Goal: Task Accomplishment & Management: Manage account settings

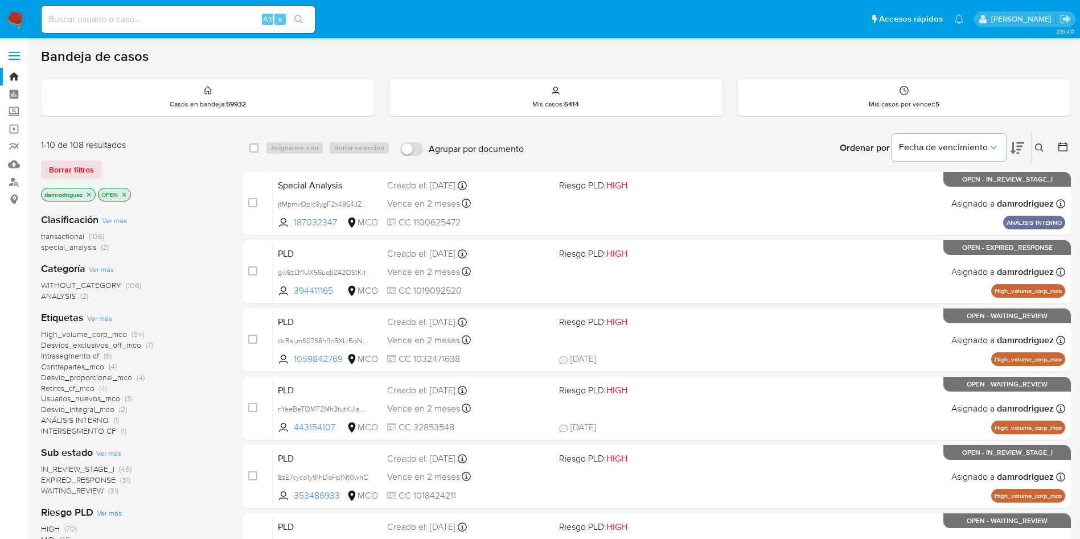
click at [196, 15] on input at bounding box center [178, 19] width 273 height 15
paste input "Zla1ImDk7uA3QWsOya1OxYXb"
type input "Zla1ImDk7uA3QWsOya1OxYXb"
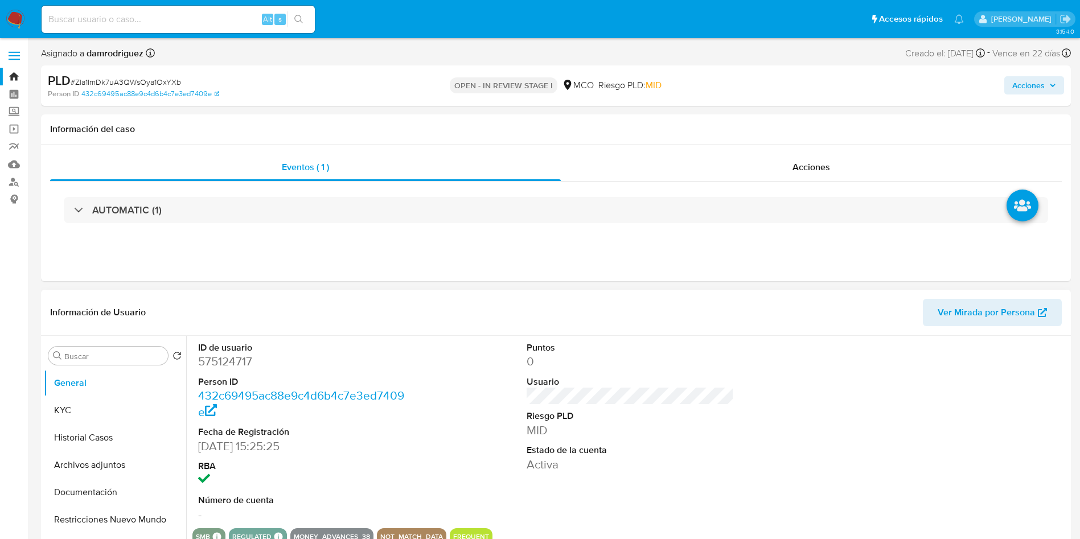
select select "10"
click at [386, 336] on div "ID de usuario 575124717 Person ID 432c69495ac88e9c4d6b4c7e3ed7409e Fecha de Reg…" at bounding box center [301, 432] width 219 height 192
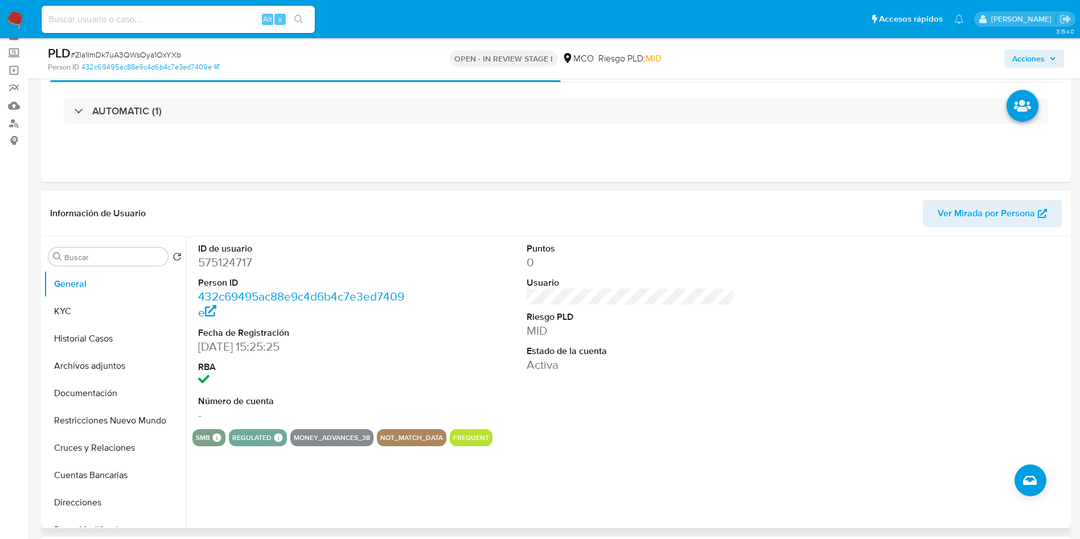
scroll to position [85, 0]
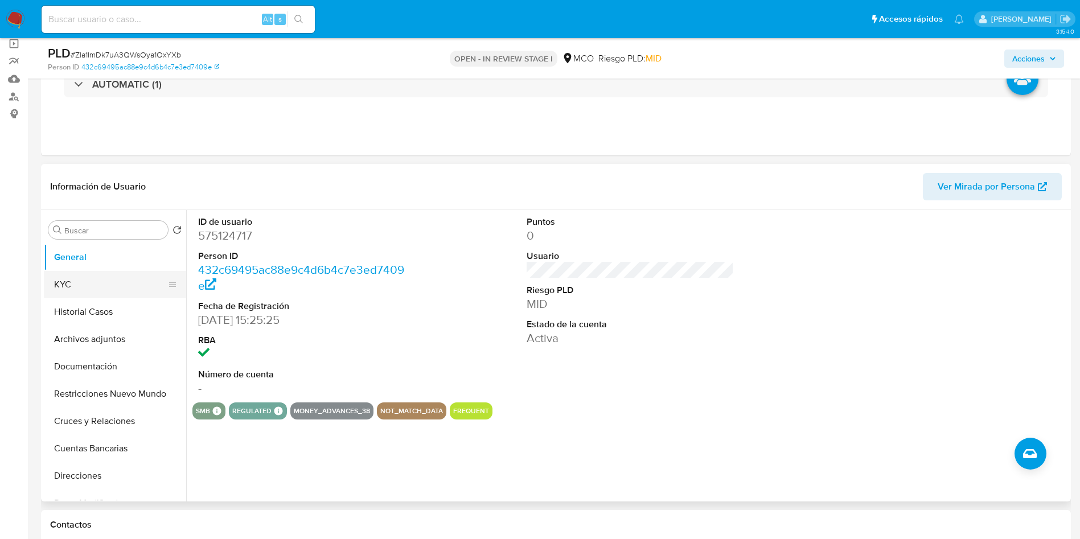
click at [71, 294] on button "KYC" at bounding box center [110, 284] width 133 height 27
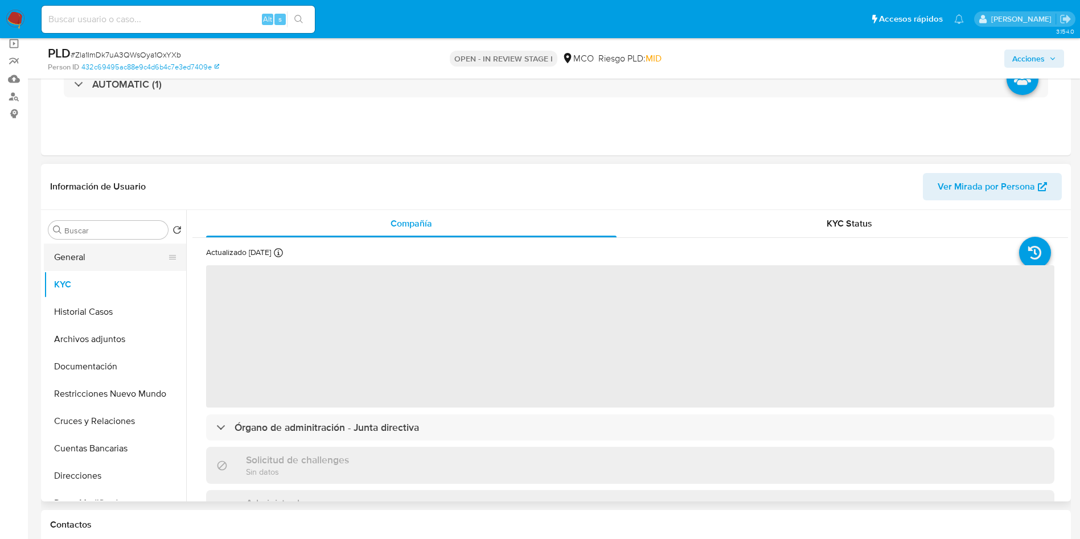
click at [133, 263] on button "General" at bounding box center [110, 257] width 133 height 27
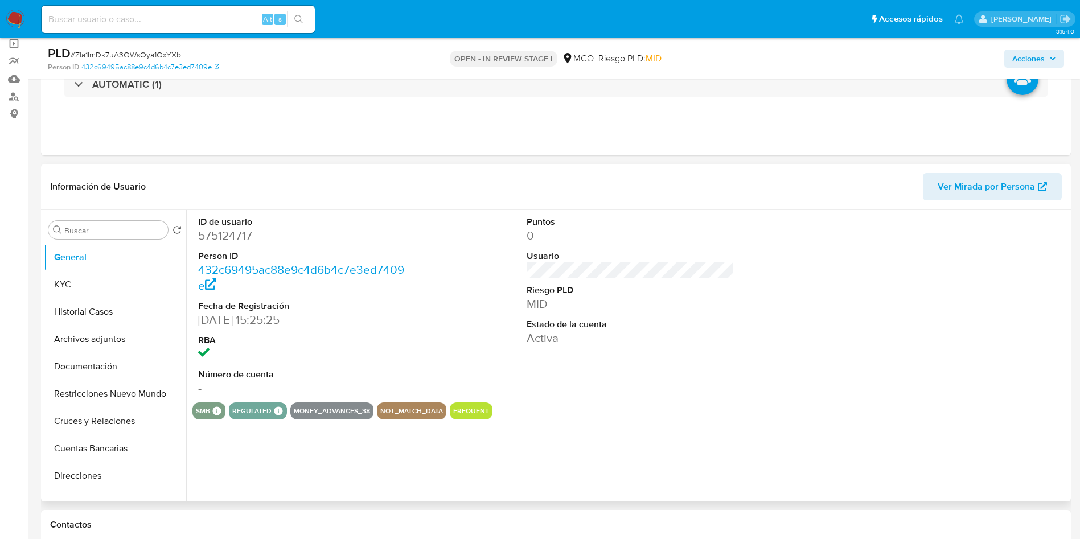
click at [233, 238] on dd "575124717" at bounding box center [302, 236] width 208 height 16
copy dd "575124717"
click at [101, 314] on button "Historial Casos" at bounding box center [110, 311] width 133 height 27
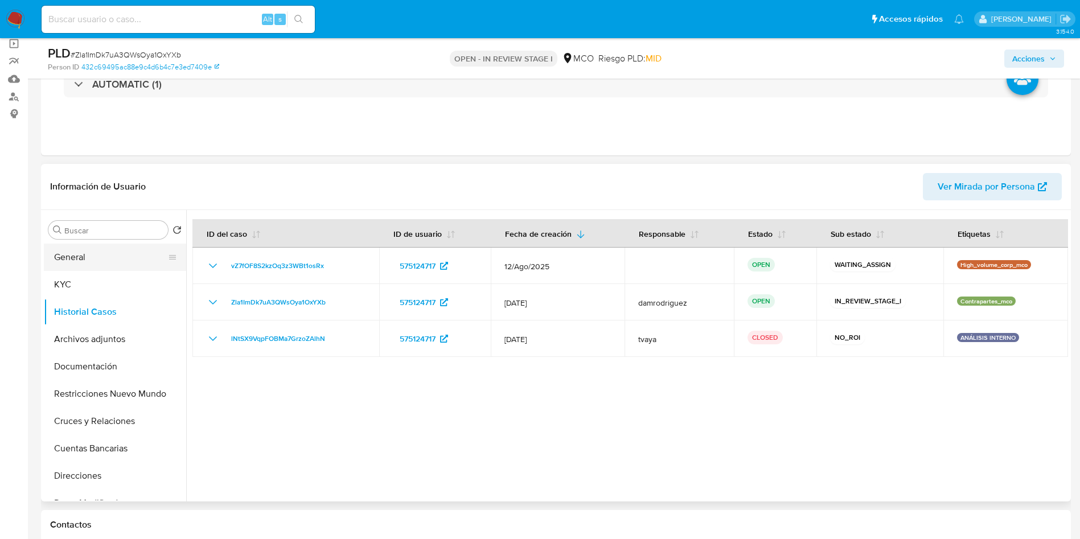
click at [83, 245] on button "General" at bounding box center [110, 257] width 133 height 27
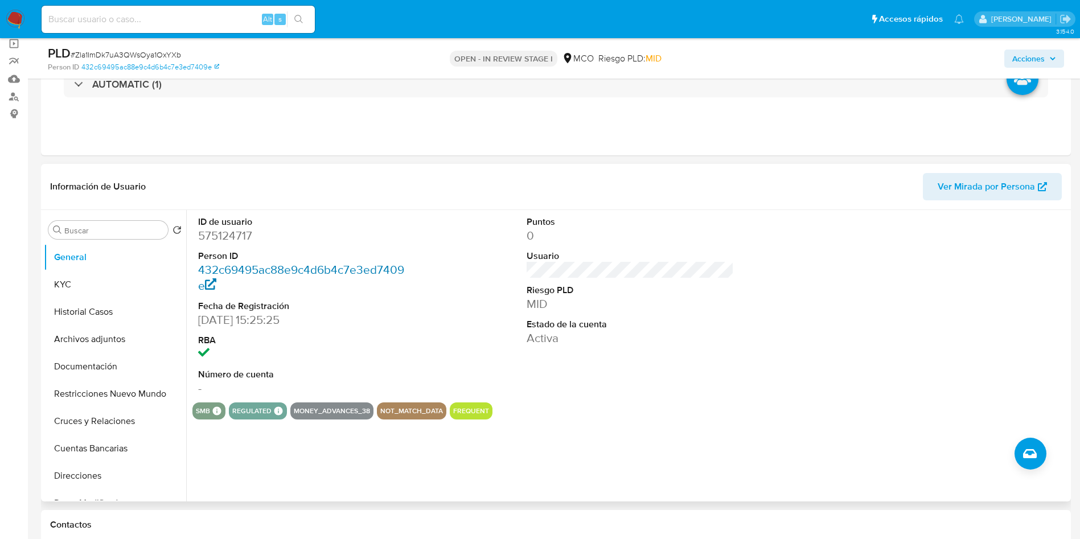
copy dd "575124717"
click at [223, 232] on dd "575124717" at bounding box center [302, 236] width 208 height 16
copy dd "575124717"
click at [240, 233] on dd "575124717" at bounding box center [302, 236] width 208 height 16
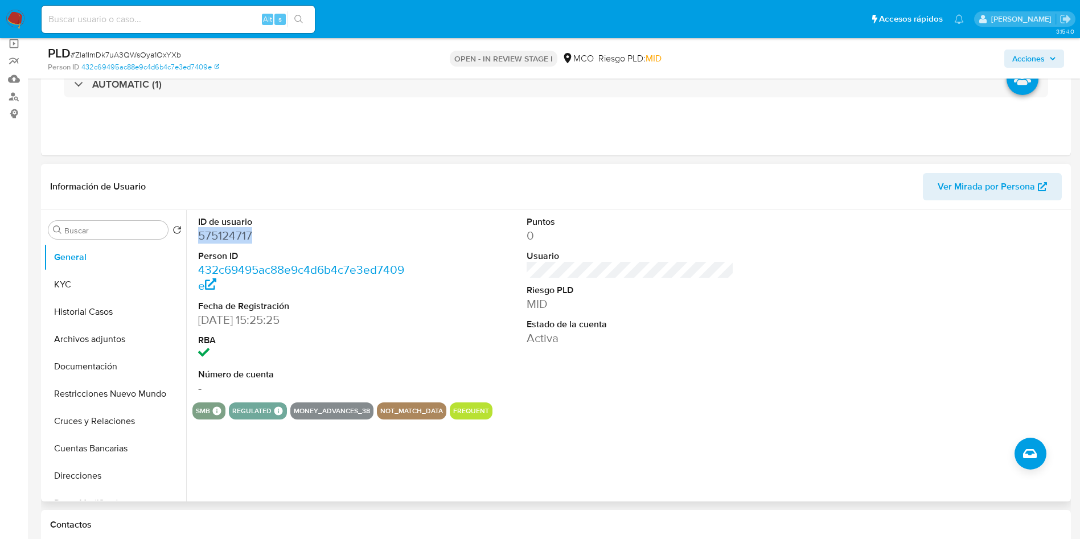
click at [240, 233] on dd "575124717" at bounding box center [302, 236] width 208 height 16
drag, startPoint x: 105, startPoint y: 311, endPoint x: 138, endPoint y: 293, distance: 38.2
click at [105, 311] on button "Historial Casos" at bounding box center [115, 311] width 142 height 27
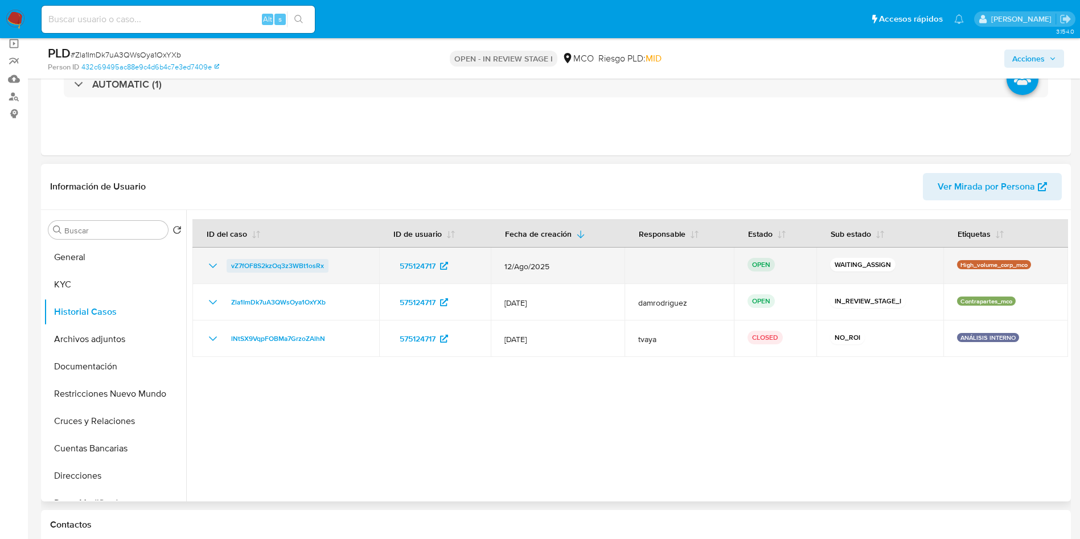
click at [271, 268] on span "vZ7fOF8S2kzOq3z3WBt1osRx" at bounding box center [277, 266] width 93 height 14
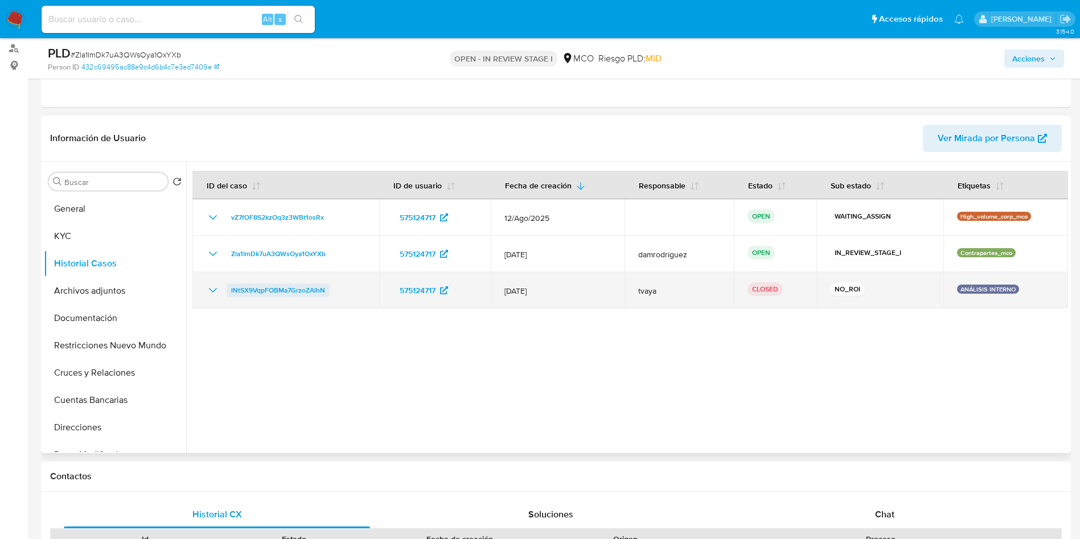
scroll to position [0, 0]
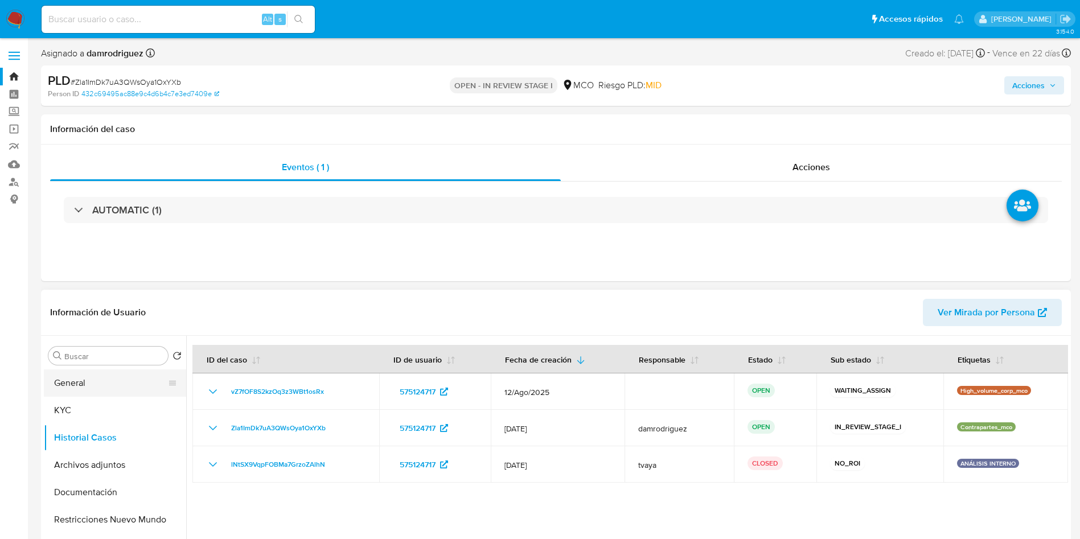
click at [84, 382] on button "General" at bounding box center [110, 382] width 133 height 27
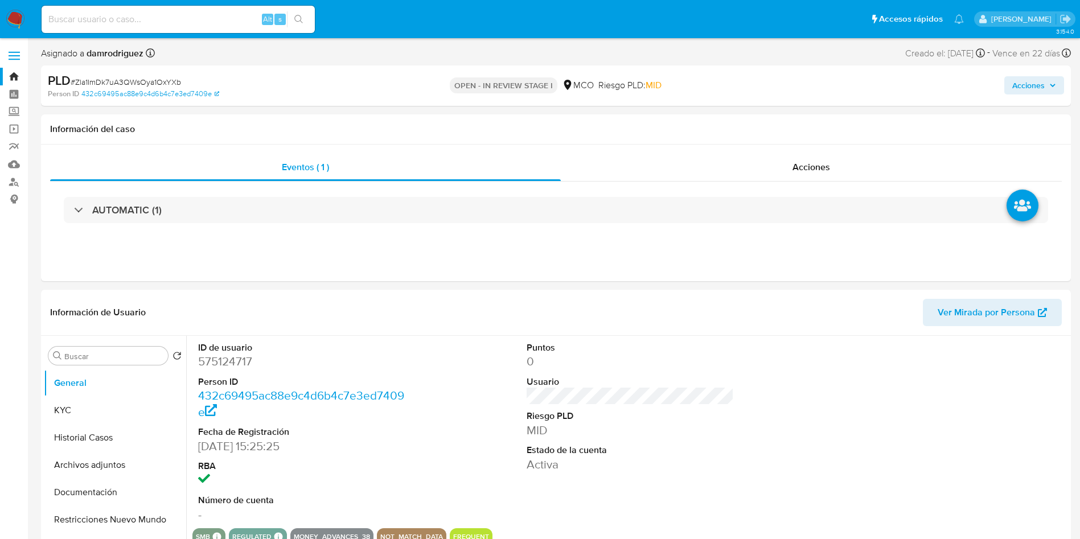
click at [227, 360] on dd "575124717" at bounding box center [302, 361] width 208 height 16
copy dd "575124717"
click at [409, 344] on div "ID de usuario 575124717 Person ID 432c69495ac88e9c4d6b4c7e3ed7409e Fecha de Reg…" at bounding box center [301, 432] width 219 height 192
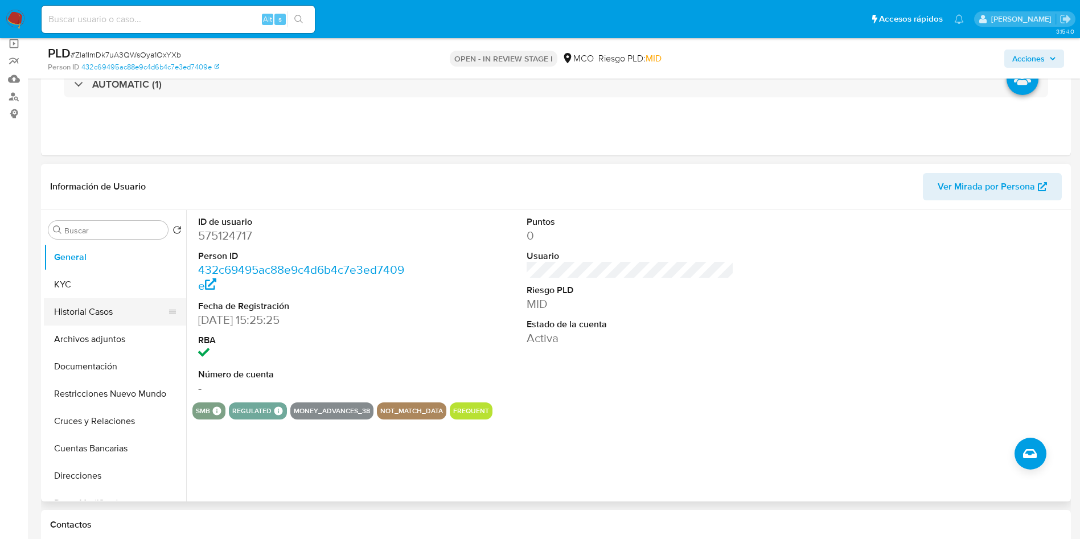
click at [107, 310] on button "Historial Casos" at bounding box center [110, 311] width 133 height 27
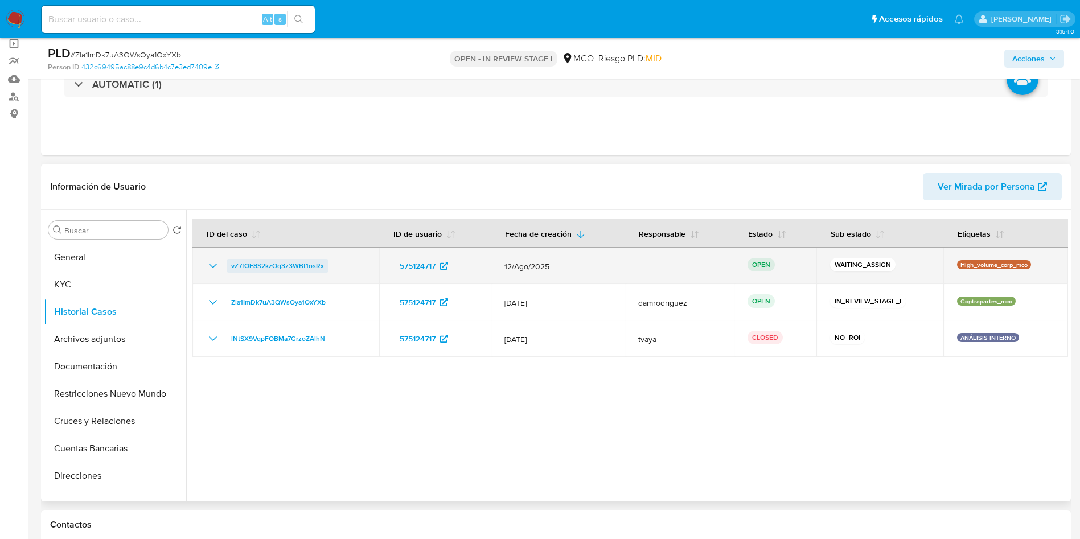
drag, startPoint x: 334, startPoint y: 268, endPoint x: 230, endPoint y: 269, distance: 104.2
click at [230, 269] on div "vZ7fOF8S2kzOq3z3WBt1osRx" at bounding box center [285, 266] width 159 height 14
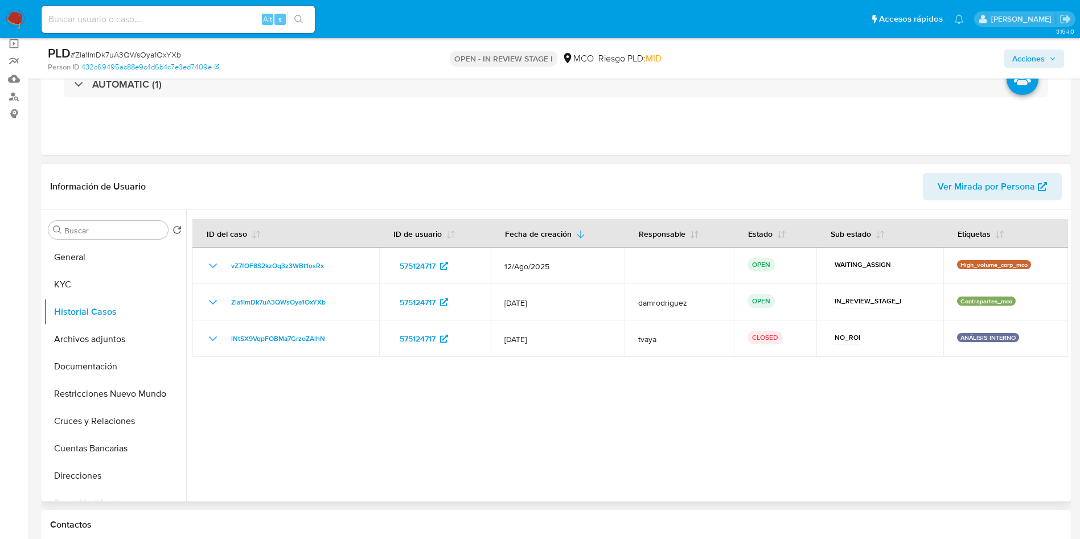
click at [409, 437] on div at bounding box center [627, 355] width 882 height 291
click at [221, 177] on header "Información de Usuario Ver Mirada por Persona" at bounding box center [555, 186] width 1011 height 27
click at [84, 257] on button "General" at bounding box center [110, 257] width 133 height 27
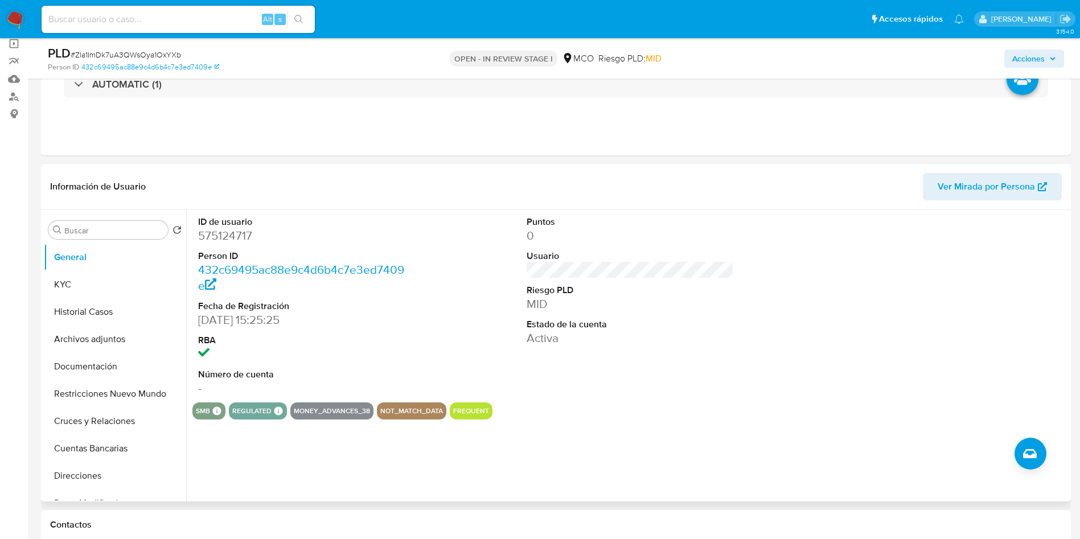
click at [463, 312] on div "ID de usuario 575124717 Person ID 432c69495ac88e9c4d6b4c7e3ed7409e Fecha de Reg…" at bounding box center [629, 306] width 875 height 192
click at [118, 373] on button "Documentación" at bounding box center [110, 366] width 133 height 27
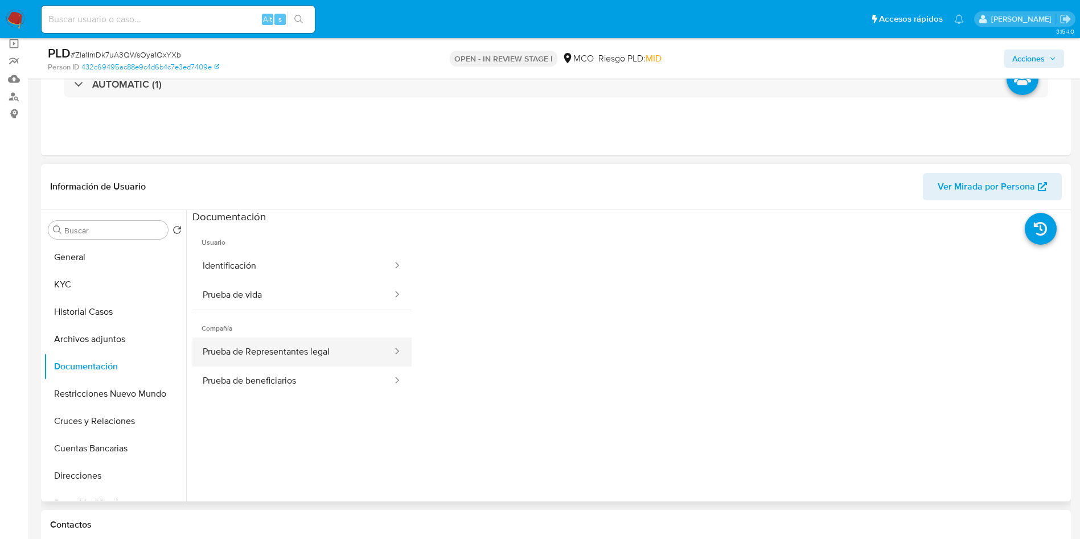
click at [271, 352] on button "Prueba de Representantes legal" at bounding box center [292, 352] width 201 height 29
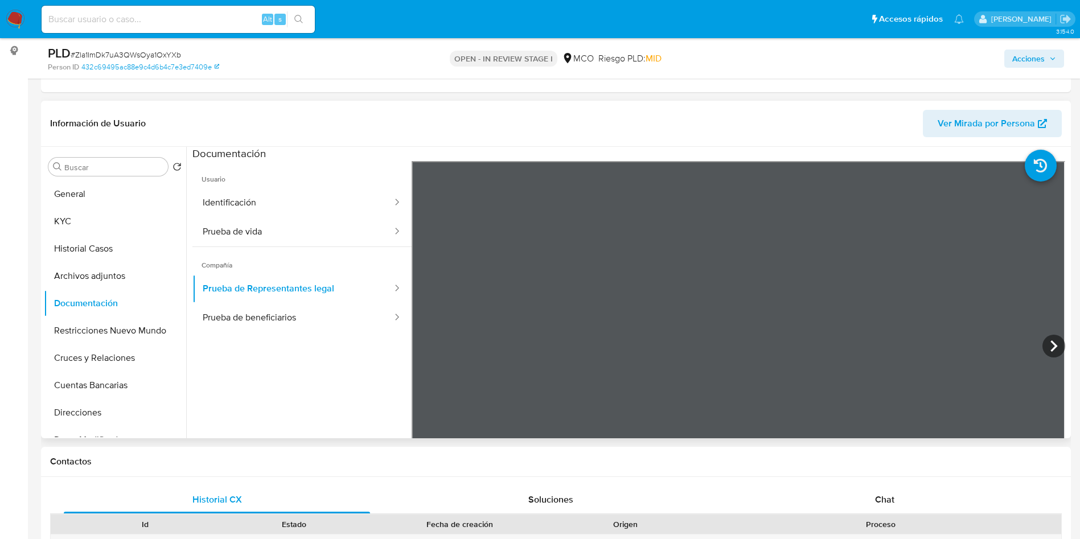
scroll to position [171, 0]
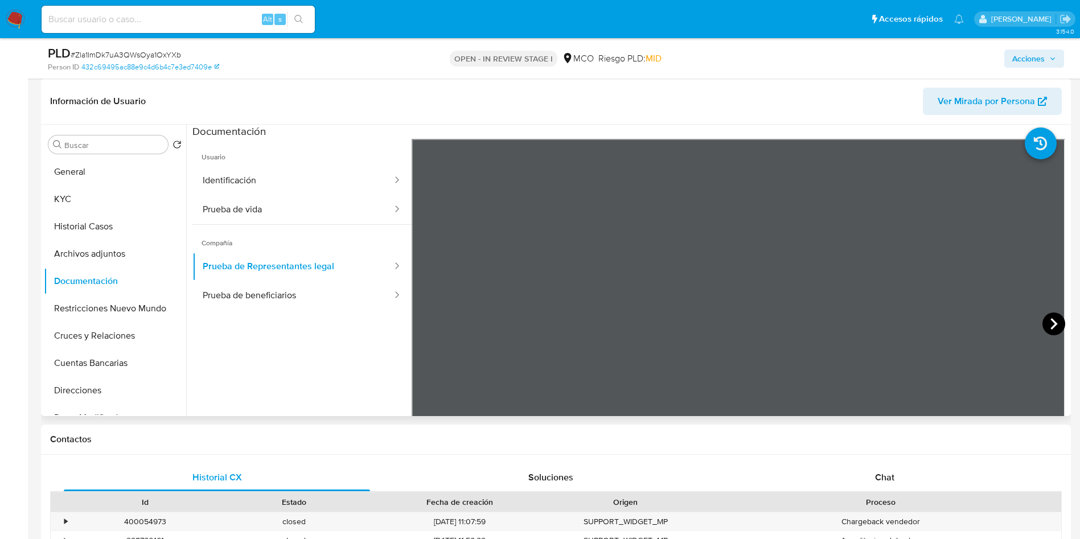
click at [1048, 326] on icon at bounding box center [1053, 323] width 23 height 23
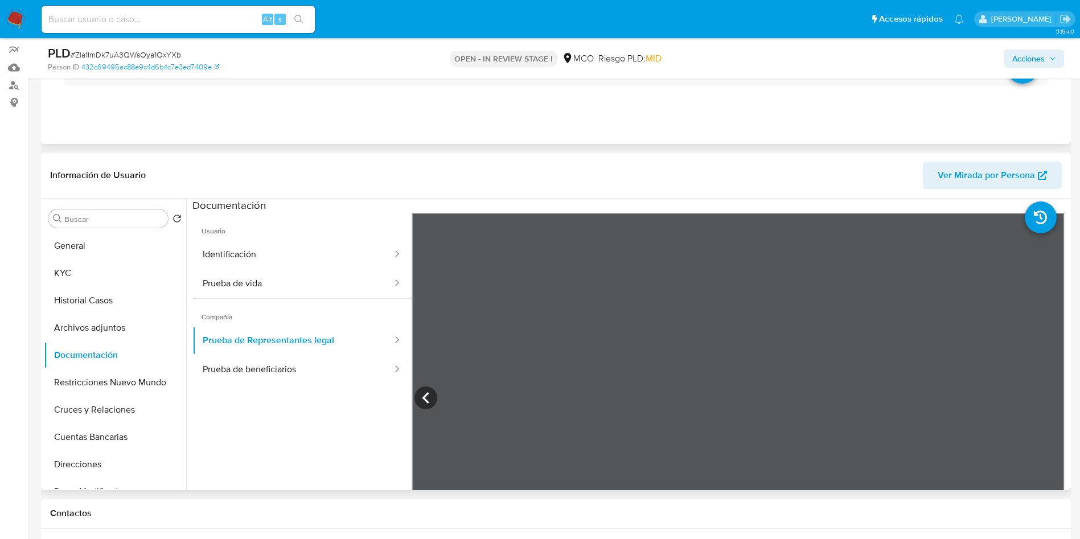
scroll to position [0, 0]
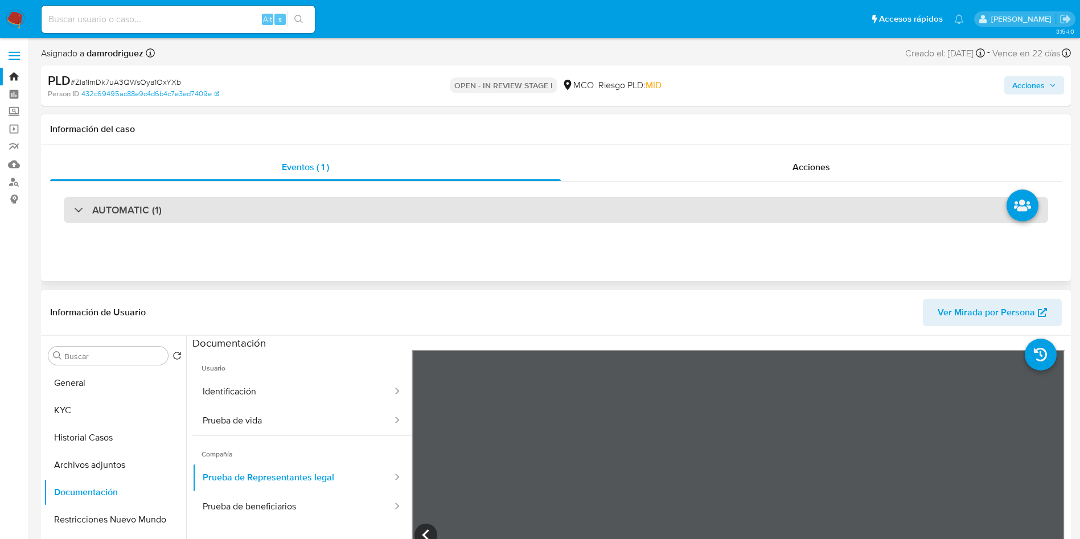
drag, startPoint x: 149, startPoint y: 207, endPoint x: 148, endPoint y: 217, distance: 10.3
click at [149, 207] on h3 "AUTOMATIC (1)" at bounding box center [126, 210] width 69 height 13
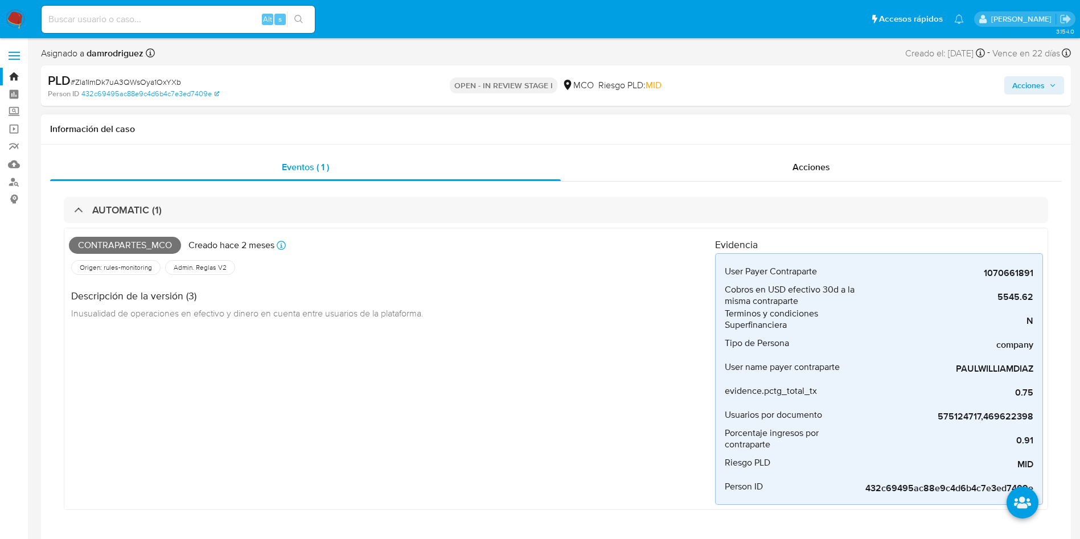
click at [120, 246] on span "Contrapartes_mco" at bounding box center [125, 245] width 112 height 17
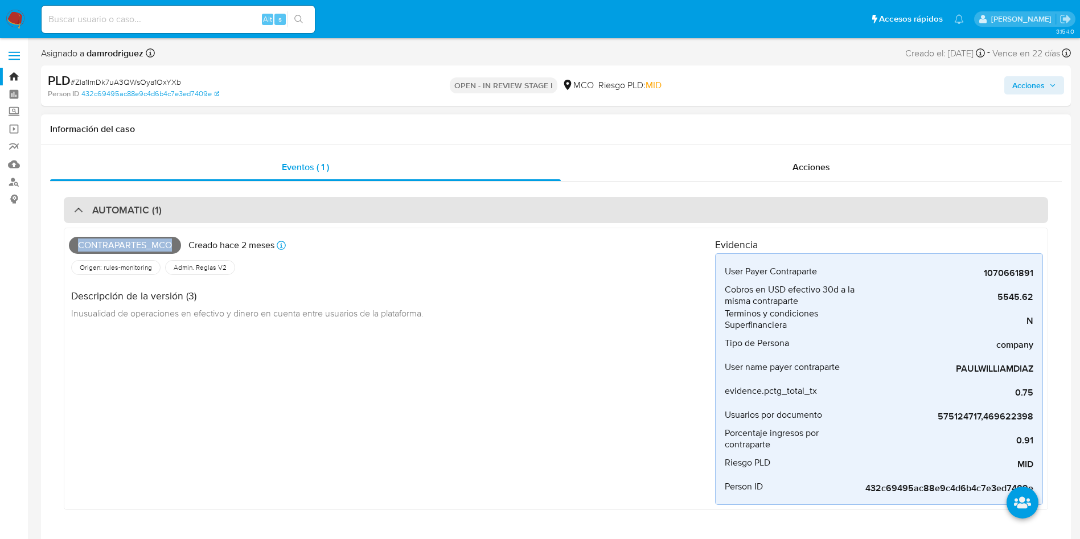
copy span "Contrapartes_mco"
click at [127, 215] on h3 "AUTOMATIC (1)" at bounding box center [126, 210] width 69 height 13
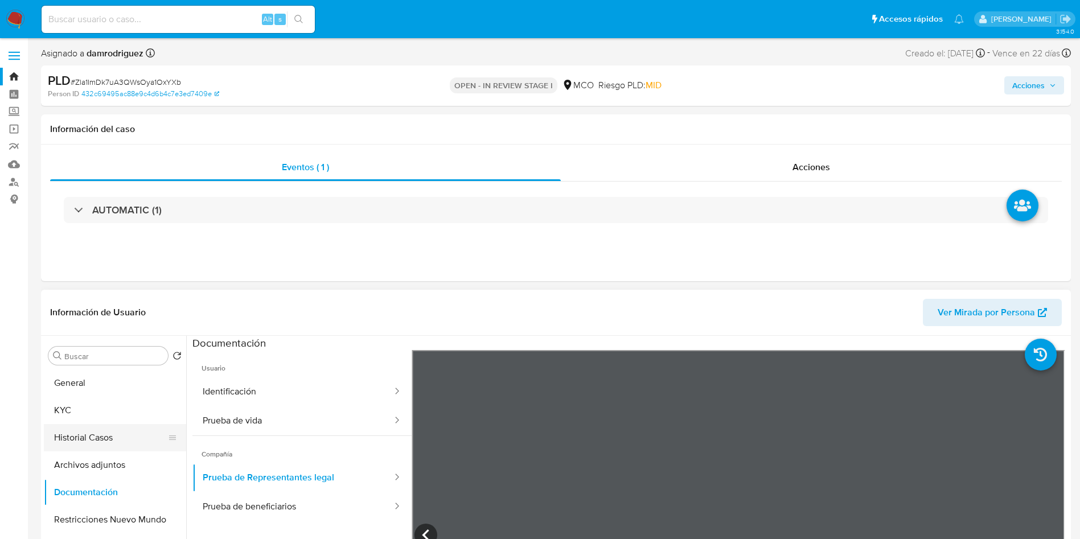
click at [79, 435] on button "Historial Casos" at bounding box center [110, 437] width 133 height 27
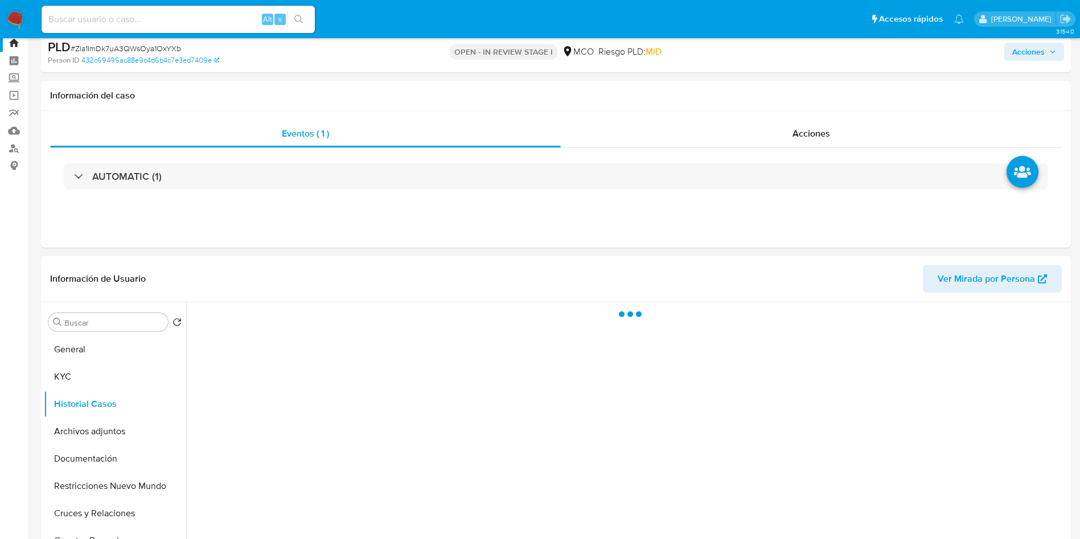
scroll to position [85, 0]
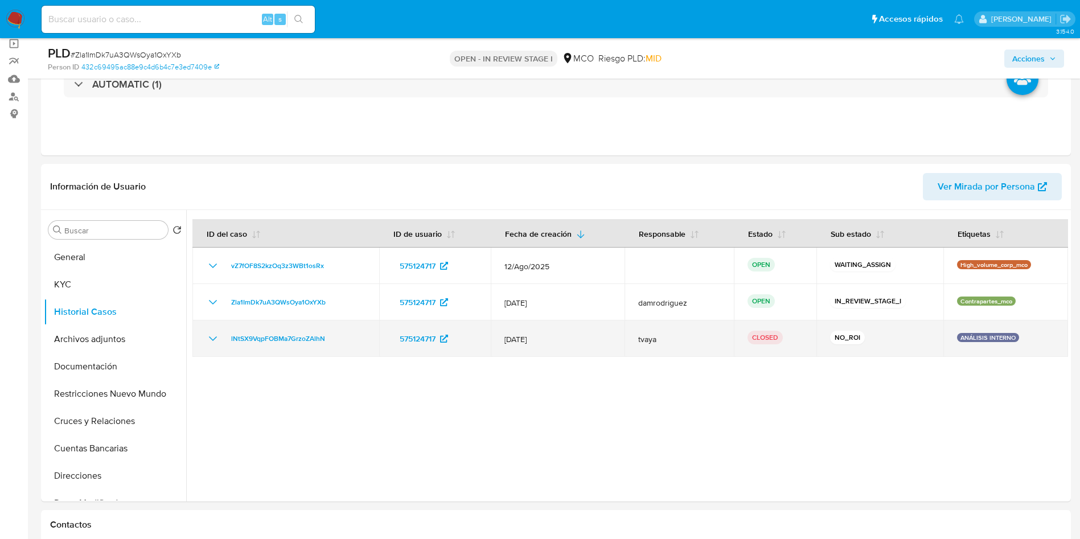
click at [213, 340] on icon "Mostrar/Ocultar" at bounding box center [213, 338] width 8 height 5
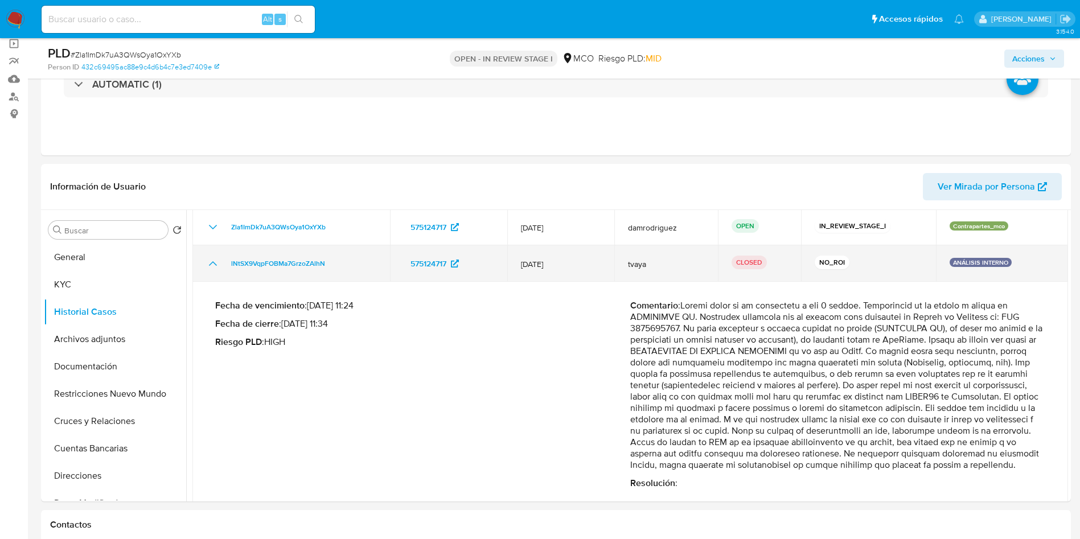
scroll to position [108, 0]
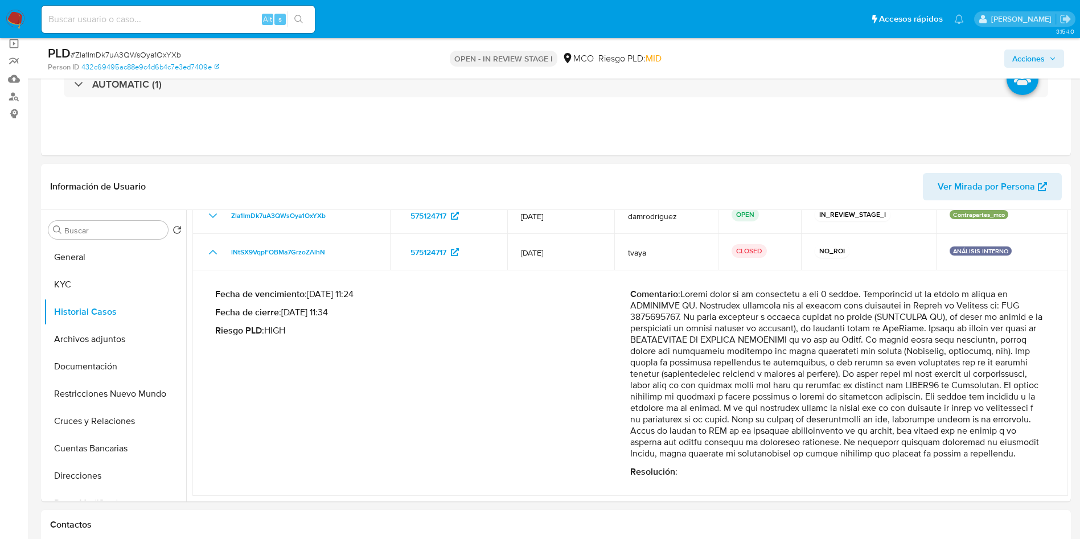
drag, startPoint x: 683, startPoint y: 324, endPoint x: 937, endPoint y: 458, distance: 286.9
click at [990, 473] on div "Comentario : Resolución :" at bounding box center [837, 383] width 415 height 189
click at [758, 404] on p "Comentario :" at bounding box center [837, 374] width 415 height 171
drag, startPoint x: 664, startPoint y: 329, endPoint x: 771, endPoint y: 382, distance: 119.4
click at [762, 381] on p "Comentario :" at bounding box center [837, 374] width 415 height 171
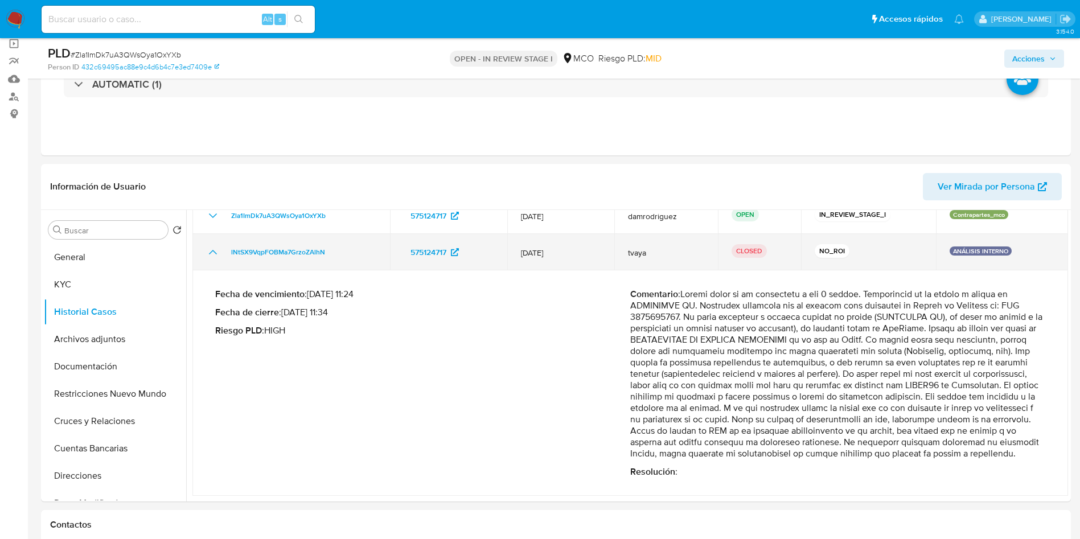
click at [214, 248] on td "lNtSX9VqpFOBMa7GrzoZAlhN" at bounding box center [291, 252] width 198 height 36
drag, startPoint x: 205, startPoint y: 240, endPoint x: 212, endPoint y: 241, distance: 6.3
click at [206, 240] on td "lNtSX9VqpFOBMa7GrzoZAlhN" at bounding box center [291, 252] width 198 height 36
click at [213, 245] on icon "Mostrar/Ocultar" at bounding box center [213, 252] width 14 height 14
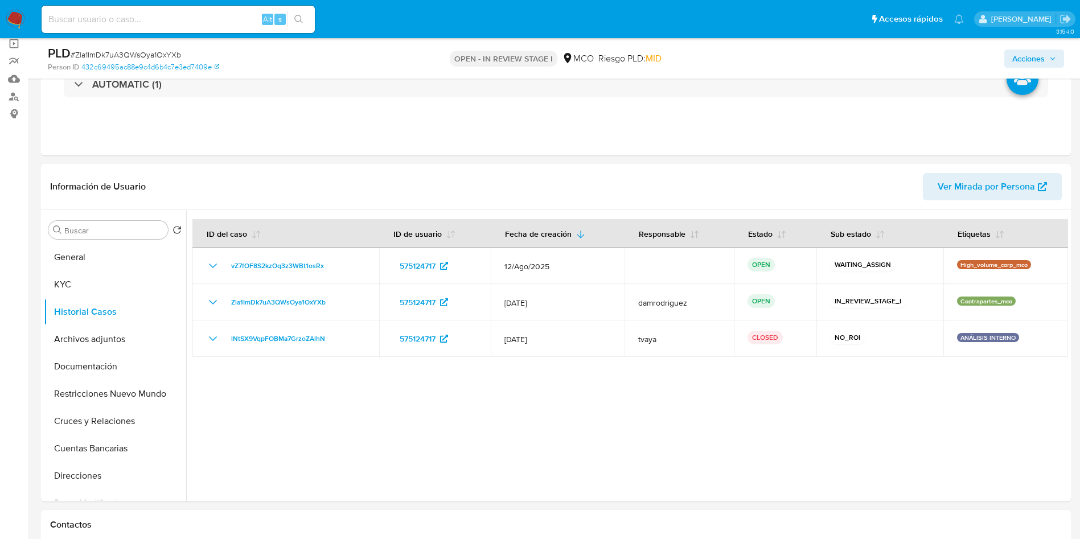
scroll to position [0, 0]
click at [89, 252] on button "General" at bounding box center [110, 257] width 133 height 27
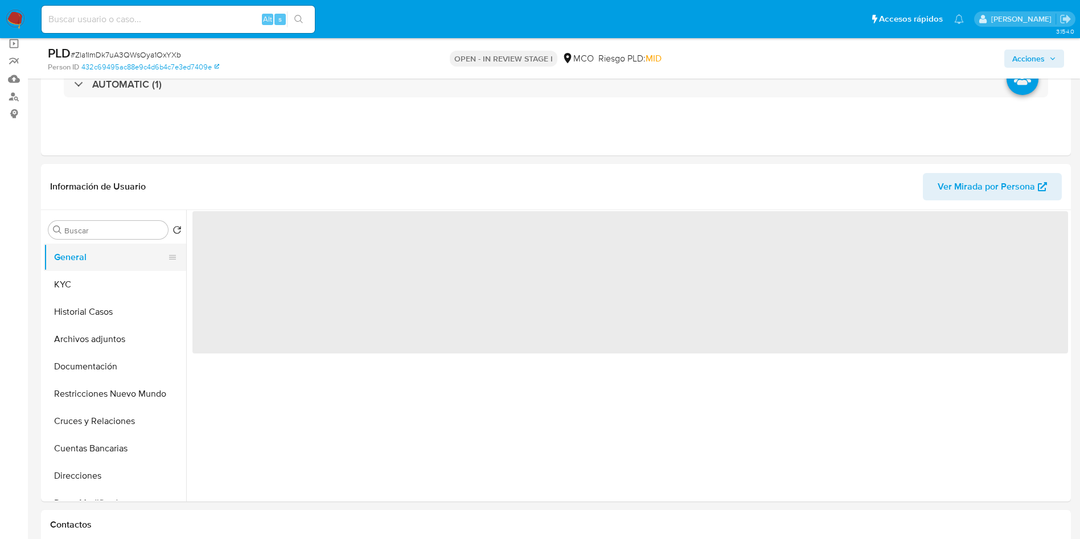
click at [87, 257] on button "General" at bounding box center [110, 257] width 133 height 27
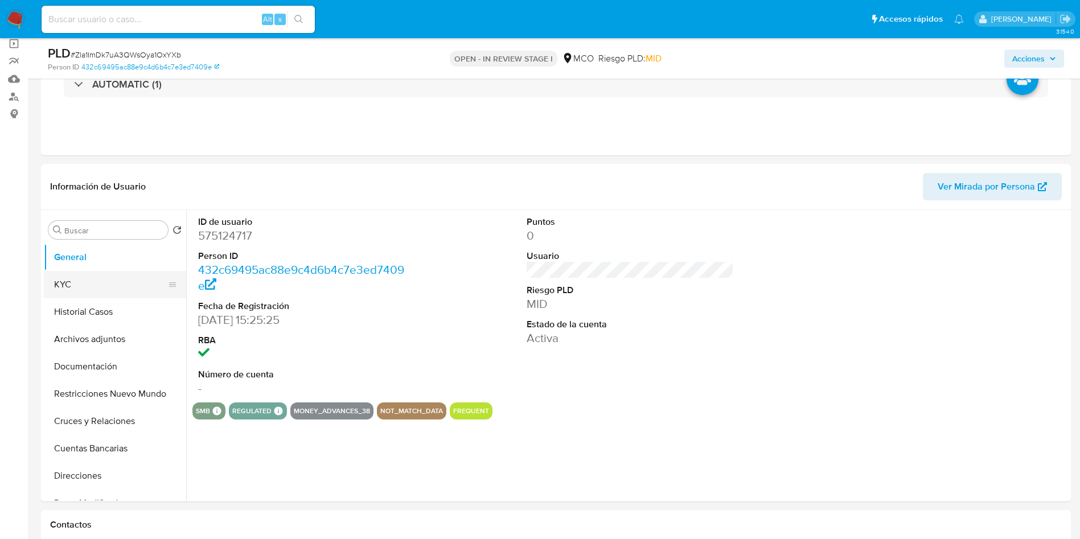
click at [86, 290] on button "KYC" at bounding box center [110, 284] width 133 height 27
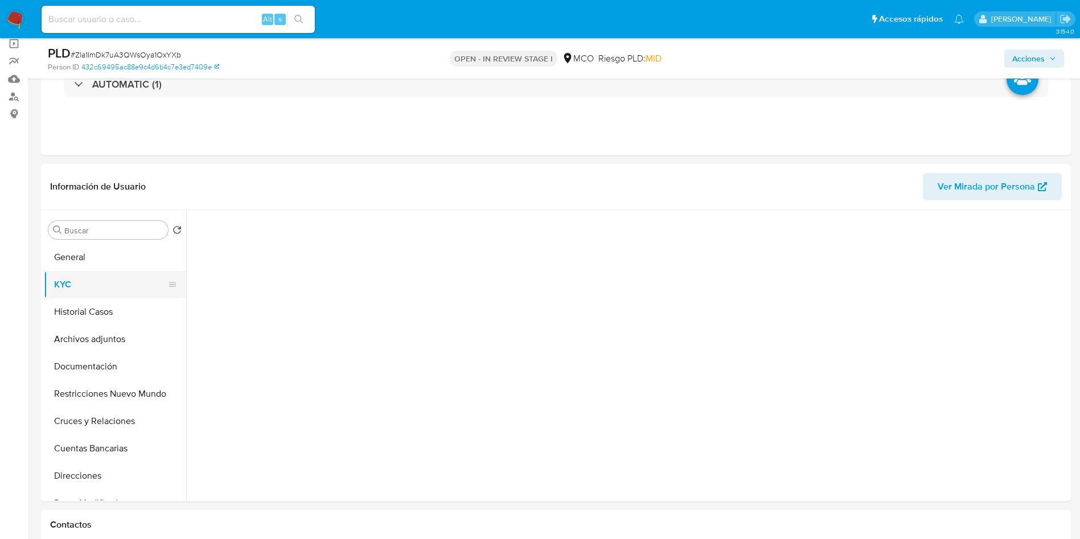
click at [90, 285] on button "KYC" at bounding box center [110, 284] width 133 height 27
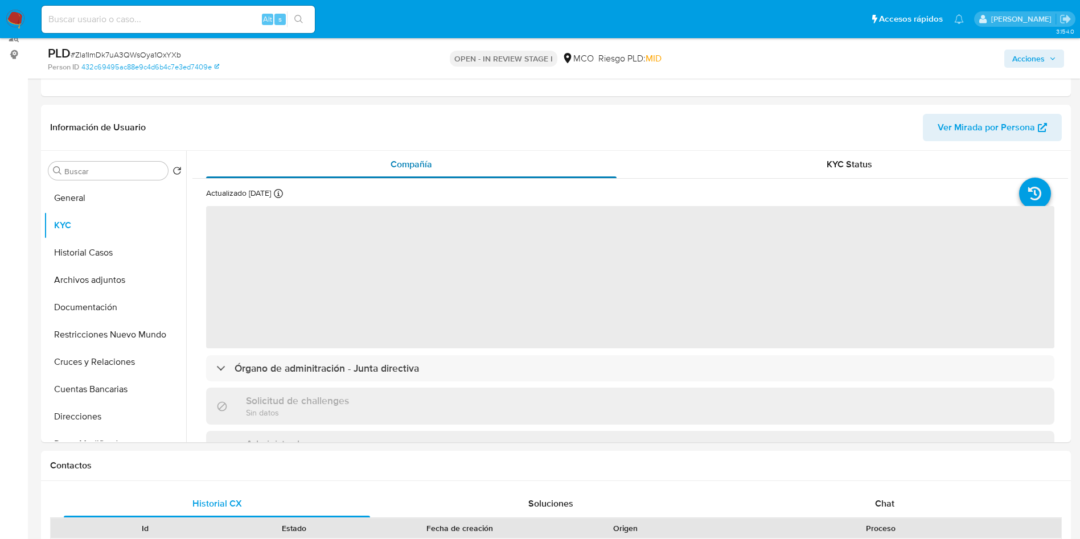
scroll to position [171, 0]
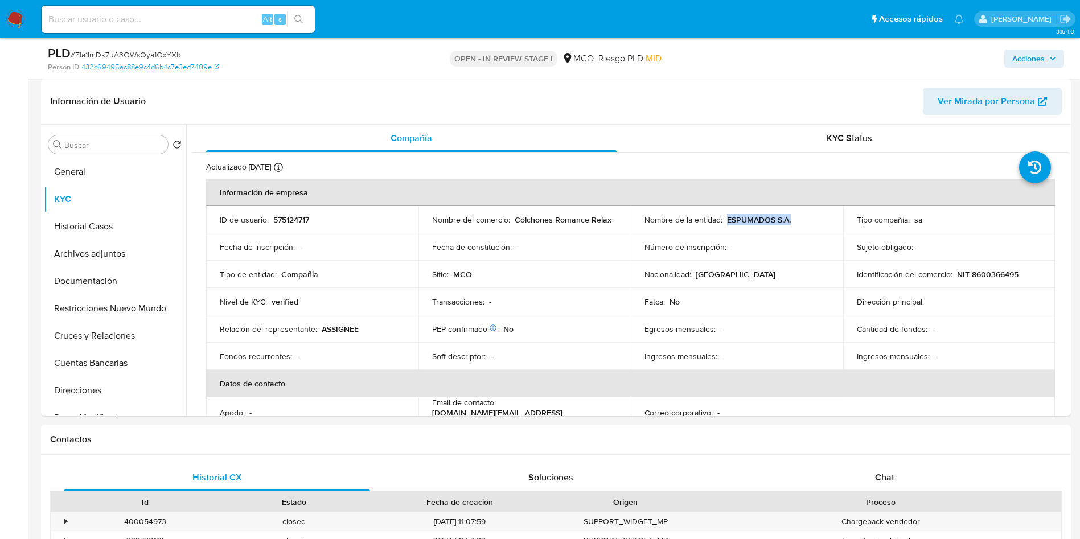
drag, startPoint x: 803, startPoint y: 217, endPoint x: 726, endPoint y: 219, distance: 77.4
click at [726, 219] on div "Nombre de la entidad : ESPUMADOS S.A." at bounding box center [736, 220] width 185 height 10
copy p "ESPUMADOS S.A."
click at [1000, 274] on p "NIT 8600366495" at bounding box center [987, 274] width 61 height 10
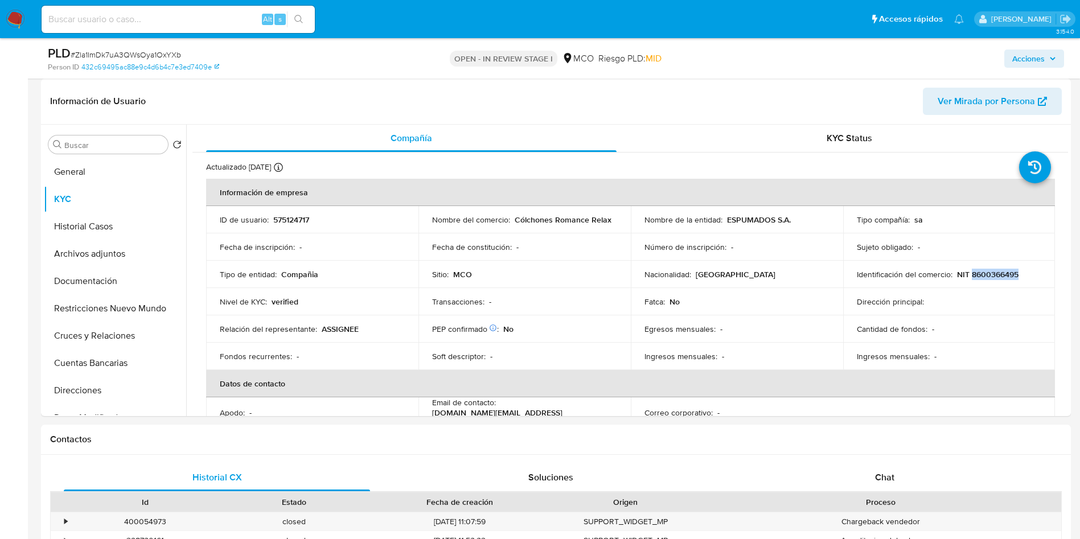
copy p "8600366495"
click at [483, 242] on p "Fecha de constitución :" at bounding box center [472, 247] width 80 height 10
click at [484, 242] on p "Fecha de constitución :" at bounding box center [472, 247] width 80 height 10
copy p "constitución"
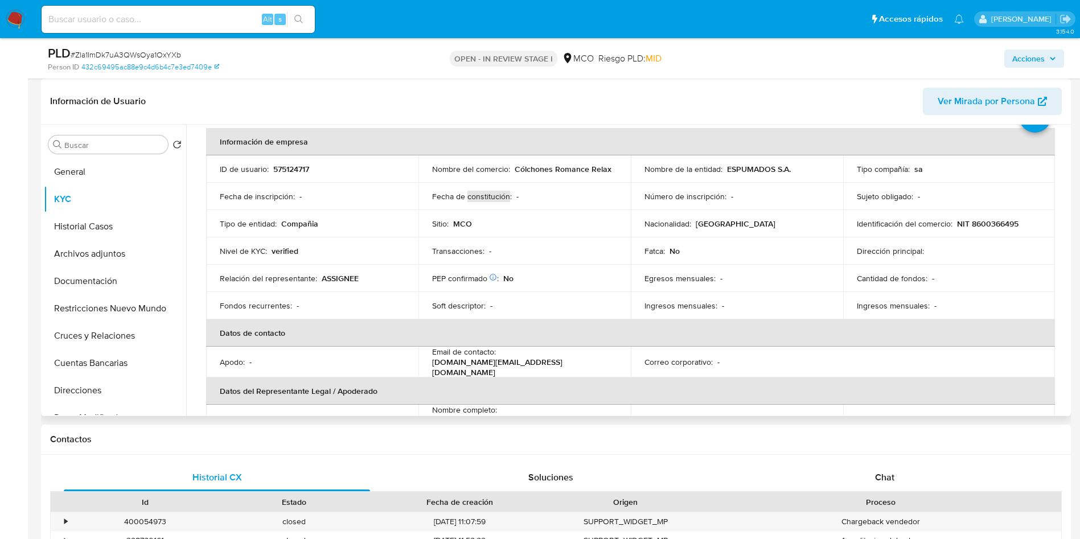
scroll to position [85, 0]
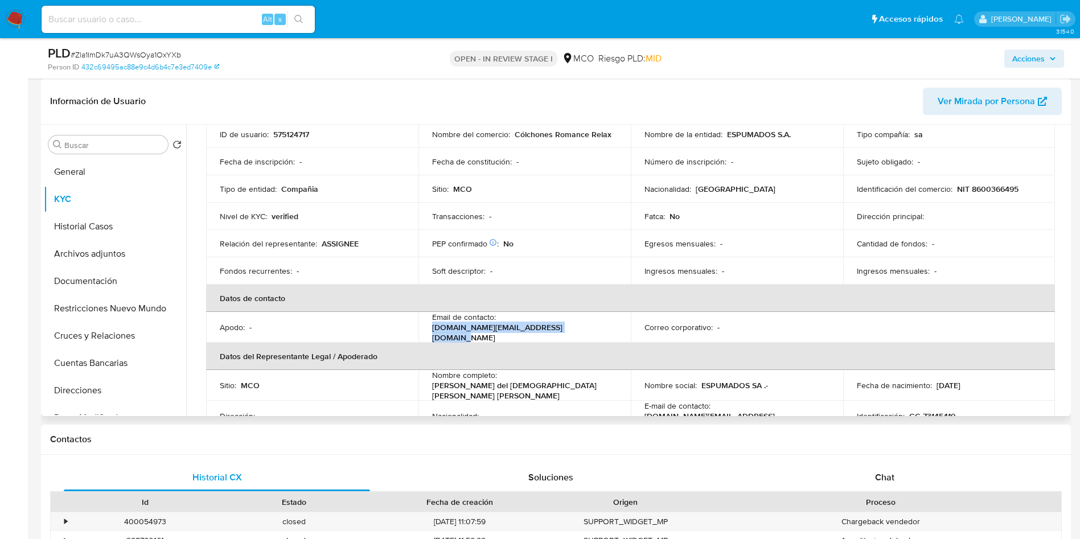
drag, startPoint x: 586, startPoint y: 332, endPoint x: 417, endPoint y: 328, distance: 169.6
click at [418, 328] on td "Email de contacto : marketing.digital@grupoespumados.com" at bounding box center [524, 327] width 212 height 31
copy p "marketing.digital@grupoespumados.com"
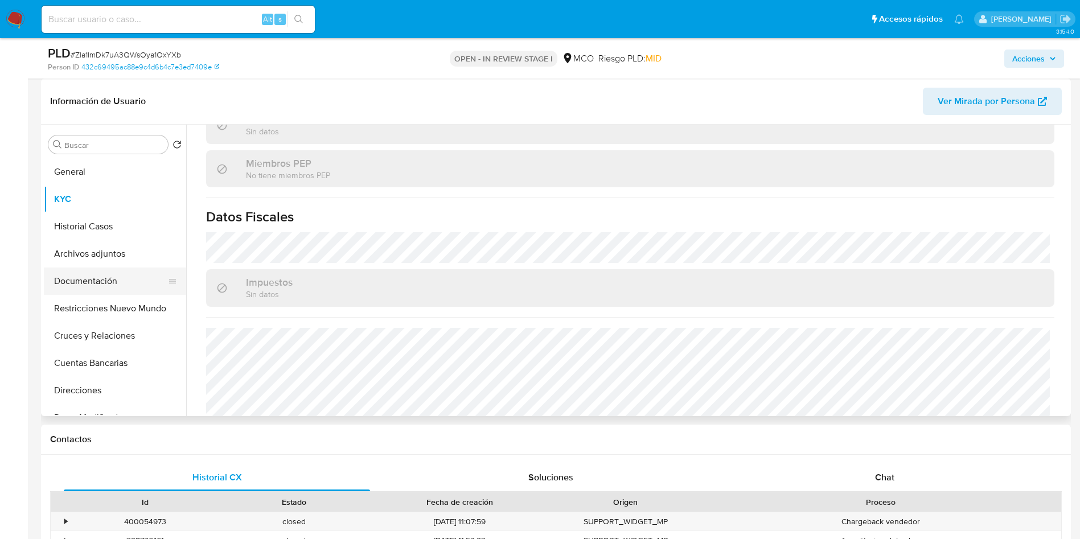
click at [117, 282] on button "Documentación" at bounding box center [110, 281] width 133 height 27
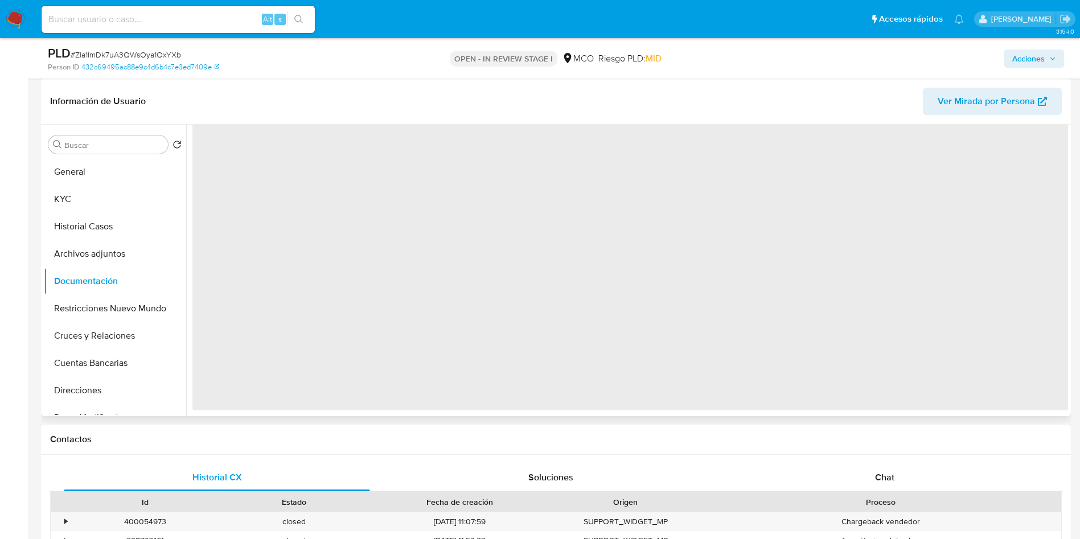
scroll to position [0, 0]
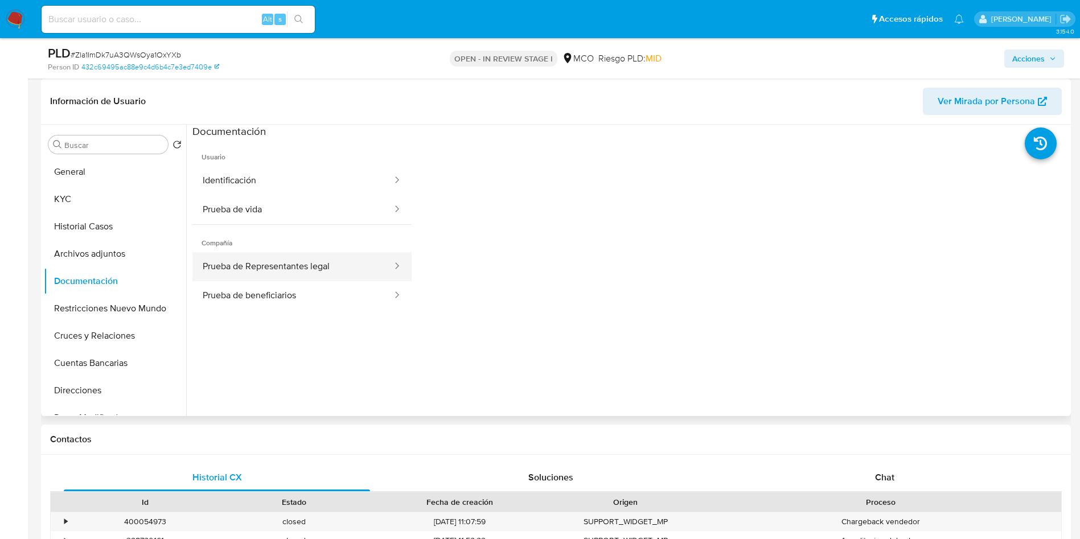
click at [264, 278] on button "Prueba de Representantes legal" at bounding box center [292, 266] width 201 height 29
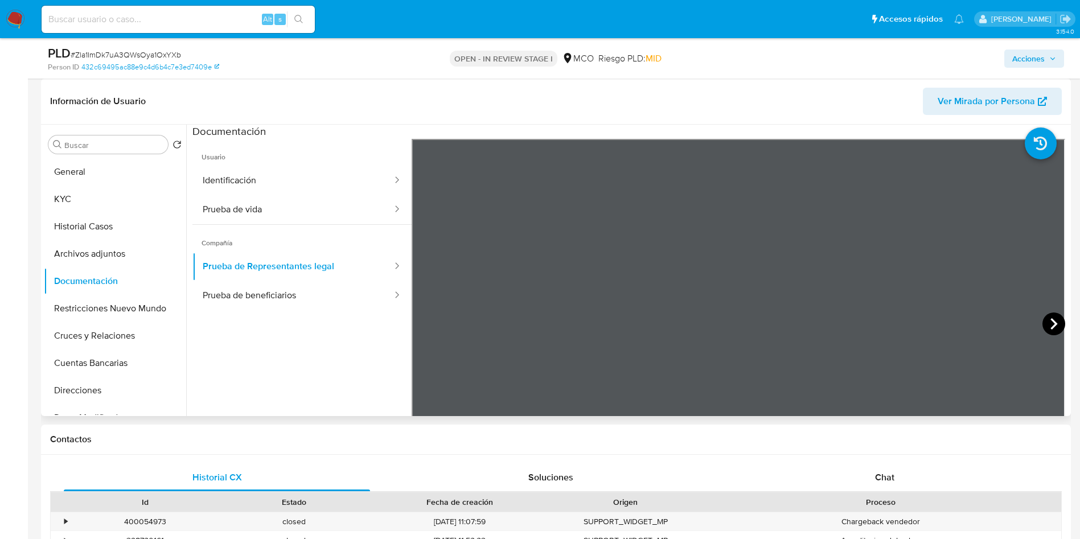
click at [1042, 322] on icon at bounding box center [1053, 323] width 23 height 23
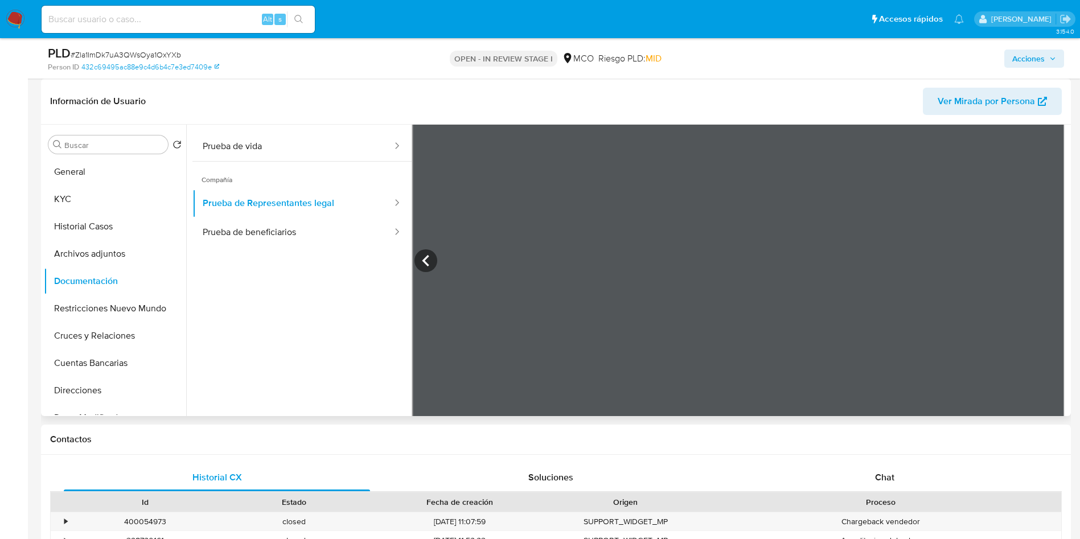
scroll to position [85, 0]
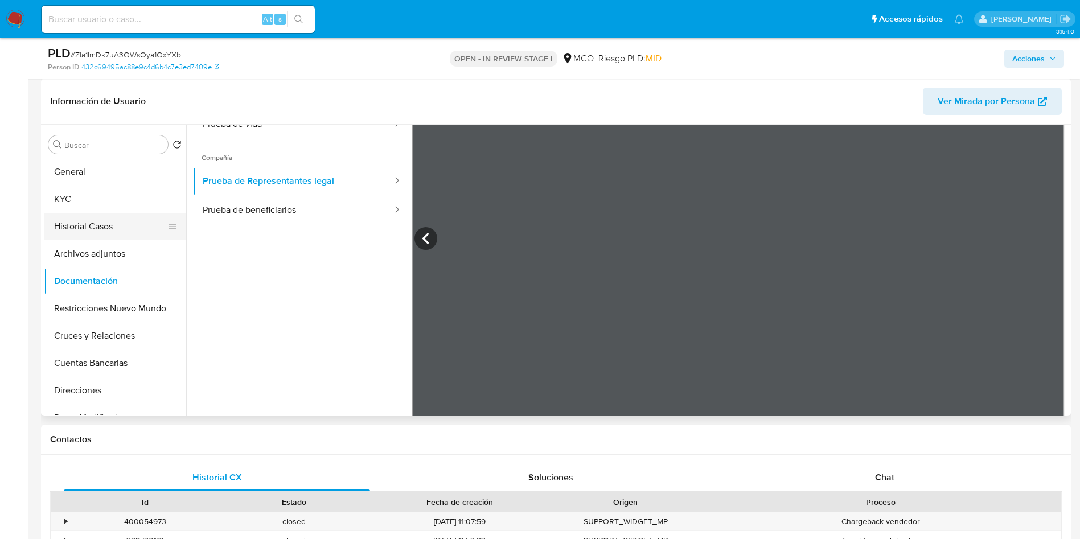
click at [94, 217] on button "Historial Casos" at bounding box center [110, 226] width 133 height 27
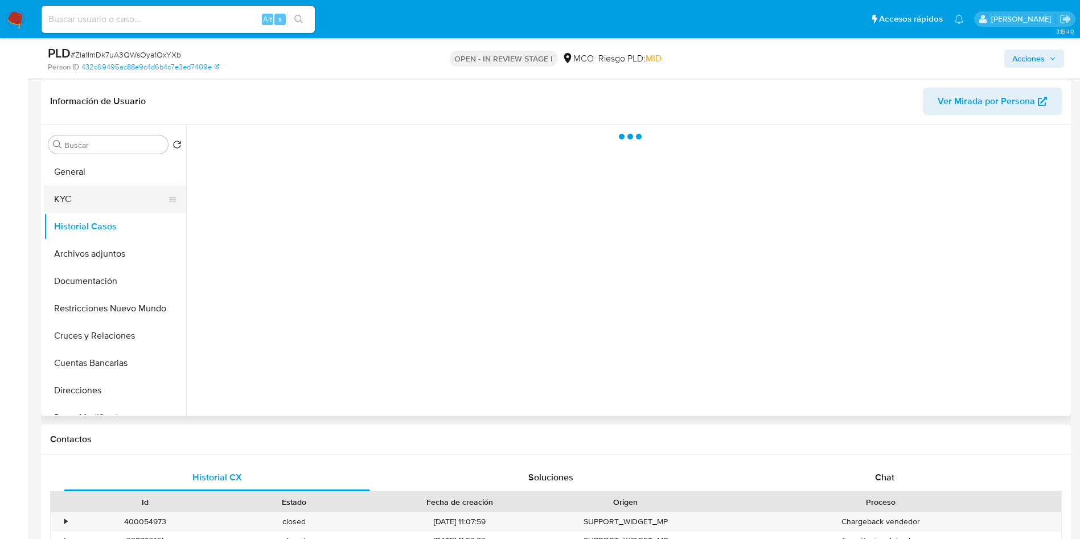
scroll to position [0, 0]
click at [100, 199] on button "KYC" at bounding box center [110, 199] width 133 height 27
click at [101, 196] on button "KYC" at bounding box center [110, 199] width 133 height 27
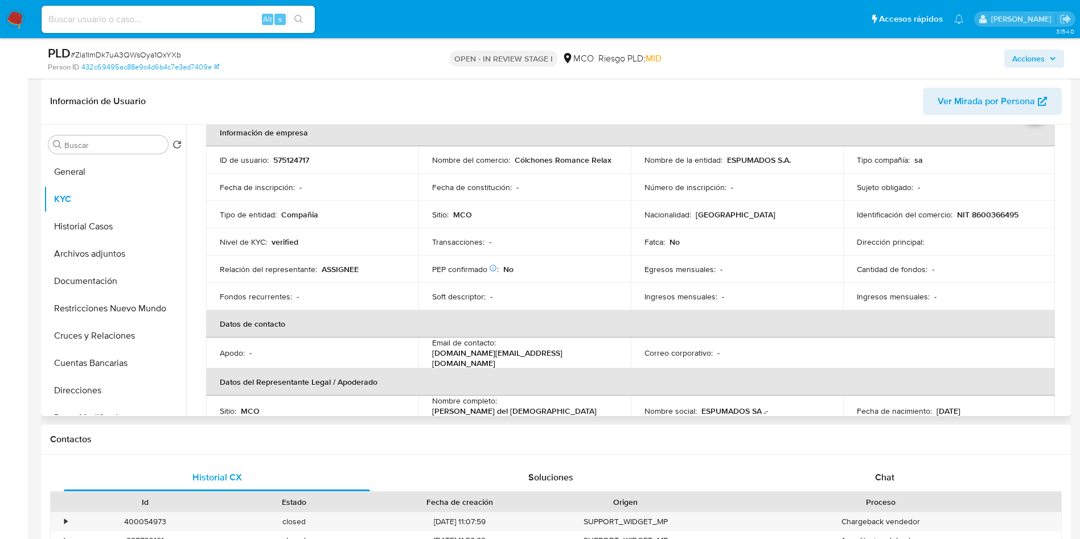
scroll to position [85, 0]
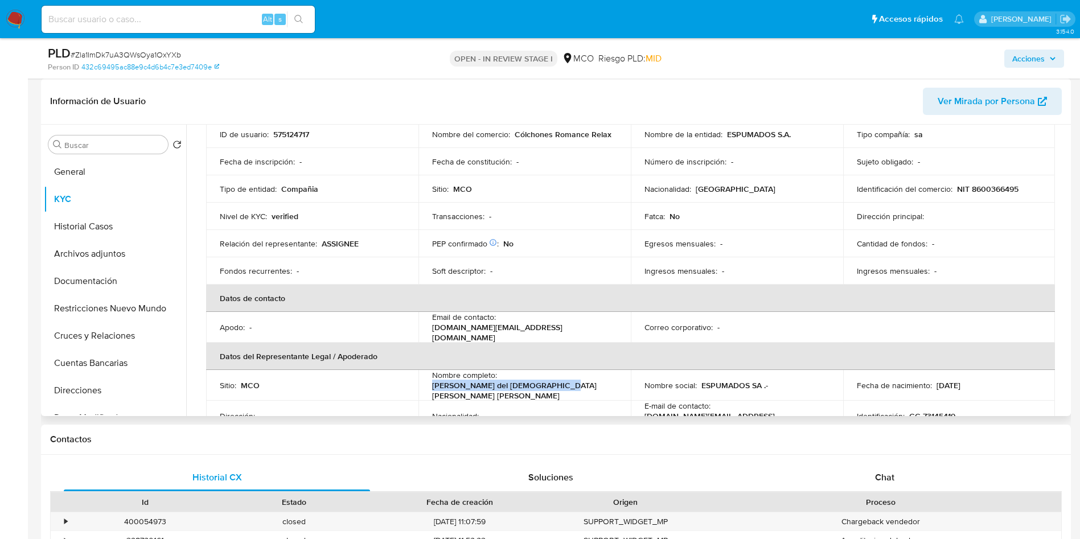
drag, startPoint x: 434, startPoint y: 388, endPoint x: 549, endPoint y: 384, distance: 115.0
click at [549, 384] on p "Mauricio del Jesus de Gaudio Lorduy" at bounding box center [522, 390] width 180 height 20
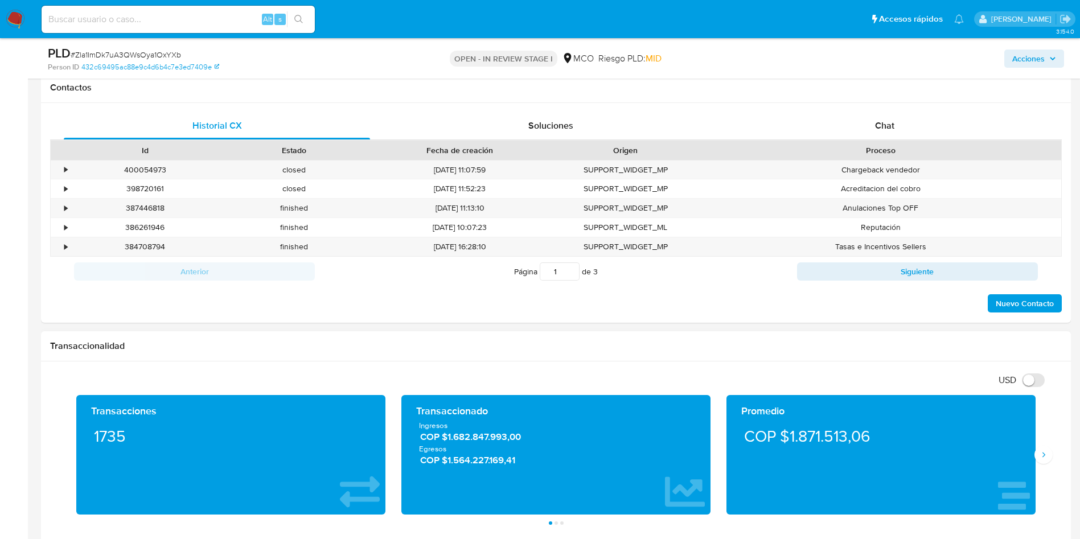
scroll to position [539, 0]
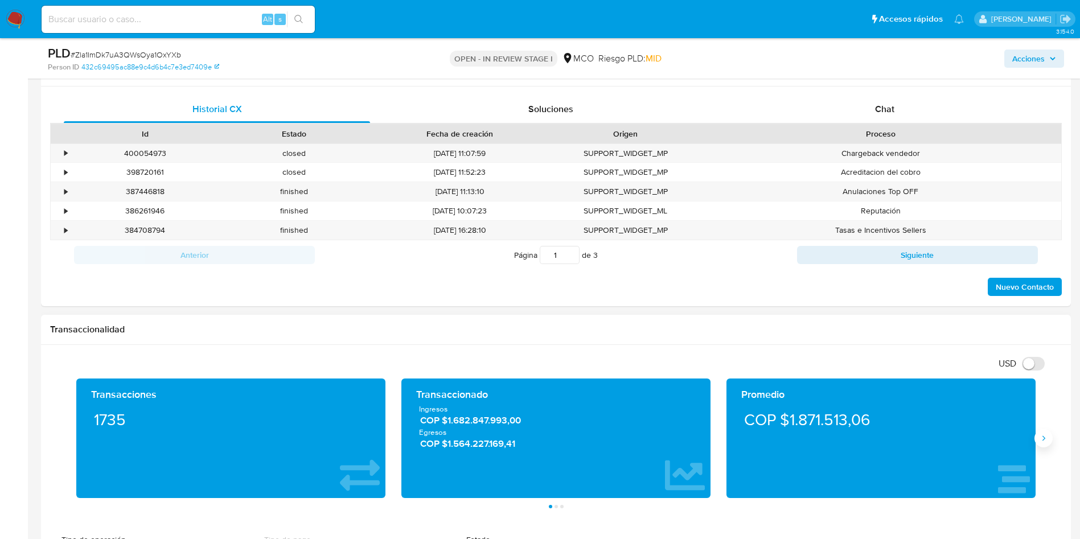
click at [1044, 433] on button "Siguiente" at bounding box center [1043, 438] width 18 height 18
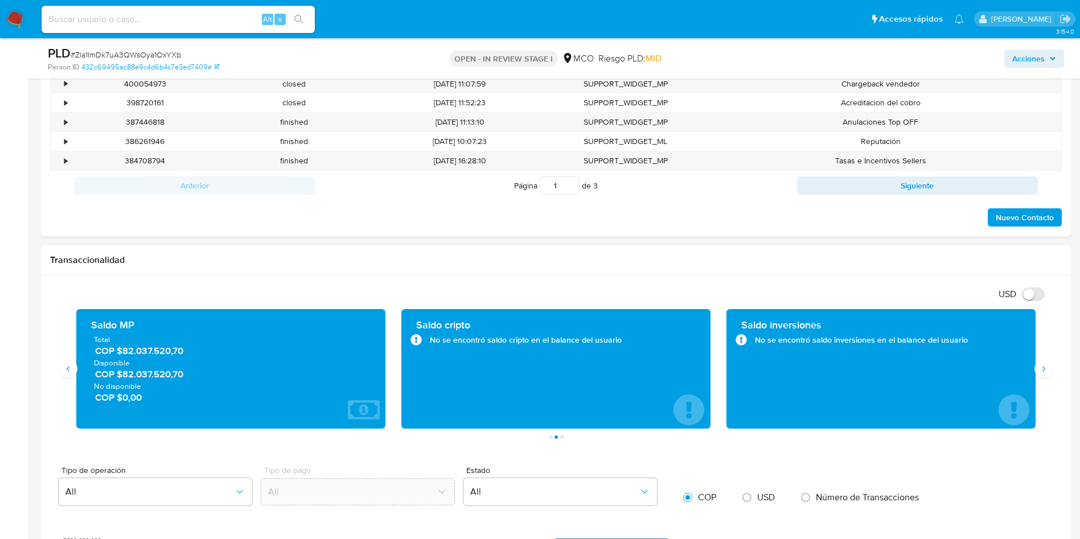
scroll to position [624, 0]
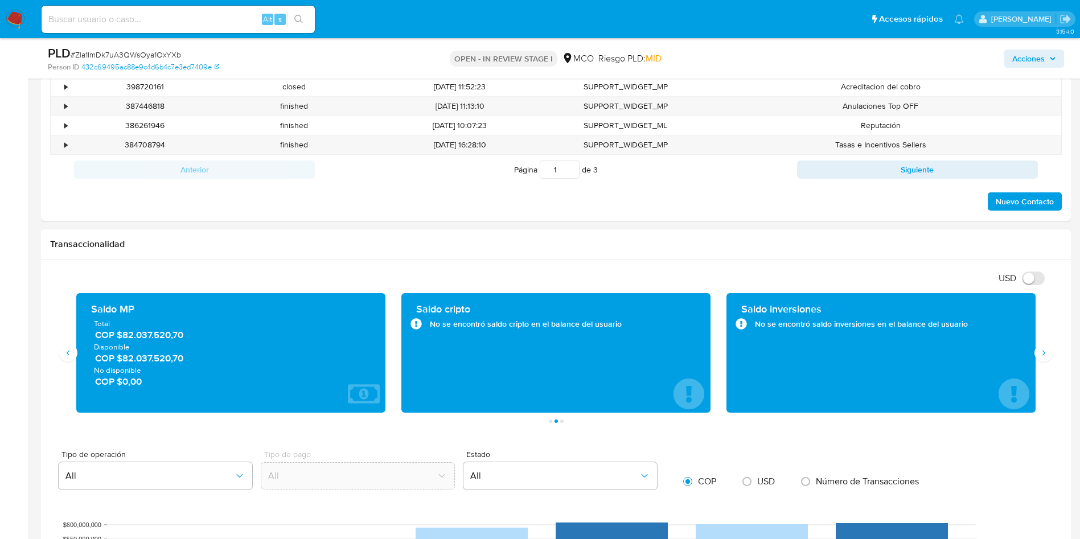
click at [149, 357] on span "COP $82.037.520,70" at bounding box center [231, 358] width 273 height 13
drag, startPoint x: 174, startPoint y: 385, endPoint x: 165, endPoint y: 358, distance: 28.1
click at [174, 384] on span "COP $0,00" at bounding box center [231, 381] width 273 height 13
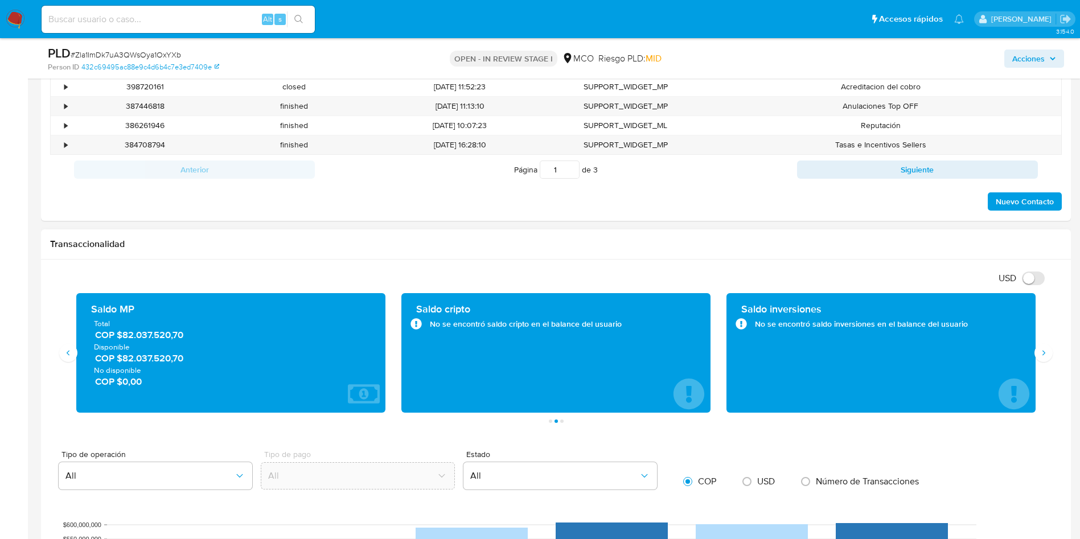
click at [161, 355] on span "COP $82.037.520,70" at bounding box center [231, 358] width 273 height 13
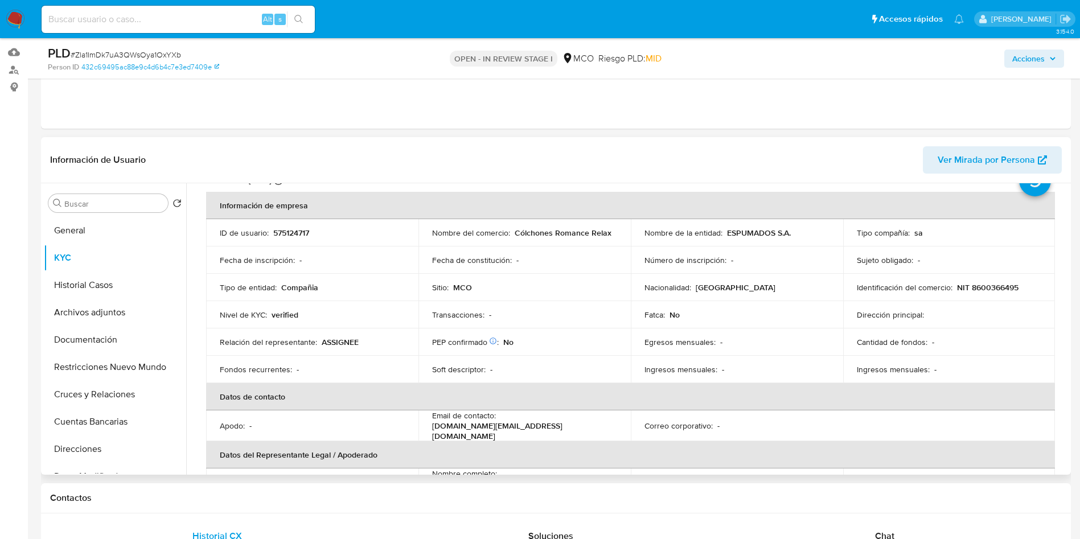
scroll to position [0, 0]
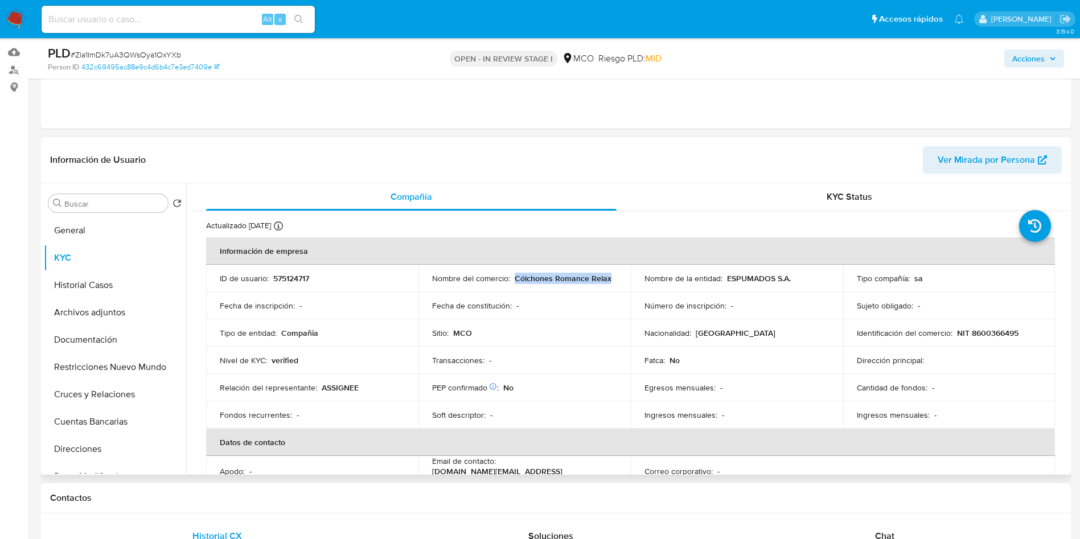
drag, startPoint x: 619, startPoint y: 283, endPoint x: 514, endPoint y: 281, distance: 105.3
click at [514, 281] on td "Nombre del comercio : Cólchones Romance Relax" at bounding box center [524, 278] width 212 height 27
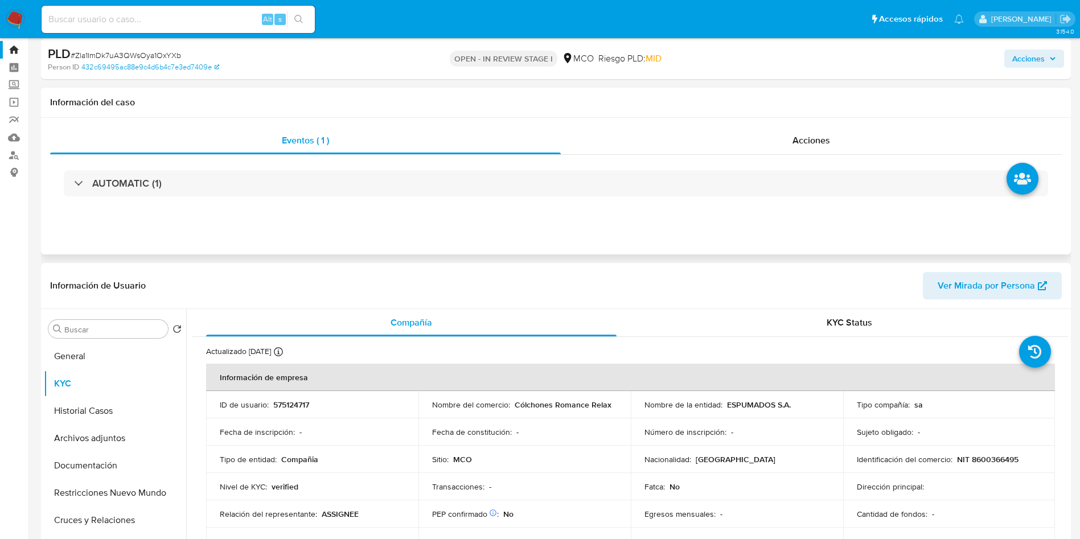
click at [454, 208] on div "AUTOMATIC (1)" at bounding box center [555, 183] width 1011 height 57
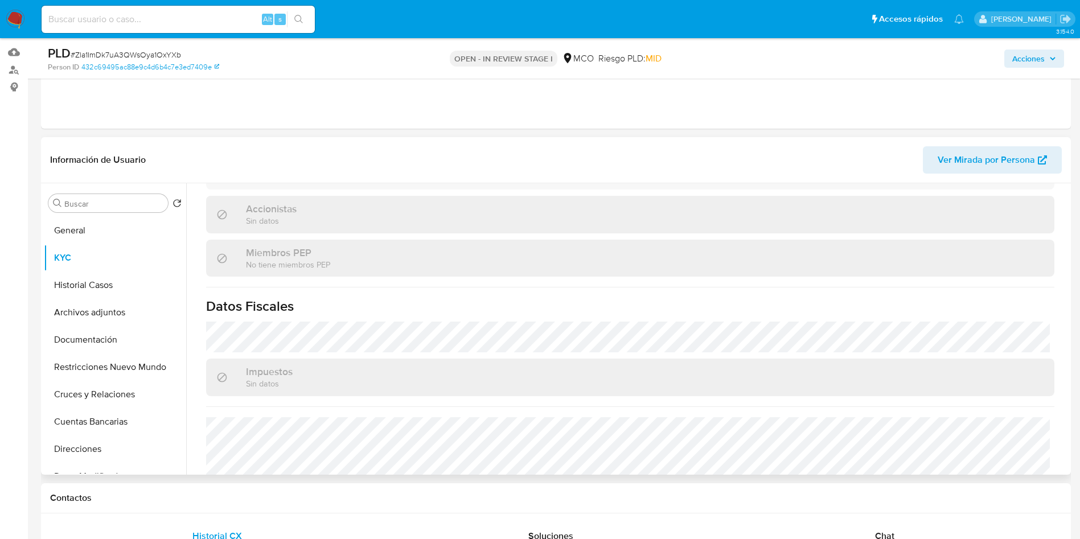
scroll to position [0, 0]
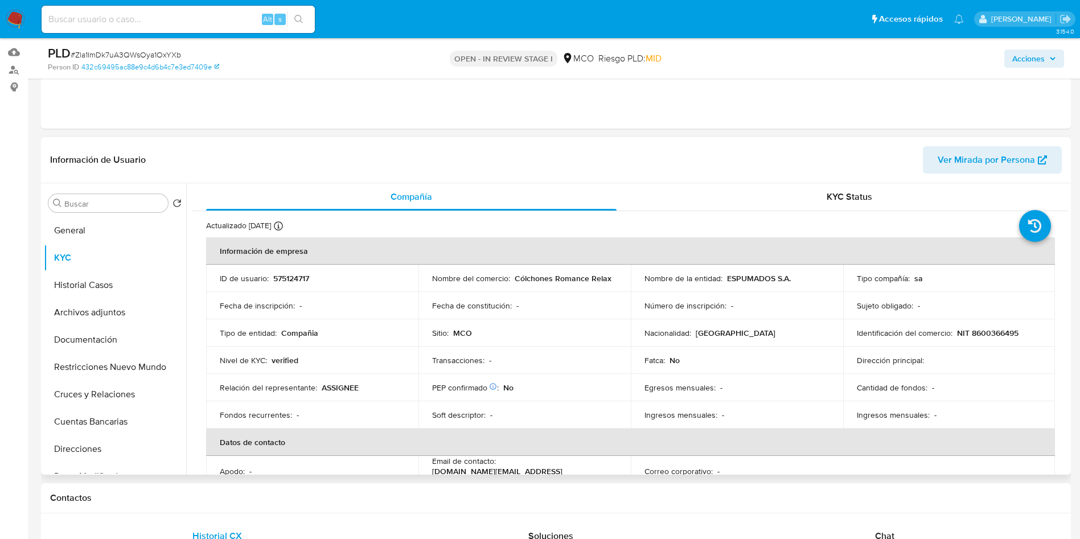
click at [475, 283] on p "Nombre del comercio :" at bounding box center [471, 278] width 78 height 10
copy div "Nombre del comercio : Cólchones Romance Relax"
drag, startPoint x: 646, startPoint y: 154, endPoint x: 638, endPoint y: 161, distance: 10.9
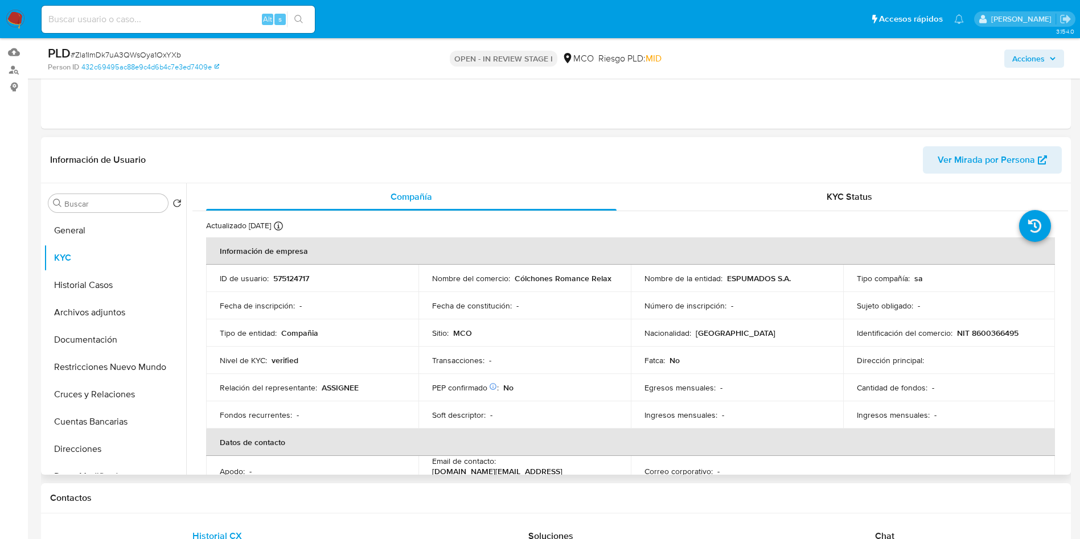
click at [647, 154] on header "Información de Usuario Ver Mirada por Persona" at bounding box center [555, 159] width 1011 height 27
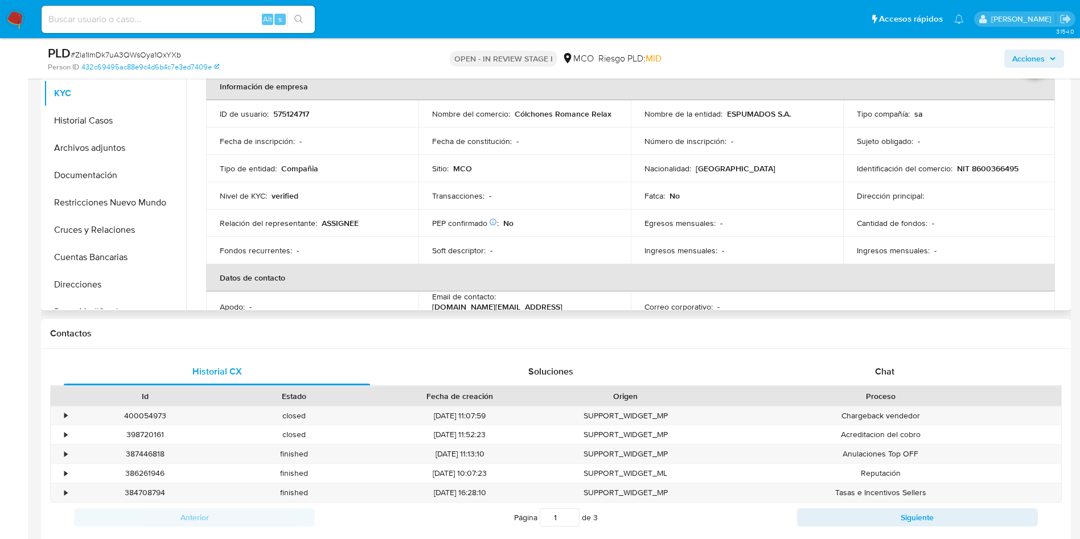
scroll to position [283, 0]
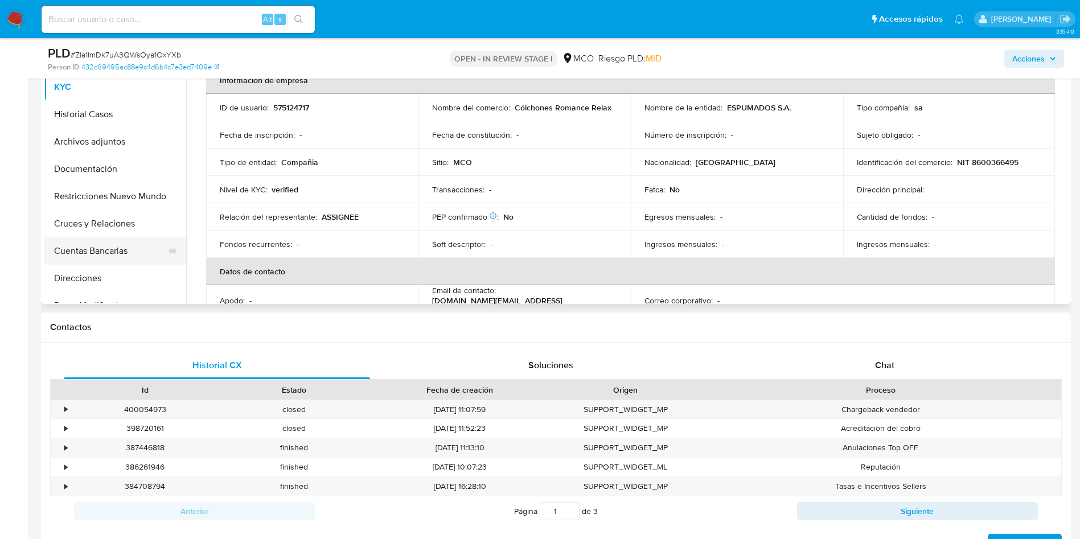
click at [100, 252] on button "Cuentas Bancarias" at bounding box center [110, 250] width 133 height 27
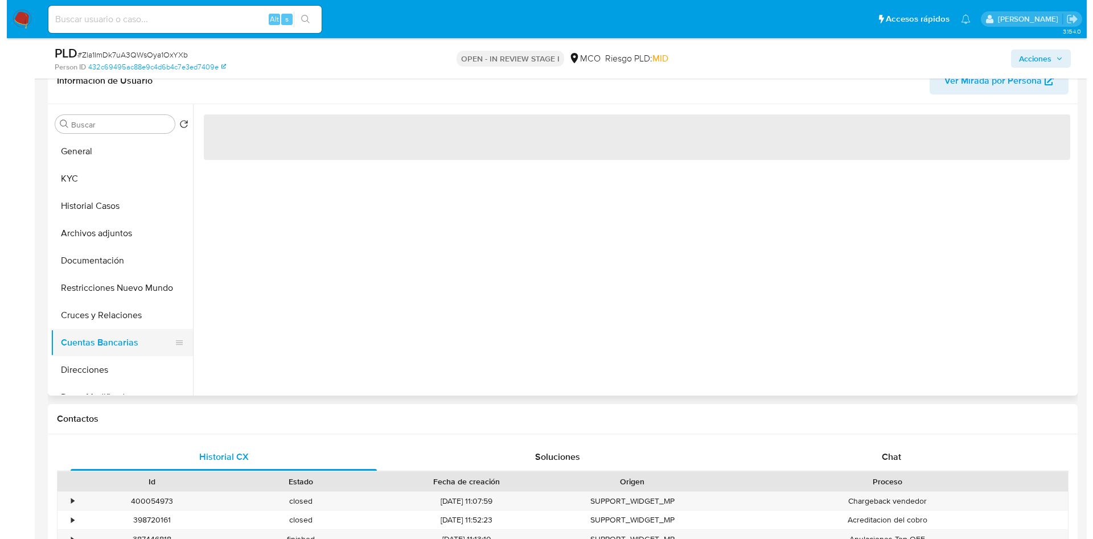
scroll to position [112, 0]
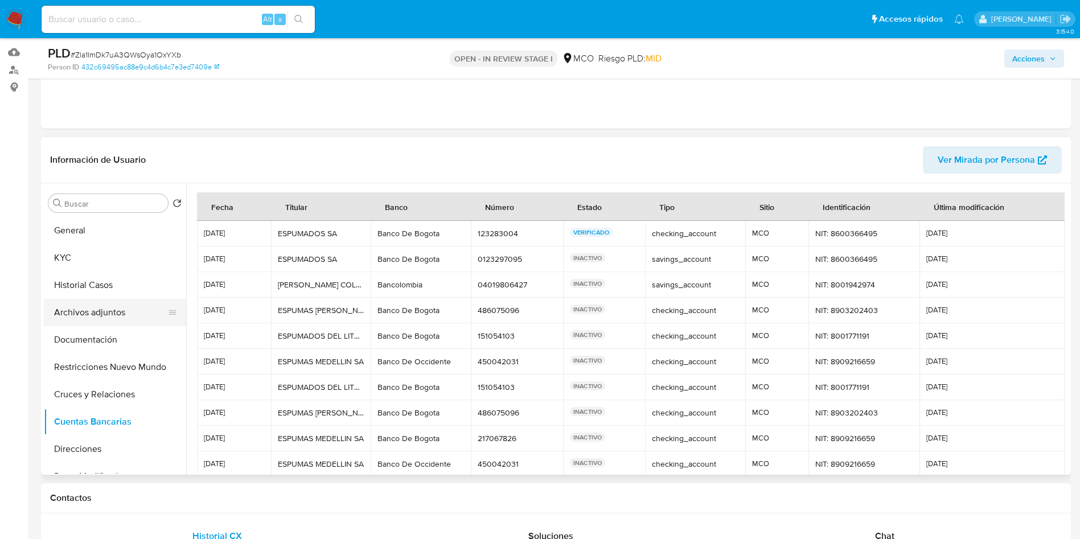
click at [89, 315] on button "Archivos adjuntos" at bounding box center [110, 312] width 133 height 27
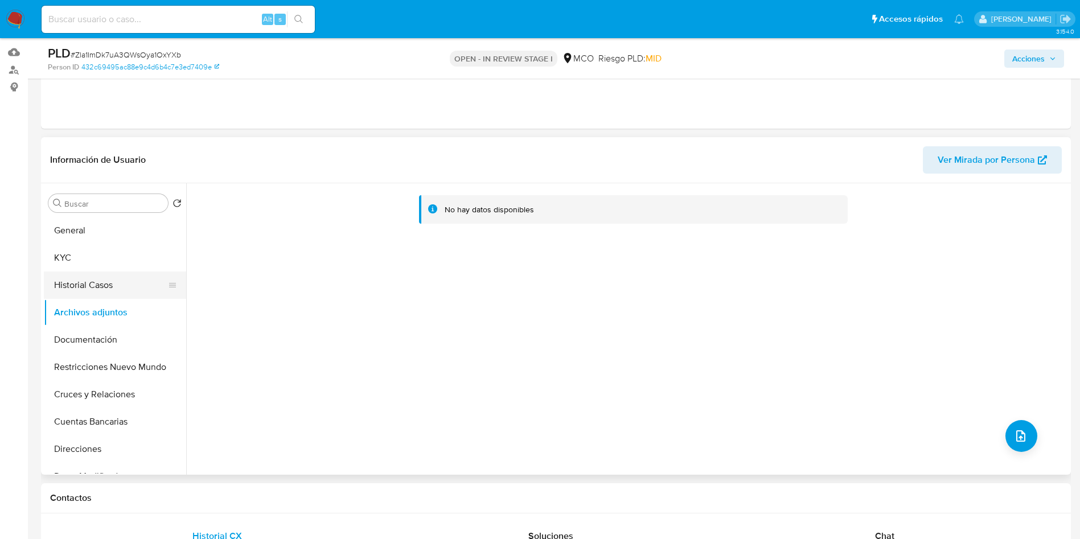
click at [85, 283] on button "Historial Casos" at bounding box center [110, 284] width 133 height 27
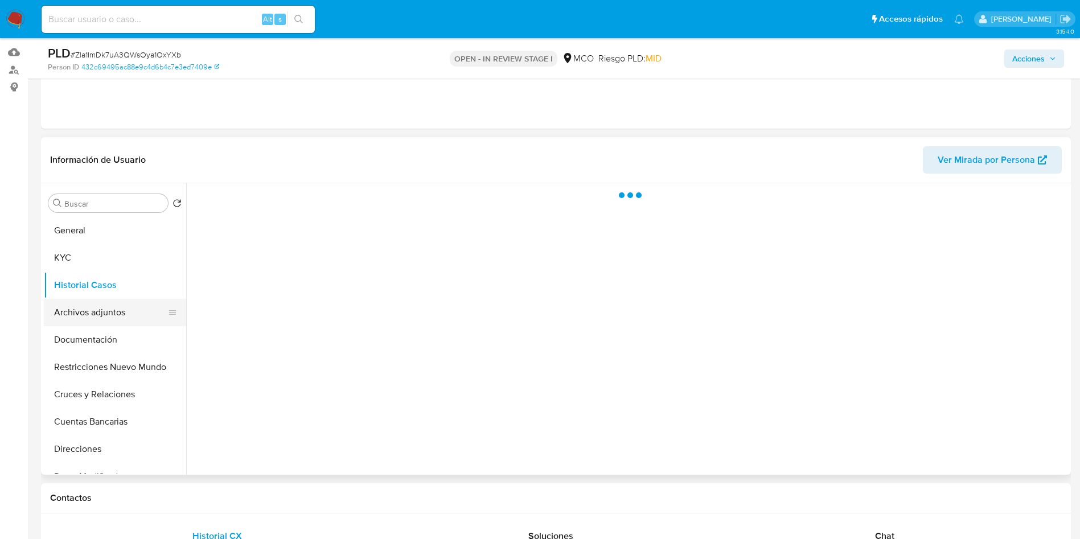
click at [85, 316] on button "Archivos adjuntos" at bounding box center [110, 312] width 133 height 27
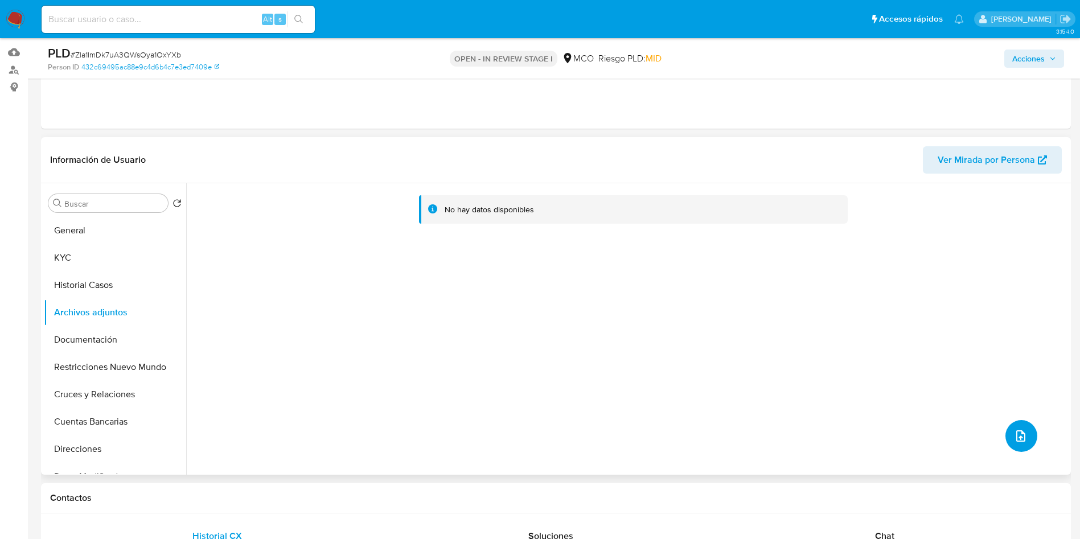
click at [1014, 432] on icon "upload-file" at bounding box center [1021, 436] width 14 height 14
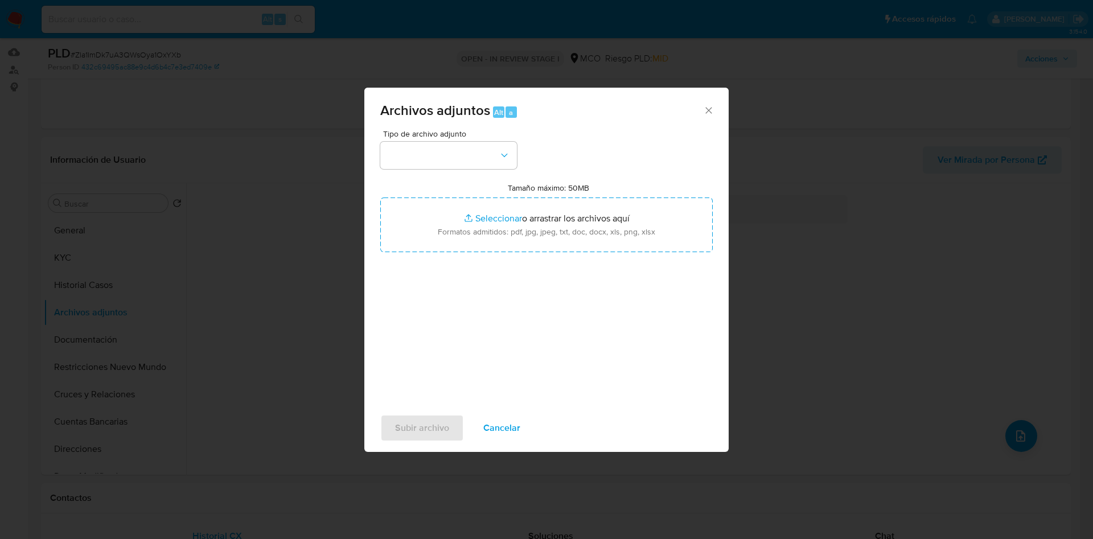
click at [444, 169] on div "Tipo de archivo adjunto Tamaño máximo: 50MB Seleccionar archivos Seleccionar o …" at bounding box center [546, 264] width 332 height 269
click at [430, 153] on button "button" at bounding box center [448, 155] width 137 height 27
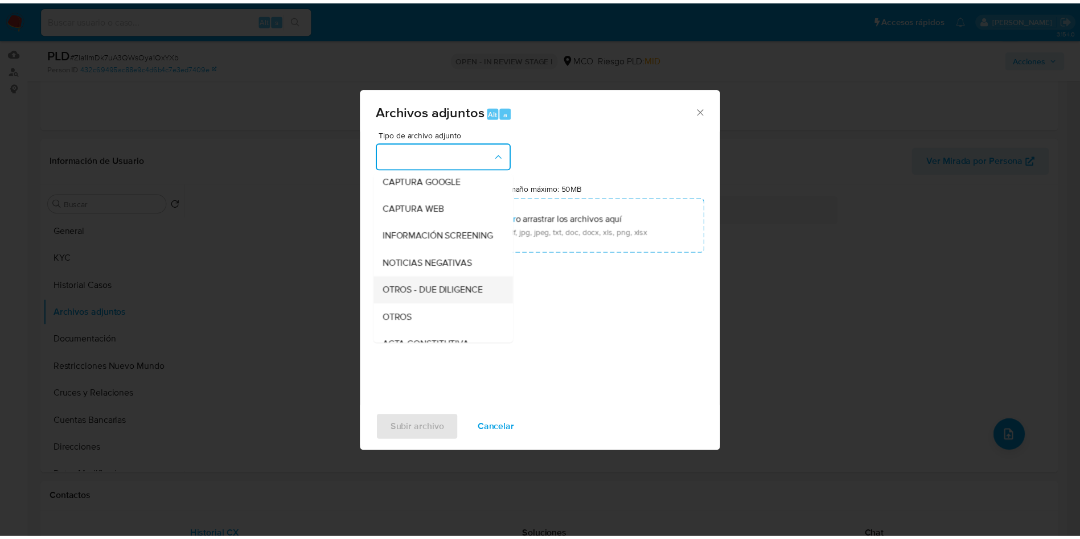
scroll to position [85, 0]
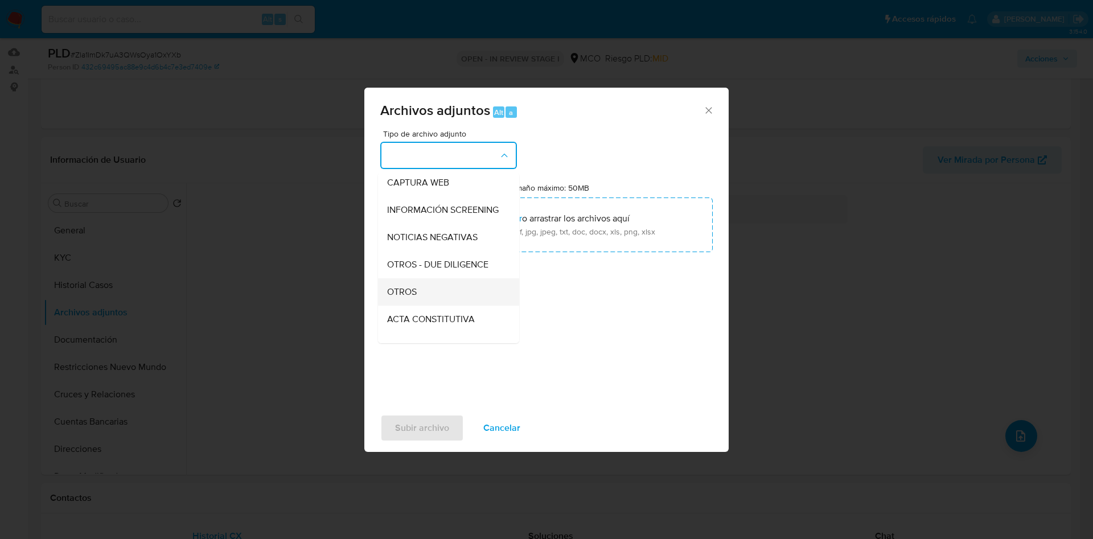
click at [417, 298] on span "OTROS" at bounding box center [402, 291] width 30 height 11
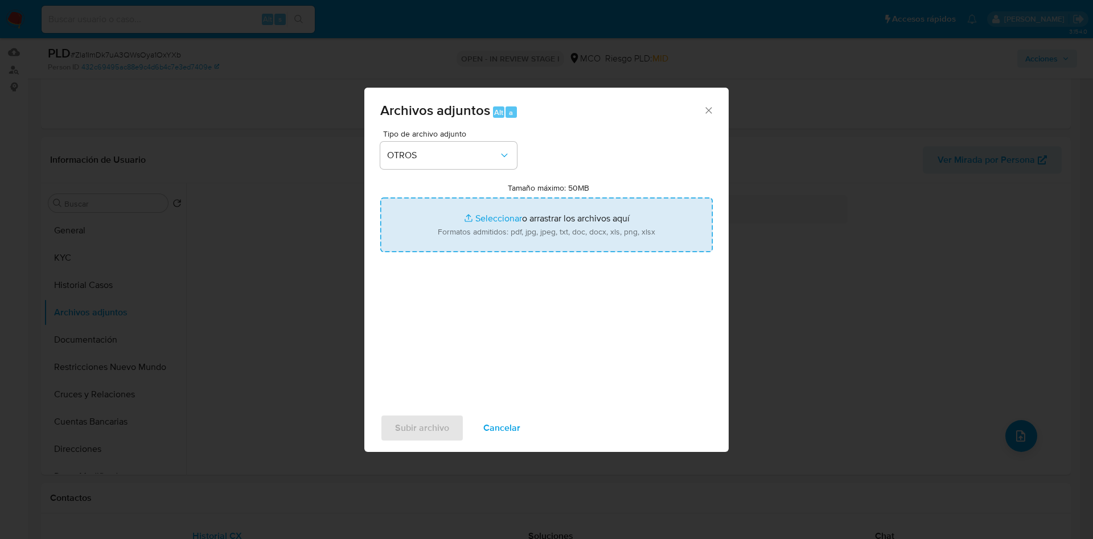
click at [494, 221] on input "Tamaño máximo: 50MB Seleccionar archivos" at bounding box center [546, 225] width 332 height 55
type input "C:\fakepath\575124717 - 19_08_2025.pdf"
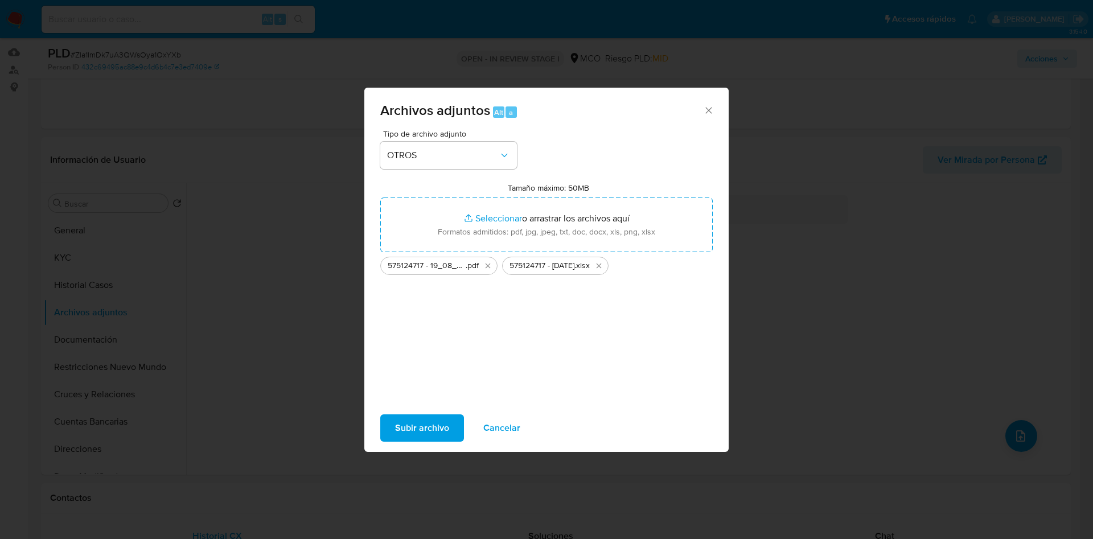
click at [413, 437] on span "Subir archivo" at bounding box center [422, 427] width 54 height 25
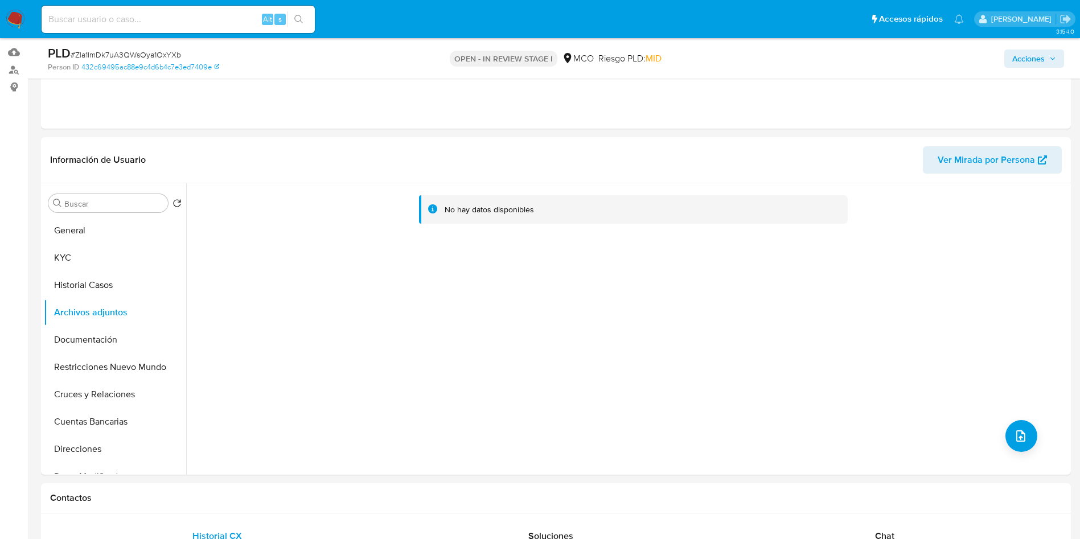
drag, startPoint x: 1052, startPoint y: 62, endPoint x: 1025, endPoint y: 63, distance: 27.3
click at [1050, 62] on span "Acciones" at bounding box center [1034, 59] width 44 height 16
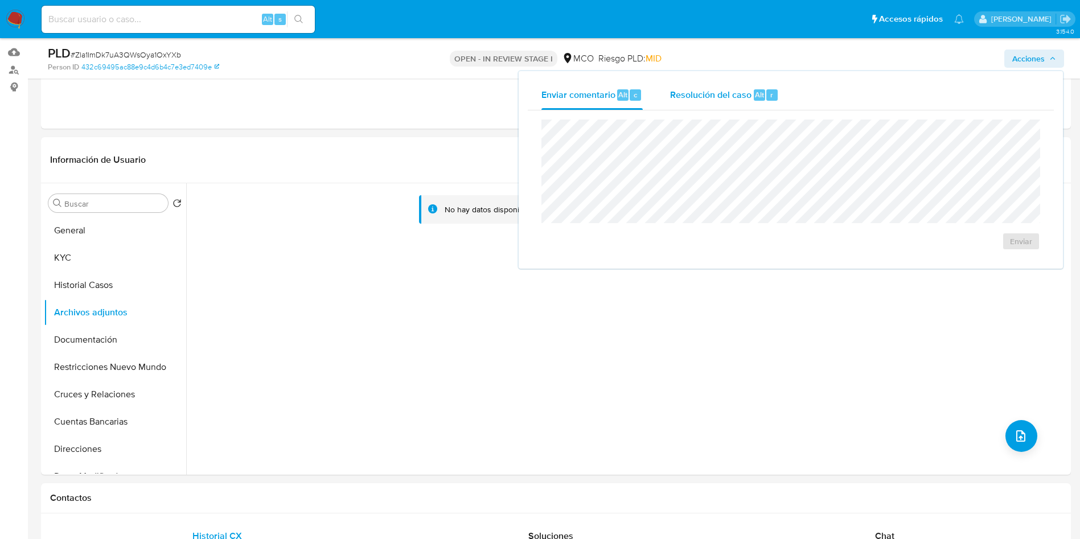
click at [738, 89] on span "Resolución del caso" at bounding box center [710, 94] width 81 height 13
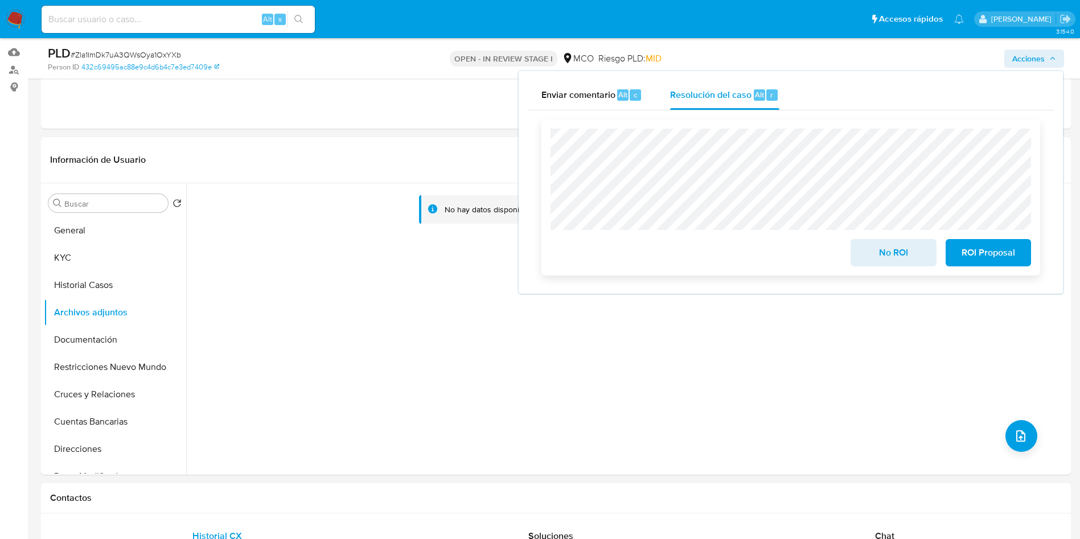
click at [876, 261] on span "No ROI" at bounding box center [893, 252] width 56 height 25
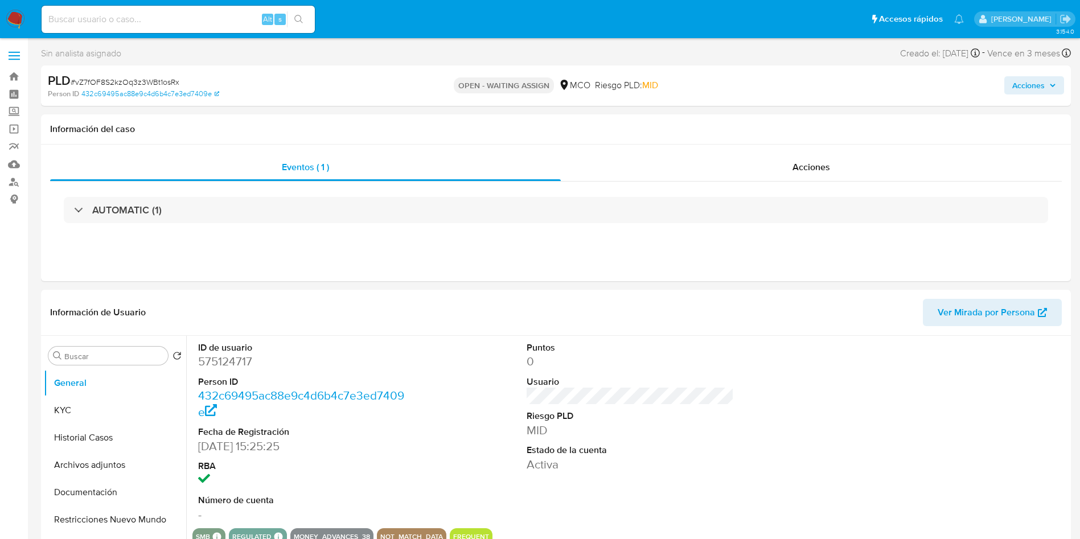
select select "10"
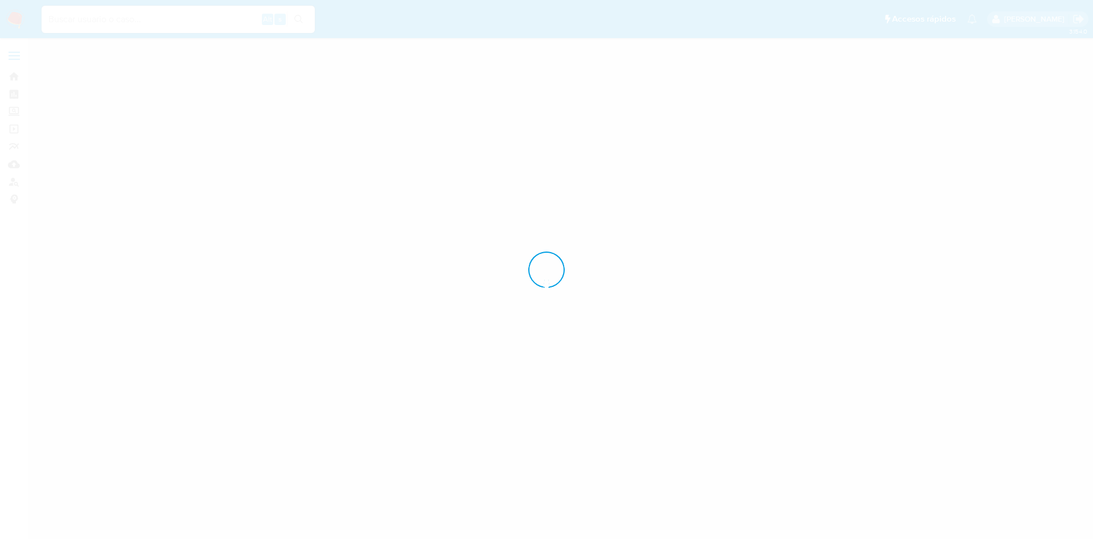
click at [215, 23] on div at bounding box center [546, 269] width 1093 height 539
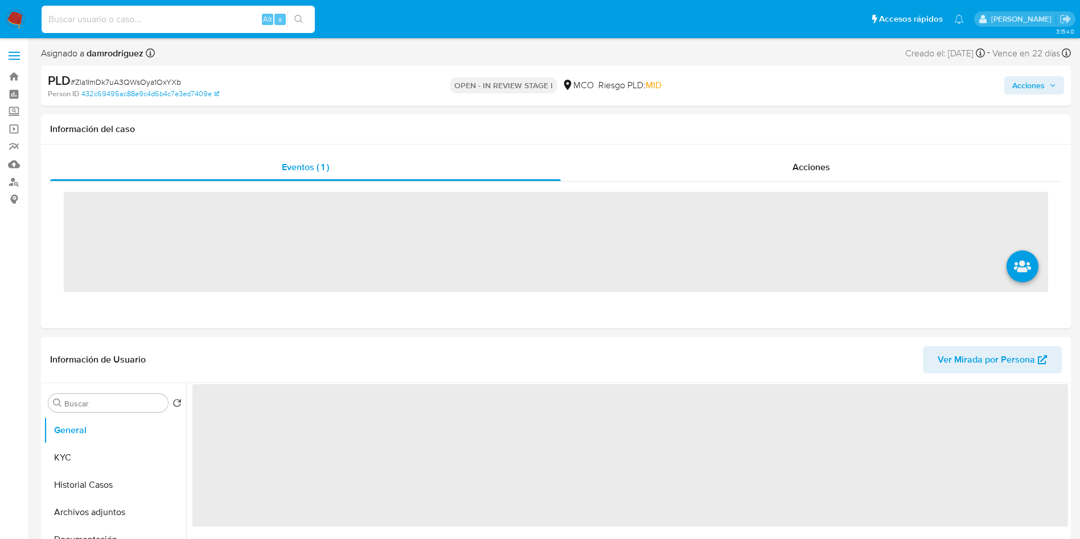
click at [207, 23] on input at bounding box center [178, 19] width 273 height 15
click at [205, 24] on input at bounding box center [178, 19] width 273 height 15
paste input "2437185143"
type input "2437185143"
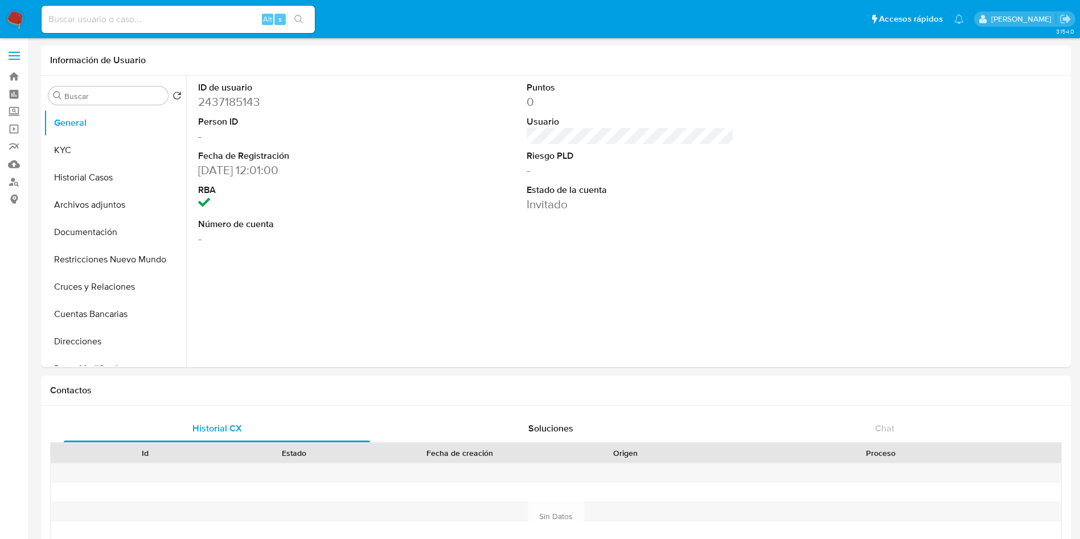
select select "10"
click at [62, 174] on button "Historial Casos" at bounding box center [110, 177] width 133 height 27
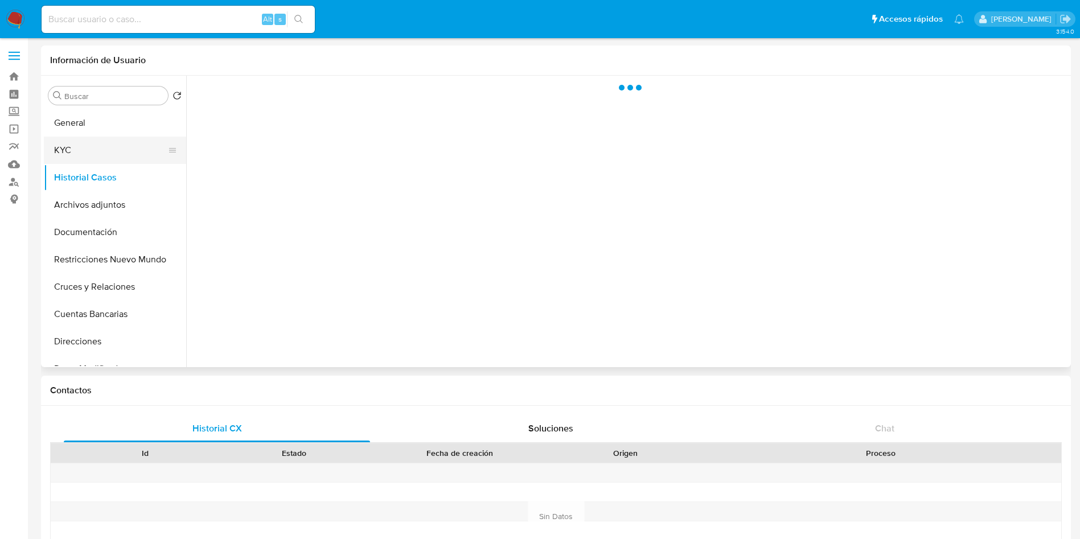
click at [82, 161] on button "KYC" at bounding box center [110, 150] width 133 height 27
click at [90, 159] on button "KYC" at bounding box center [110, 150] width 133 height 27
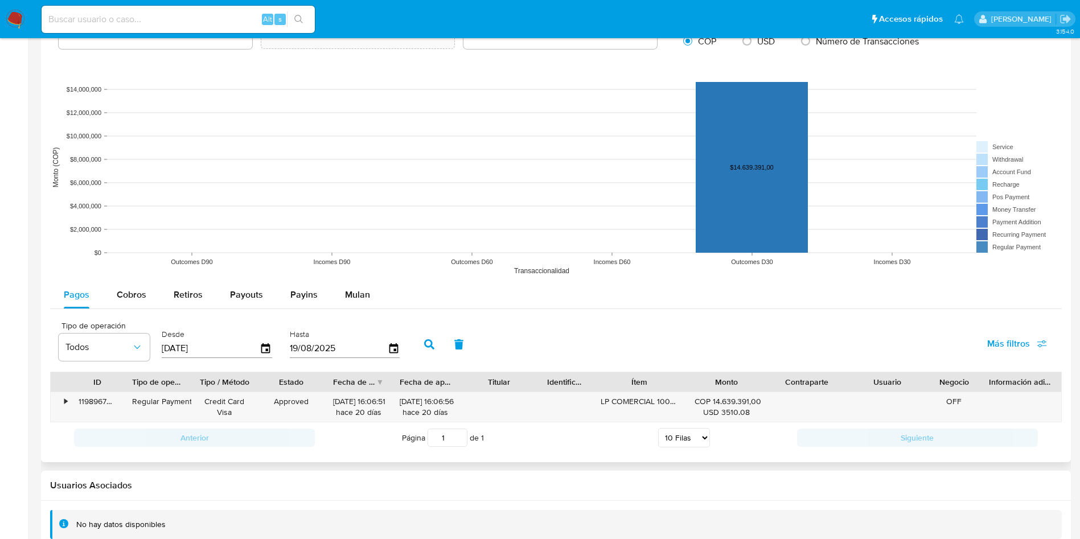
scroll to position [843, 0]
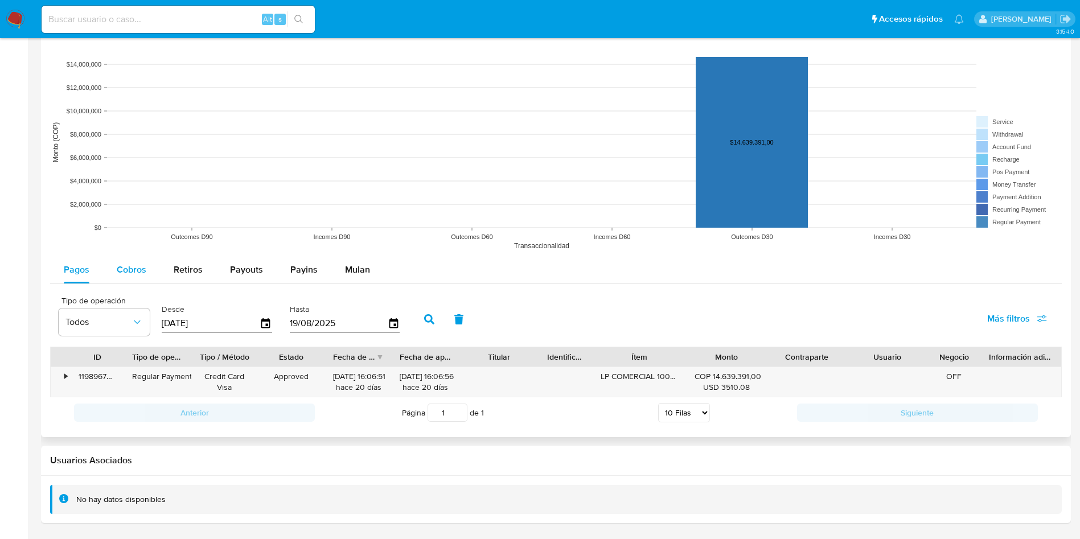
click at [128, 269] on span "Cobros" at bounding box center [132, 269] width 30 height 13
select select "10"
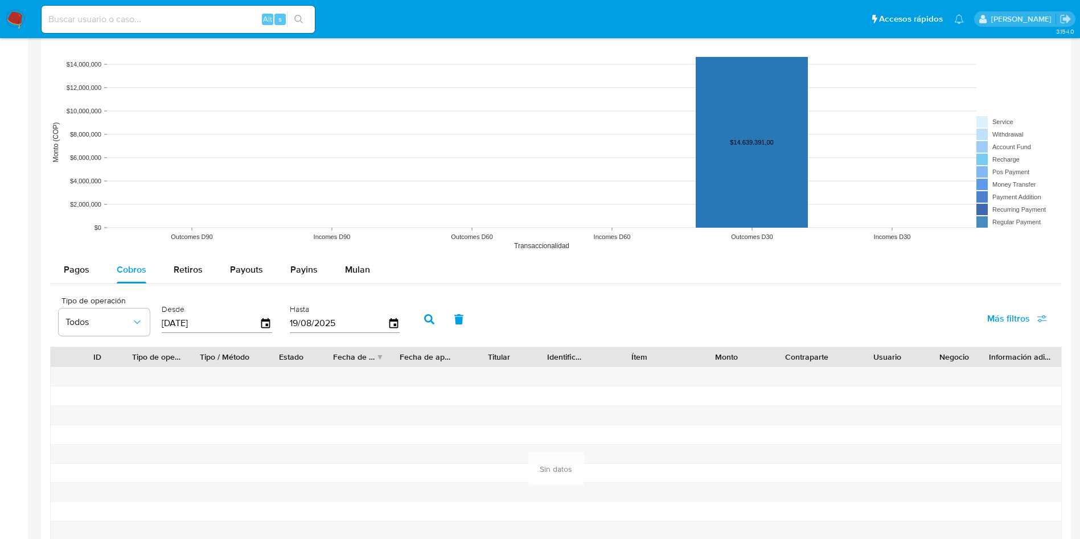
click at [593, 312] on div "Tipo de operación Todos Desde 22/05/2025 Hasta 19/08/2025 Más filtros" at bounding box center [555, 318] width 1011 height 57
click at [77, 277] on div "Pagos" at bounding box center [77, 269] width 26 height 27
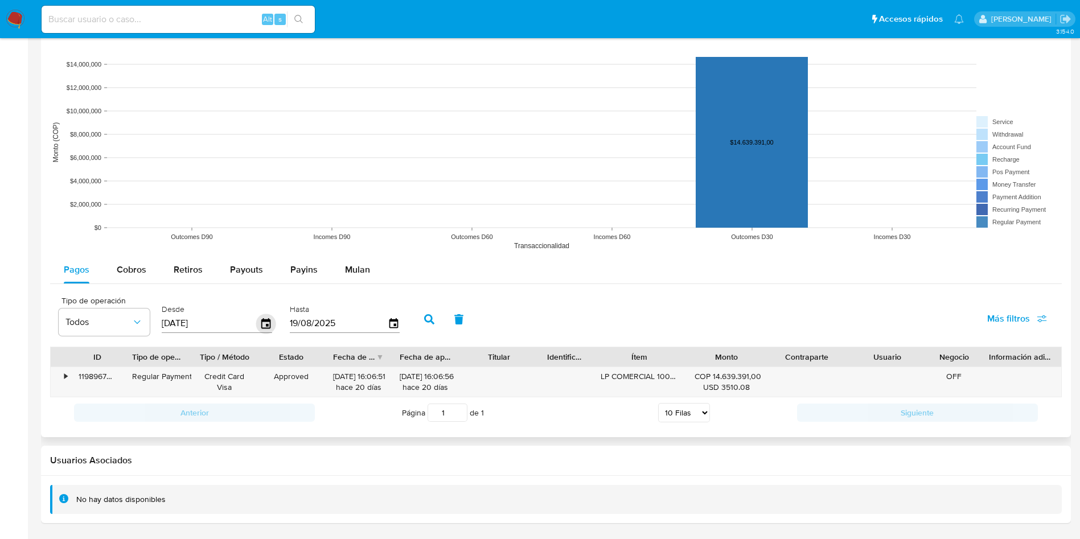
click at [267, 324] on icon "button" at bounding box center [265, 323] width 9 height 10
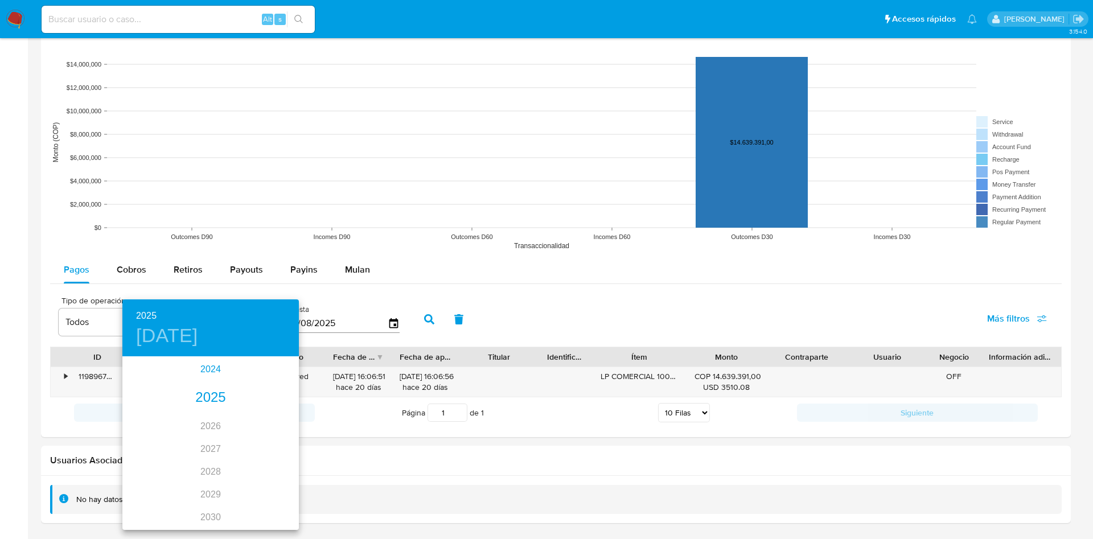
click at [205, 367] on div "2024" at bounding box center [210, 369] width 176 height 23
click at [204, 415] on div "ene. feb. mar. abr. may. jun. jul. ago. sep. oct. nov. dic." at bounding box center [210, 443] width 176 height 171
click at [209, 456] on div "ago." at bounding box center [210, 464] width 59 height 43
type input "22/08/2024"
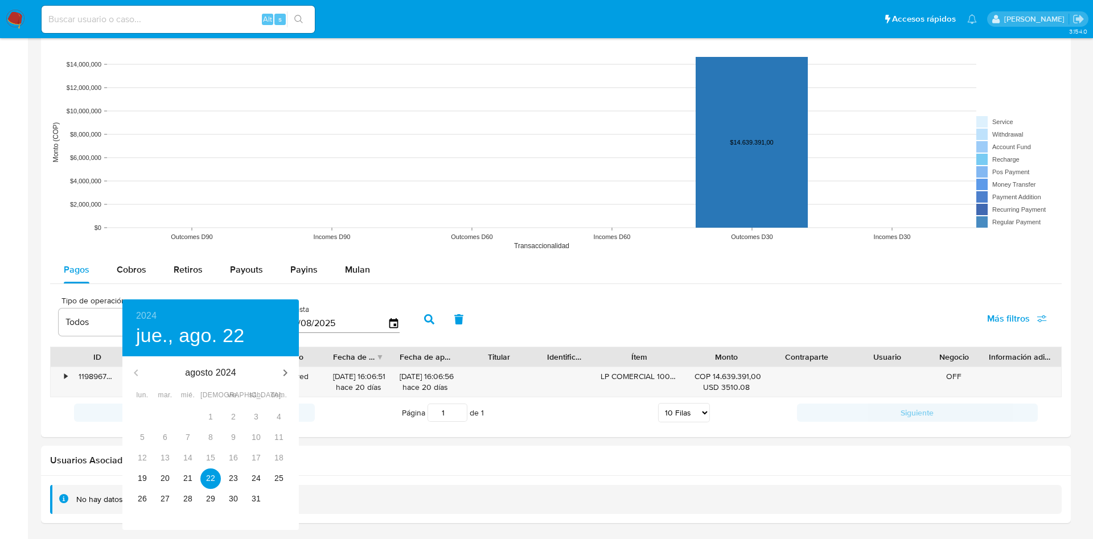
click at [212, 466] on div "15" at bounding box center [210, 458] width 23 height 20
drag, startPoint x: 213, startPoint y: 474, endPoint x: 252, endPoint y: 456, distance: 43.1
click at [213, 475] on p "22" at bounding box center [210, 477] width 9 height 11
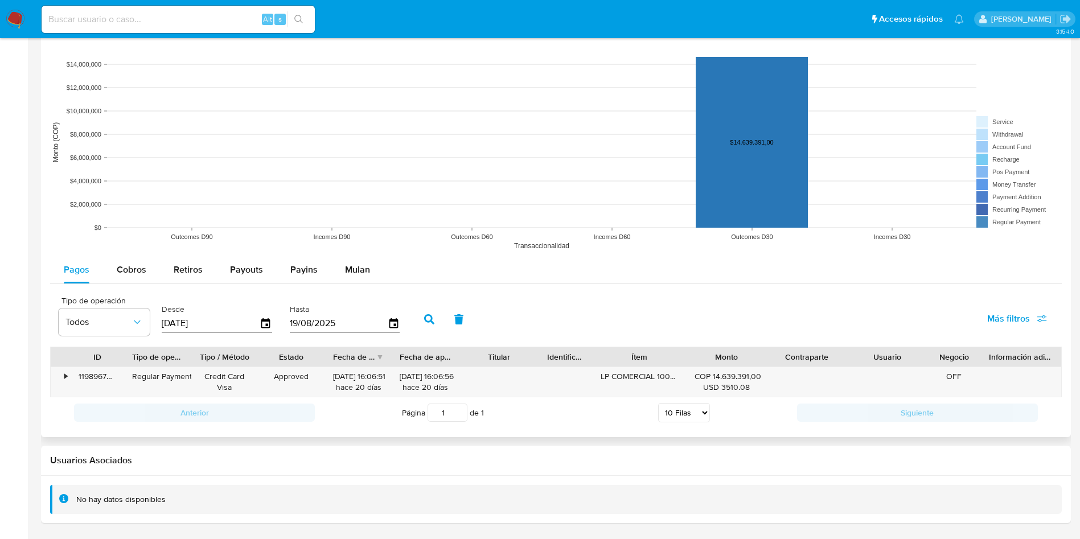
click at [425, 320] on icon "button" at bounding box center [429, 319] width 10 height 10
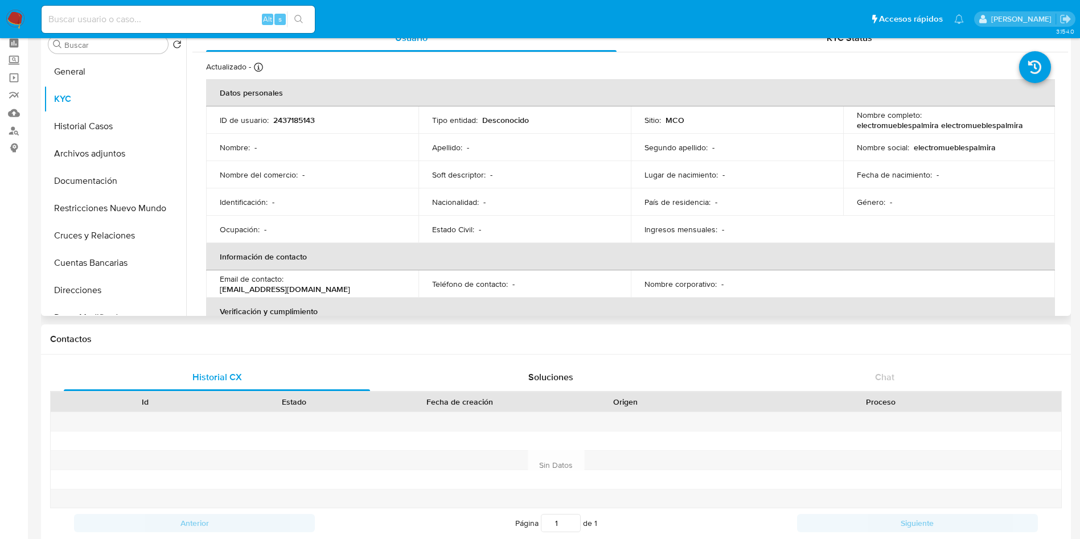
scroll to position [0, 0]
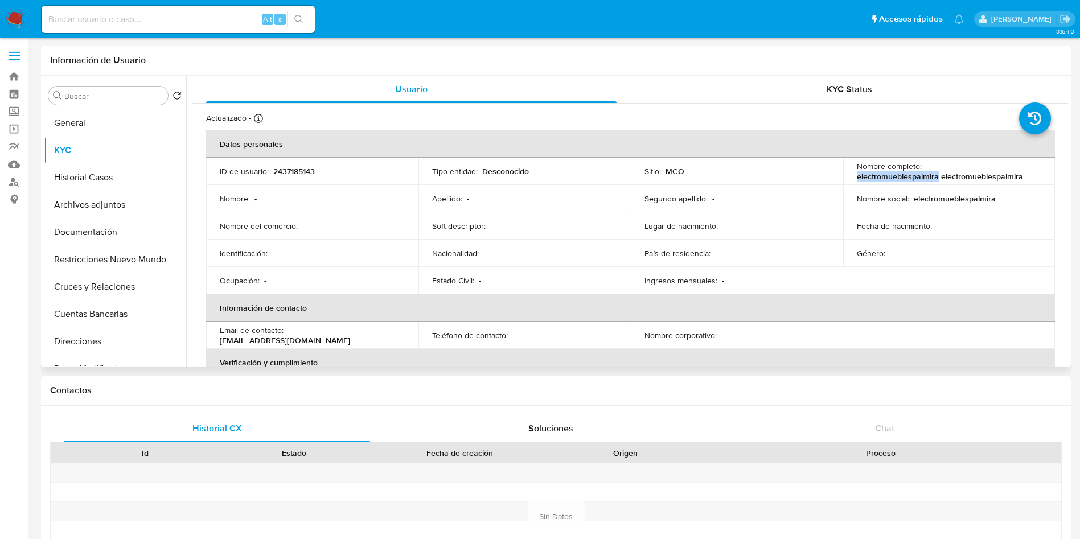
drag, startPoint x: 846, startPoint y: 177, endPoint x: 933, endPoint y: 177, distance: 87.7
click at [933, 177] on td "Nombre completo : electromueblespalmira electromueblespalmira" at bounding box center [949, 171] width 212 height 27
copy p "electromueblespalmira"
click at [89, 311] on button "Cuentas Bancarias" at bounding box center [110, 314] width 133 height 27
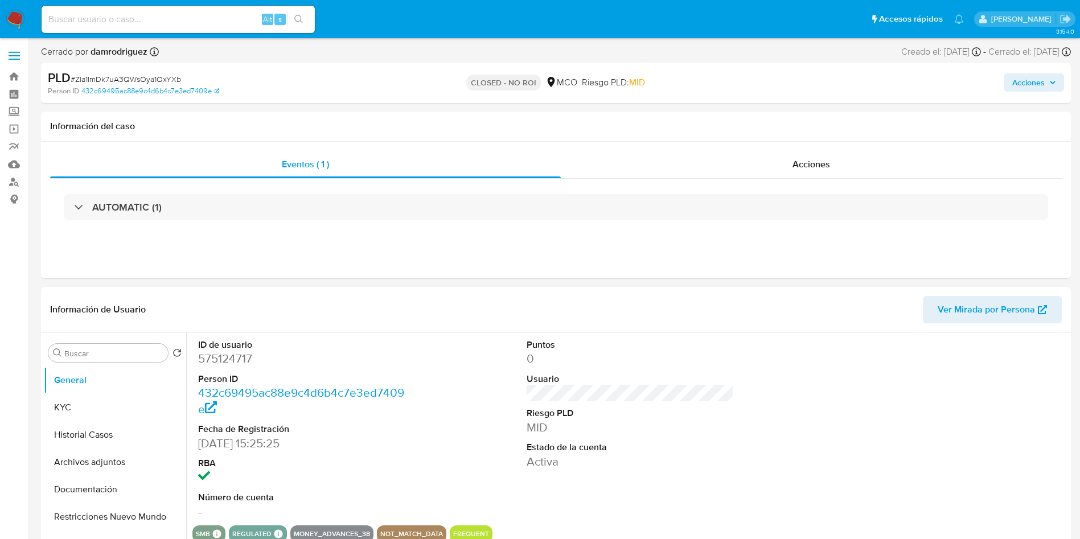
select select "10"
click at [14, 17] on img at bounding box center [15, 19] width 19 height 19
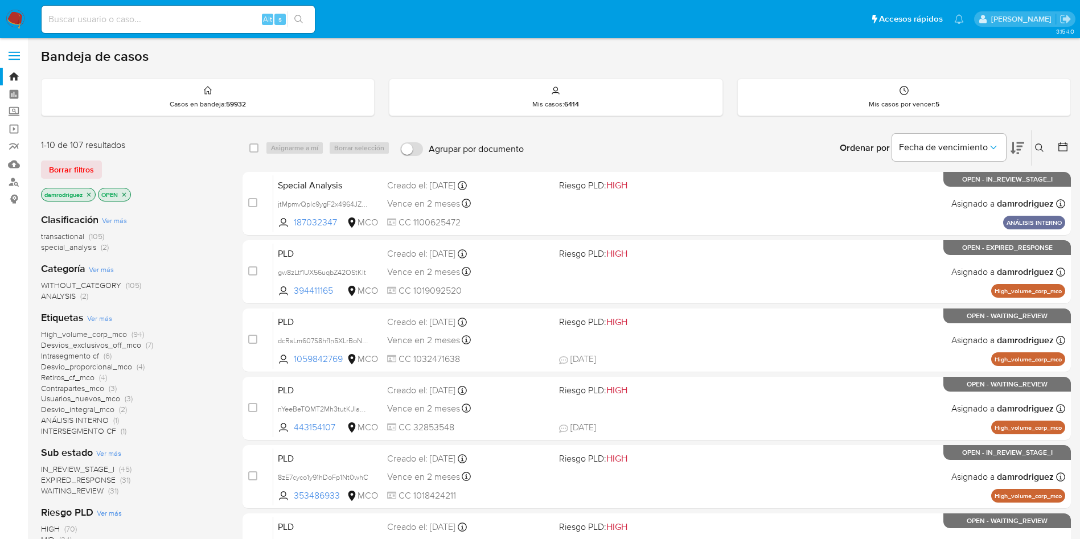
click at [167, 11] on div "Alt s" at bounding box center [178, 19] width 273 height 27
click at [169, 19] on input at bounding box center [178, 19] width 273 height 15
paste input "47OUoebxeSyq2bwE20ItVeR4"
type input "47OUoebxeSyq2bwE20ItVeR4"
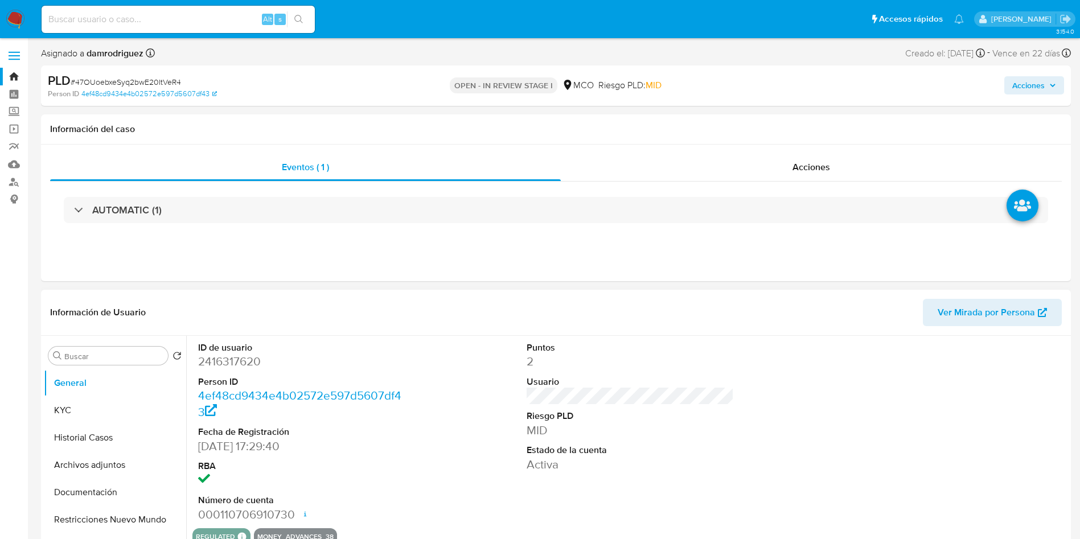
select select "10"
click at [144, 225] on div "AUTOMATIC (1)" at bounding box center [555, 210] width 1011 height 57
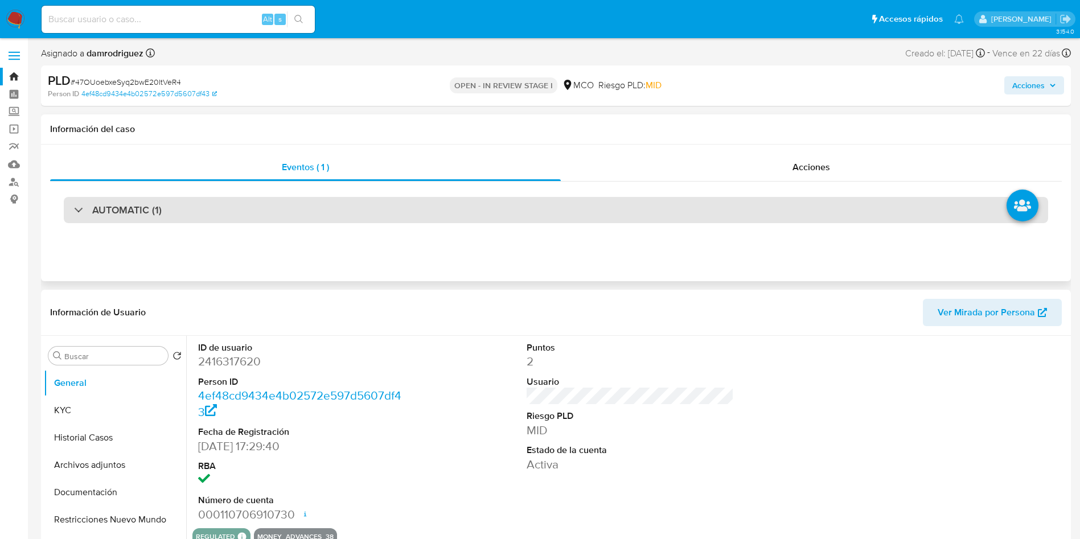
click at [155, 207] on h3 "AUTOMATIC (1)" at bounding box center [126, 210] width 69 height 13
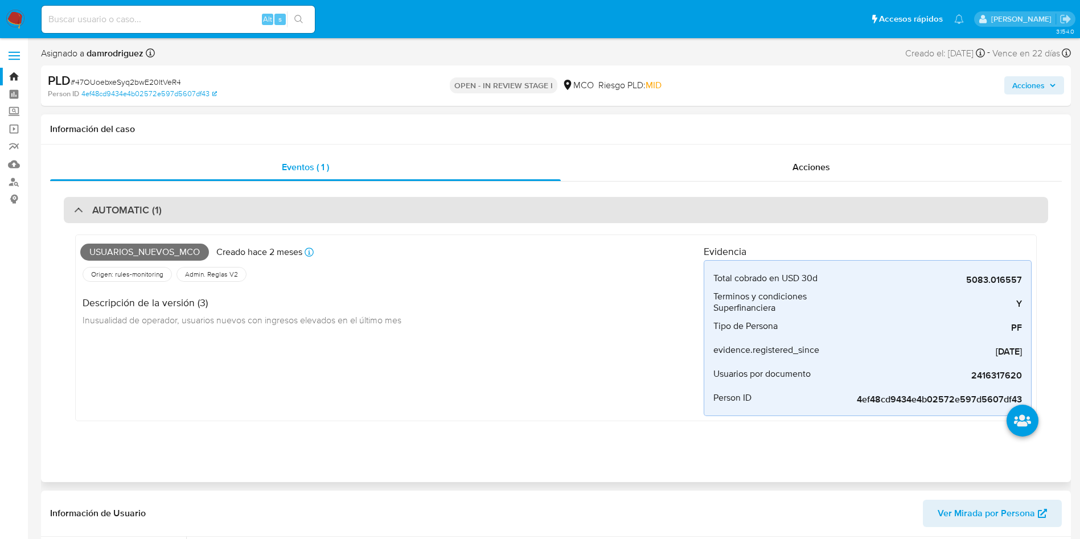
click at [162, 204] on div "AUTOMATIC (1)" at bounding box center [556, 210] width 984 height 26
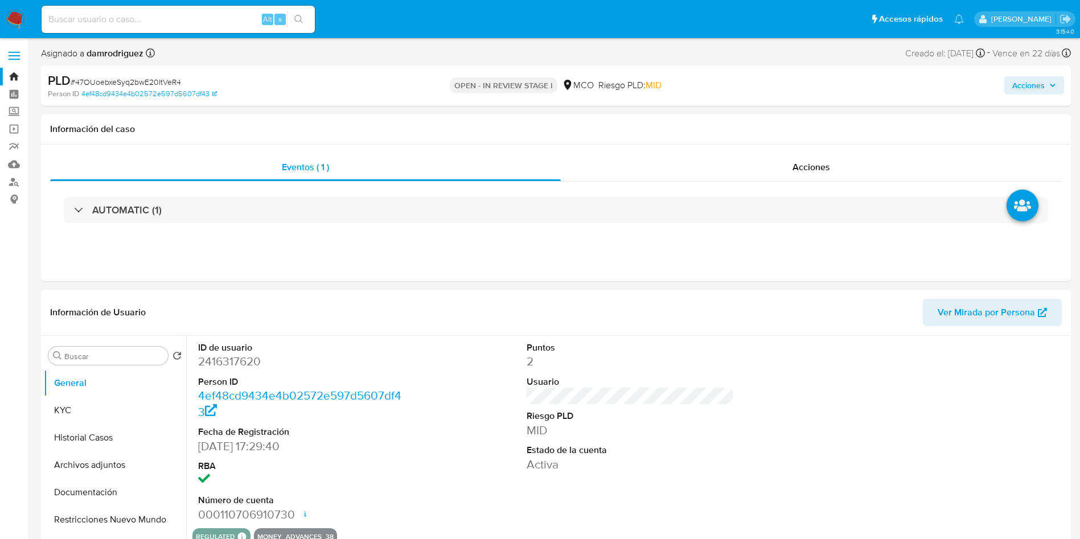
click at [241, 360] on dd "2416317620" at bounding box center [302, 361] width 208 height 16
copy dd "2416317620"
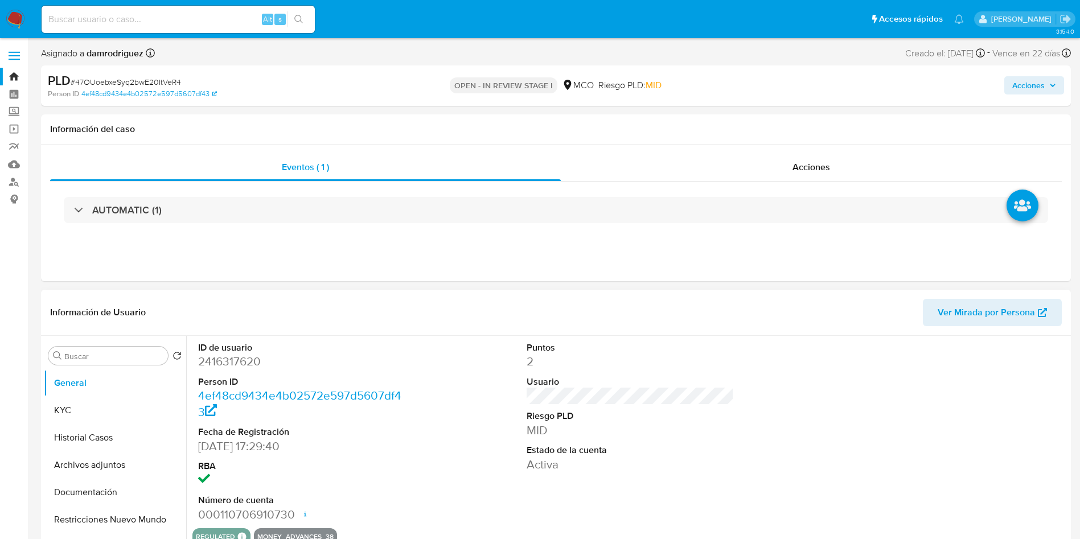
click at [314, 305] on header "Información de Usuario Ver Mirada por Persona" at bounding box center [555, 312] width 1011 height 27
click at [236, 359] on dd "2416317620" at bounding box center [302, 361] width 208 height 16
copy dd "2416317620"
click at [219, 361] on dd "2416317620" at bounding box center [302, 361] width 208 height 16
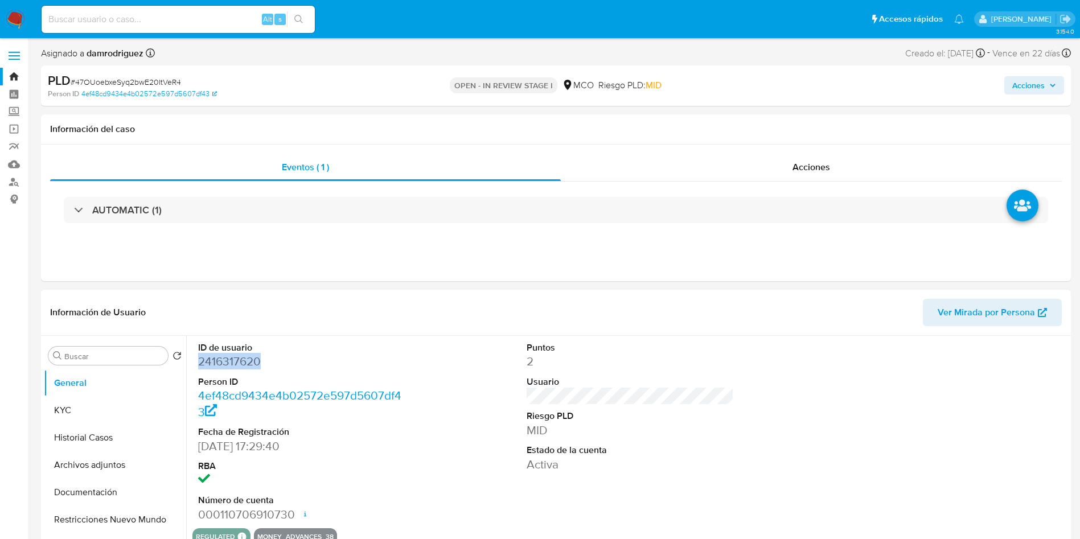
click at [219, 361] on dd "2416317620" at bounding box center [302, 361] width 208 height 16
copy dd "2416317620"
click at [385, 358] on dd "2416317620" at bounding box center [302, 361] width 208 height 16
click at [209, 363] on dd "2416317620" at bounding box center [302, 361] width 208 height 16
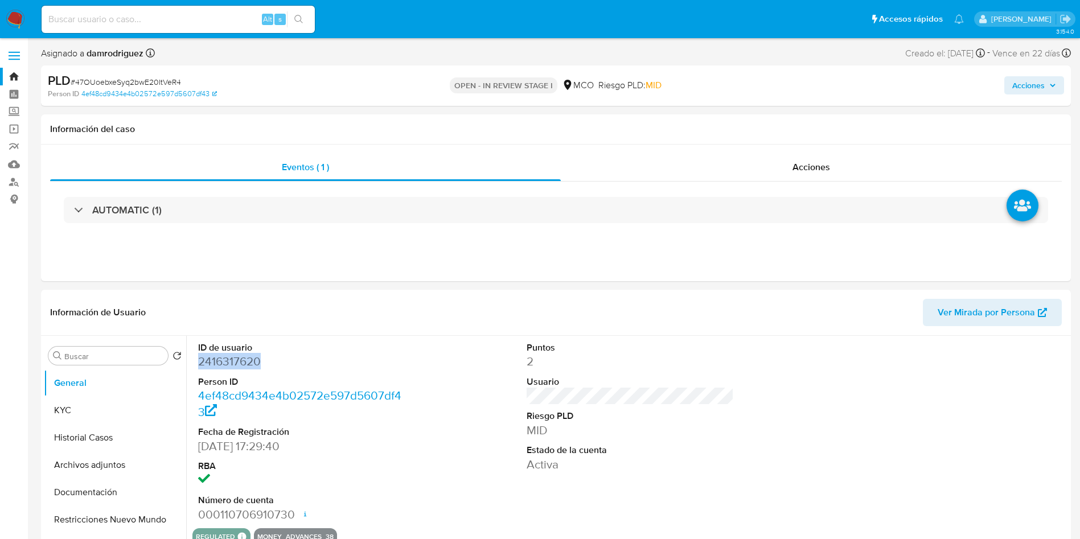
copy dd "2416317620"
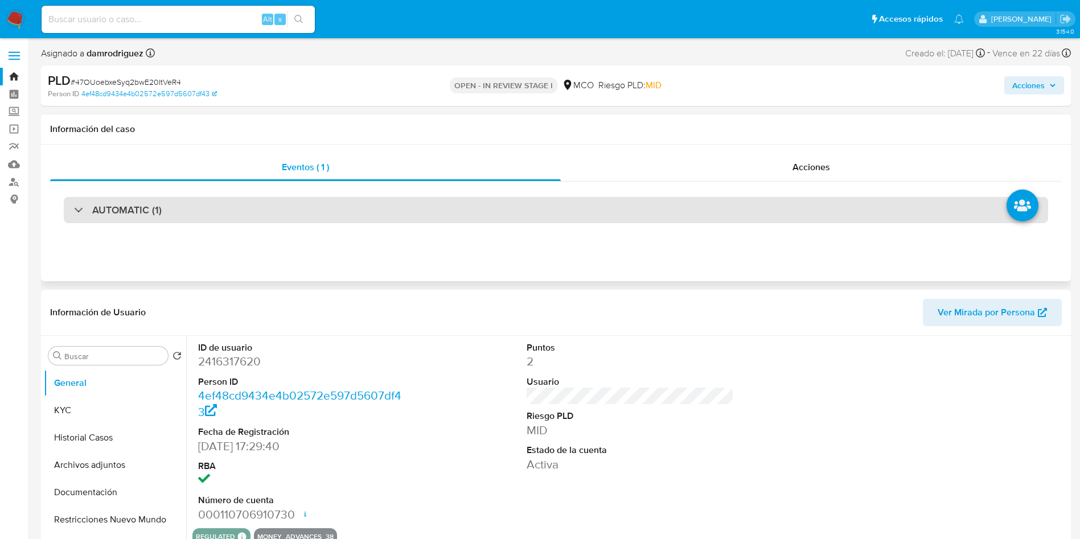
click at [170, 220] on div "AUTOMATIC (1)" at bounding box center [556, 210] width 984 height 26
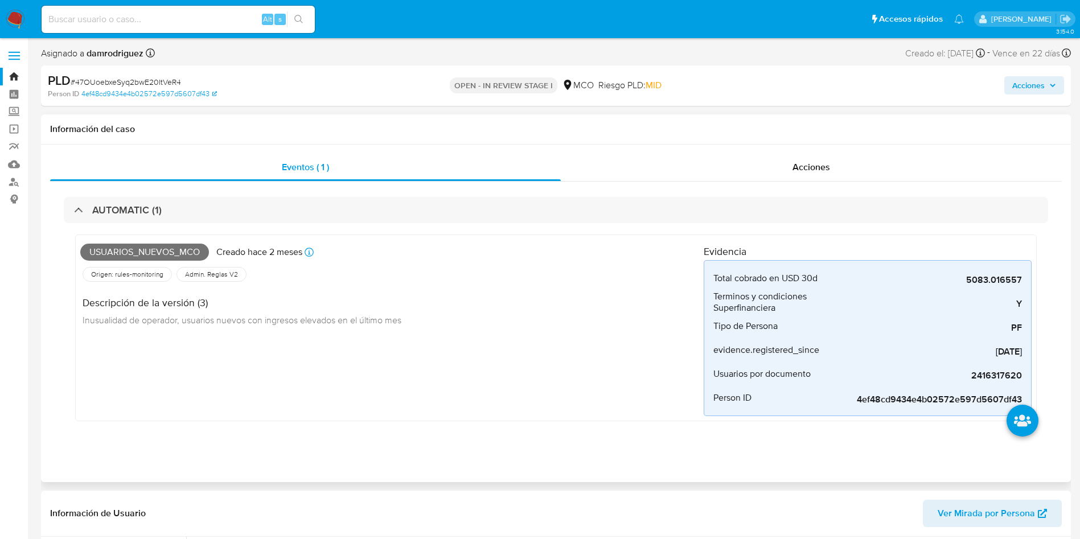
click at [146, 267] on div "Origen: rules-monitoring Referencia al id de la tabla rule-result en rules-moni…" at bounding box center [127, 274] width 89 height 15
click at [145, 254] on span "Usuarios_nuevos_mco" at bounding box center [144, 252] width 129 height 17
drag, startPoint x: 145, startPoint y: 254, endPoint x: 151, endPoint y: 245, distance: 10.6
click at [146, 254] on span "Usuarios_nuevos_mco" at bounding box center [144, 252] width 129 height 17
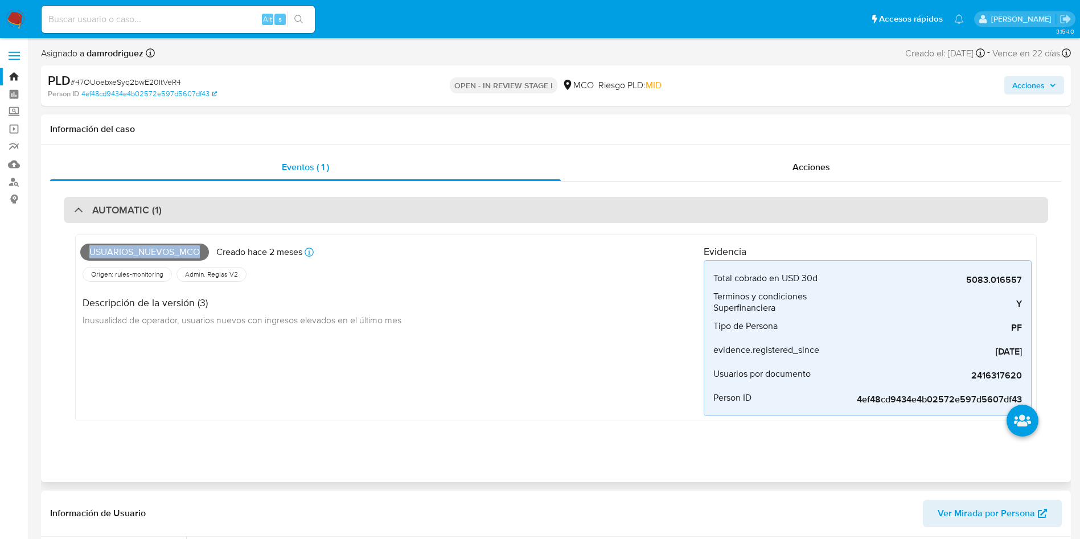
copy span "Usuarios_nuevos_mco"
click at [160, 205] on h3 "AUTOMATIC (1)" at bounding box center [126, 210] width 69 height 13
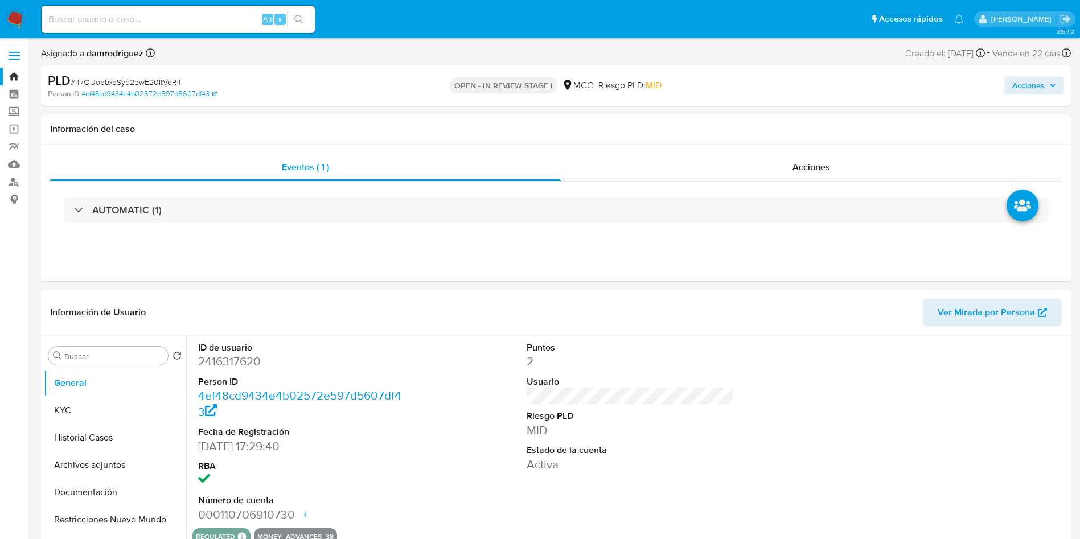
click at [213, 350] on dt "ID de usuario" at bounding box center [302, 348] width 208 height 13
click at [216, 359] on dd "2416317620" at bounding box center [302, 361] width 208 height 16
copy dd "2416317620"
drag, startPoint x: 376, startPoint y: 364, endPoint x: 373, endPoint y: 337, distance: 26.9
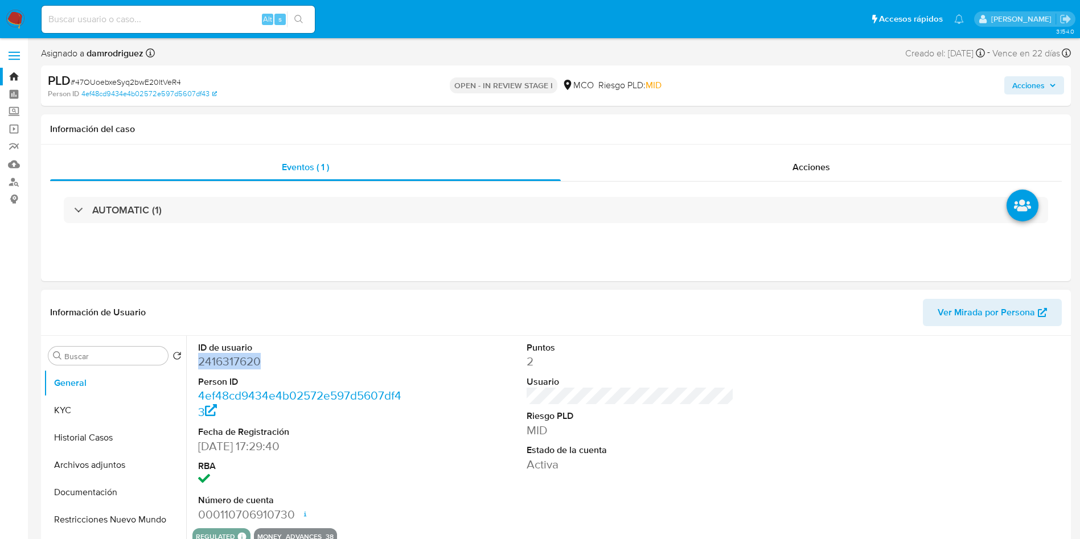
click at [376, 364] on dd "2416317620" at bounding box center [302, 361] width 208 height 16
click at [371, 335] on div "Información de Usuario Ver Mirada por Persona" at bounding box center [556, 313] width 1030 height 46
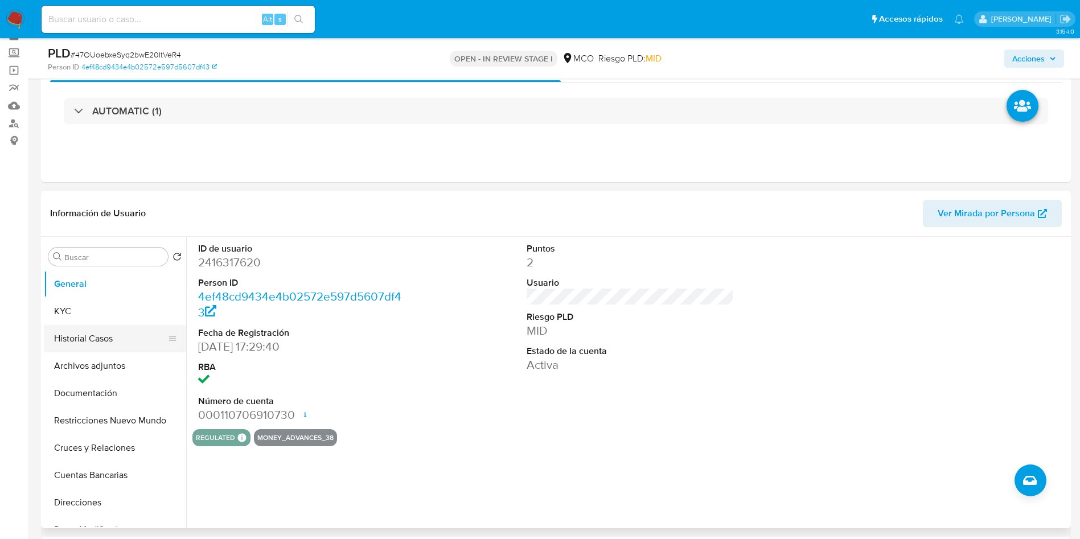
scroll to position [85, 0]
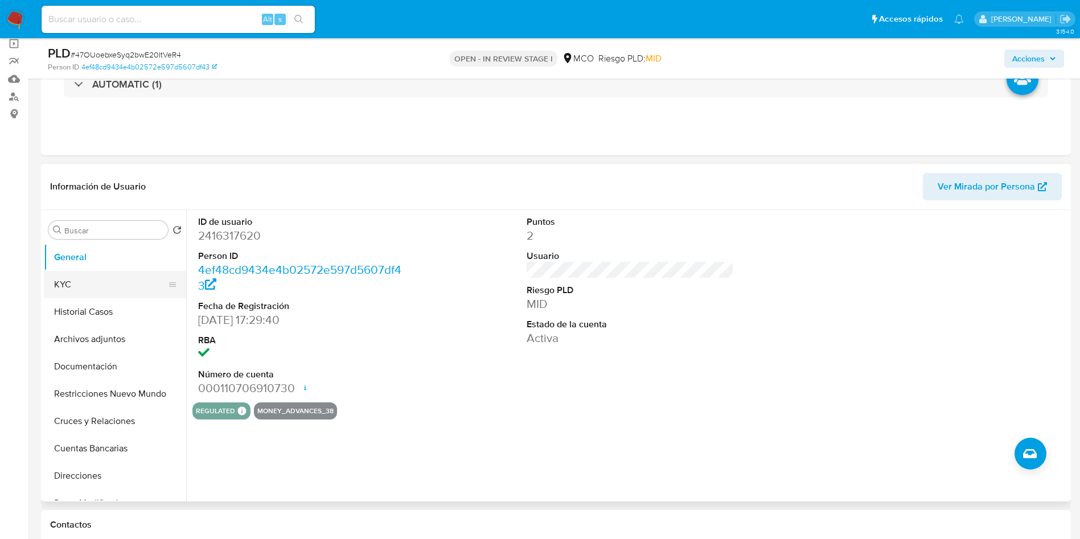
click at [79, 288] on button "KYC" at bounding box center [110, 284] width 133 height 27
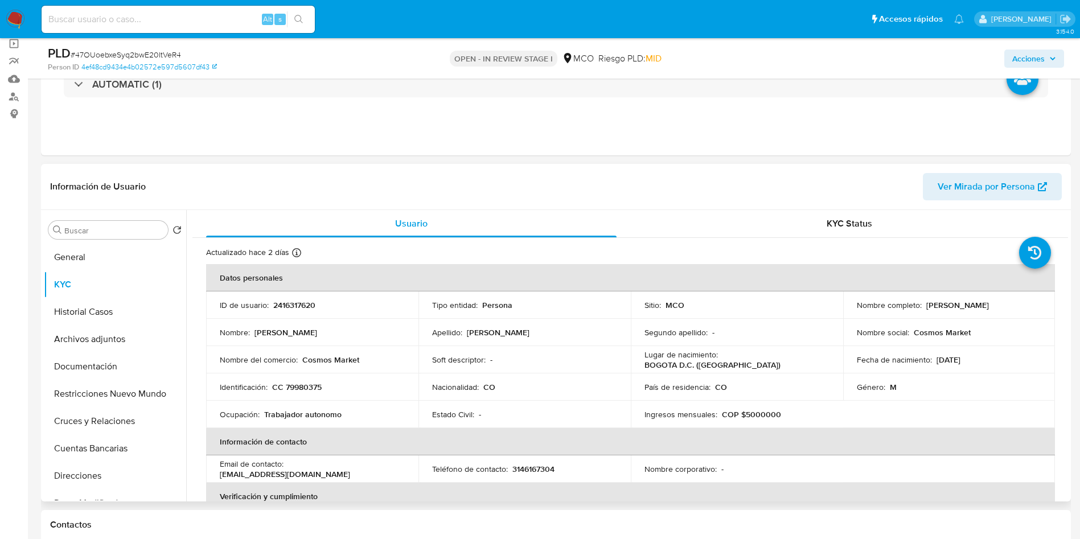
click at [479, 183] on header "Información de Usuario Ver Mirada por Persona" at bounding box center [555, 186] width 1011 height 27
drag, startPoint x: 1028, startPoint y: 307, endPoint x: 923, endPoint y: 305, distance: 105.3
click at [923, 305] on div "Nombre completo : Jaime Luis Beltran Castillo" at bounding box center [949, 305] width 185 height 10
copy p "Jaime Luis Beltran Castillo"
click at [302, 378] on td "Identificación : CC 79980375" at bounding box center [312, 386] width 212 height 27
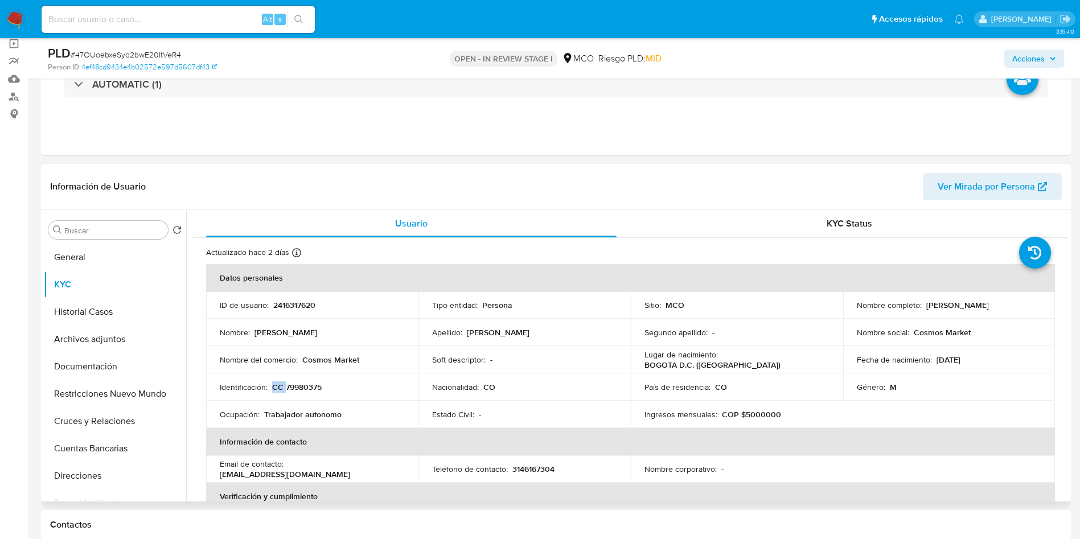
click at [302, 378] on td "Identificación : CC 79980375" at bounding box center [312, 386] width 212 height 27
click at [312, 391] on p "CC 79980375" at bounding box center [297, 387] width 50 height 10
copy p "79980375"
drag, startPoint x: 940, startPoint y: 356, endPoint x: 932, endPoint y: 356, distance: 8.0
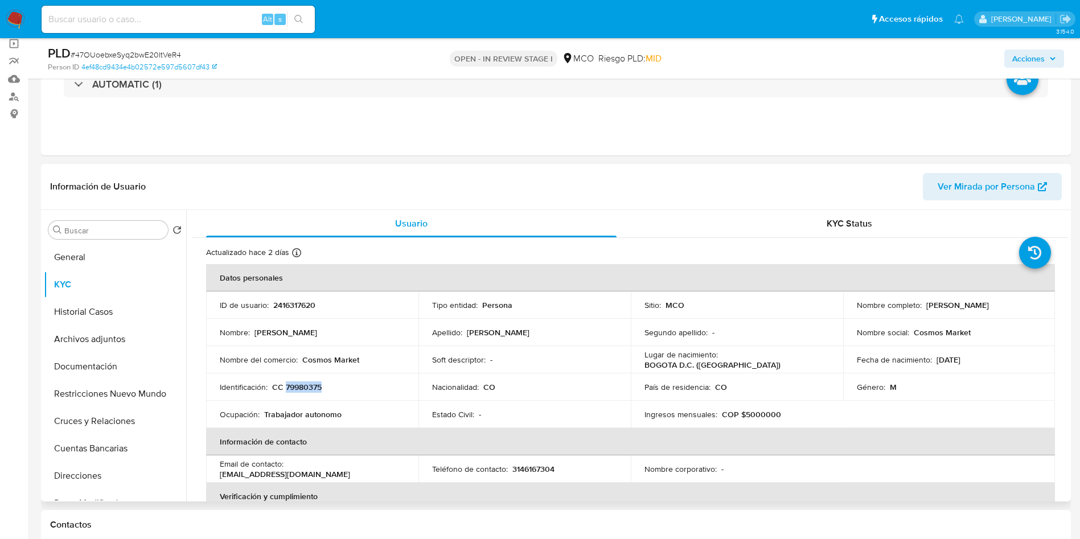
click at [932, 356] on div "Fecha de nacimiento : 07/12/1978" at bounding box center [949, 360] width 185 height 10
click at [994, 365] on td "Fecha de nacimiento : 07/12/1978" at bounding box center [949, 359] width 212 height 27
drag, startPoint x: 980, startPoint y: 355, endPoint x: 932, endPoint y: 360, distance: 47.5
click at [932, 360] on div "Fecha de nacimiento : 07/12/1978" at bounding box center [949, 360] width 185 height 10
copy p "07/12/1978"
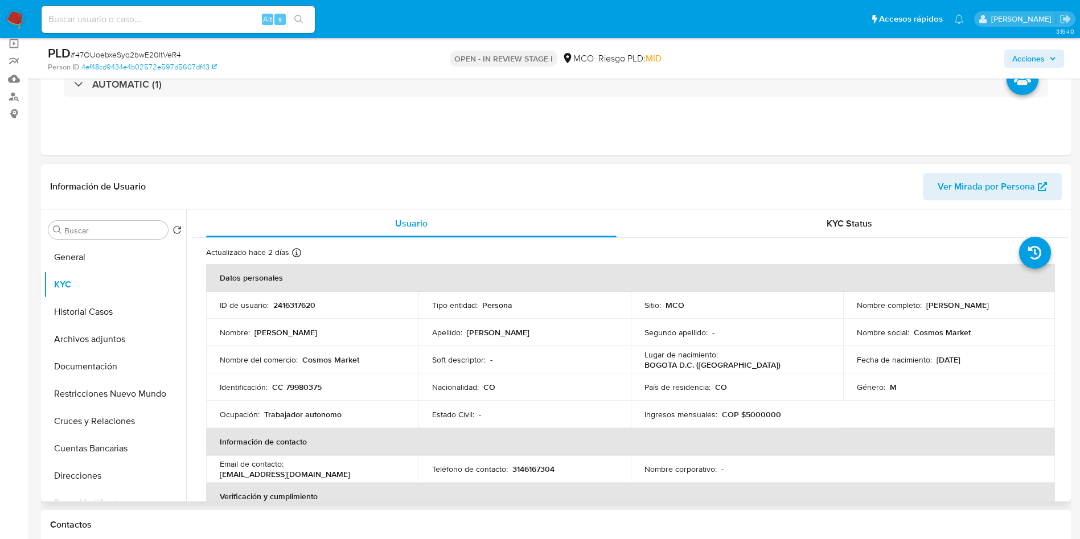
drag, startPoint x: 372, startPoint y: 474, endPoint x: 230, endPoint y: 474, distance: 141.7
click at [220, 477] on div "Email de contacto : notificaciones.cosmosmarket@gmail.com" at bounding box center [312, 469] width 185 height 20
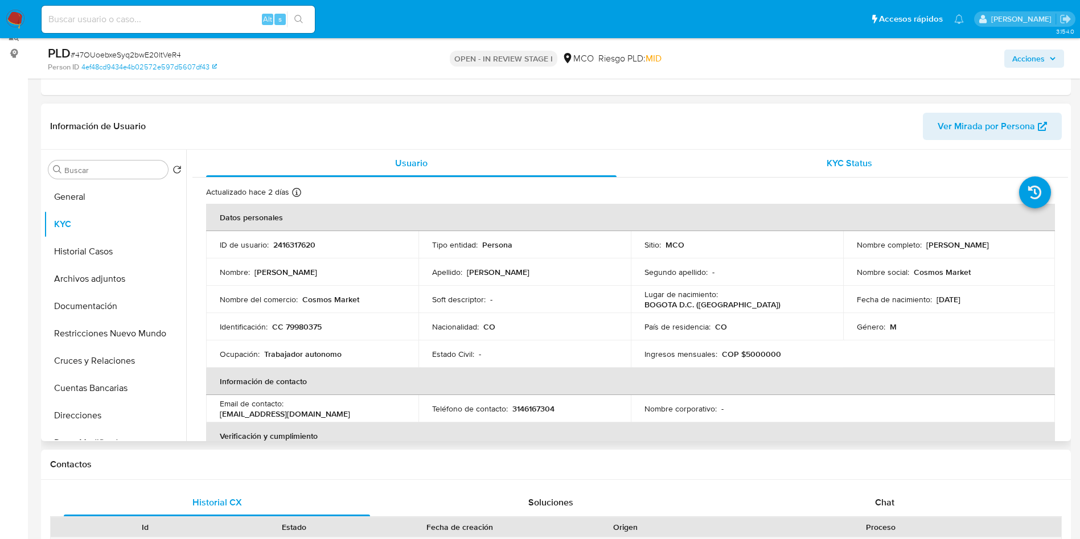
scroll to position [171, 0]
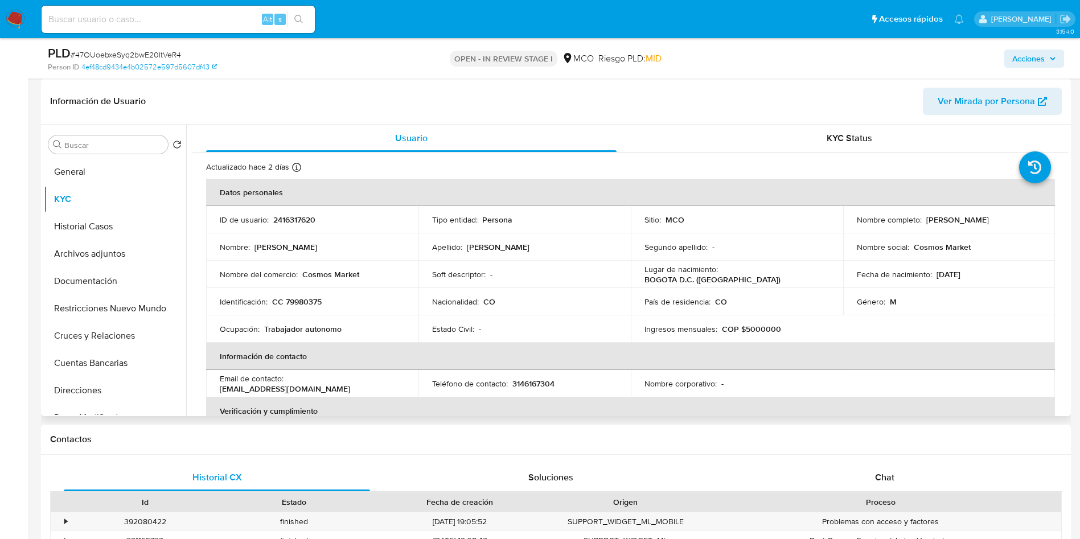
click at [818, 305] on div "País de residencia : CO" at bounding box center [736, 302] width 185 height 10
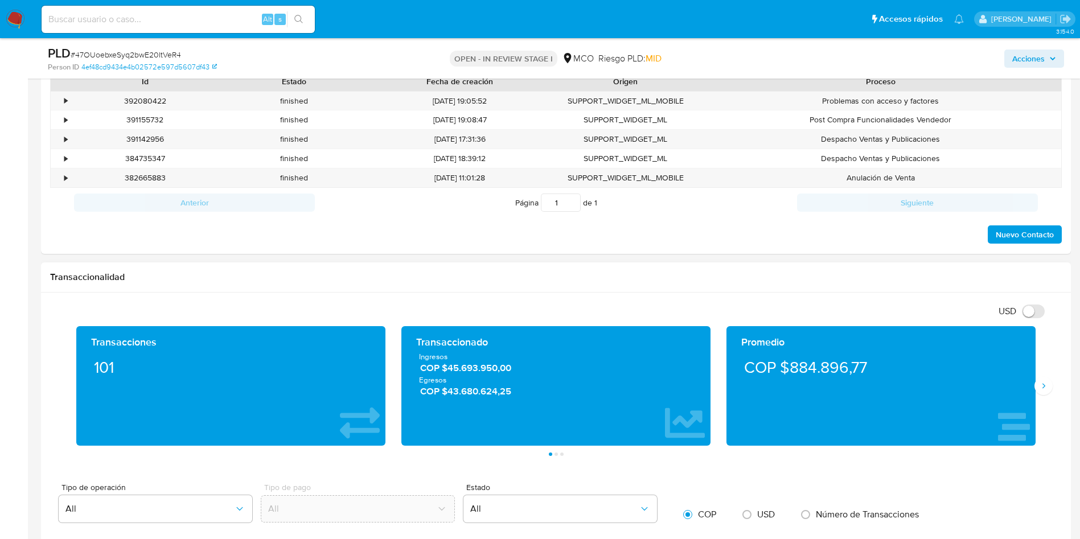
scroll to position [598, 0]
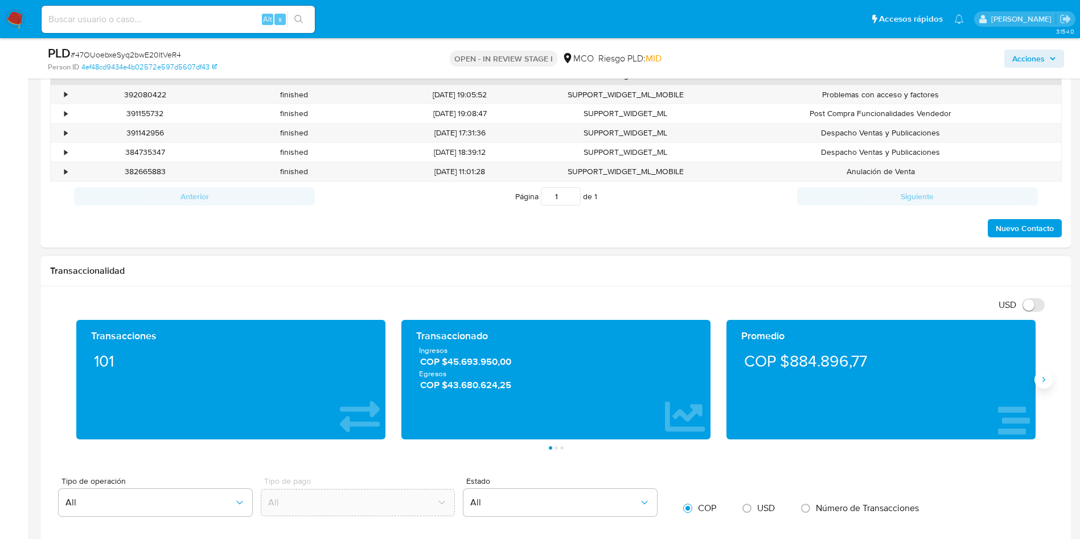
click at [1046, 384] on button "Siguiente" at bounding box center [1043, 380] width 18 height 18
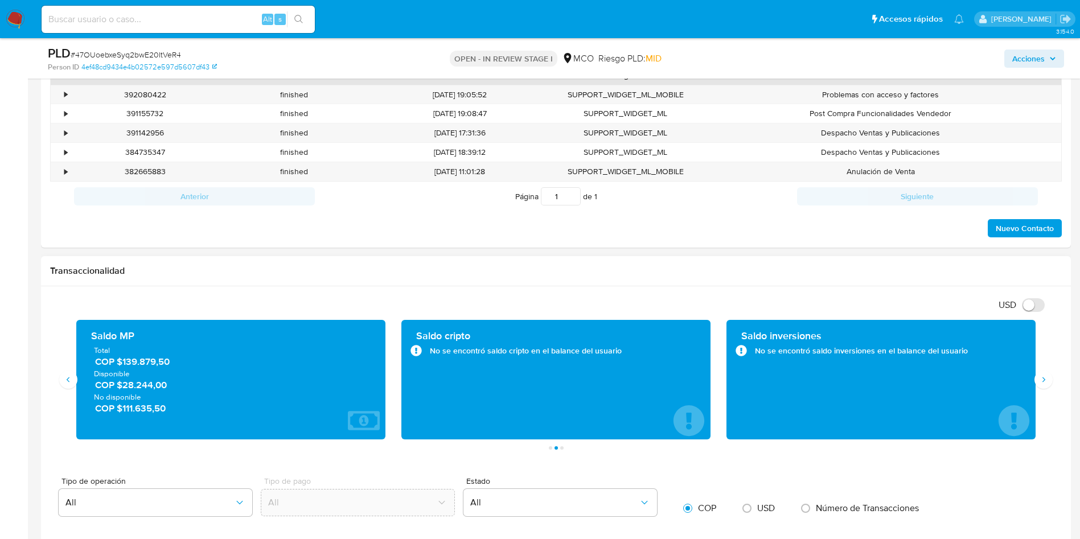
click at [133, 385] on span "COP $28.244,00" at bounding box center [231, 384] width 273 height 13
click at [148, 413] on span "COP $111.635,50" at bounding box center [231, 408] width 273 height 13
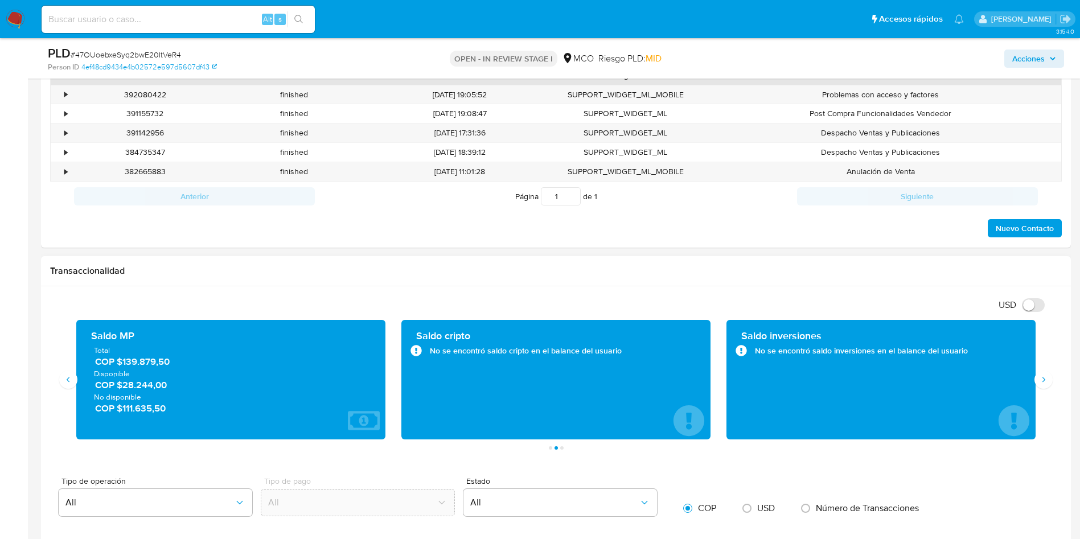
click at [148, 413] on span "COP $111.635,50" at bounding box center [231, 408] width 273 height 13
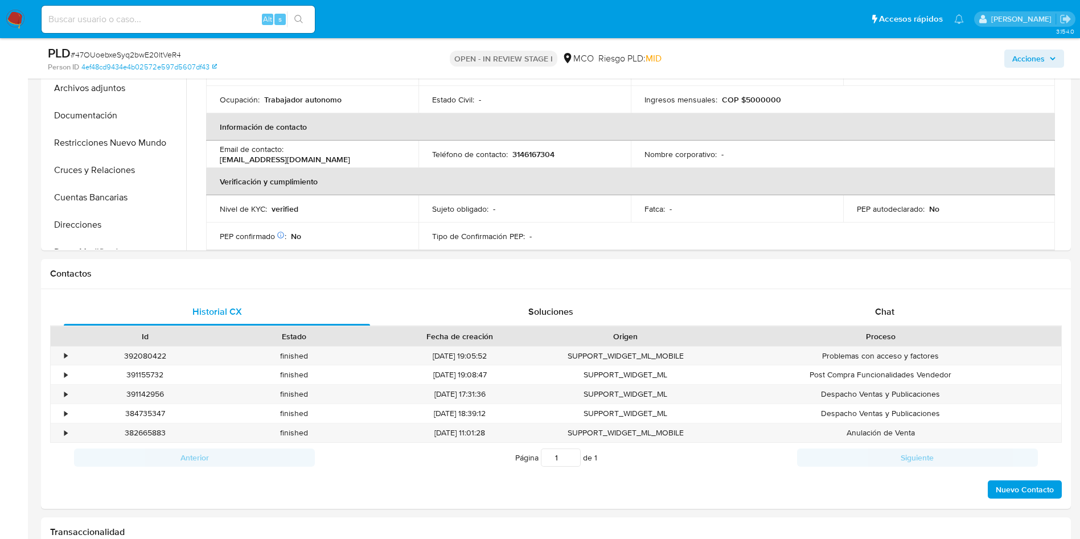
scroll to position [85, 0]
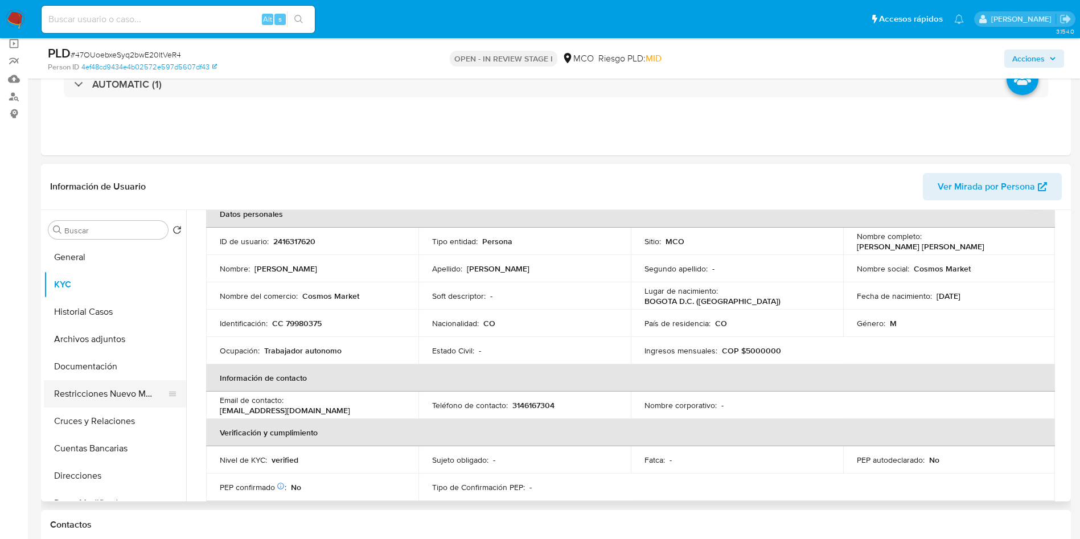
click at [129, 394] on button "Restricciones Nuevo Mundo" at bounding box center [110, 393] width 133 height 27
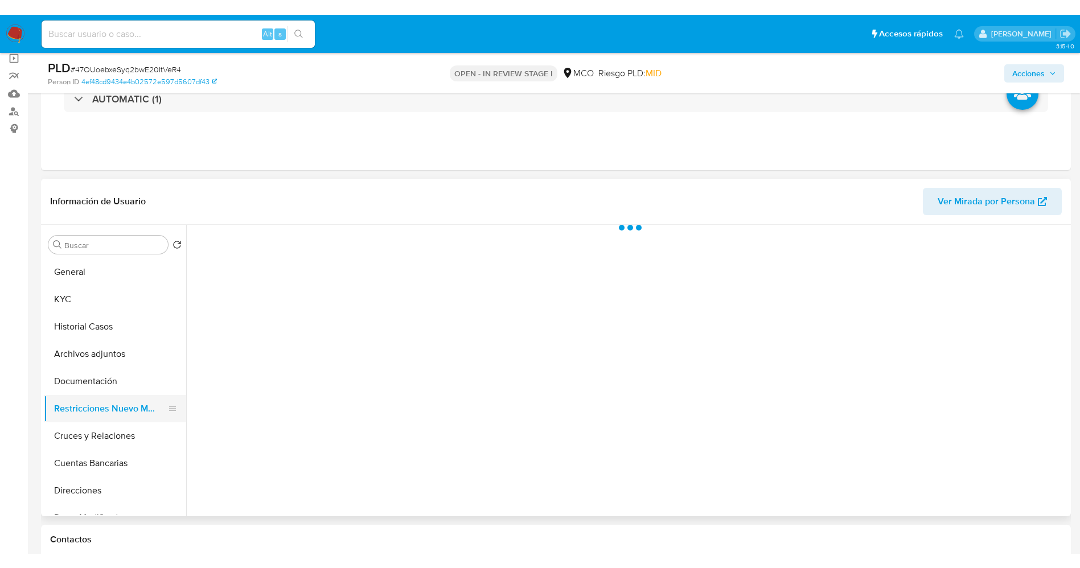
scroll to position [0, 0]
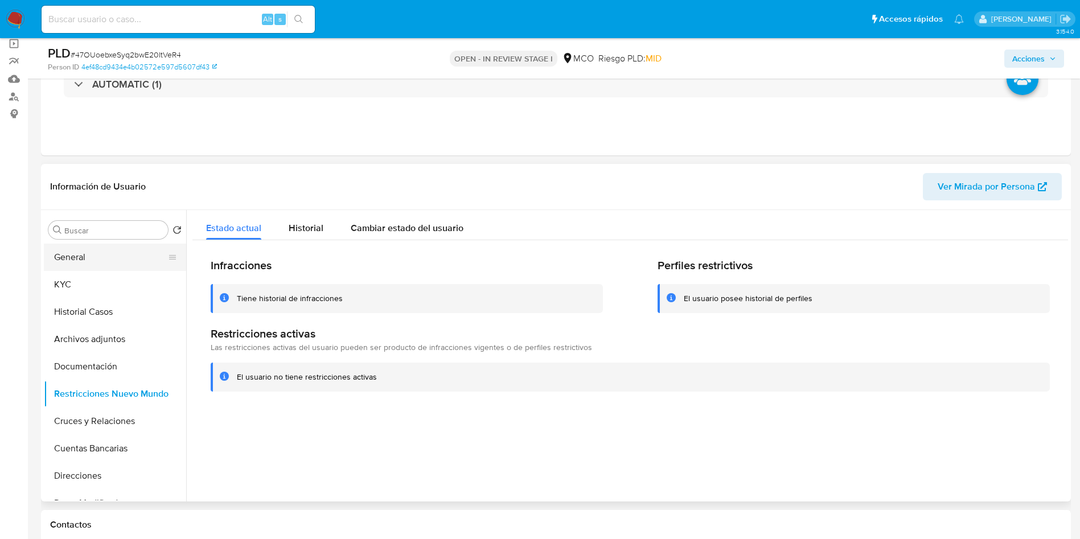
click at [113, 263] on button "General" at bounding box center [110, 257] width 133 height 27
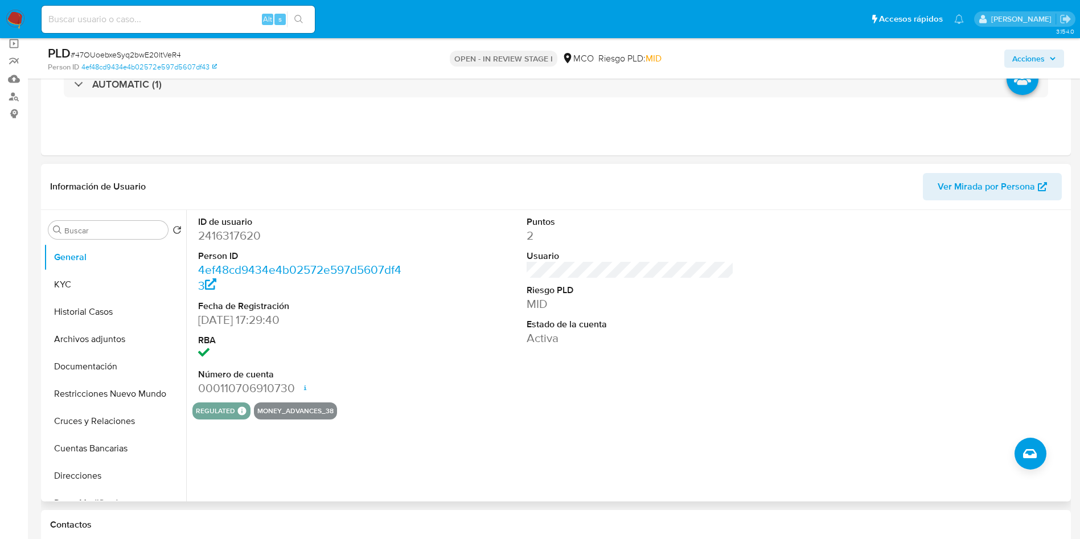
click at [439, 353] on div "ID de usuario 2416317620 Person ID 4ef48cd9434e4b02572e597d5607df43 Fecha de Re…" at bounding box center [629, 306] width 875 height 192
click at [89, 300] on button "Historial Casos" at bounding box center [115, 311] width 142 height 27
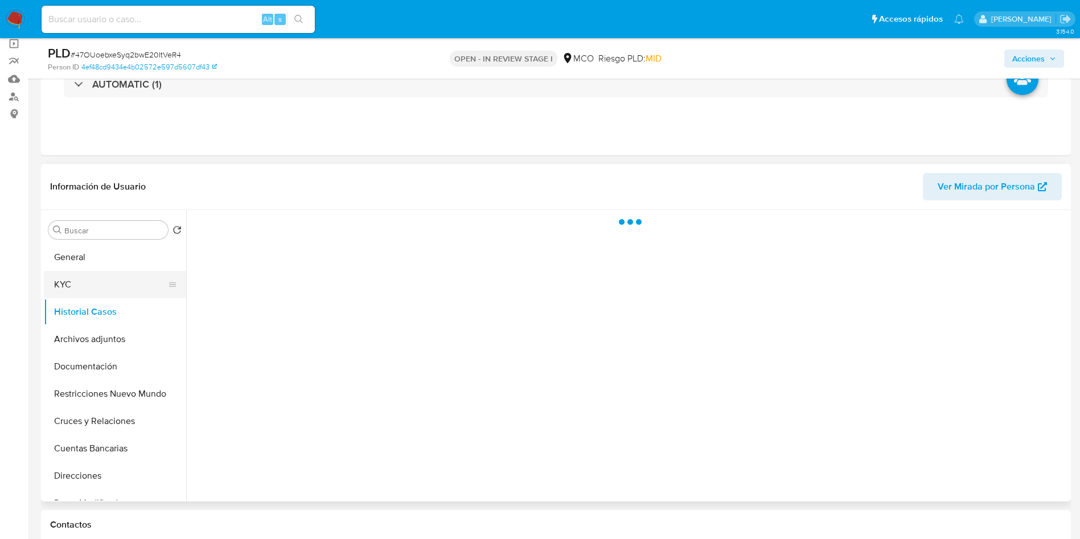
click at [89, 289] on button "KYC" at bounding box center [110, 284] width 133 height 27
click at [96, 289] on button "KYC" at bounding box center [110, 284] width 133 height 27
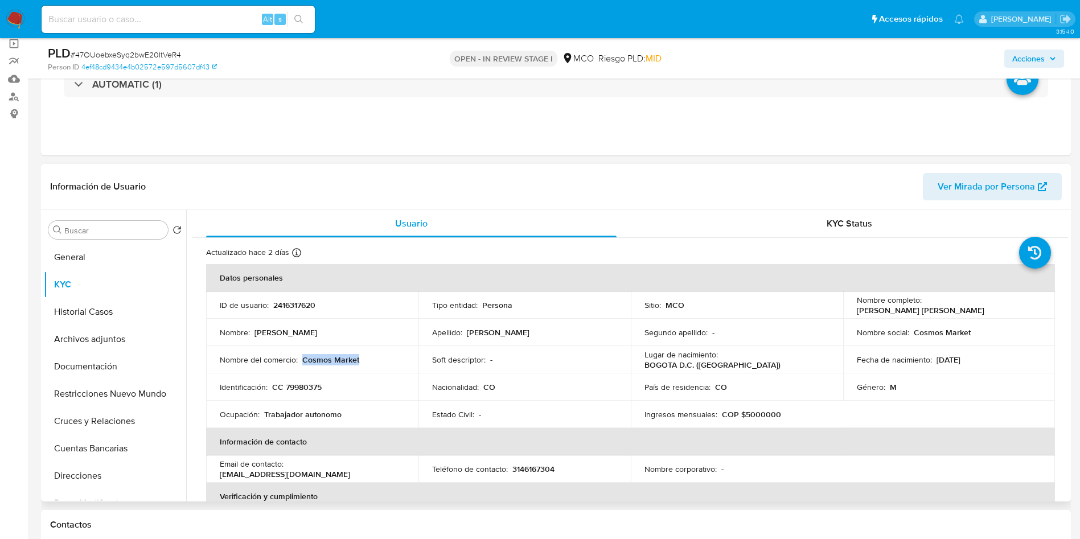
drag, startPoint x: 367, startPoint y: 358, endPoint x: 302, endPoint y: 357, distance: 65.5
click at [302, 357] on div "Nombre del comercio : Cosmos Market" at bounding box center [312, 360] width 185 height 10
click at [105, 310] on button "Historial Casos" at bounding box center [110, 311] width 133 height 27
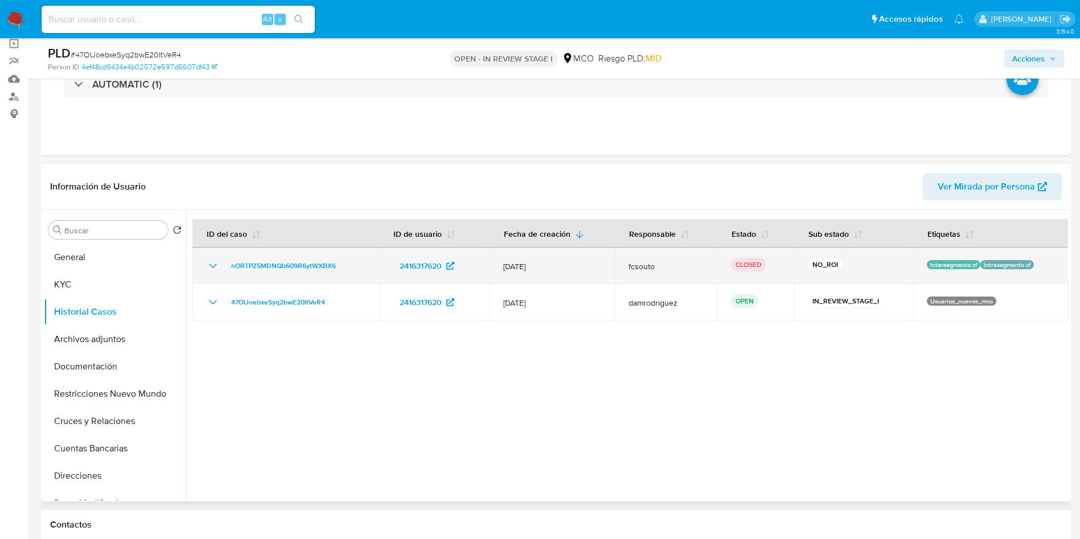
click at [212, 266] on icon "Mostrar/Ocultar" at bounding box center [213, 266] width 14 height 14
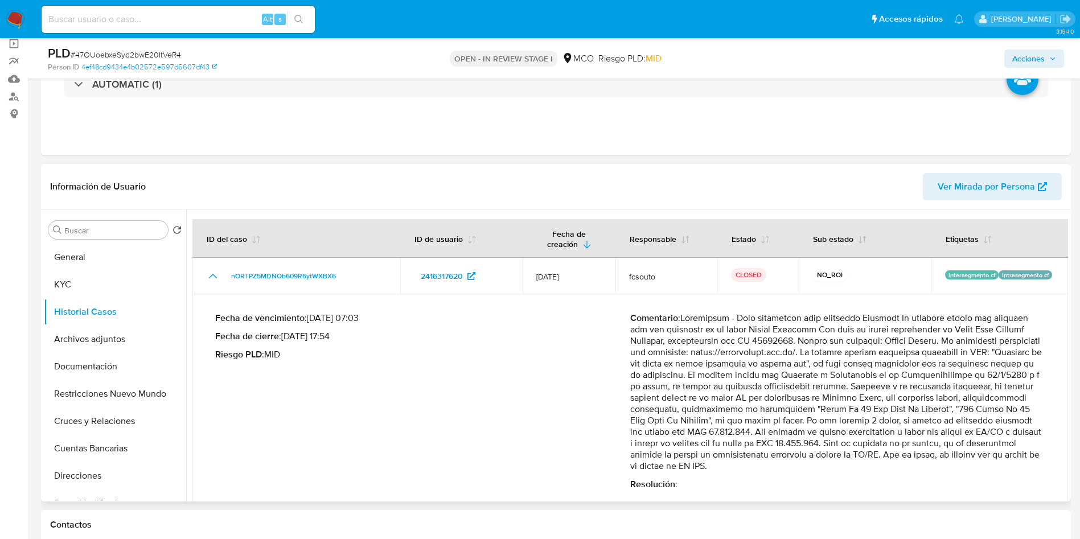
drag, startPoint x: 741, startPoint y: 352, endPoint x: 853, endPoint y: 351, distance: 111.6
click at [853, 351] on p "Comentario :" at bounding box center [837, 391] width 415 height 159
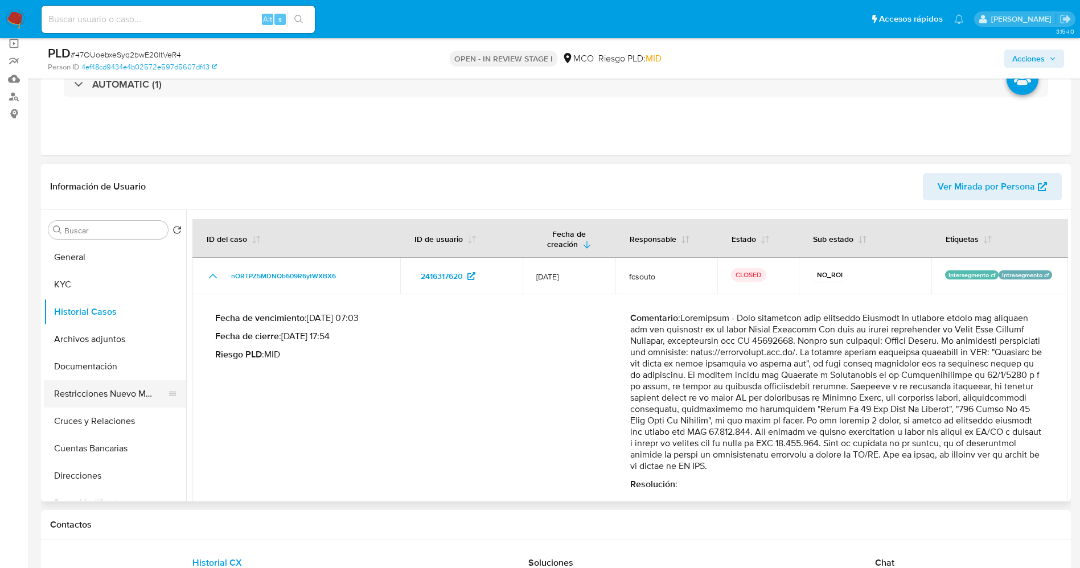
click at [105, 388] on button "Restricciones Nuevo Mundo" at bounding box center [110, 393] width 133 height 27
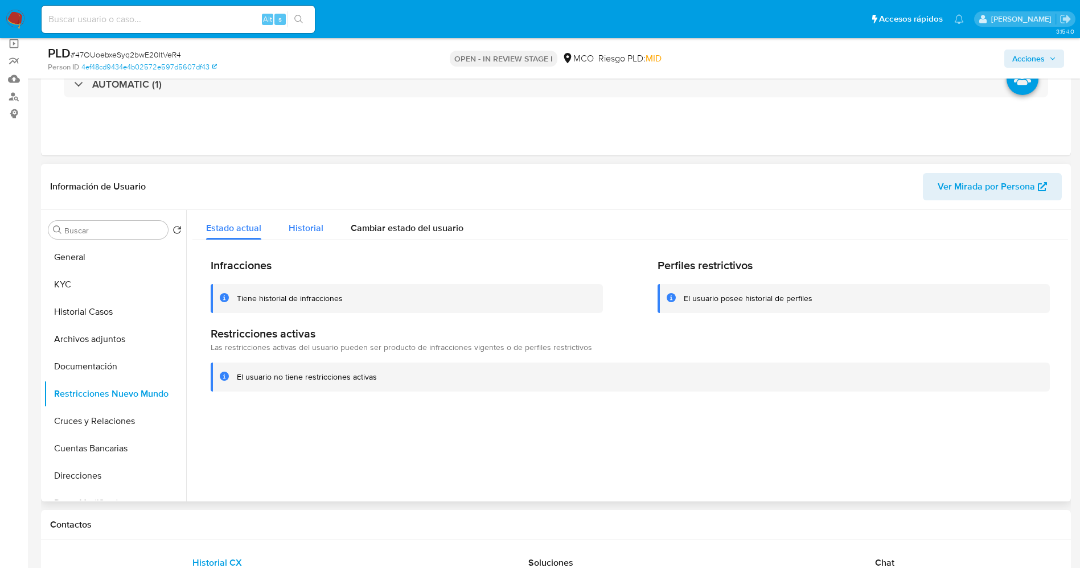
click at [312, 218] on div "Historial" at bounding box center [306, 225] width 35 height 30
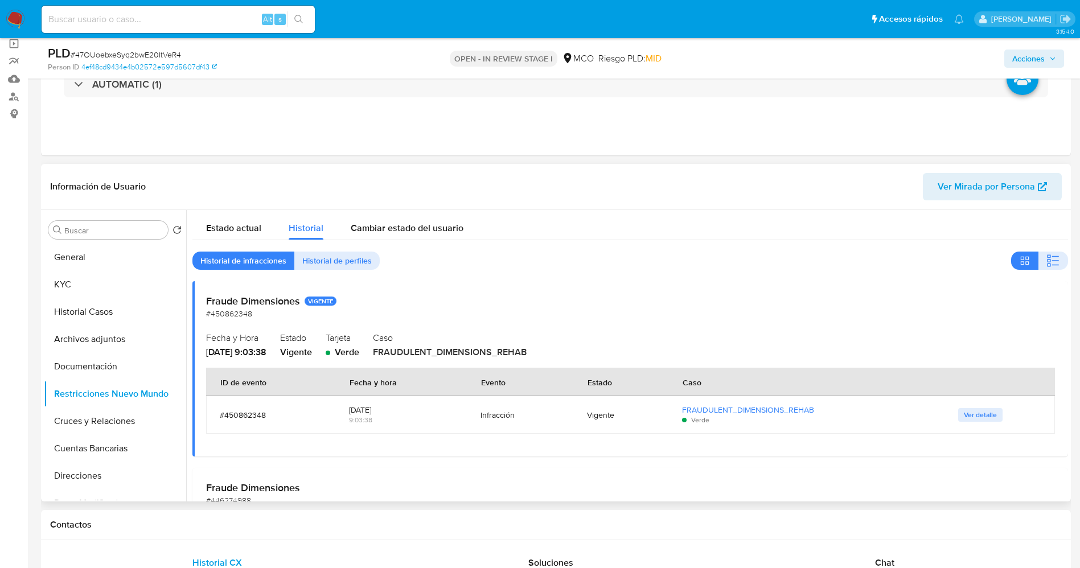
scroll to position [85, 0]
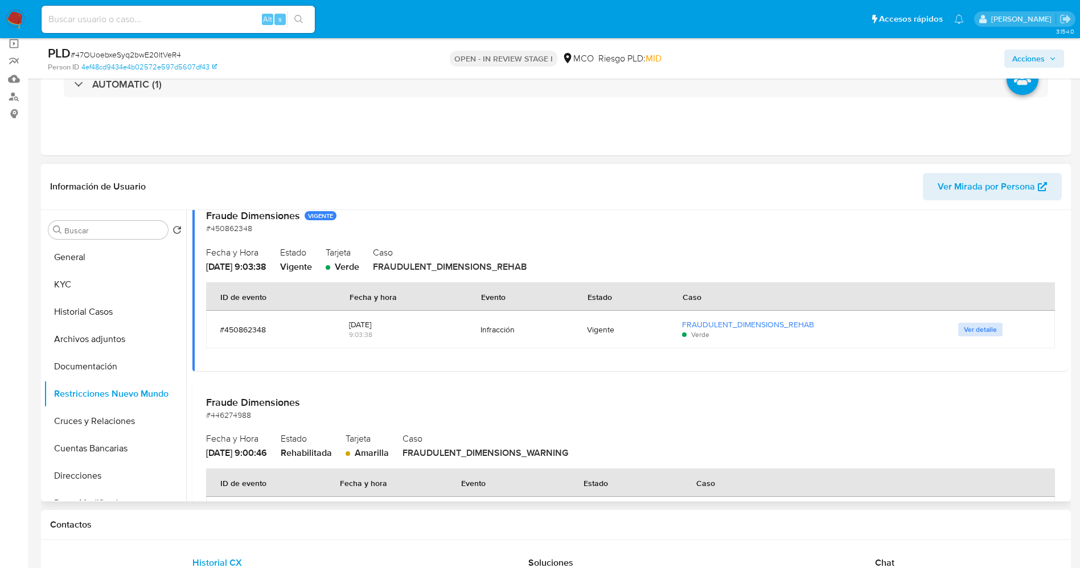
click at [979, 330] on span "Ver detalle" at bounding box center [980, 329] width 33 height 11
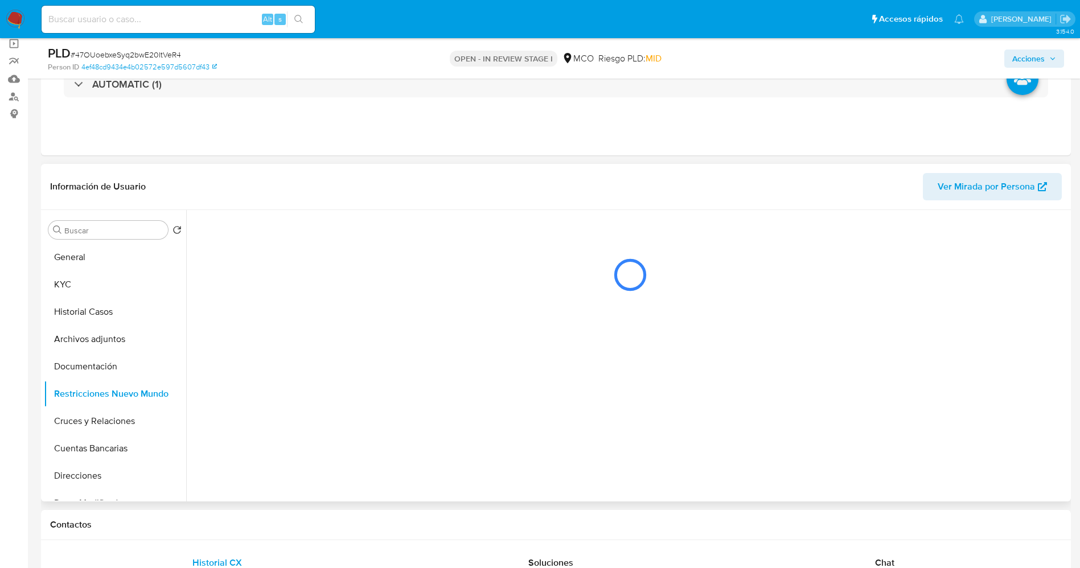
scroll to position [0, 0]
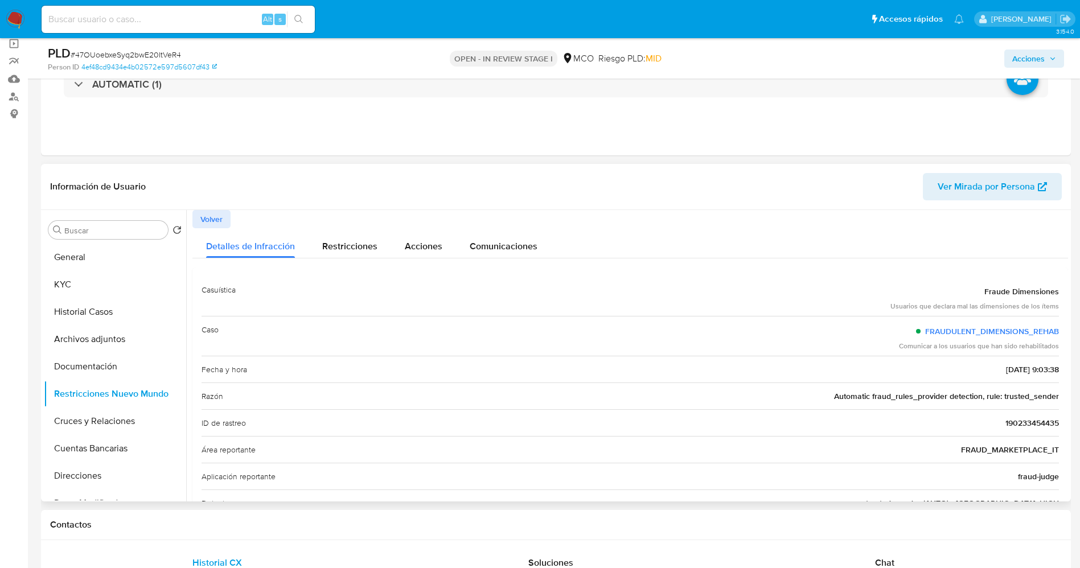
click at [202, 221] on span "Volver" at bounding box center [211, 219] width 22 height 16
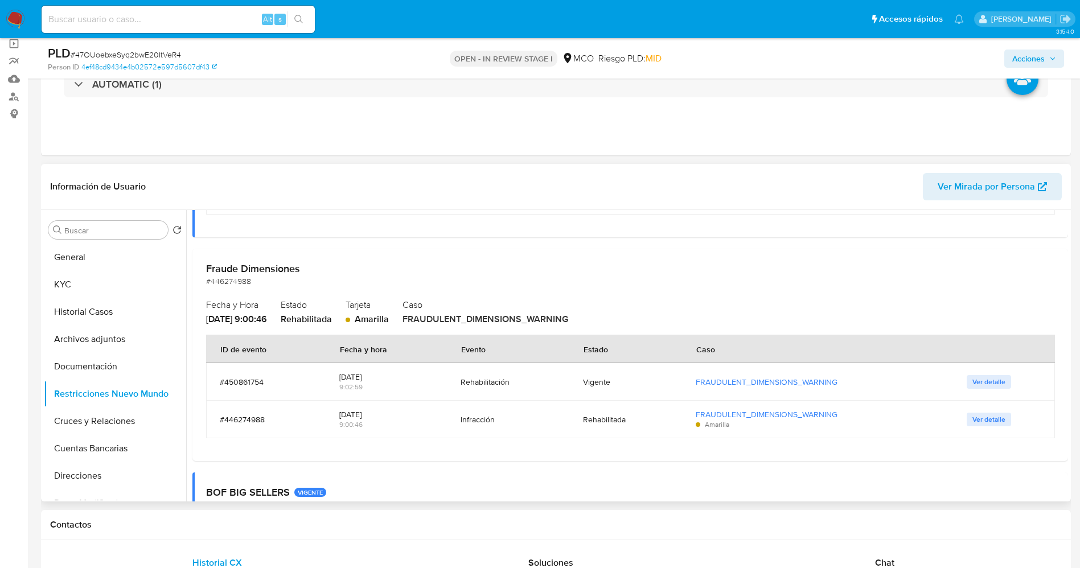
scroll to position [256, 0]
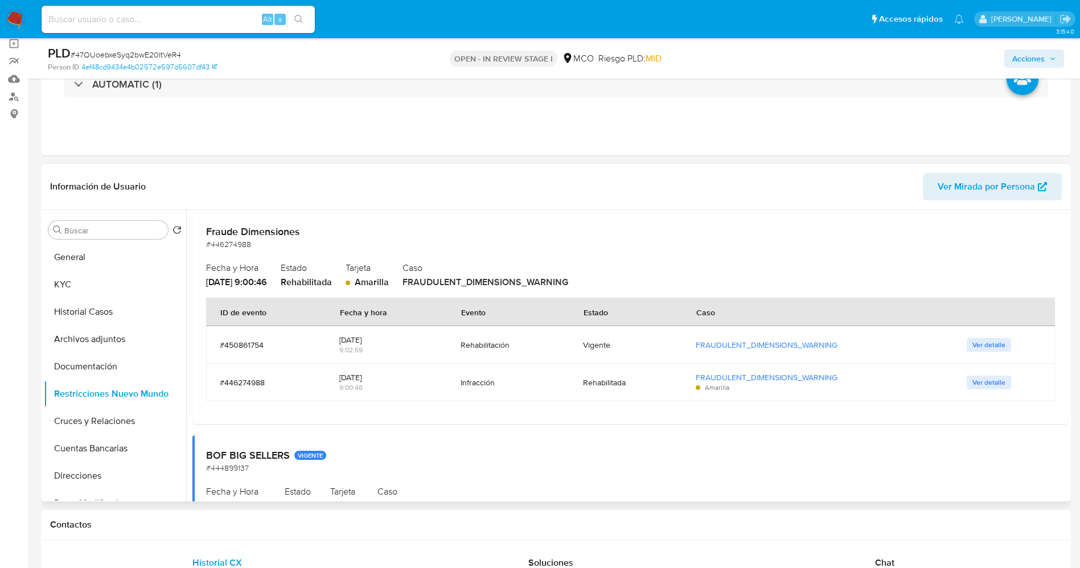
click at [981, 339] on span "Ver detalle" at bounding box center [988, 344] width 33 height 11
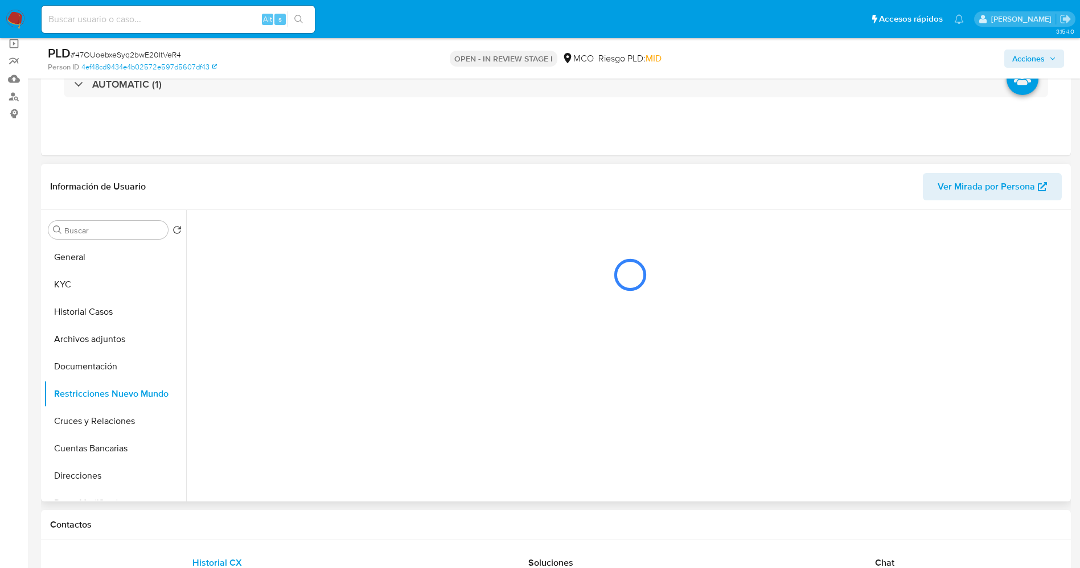
scroll to position [0, 0]
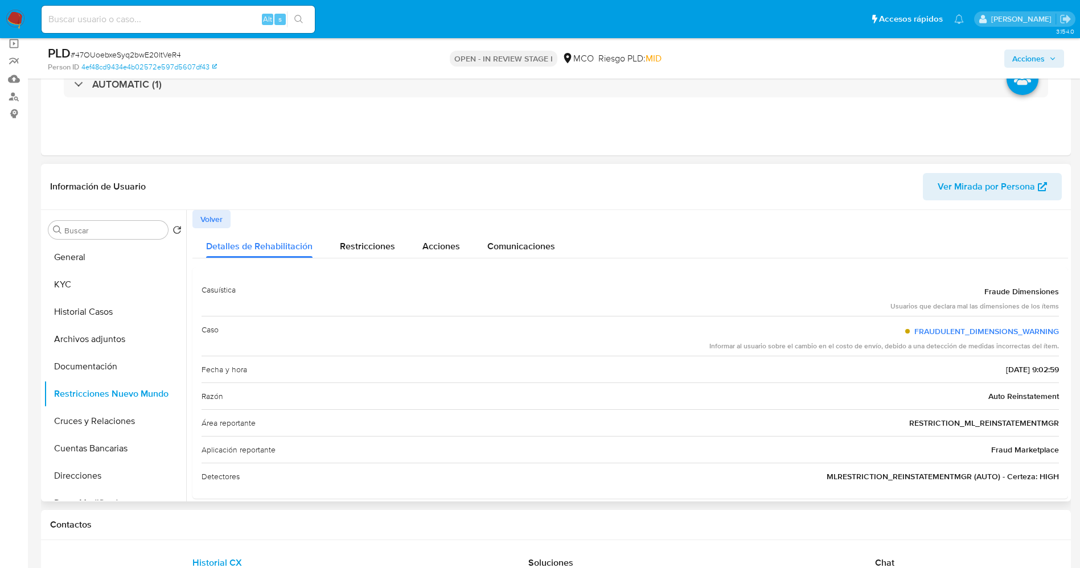
click at [223, 216] on span "Volver" at bounding box center [211, 219] width 22 height 16
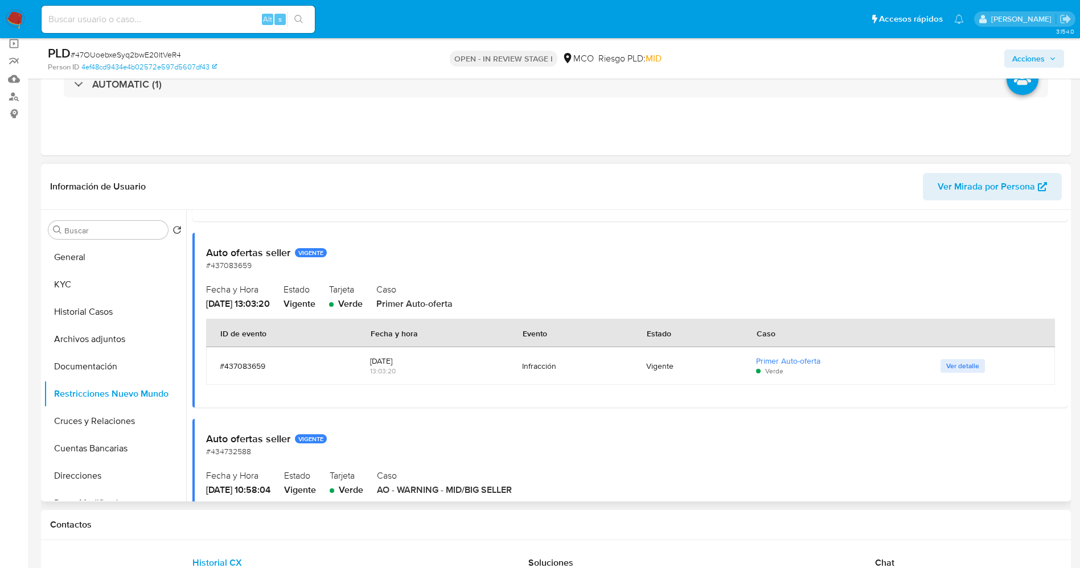
scroll to position [854, 0]
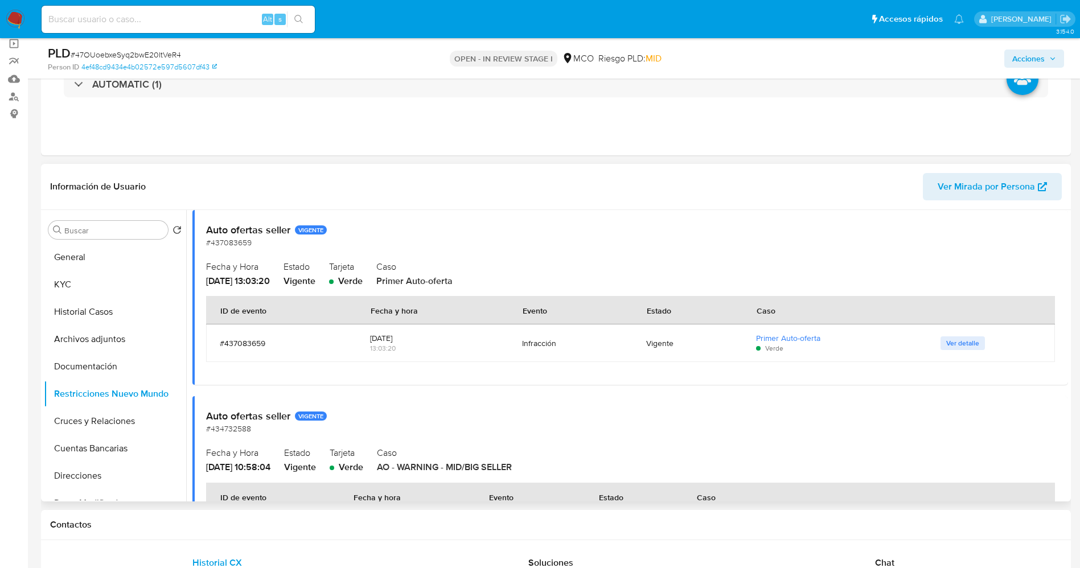
click at [965, 339] on span "Ver detalle" at bounding box center [962, 343] width 33 height 11
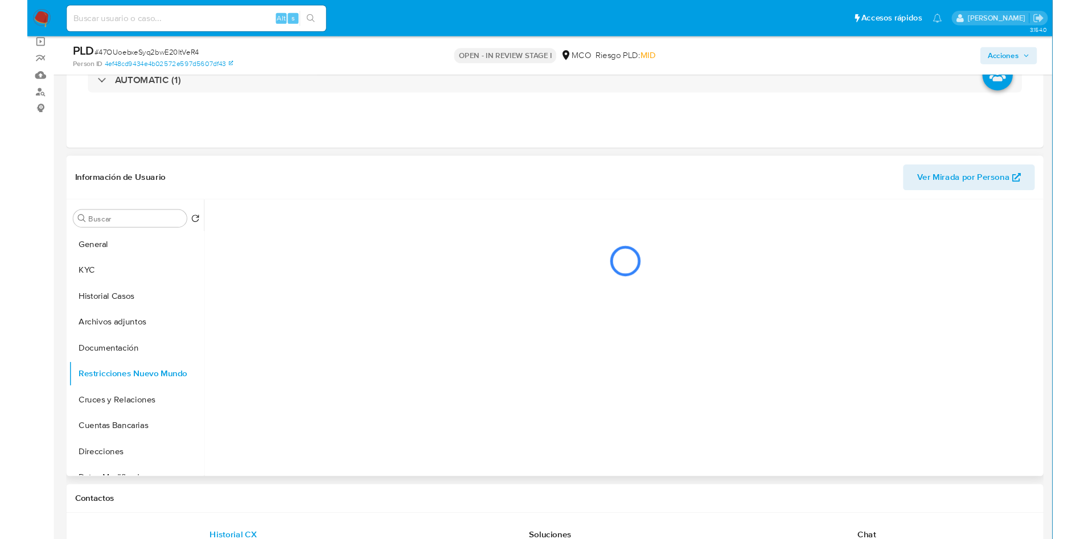
scroll to position [0, 0]
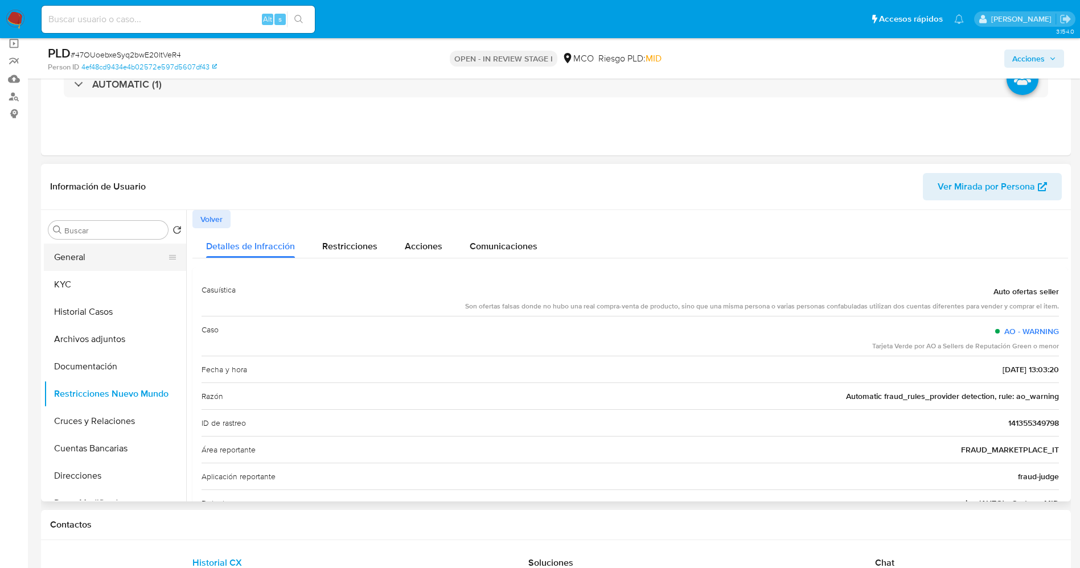
click at [100, 252] on button "General" at bounding box center [110, 257] width 133 height 27
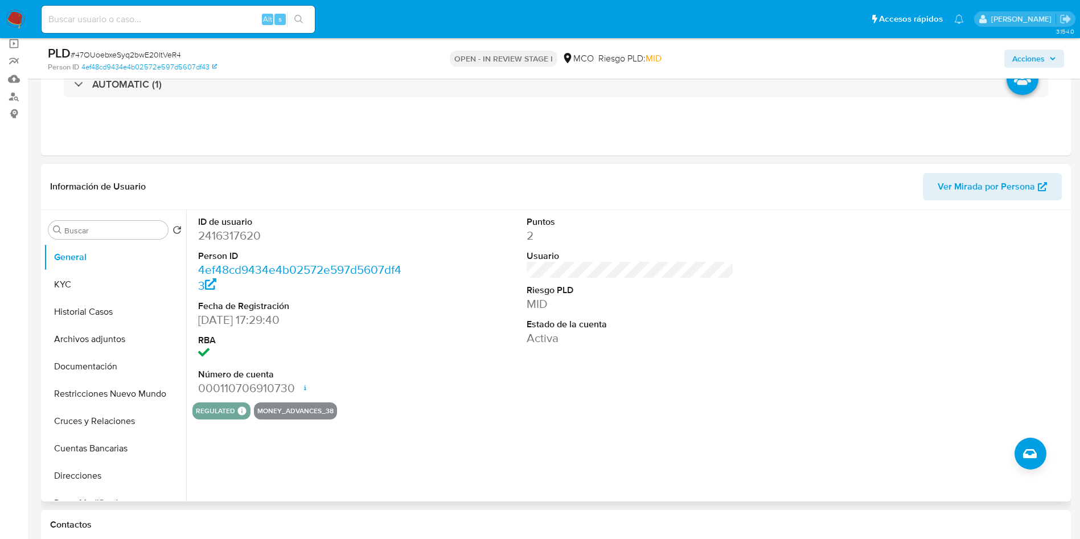
click at [454, 310] on div "ID de usuario 2416317620 Person ID 4ef48cd9434e4b02572e597d5607df43 Fecha de Re…" at bounding box center [629, 306] width 875 height 192
click at [444, 407] on div "regulated Regulated MCO PASARELA Evaluation Result COMPLIES User Regulated Date…" at bounding box center [629, 410] width 875 height 17
click at [84, 287] on button "KYC" at bounding box center [110, 284] width 133 height 27
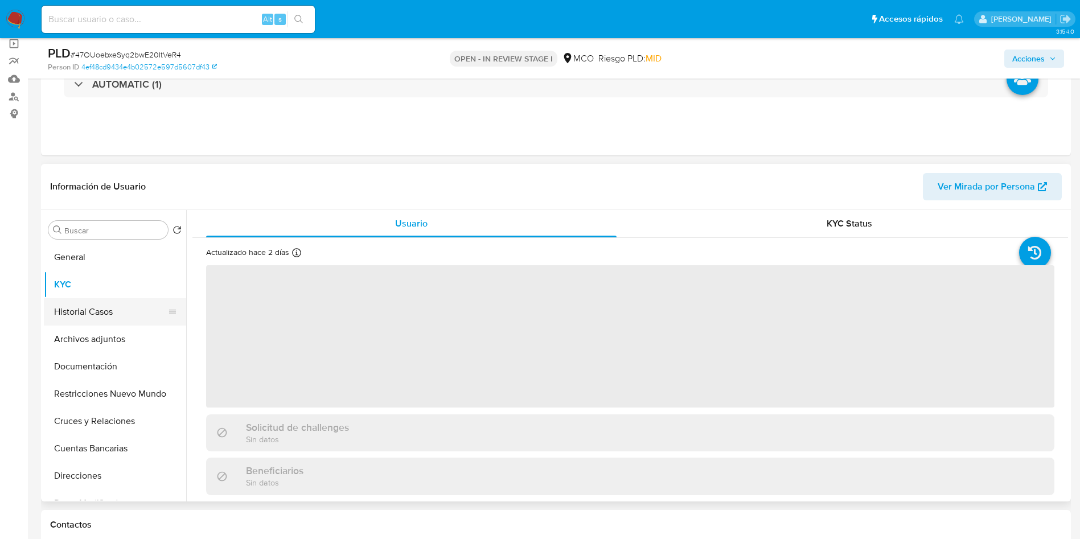
click at [129, 311] on button "Historial Casos" at bounding box center [110, 311] width 133 height 27
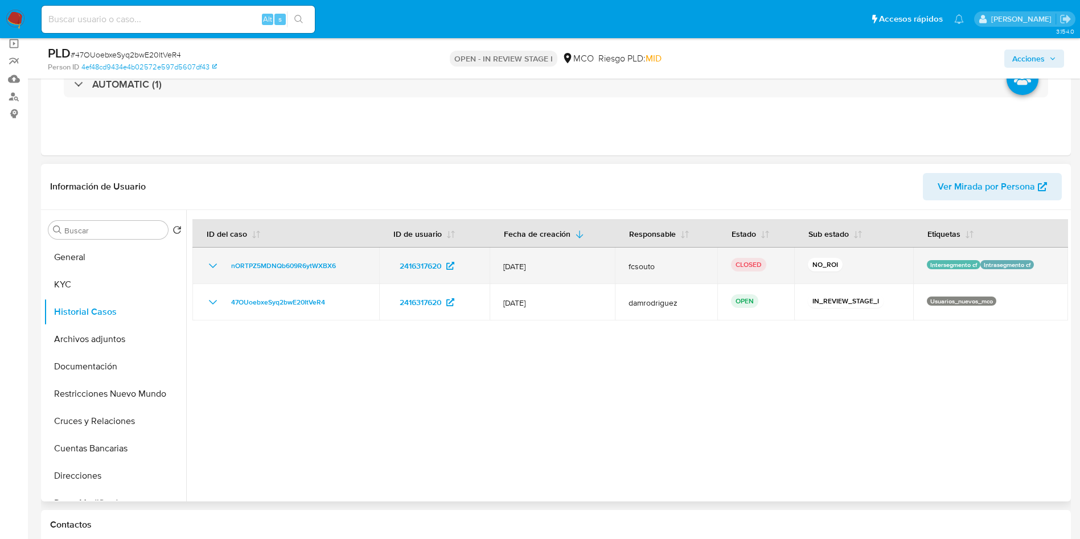
click at [208, 267] on icon "Mostrar/Ocultar" at bounding box center [213, 266] width 14 height 14
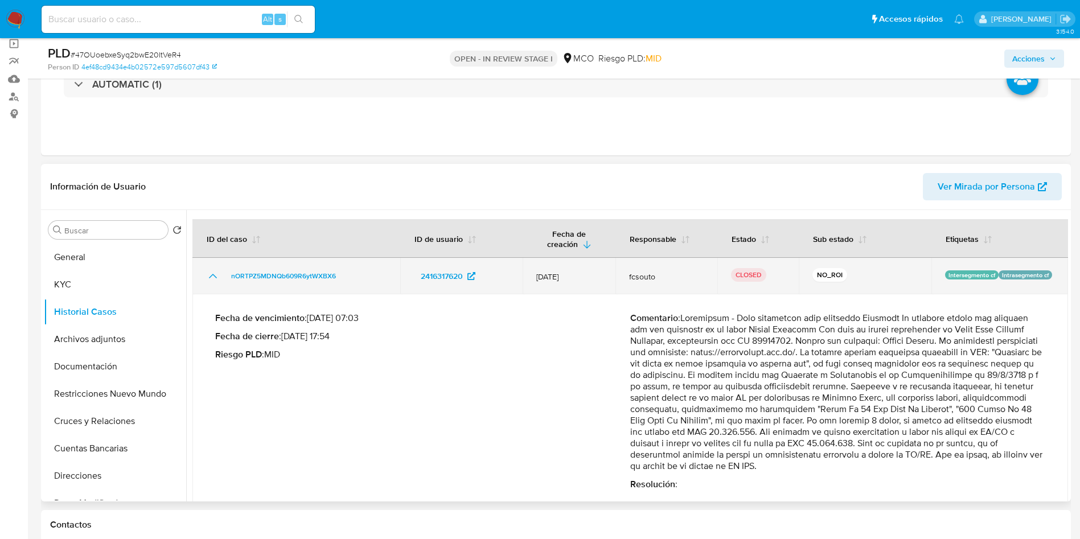
click at [213, 269] on icon "Mostrar/Ocultar" at bounding box center [213, 276] width 14 height 14
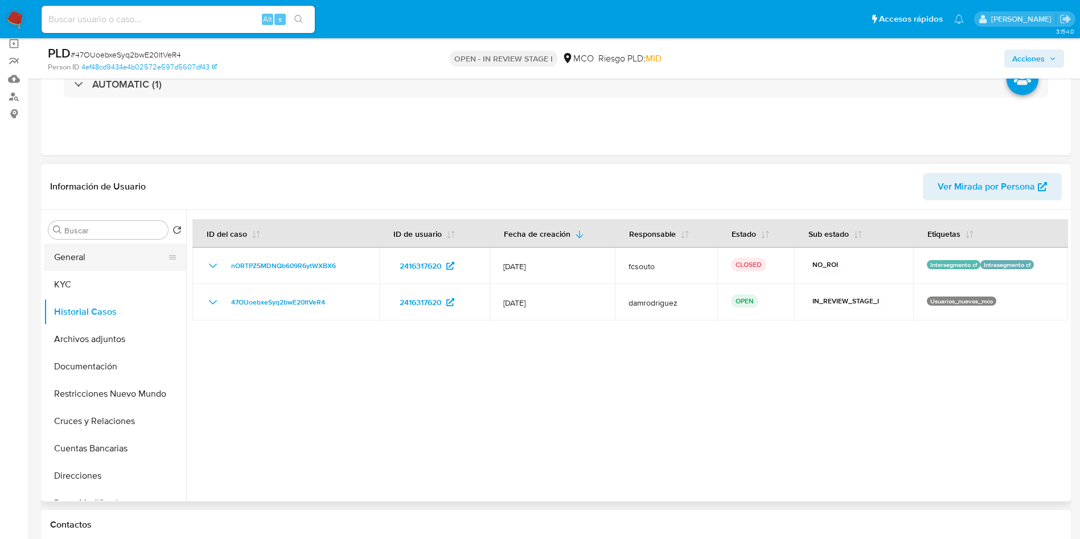
click at [77, 265] on button "General" at bounding box center [110, 257] width 133 height 27
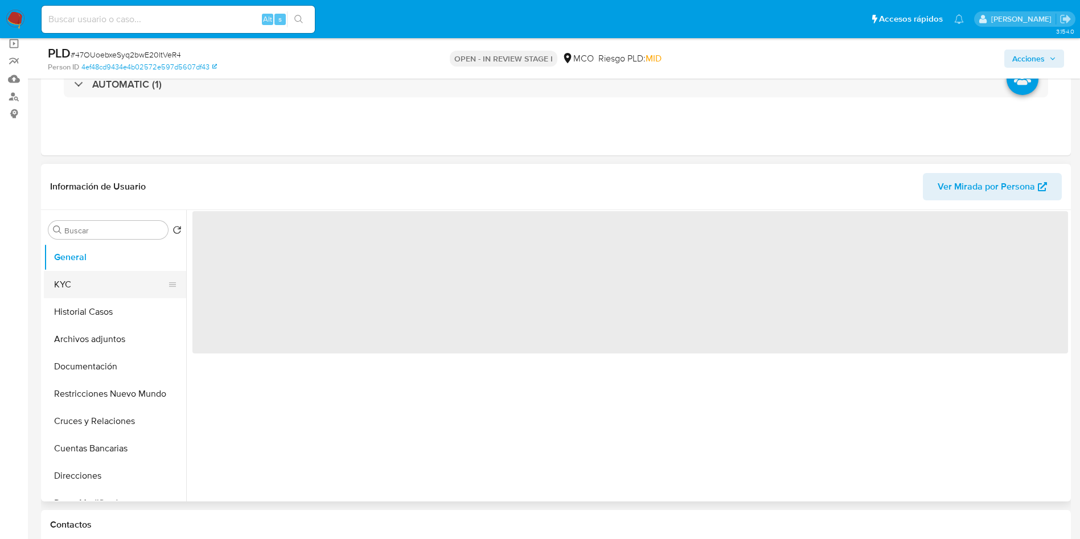
click at [96, 284] on button "KYC" at bounding box center [110, 284] width 133 height 27
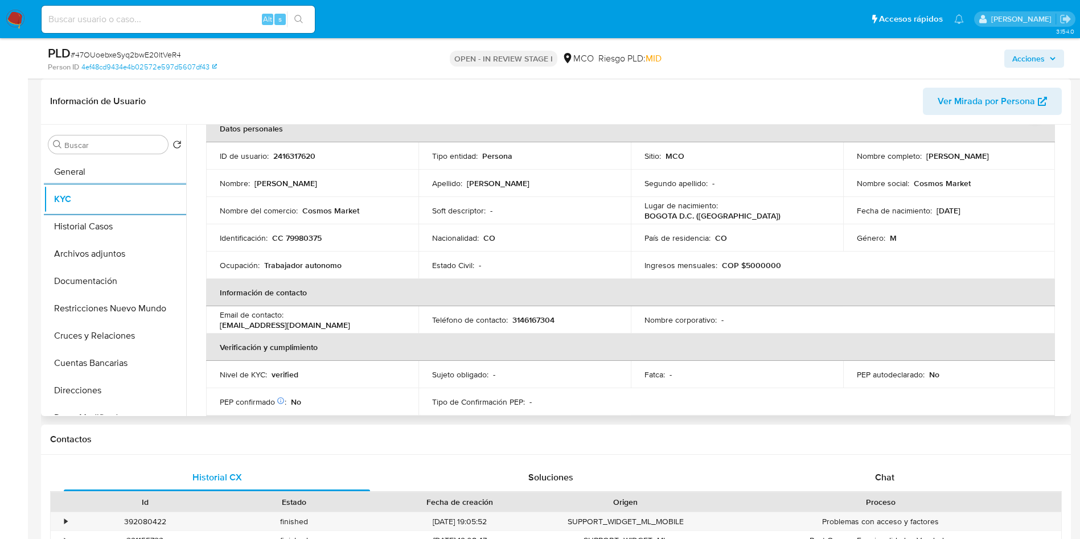
scroll to position [588, 0]
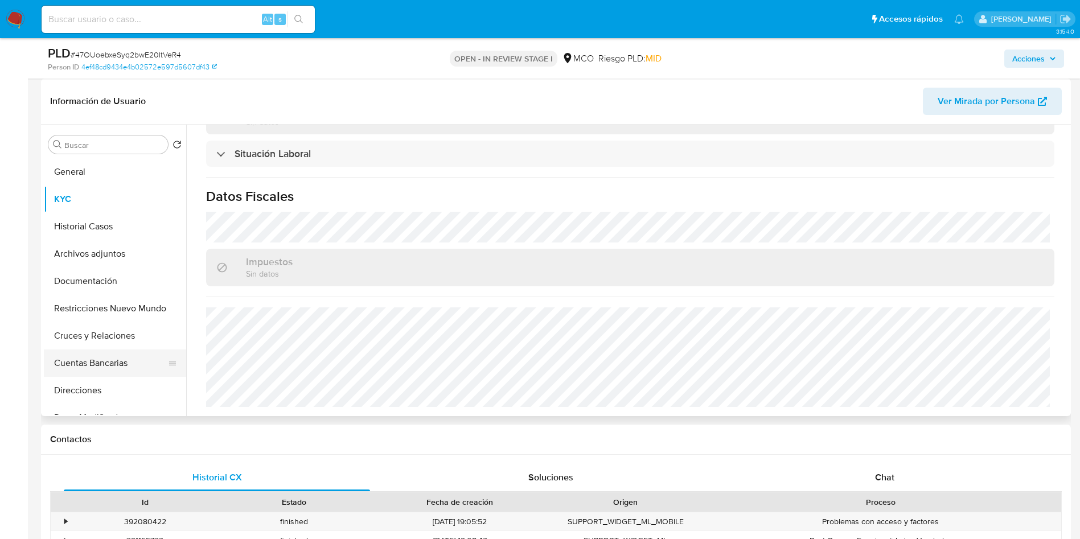
click at [96, 364] on button "Cuentas Bancarias" at bounding box center [110, 362] width 133 height 27
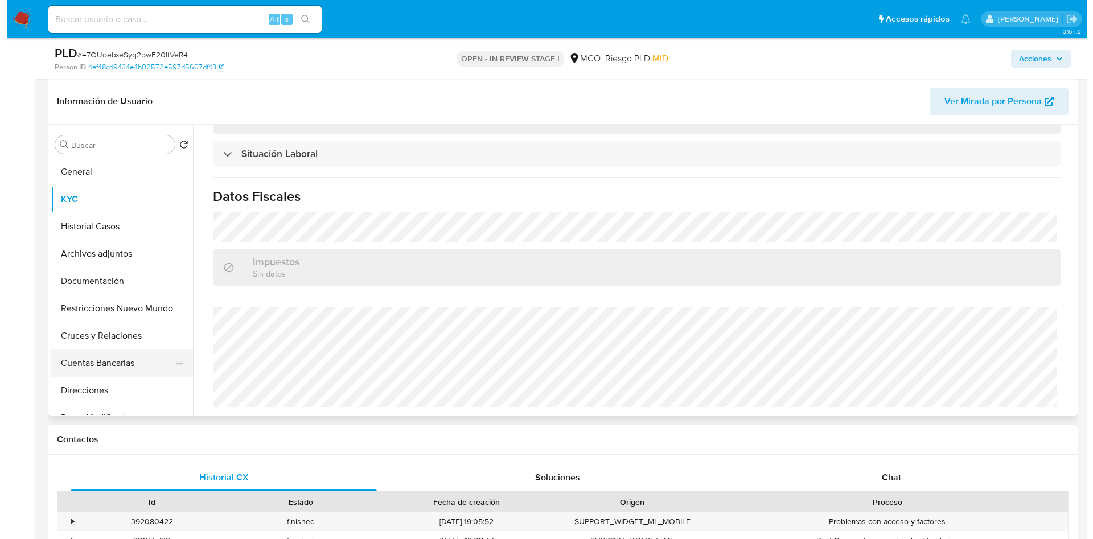
scroll to position [0, 0]
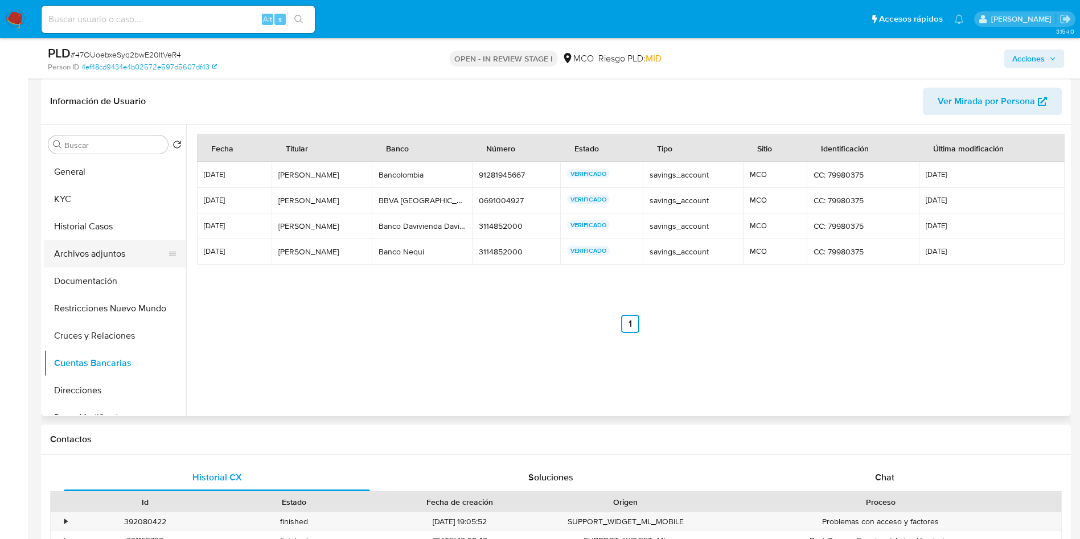
click at [97, 249] on button "Archivos adjuntos" at bounding box center [110, 253] width 133 height 27
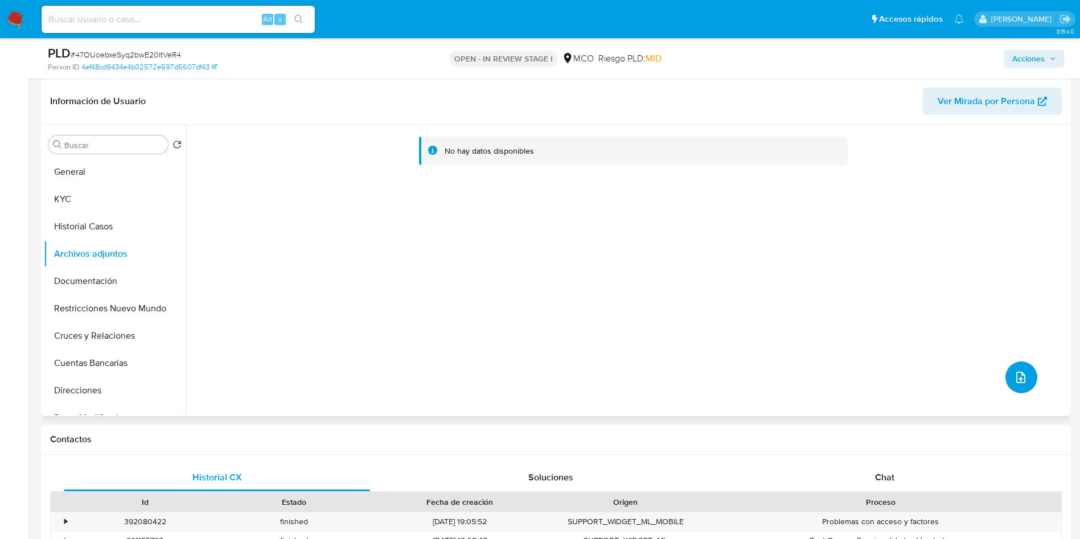
click at [1016, 378] on icon "upload-file" at bounding box center [1020, 377] width 9 height 11
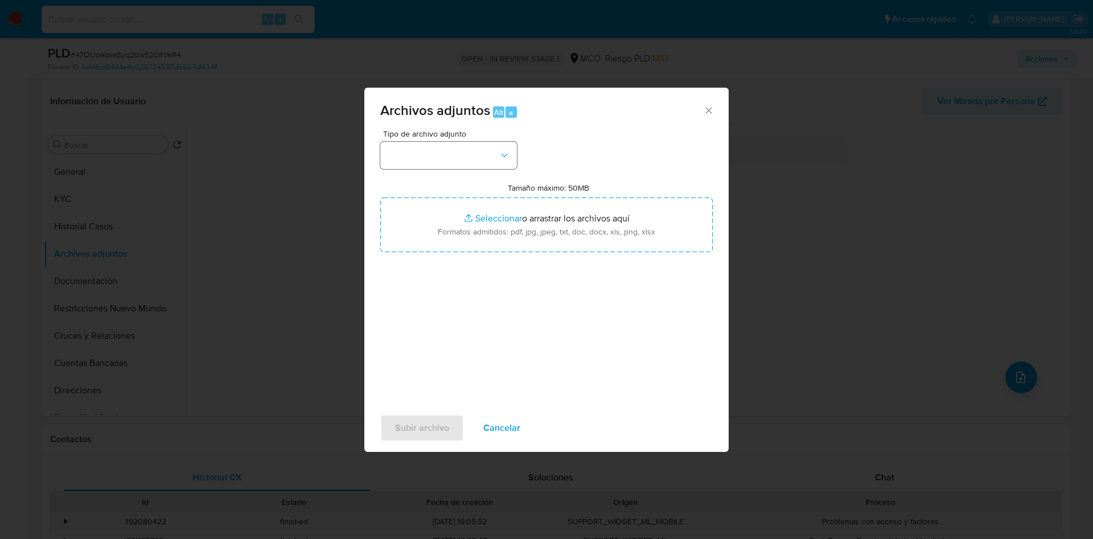
click at [449, 141] on div "Tipo de archivo adjunto" at bounding box center [448, 149] width 137 height 39
click at [448, 158] on button "button" at bounding box center [448, 155] width 137 height 27
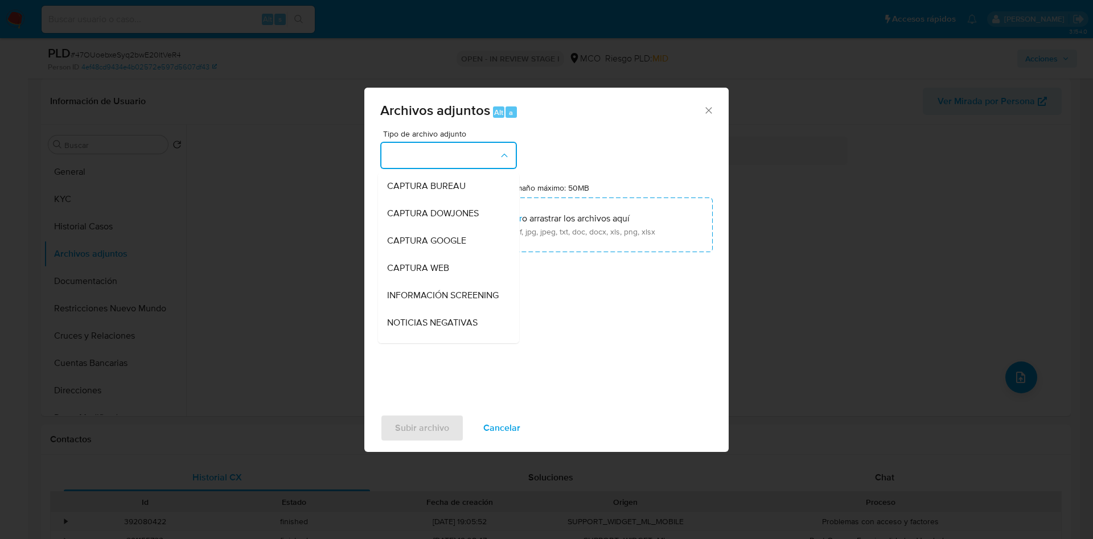
scroll to position [85, 0]
click at [432, 306] on div "OTROS" at bounding box center [445, 291] width 116 height 27
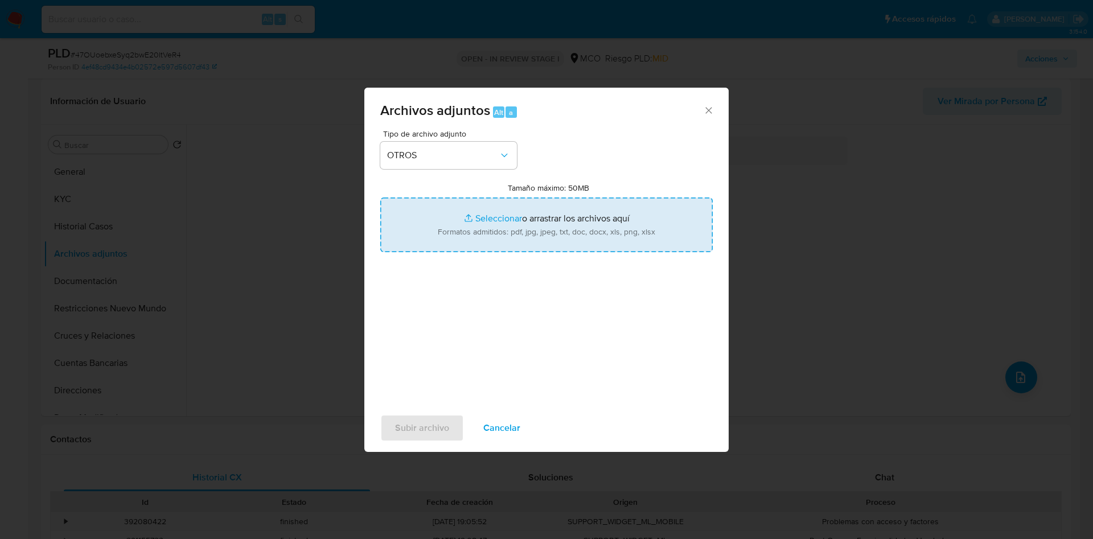
click at [489, 242] on input "Tamaño máximo: 50MB Seleccionar archivos" at bounding box center [546, 225] width 332 height 55
click at [532, 229] on input "Tamaño máximo: 50MB Seleccionar archivos" at bounding box center [546, 225] width 332 height 55
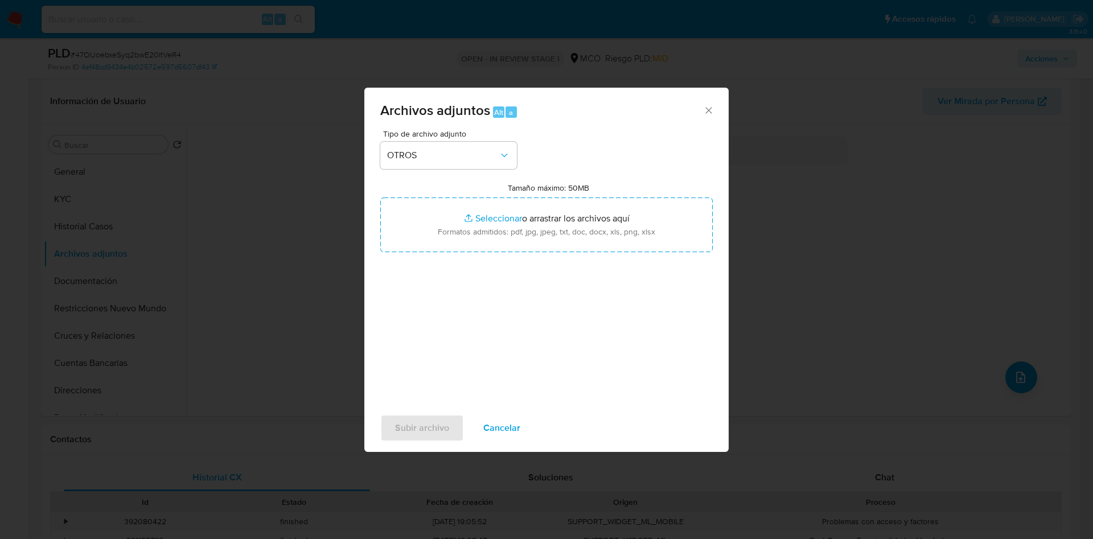
click at [493, 418] on span "Cancelar" at bounding box center [501, 427] width 37 height 25
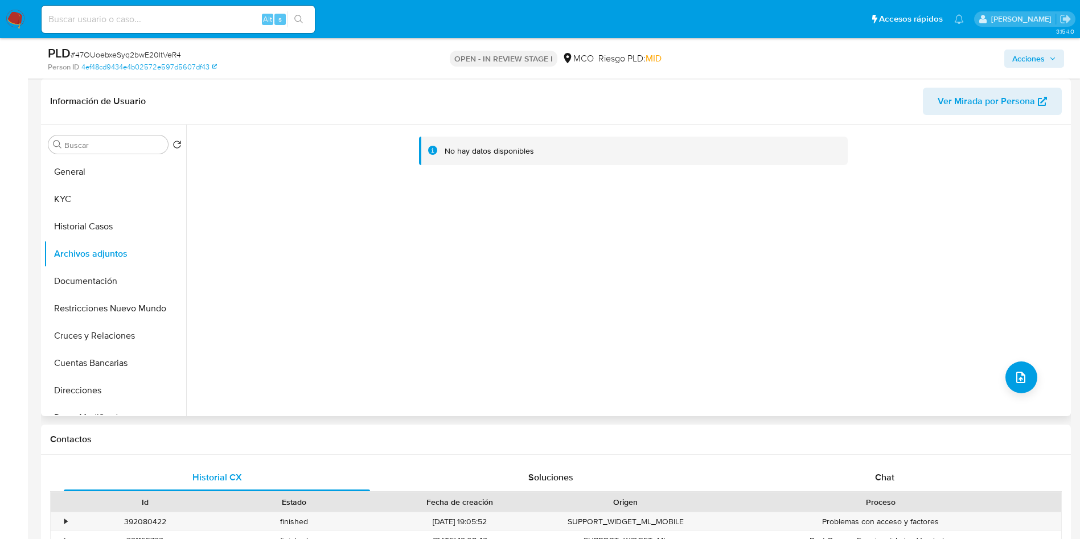
click at [318, 244] on div "No hay datos disponibles" at bounding box center [627, 270] width 882 height 291
click at [1005, 377] on button "upload-file" at bounding box center [1021, 377] width 32 height 32
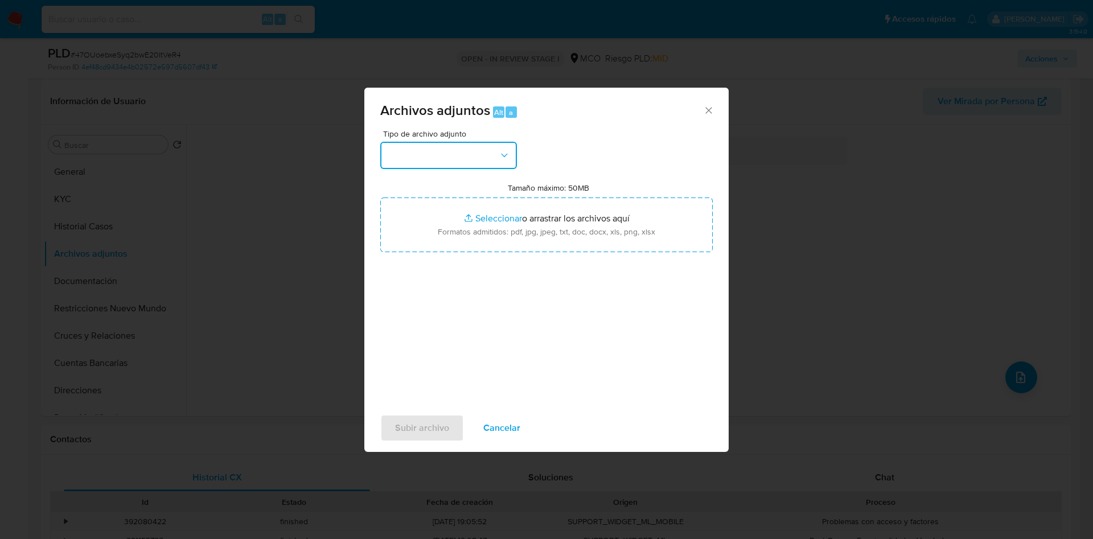
click at [458, 167] on button "button" at bounding box center [448, 155] width 137 height 27
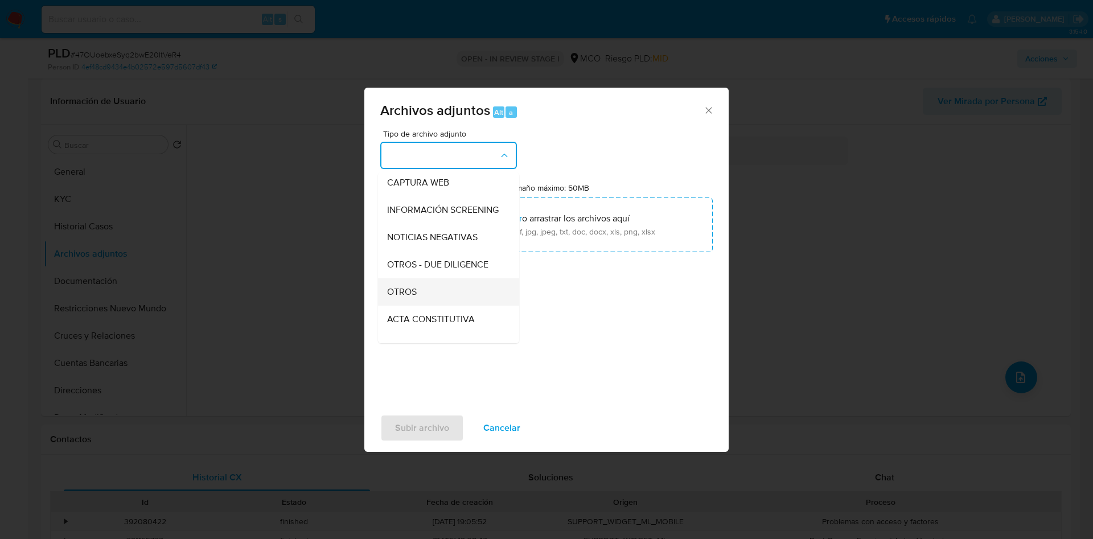
click at [426, 293] on div "OTROS" at bounding box center [445, 291] width 116 height 27
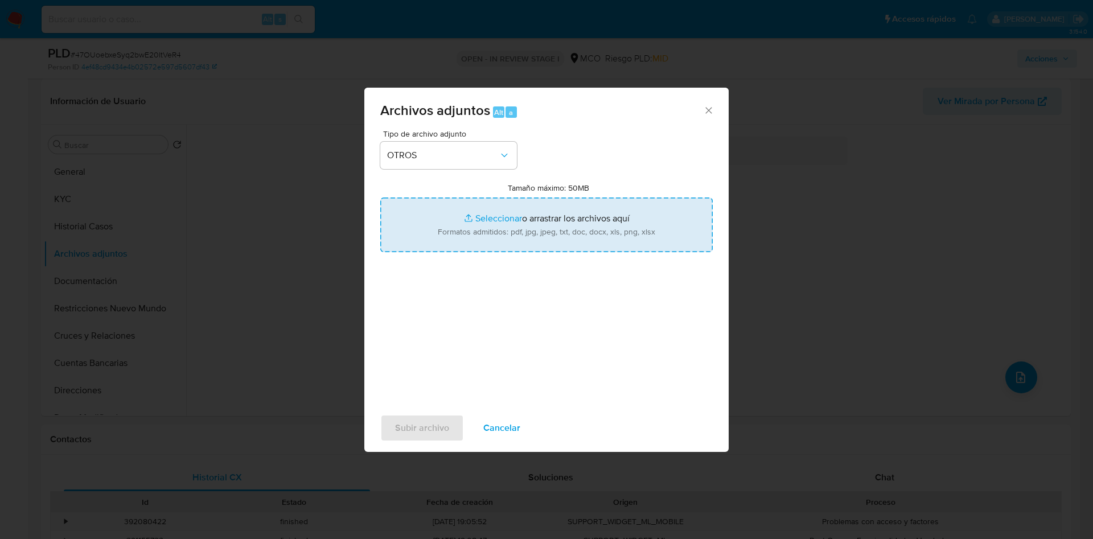
click at [513, 215] on input "Tamaño máximo: 50MB Seleccionar archivos" at bounding box center [546, 225] width 332 height 55
type input "C:\fakepath\2416317620 - 19_08_2025.pdf"
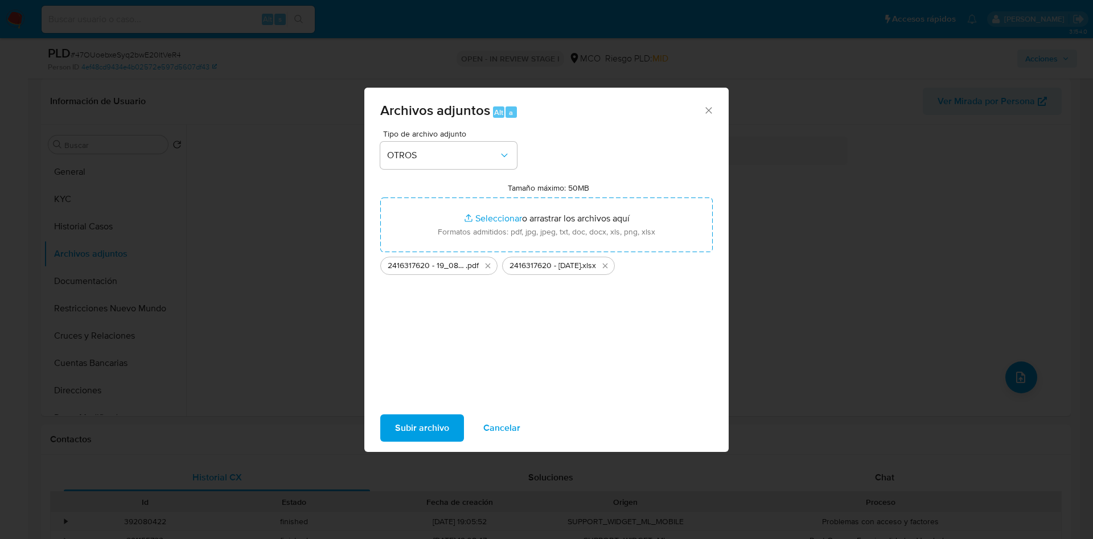
click at [406, 427] on span "Subir archivo" at bounding box center [422, 427] width 54 height 25
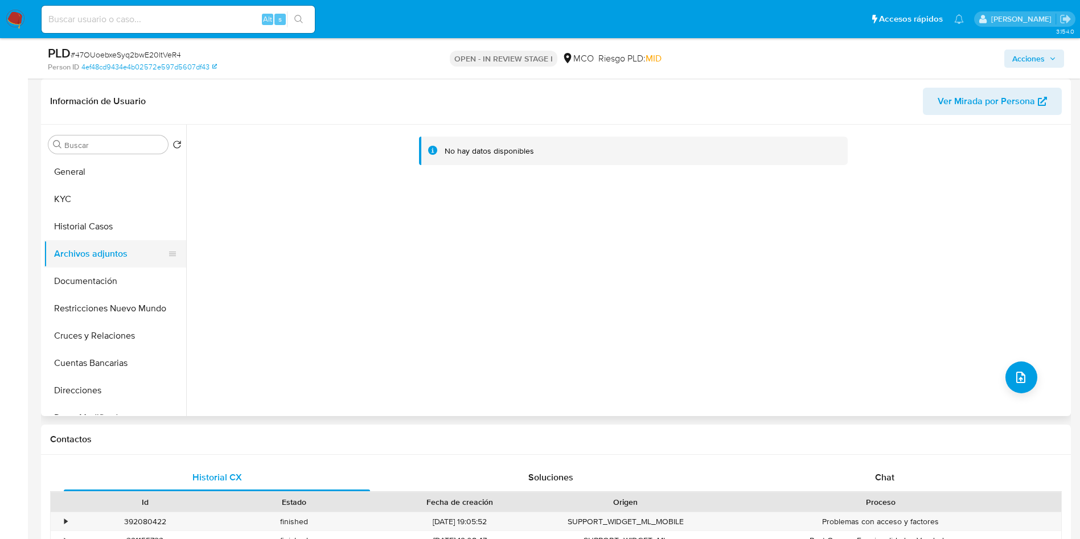
drag, startPoint x: 85, startPoint y: 232, endPoint x: 92, endPoint y: 249, distance: 17.7
click at [86, 233] on button "Historial Casos" at bounding box center [115, 226] width 142 height 27
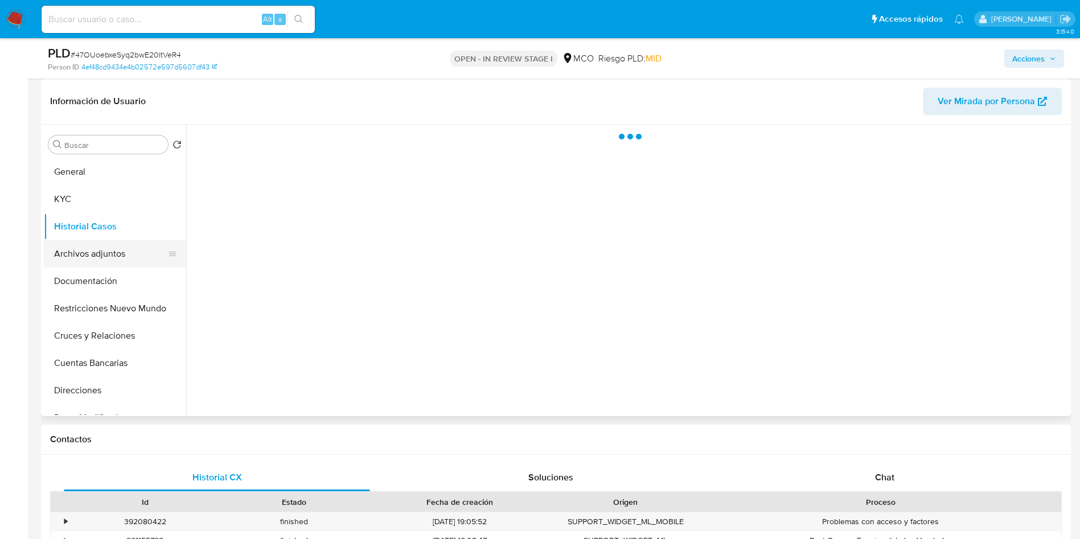
click at [94, 256] on button "Archivos adjuntos" at bounding box center [110, 253] width 133 height 27
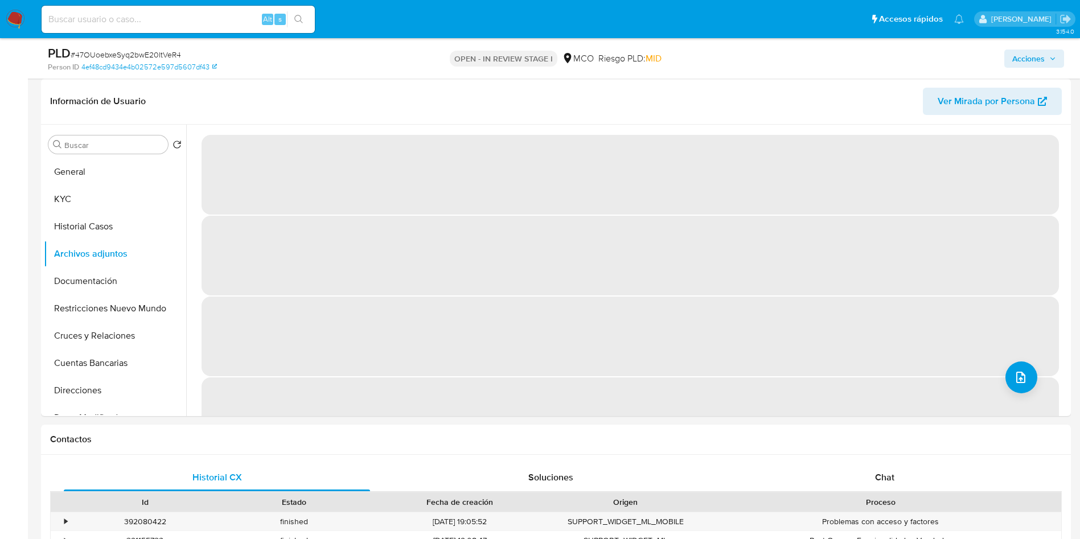
click at [1042, 59] on span "Acciones" at bounding box center [1028, 59] width 32 height 18
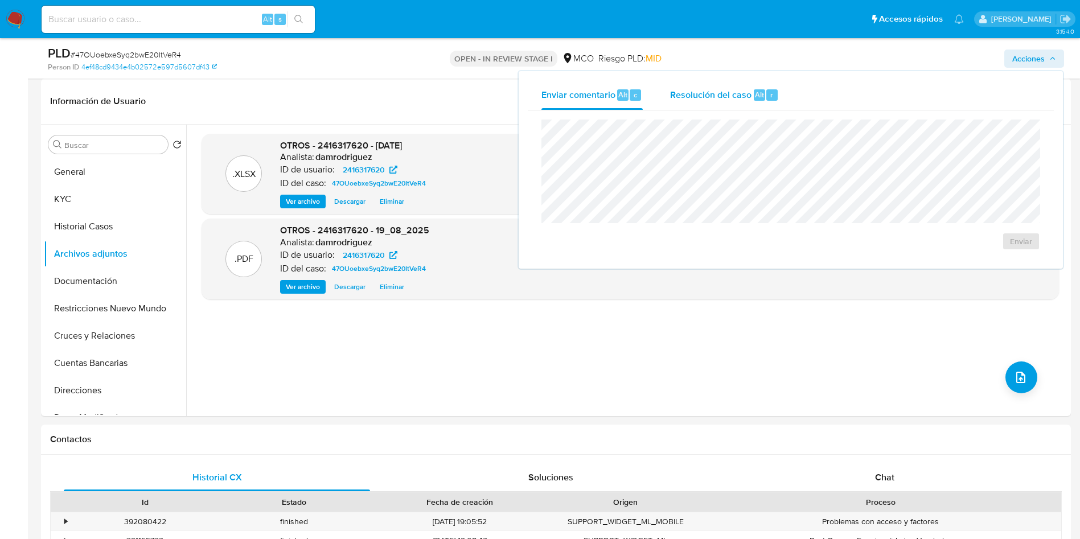
click at [721, 100] on span "Resolución del caso" at bounding box center [710, 94] width 81 height 13
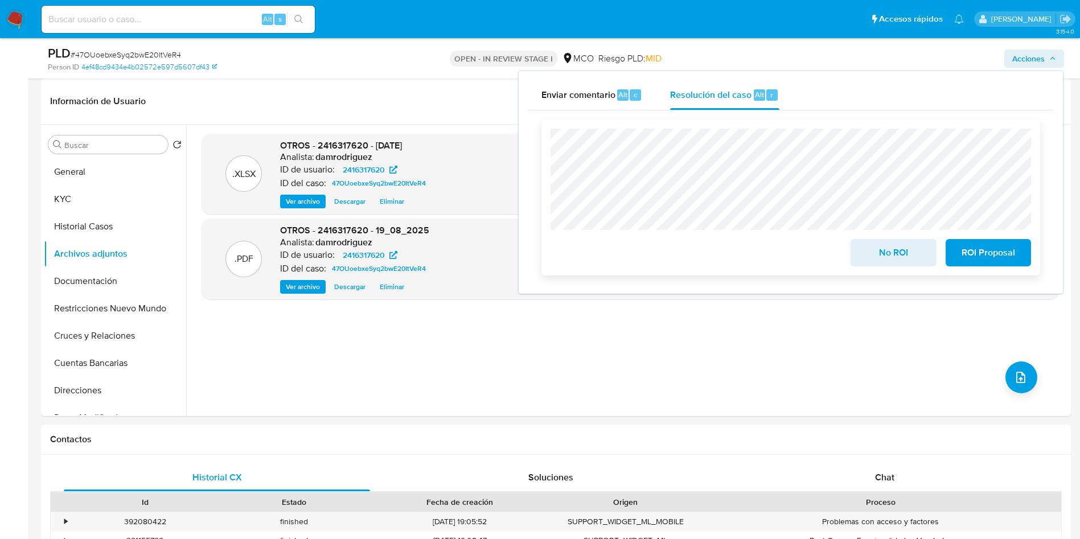
click at [878, 252] on span "No ROI" at bounding box center [893, 252] width 56 height 25
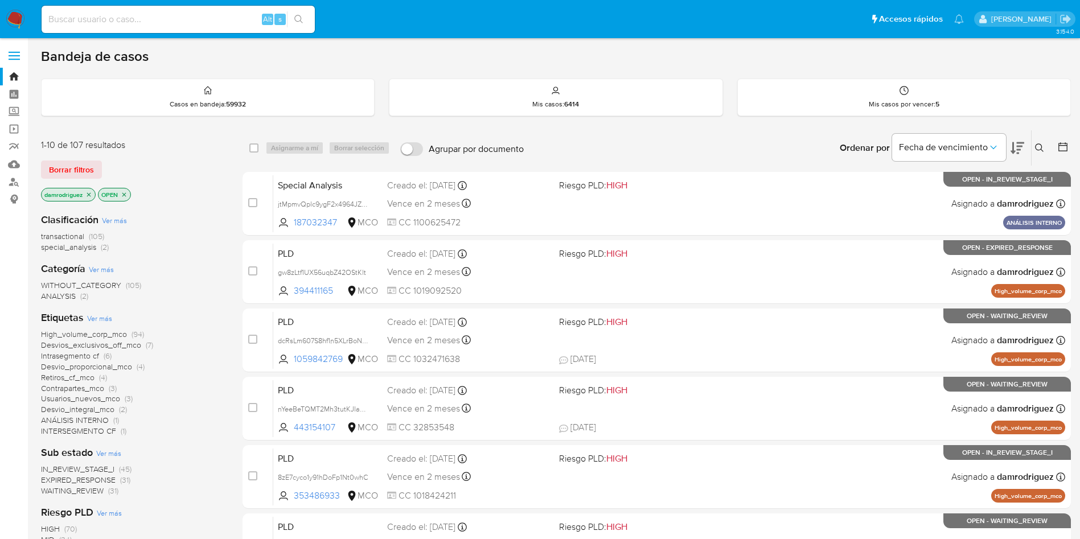
click at [809, 52] on div "Bandeja de casos" at bounding box center [556, 56] width 1030 height 17
click at [850, 102] on div "Mis casos por vencer : 5" at bounding box center [904, 97] width 332 height 36
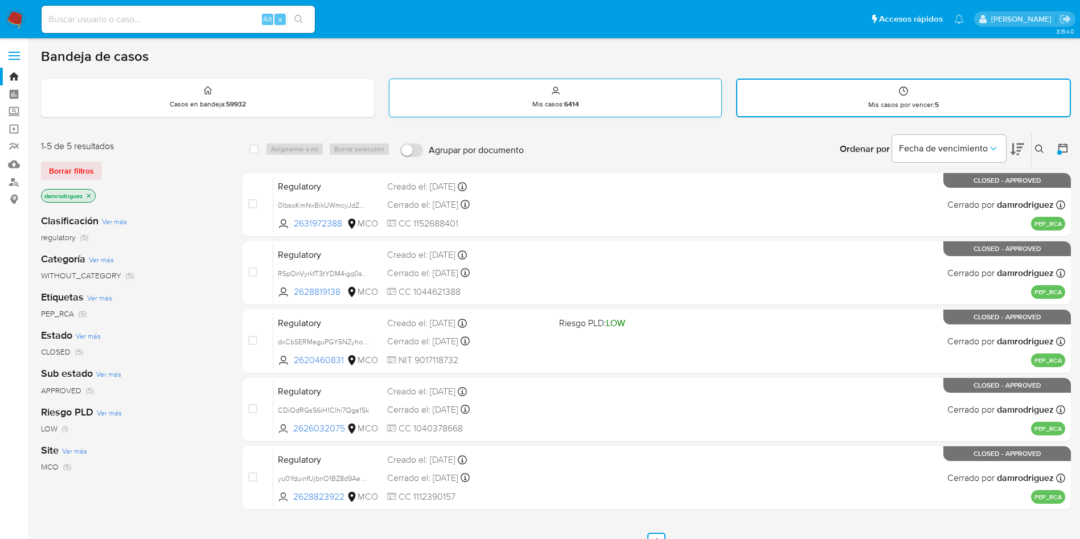
click at [553, 107] on p "Mis casos : 6414" at bounding box center [555, 104] width 47 height 9
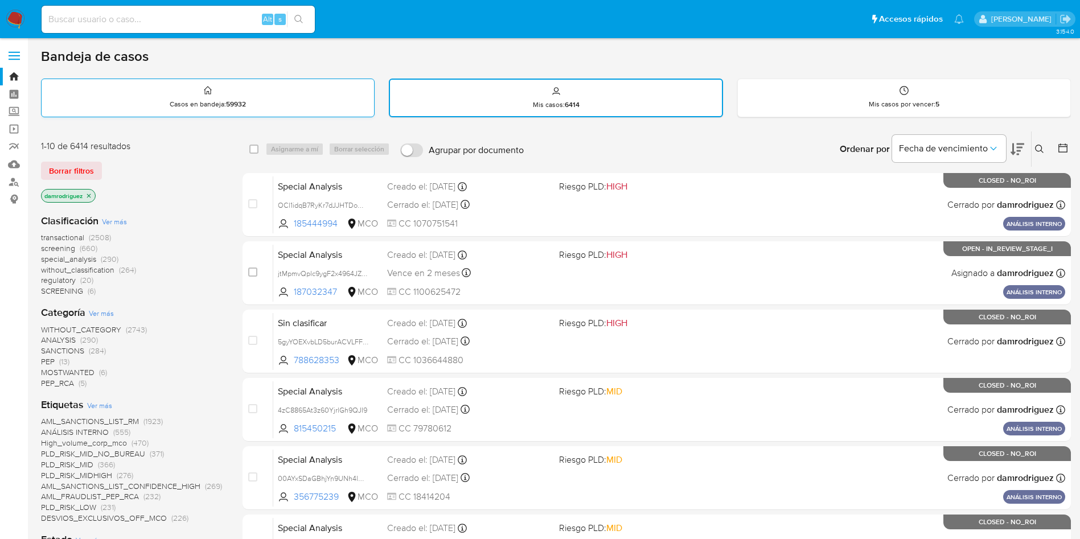
click at [205, 104] on p "Casos en bandeja : 59932" at bounding box center [208, 104] width 76 height 9
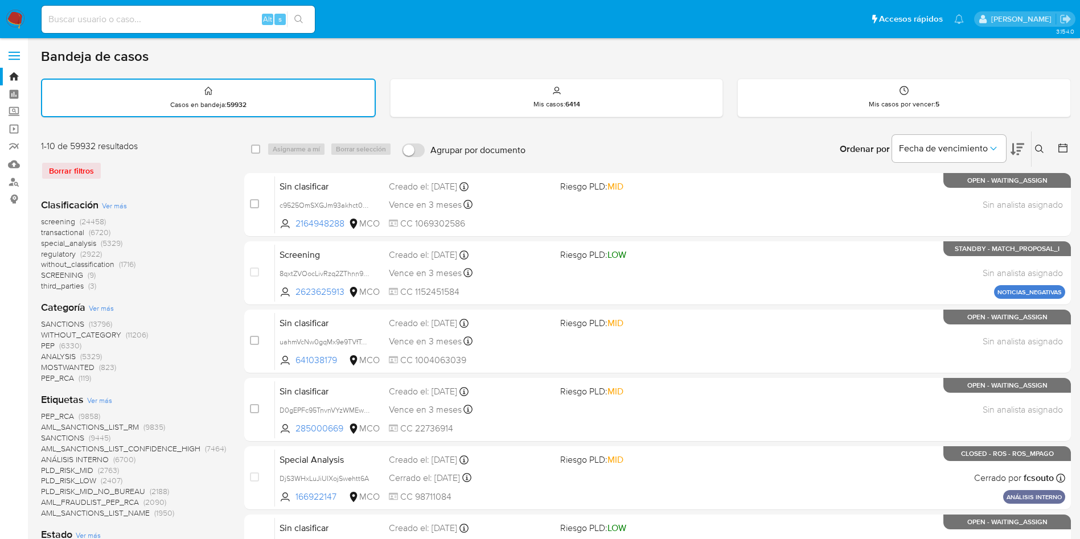
click at [15, 19] on img at bounding box center [15, 19] width 19 height 19
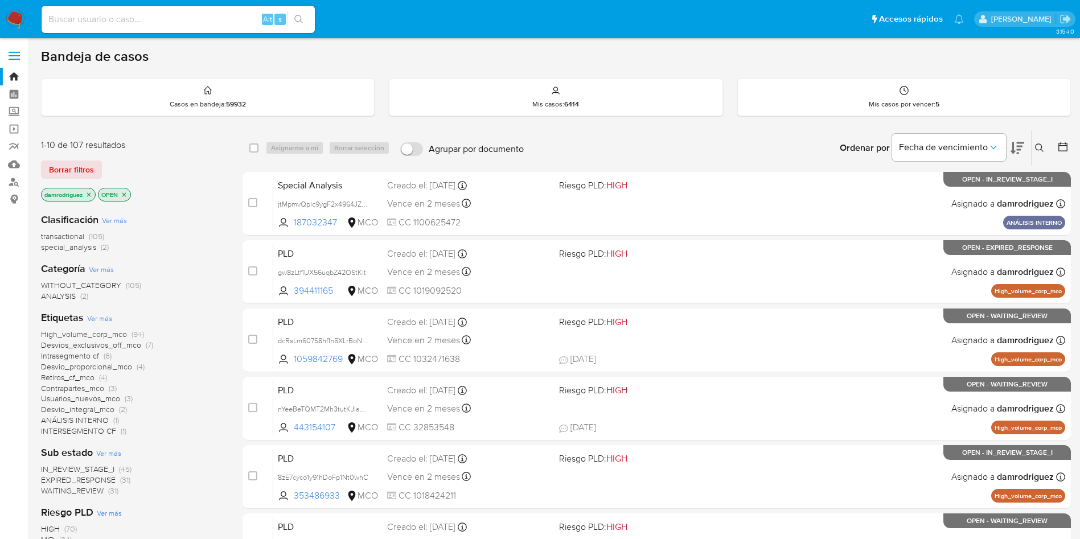
drag, startPoint x: 89, startPoint y: 195, endPoint x: 153, endPoint y: 191, distance: 63.9
click at [89, 195] on icon "close-filter" at bounding box center [89, 194] width 4 height 4
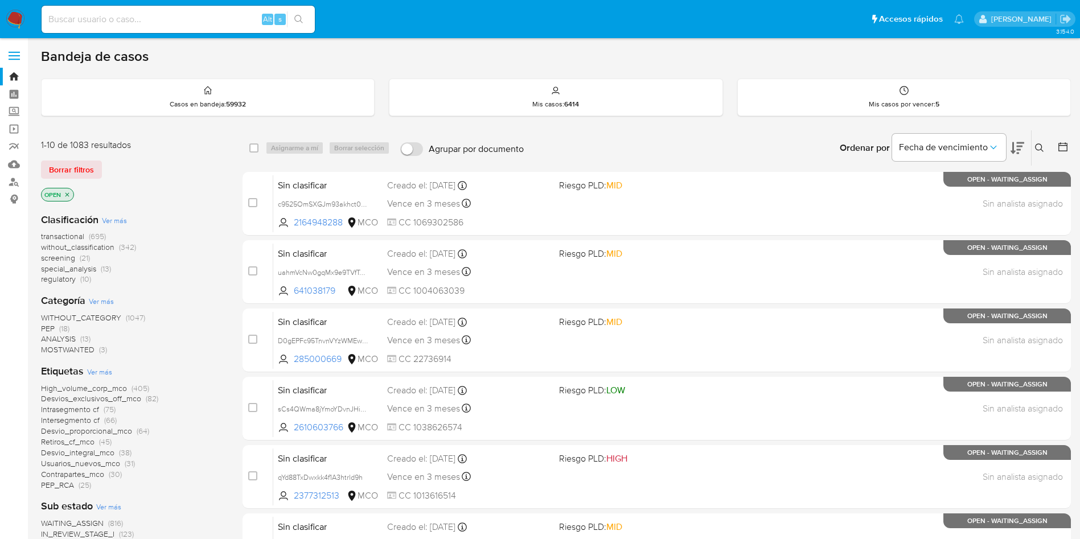
click at [1062, 147] on icon at bounding box center [1062, 146] width 11 height 11
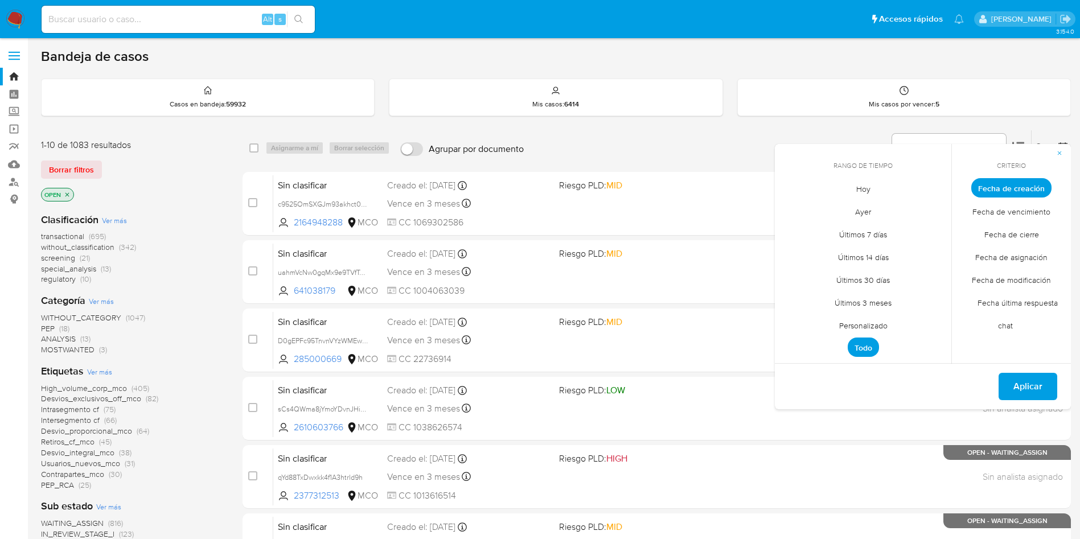
click at [852, 323] on span "Personalizado" at bounding box center [863, 325] width 72 height 23
click at [794, 208] on icon "Mes anterior" at bounding box center [792, 209] width 14 height 14
click at [793, 208] on icon "Mes anterior" at bounding box center [792, 209] width 14 height 14
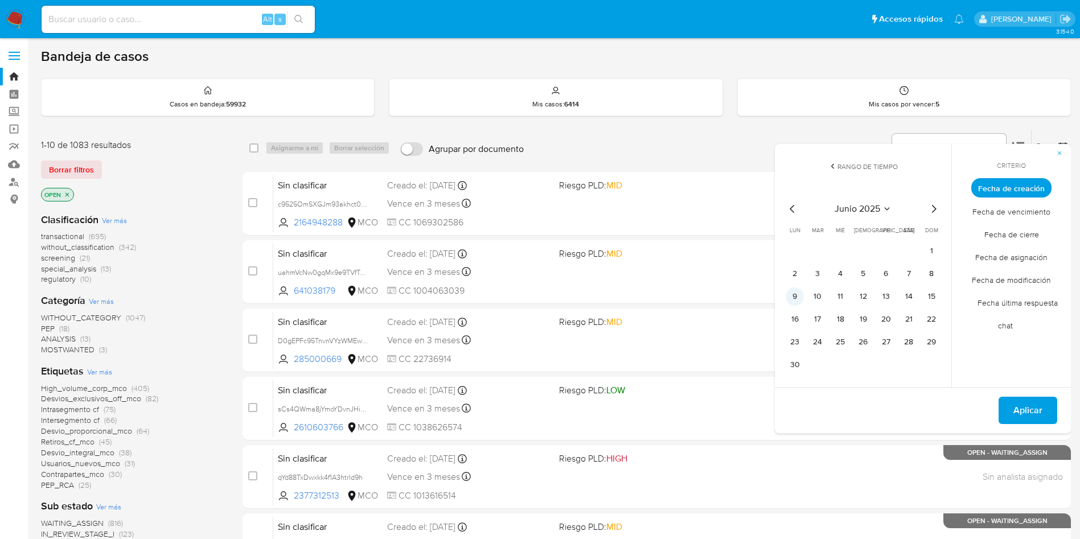
click at [797, 296] on button "9" at bounding box center [794, 296] width 18 height 18
click at [888, 297] on button "13" at bounding box center [886, 296] width 18 height 18
click at [1033, 404] on span "Aplicar" at bounding box center [1027, 410] width 29 height 25
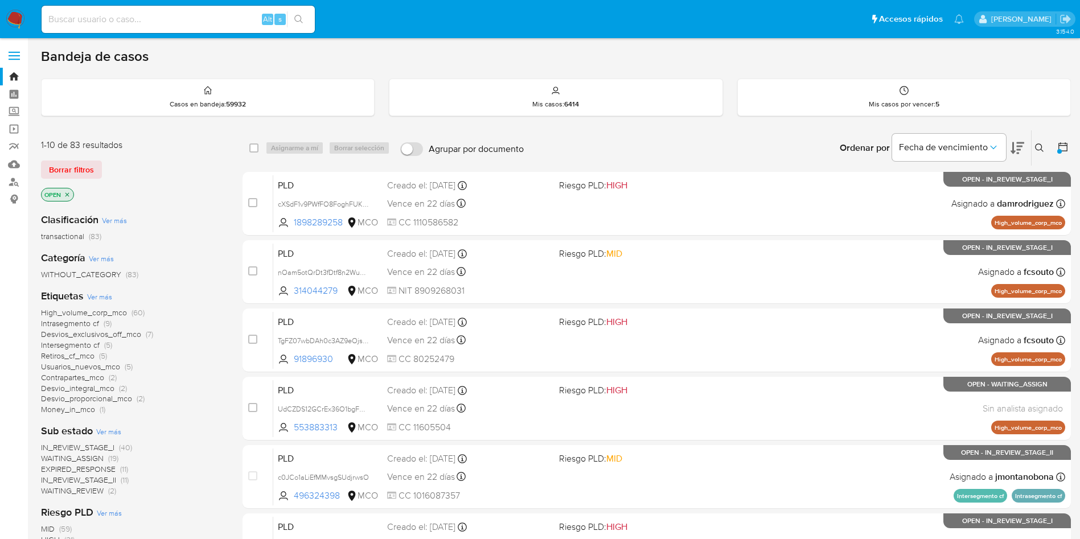
scroll to position [85, 0]
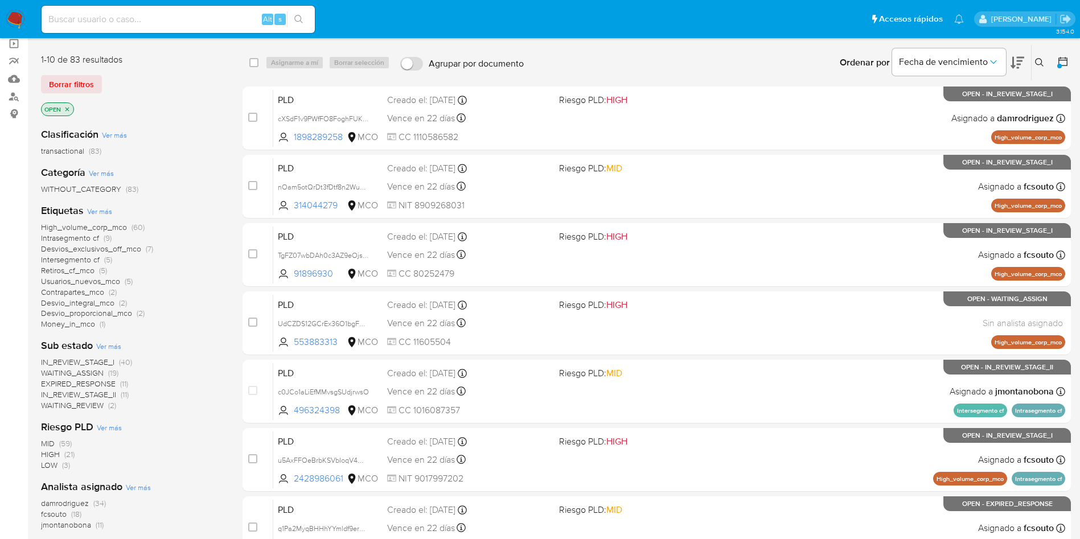
click at [90, 385] on span "EXPIRED_RESPONSE" at bounding box center [78, 383] width 75 height 11
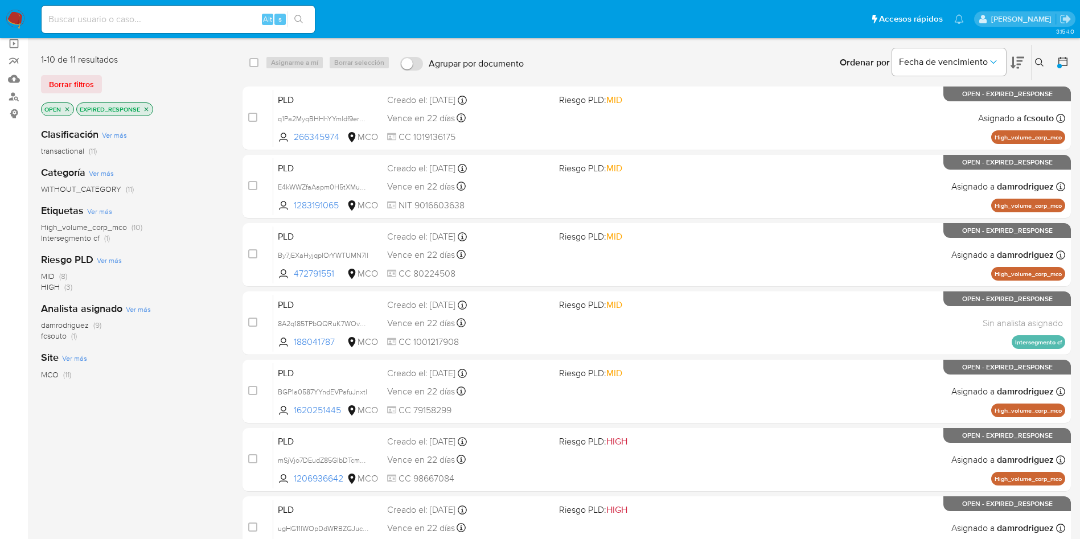
click at [146, 110] on icon "close-filter" at bounding box center [146, 109] width 7 height 7
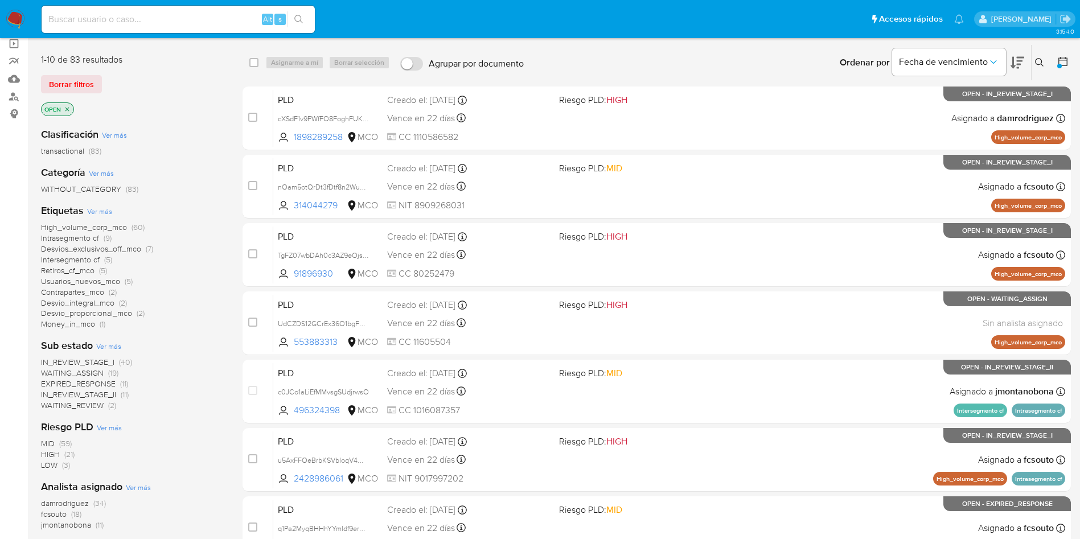
click at [87, 371] on span "WAITING_ASSIGN" at bounding box center [72, 372] width 63 height 11
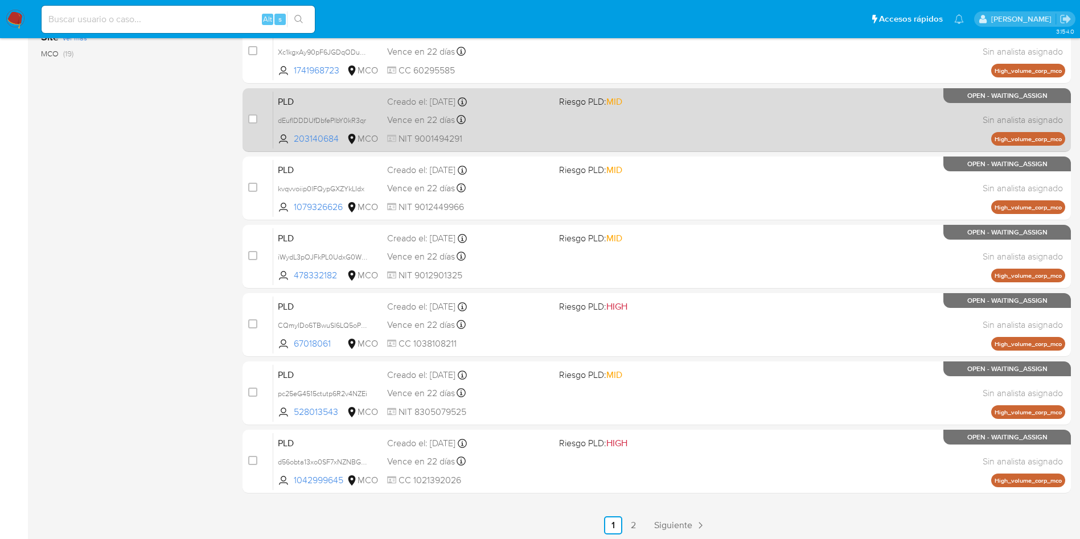
scroll to position [360, 0]
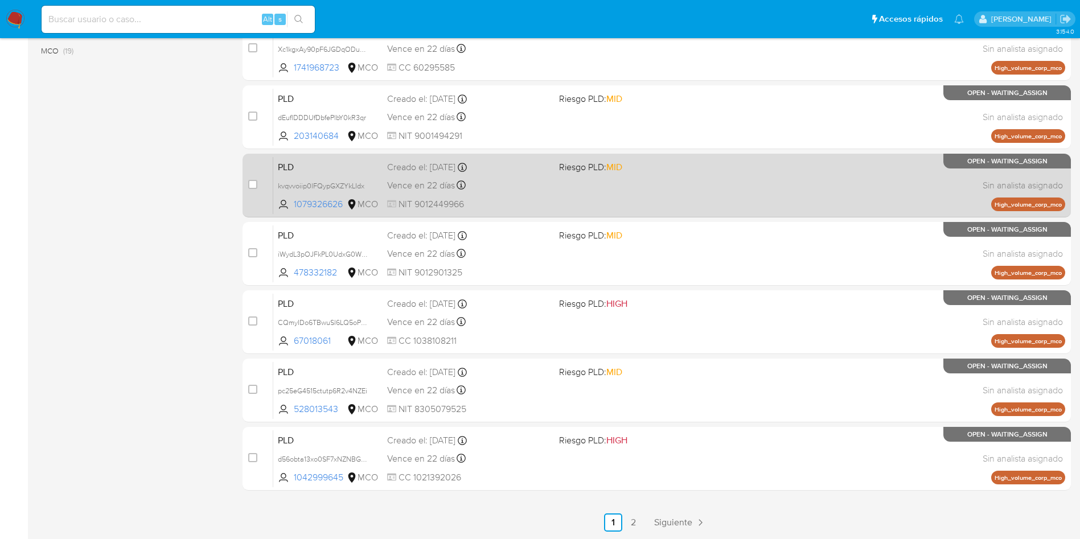
click at [639, 520] on link "2" at bounding box center [633, 522] width 18 height 18
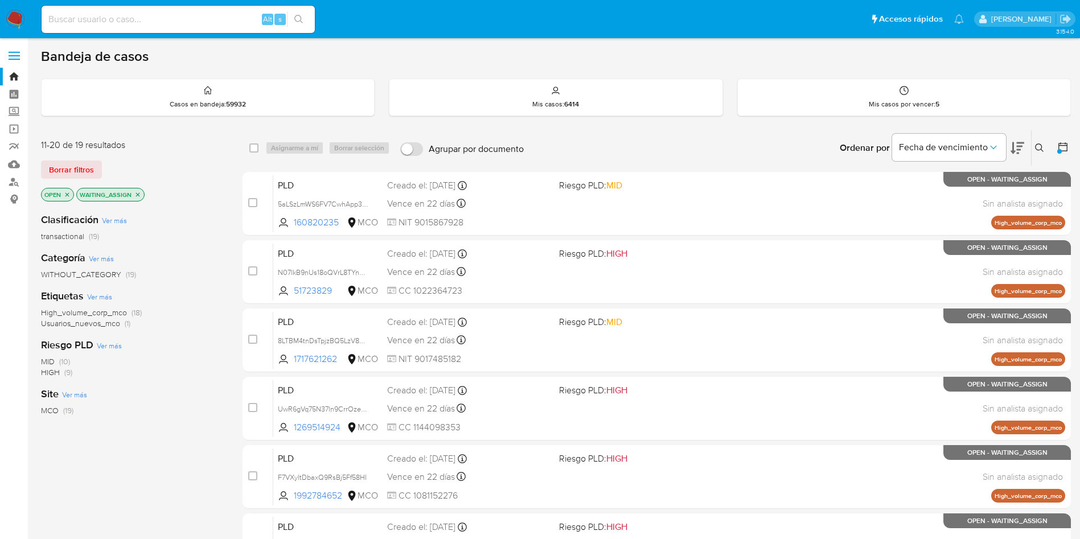
click at [135, 196] on icon "close-filter" at bounding box center [137, 194] width 7 height 7
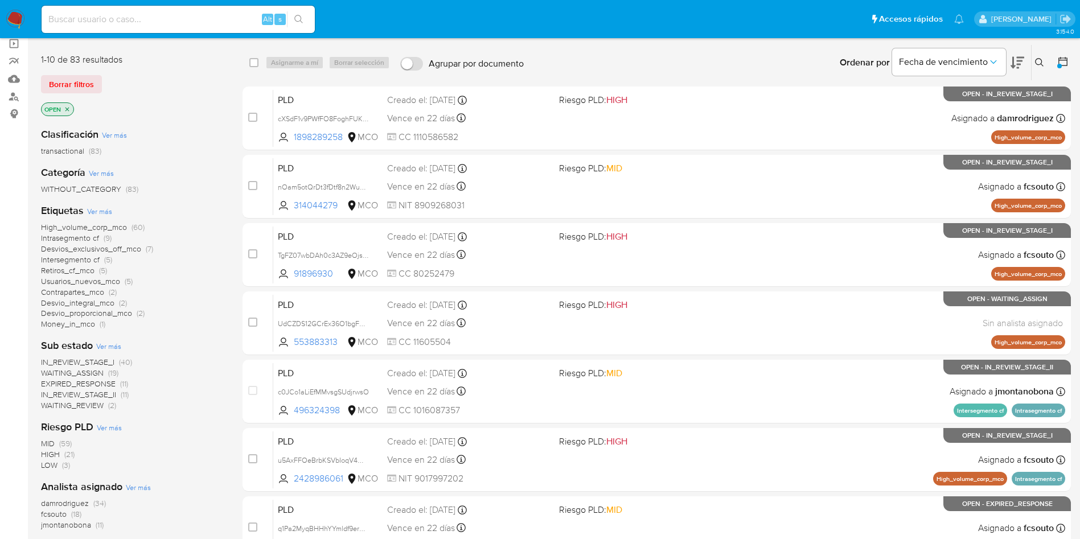
scroll to position [171, 0]
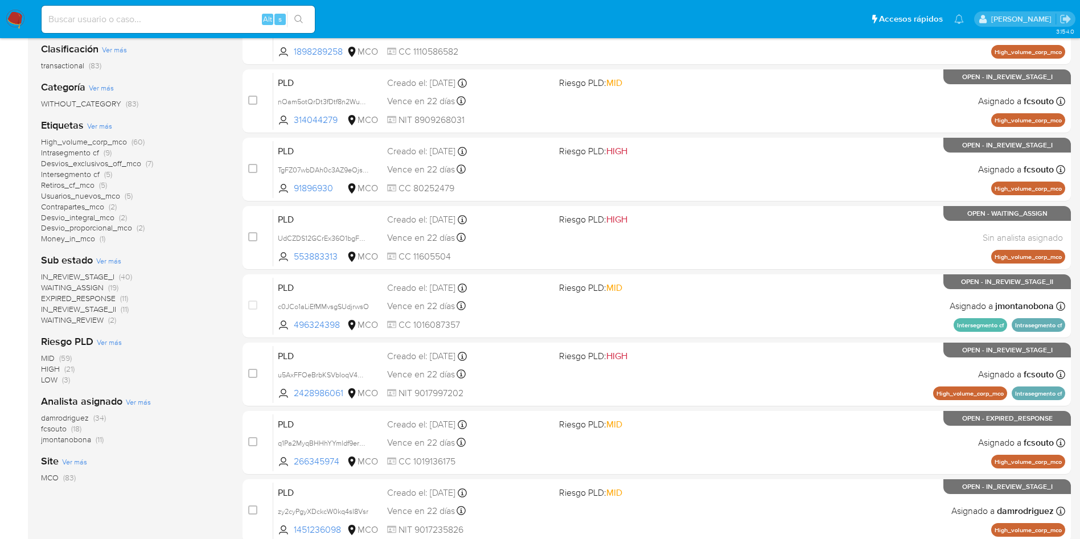
click at [97, 298] on span "EXPIRED_RESPONSE" at bounding box center [78, 298] width 75 height 11
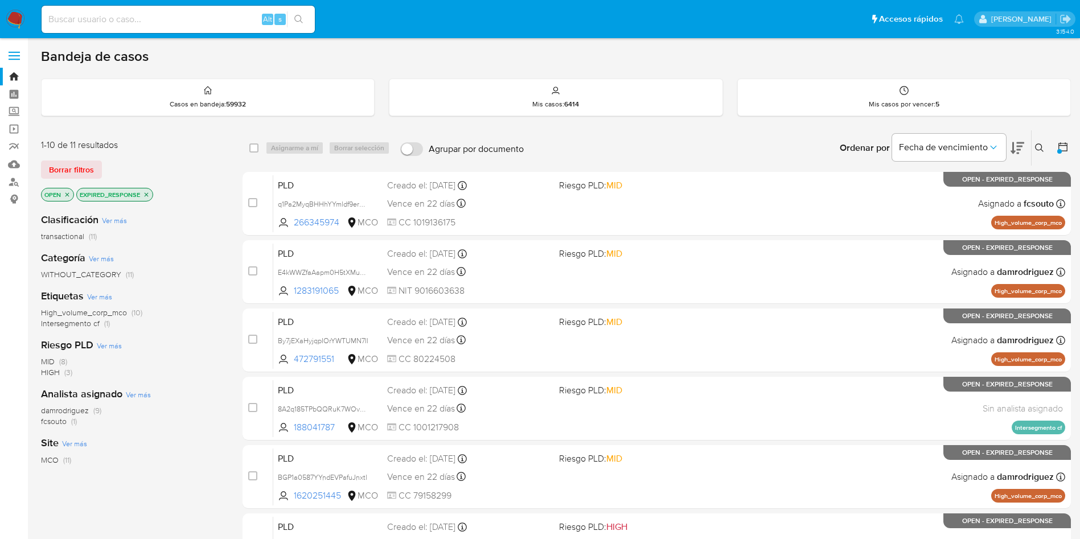
click at [149, 195] on icon "close-filter" at bounding box center [146, 194] width 7 height 7
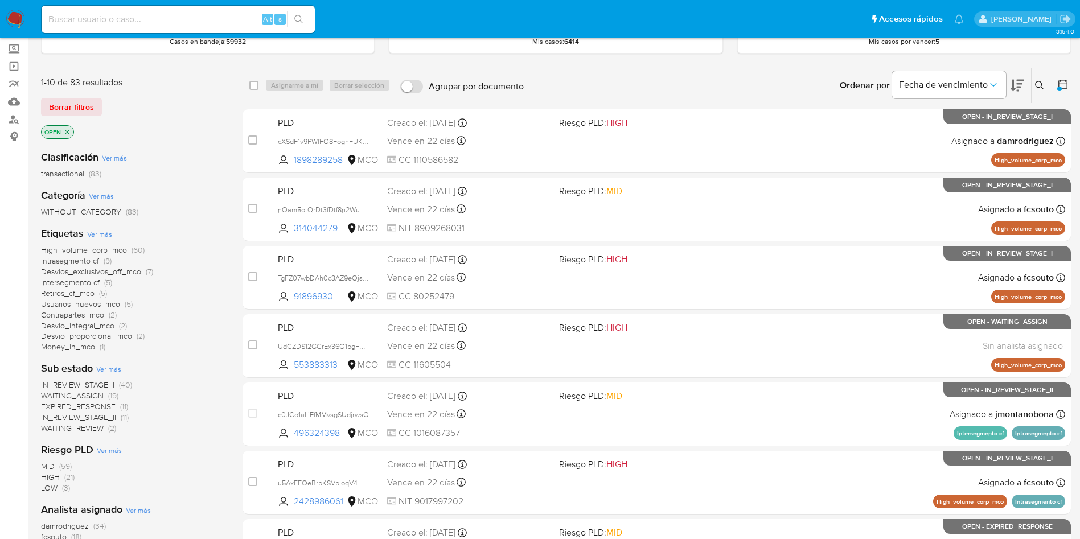
scroll to position [85, 0]
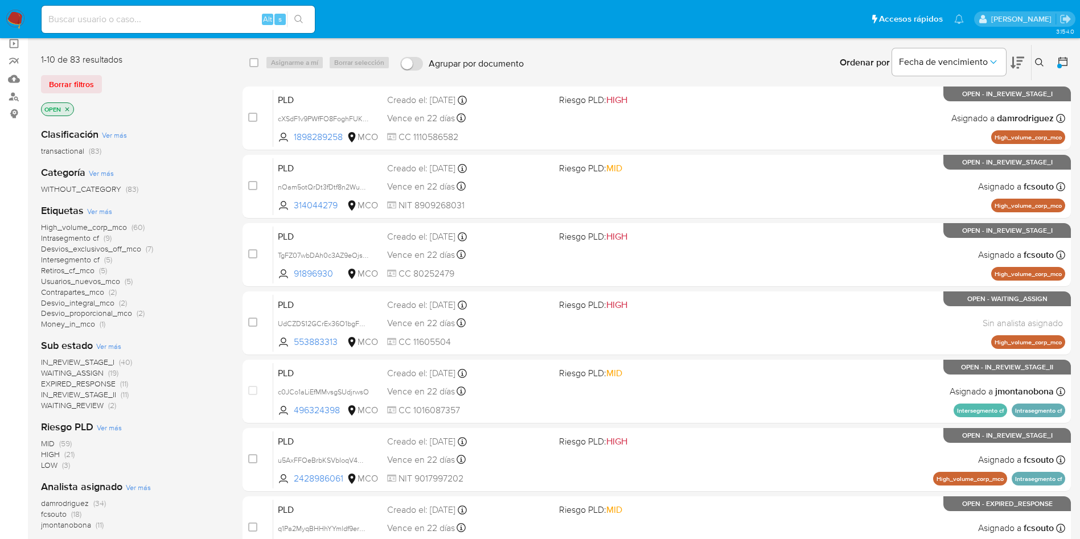
click at [102, 359] on span "IN_REVIEW_STAGE_I" at bounding box center [77, 361] width 73 height 11
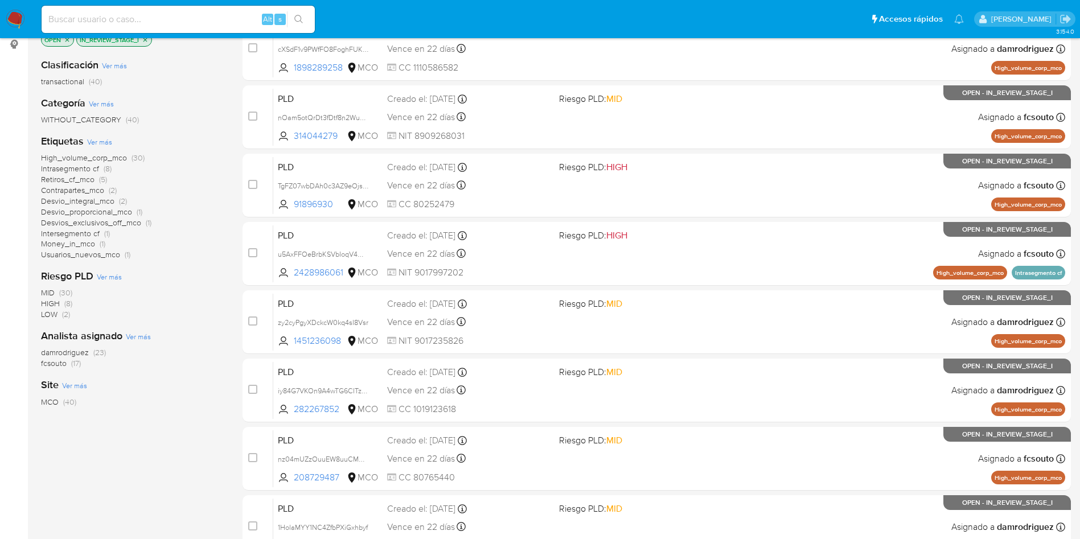
scroll to position [360, 0]
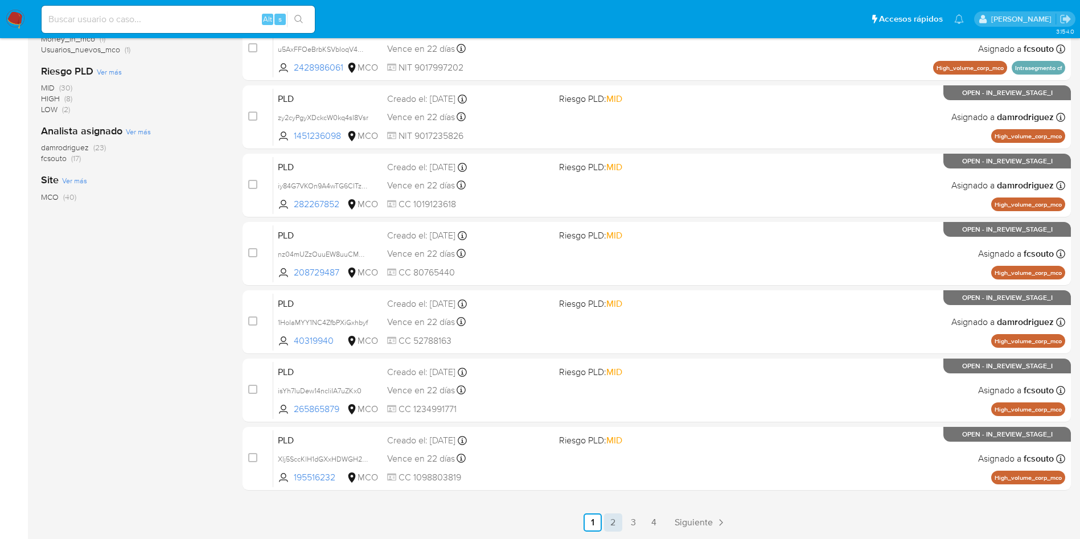
click at [617, 518] on link "2" at bounding box center [613, 522] width 18 height 18
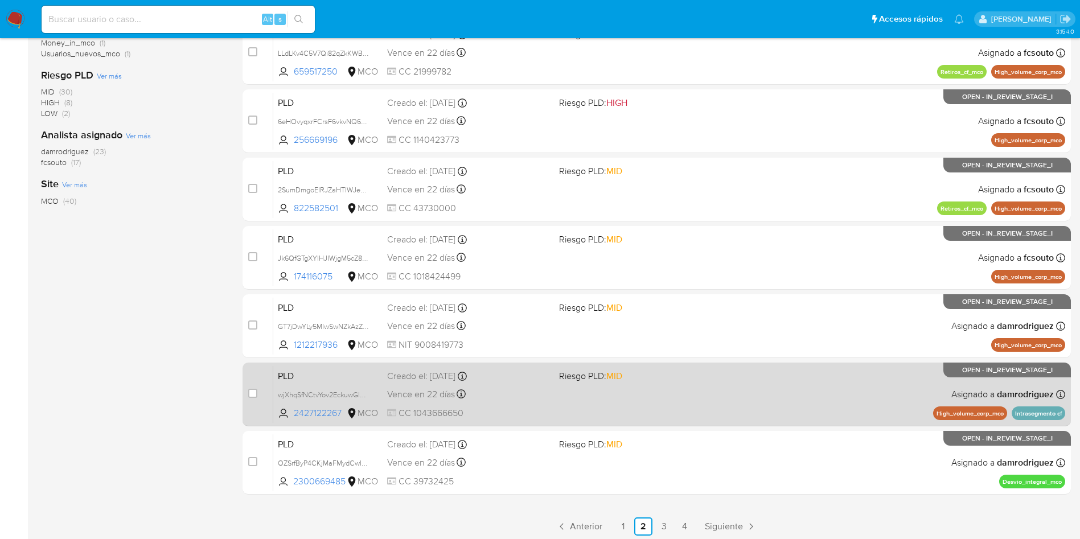
scroll to position [360, 0]
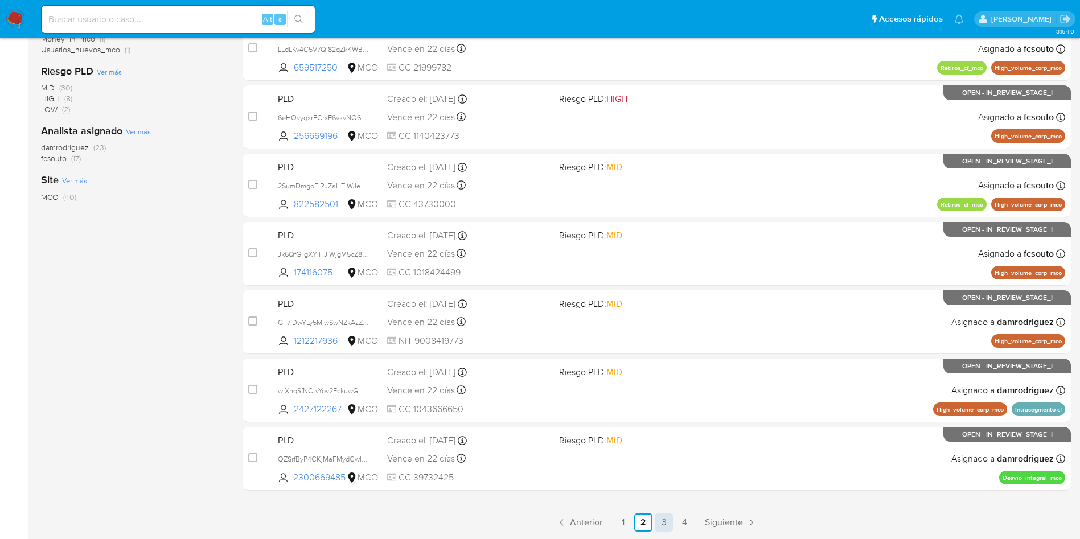
click at [666, 521] on link "3" at bounding box center [664, 522] width 18 height 18
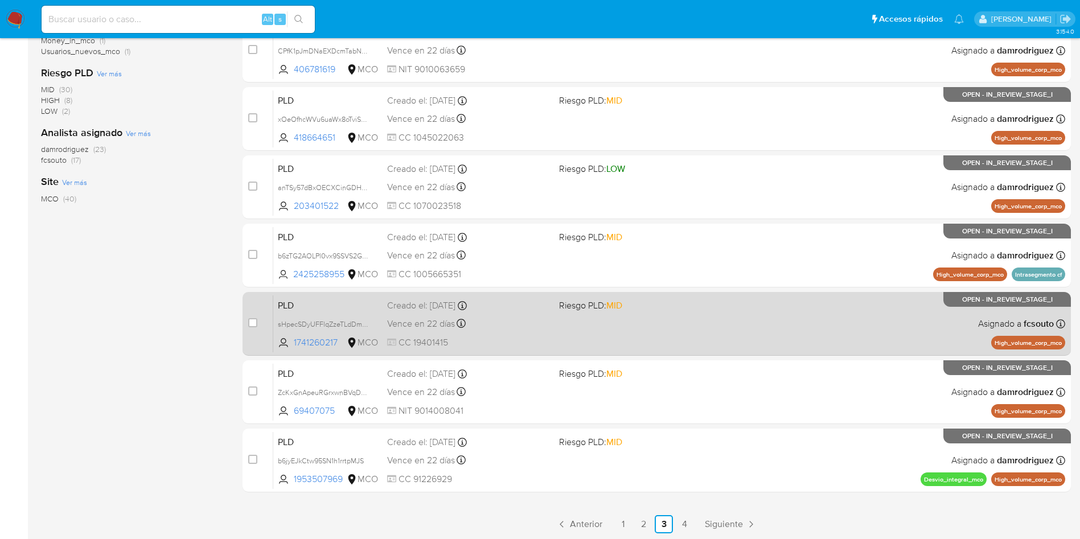
scroll to position [360, 0]
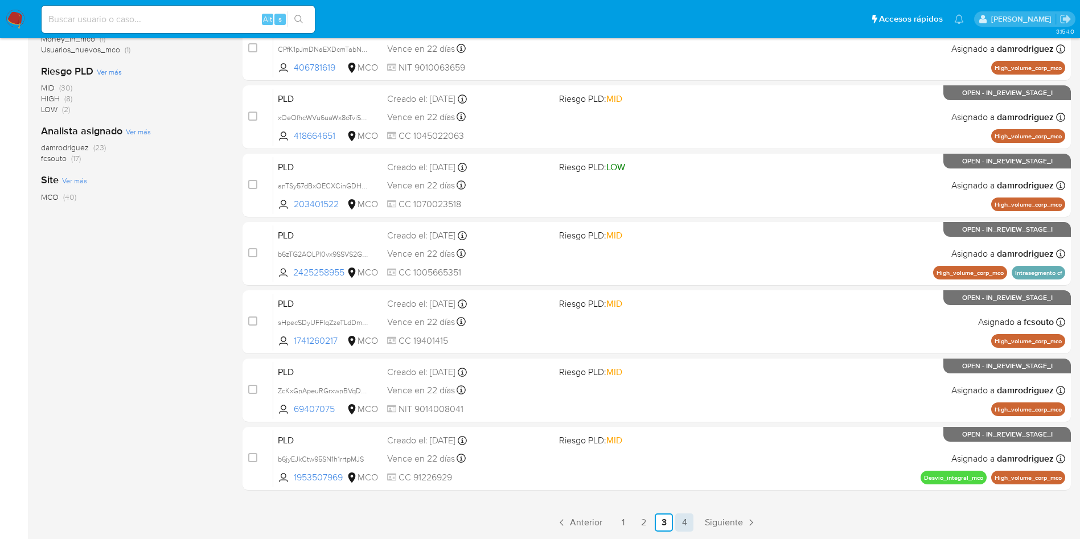
click at [686, 528] on link "4" at bounding box center [684, 522] width 18 height 18
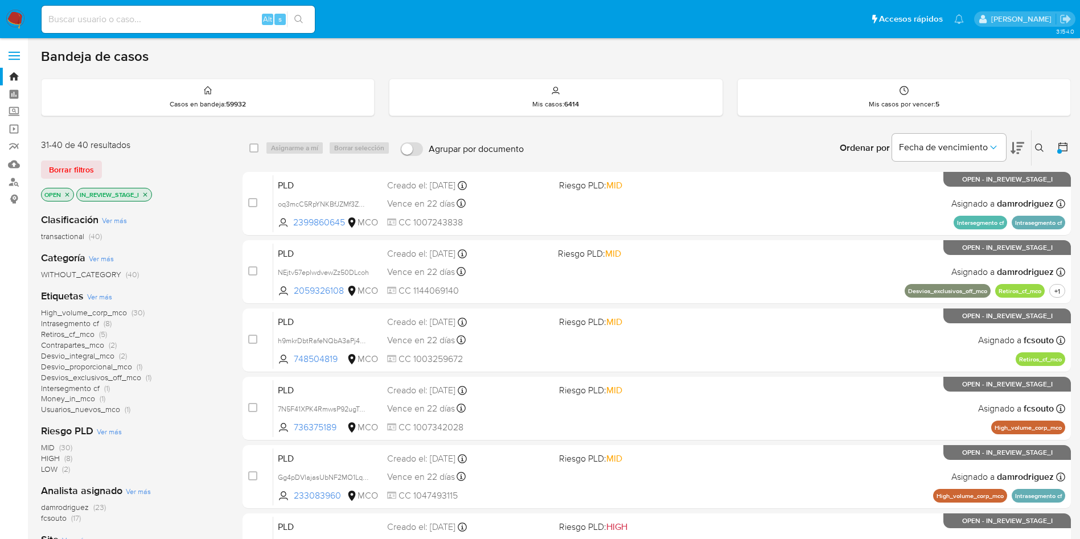
click at [148, 194] on icon "close-filter" at bounding box center [145, 194] width 7 height 7
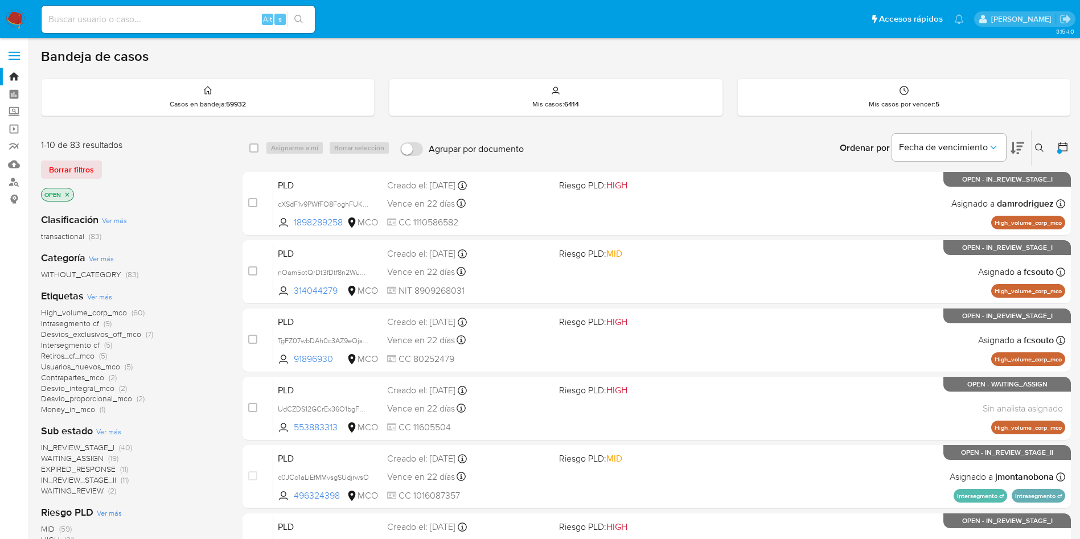
click at [15, 14] on img at bounding box center [15, 19] width 19 height 19
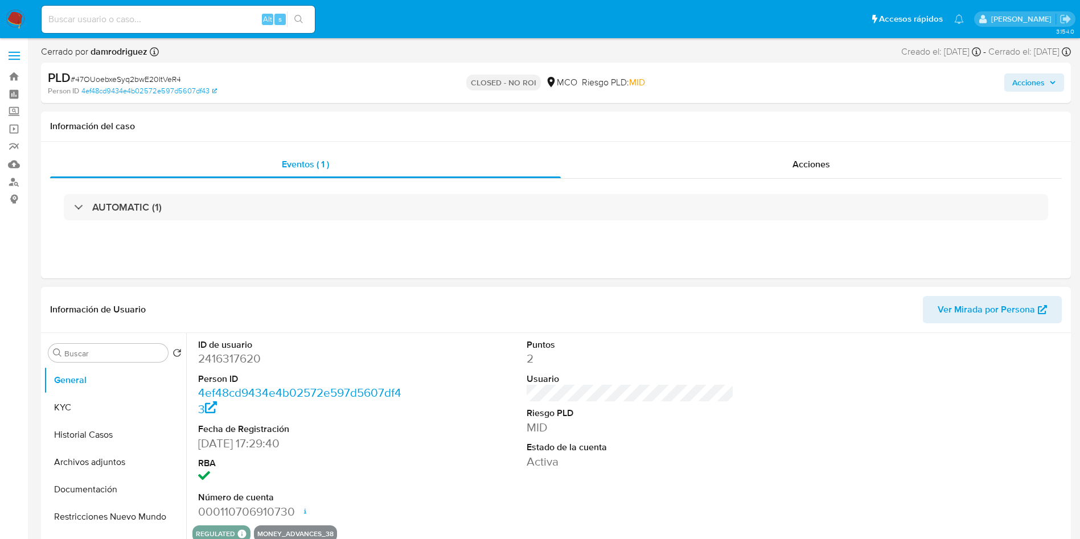
select select "10"
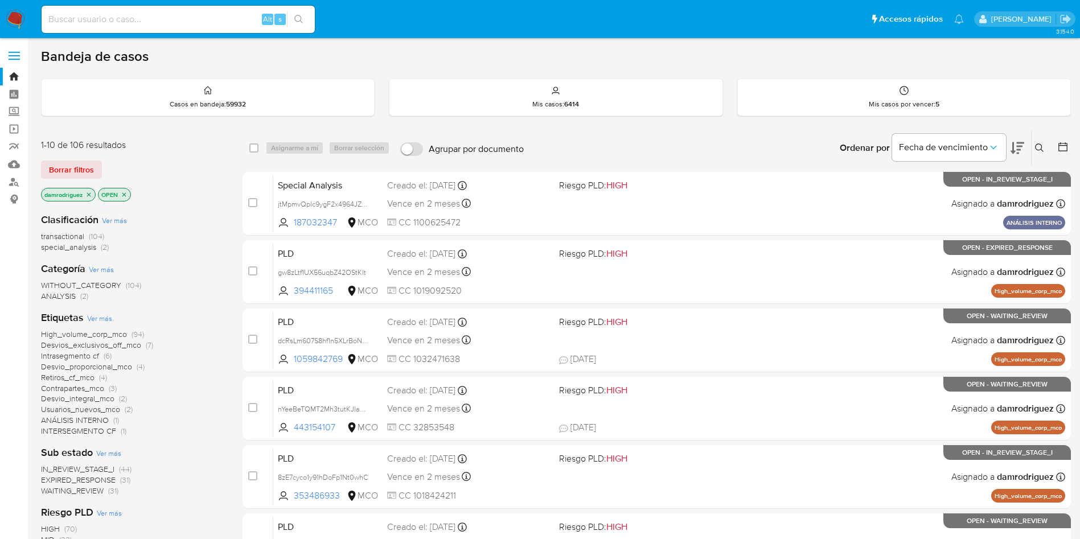
click at [146, 18] on input at bounding box center [178, 19] width 273 height 15
paste input "OyDJgiiEz3Hcrc6d41WWxV4c"
type input "OyDJgiiEz3Hcrc6d41WWxV4c"
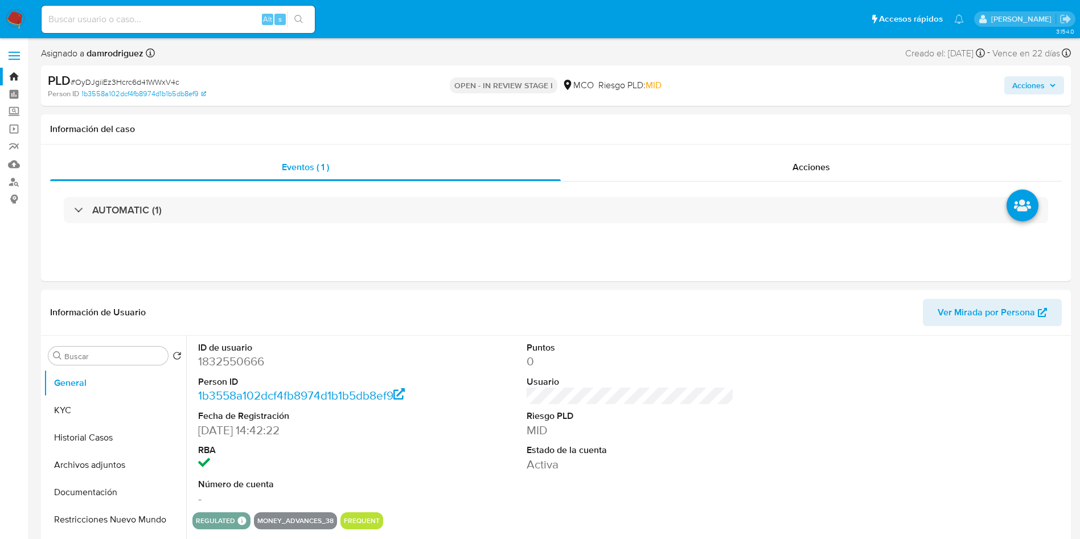
select select "10"
click at [252, 365] on dd "1832550666" at bounding box center [302, 361] width 208 height 16
copy dd "1832550666"
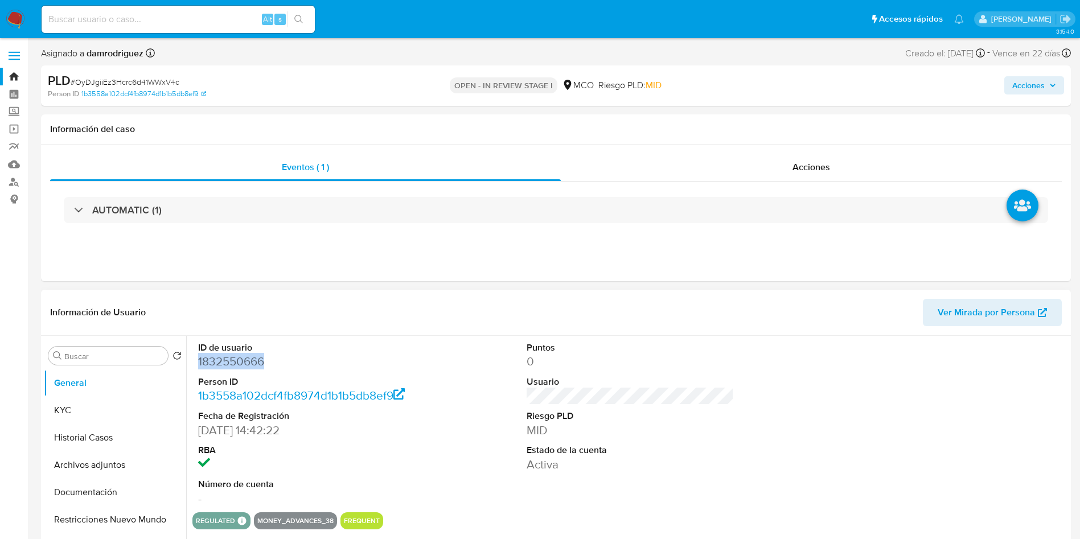
click at [228, 359] on dd "1832550666" at bounding box center [302, 361] width 208 height 16
click at [119, 228] on div "AUTOMATIC (1)" at bounding box center [555, 210] width 1011 height 57
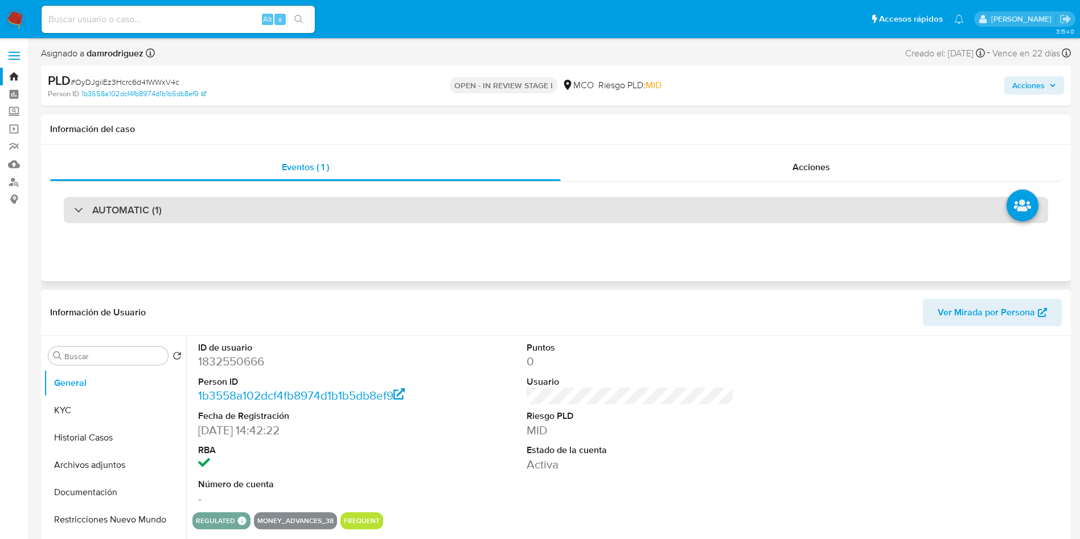
click at [137, 212] on h3 "AUTOMATIC (1)" at bounding box center [126, 210] width 69 height 13
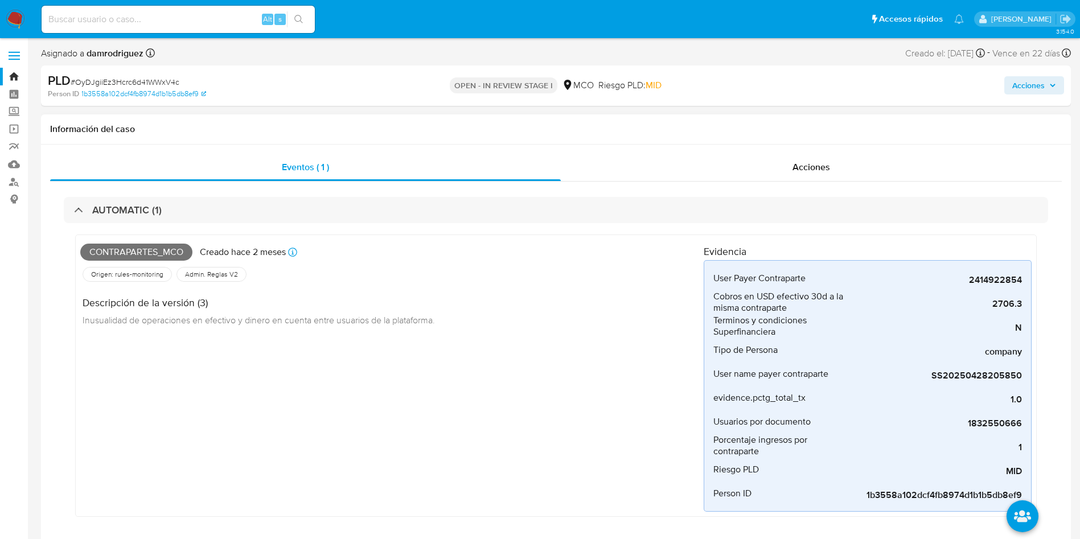
click at [145, 246] on span "Contrapartes_mco" at bounding box center [136, 252] width 112 height 17
copy span "Contrapartes_mco"
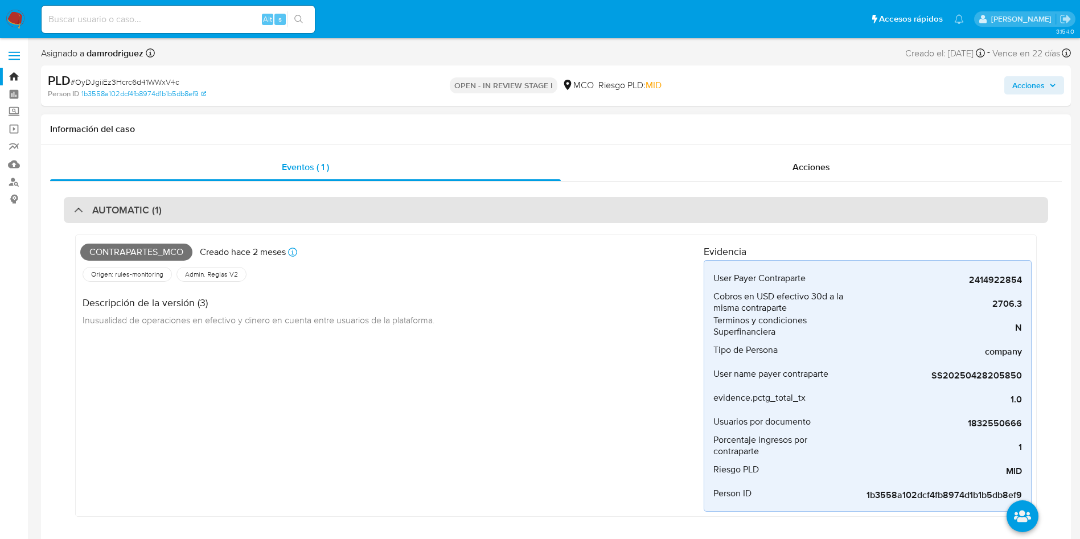
click at [162, 205] on div "AUTOMATIC (1)" at bounding box center [556, 210] width 984 height 26
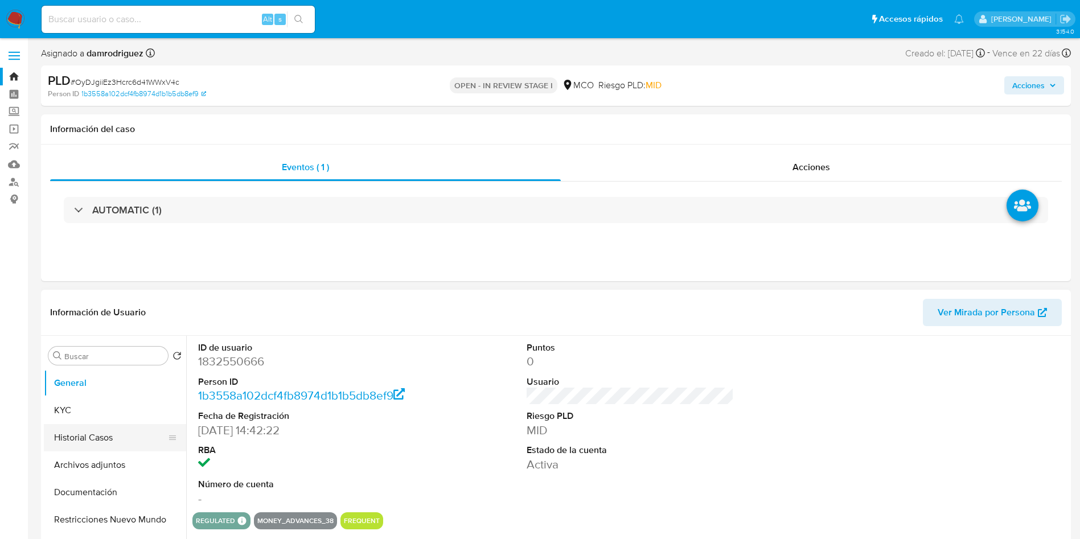
click at [75, 446] on button "Historial Casos" at bounding box center [110, 437] width 133 height 27
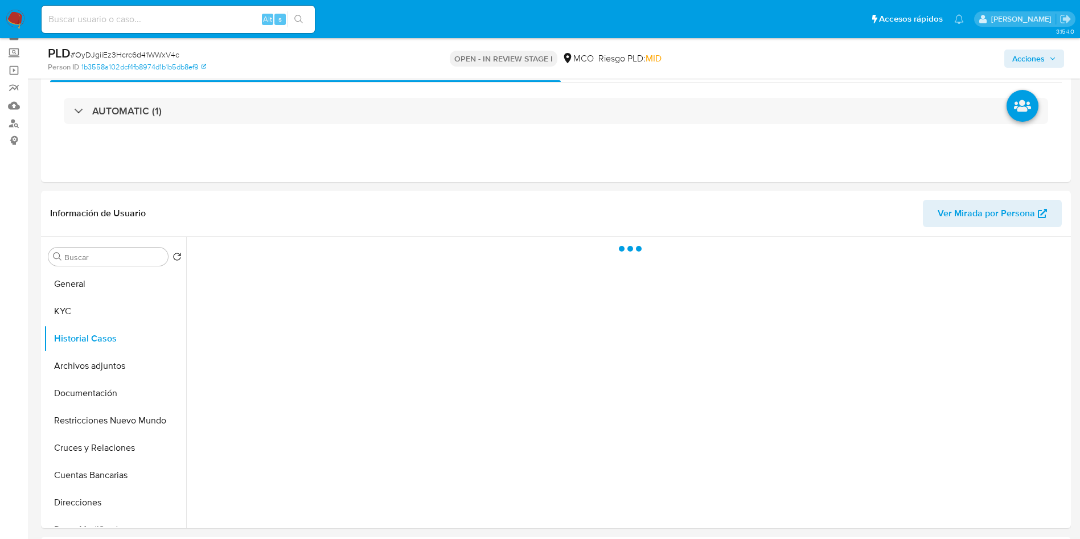
scroll to position [85, 0]
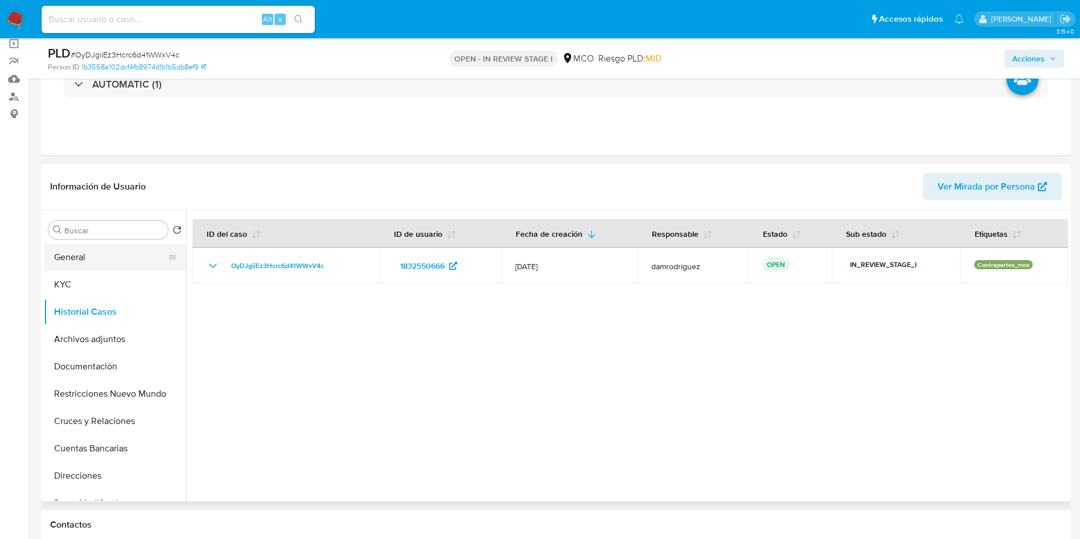
click at [98, 265] on button "General" at bounding box center [110, 257] width 133 height 27
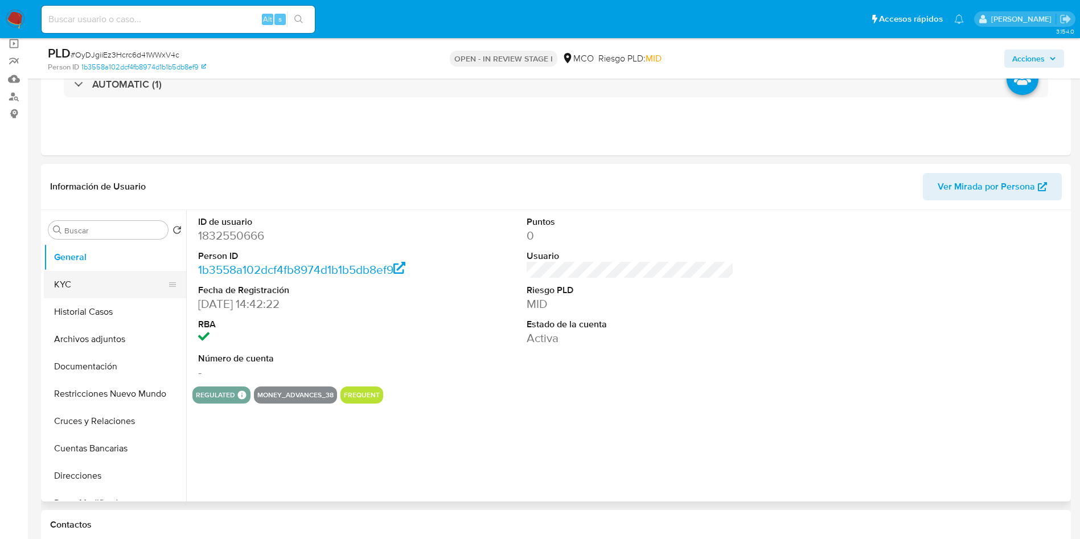
click at [110, 277] on button "KYC" at bounding box center [110, 284] width 133 height 27
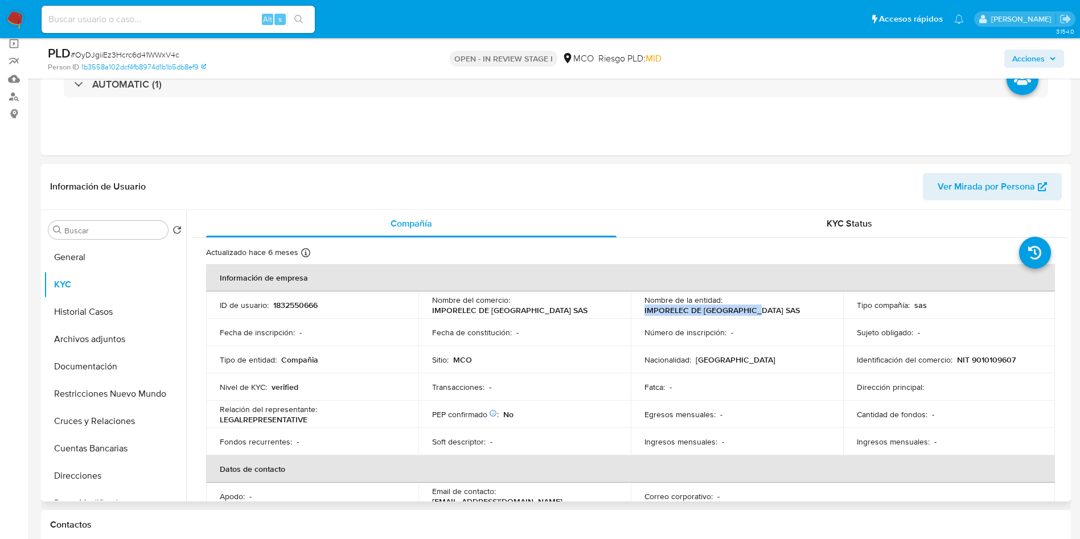
drag, startPoint x: 768, startPoint y: 310, endPoint x: 637, endPoint y: 314, distance: 131.6
click at [637, 314] on td "Nombre de la entidad : IMPORELEC DE [GEOGRAPHIC_DATA] SAS" at bounding box center [737, 304] width 212 height 27
copy p "IMPORELEC DE [GEOGRAPHIC_DATA] SAS"
click at [991, 359] on p "NIT 9010109607" at bounding box center [986, 360] width 59 height 10
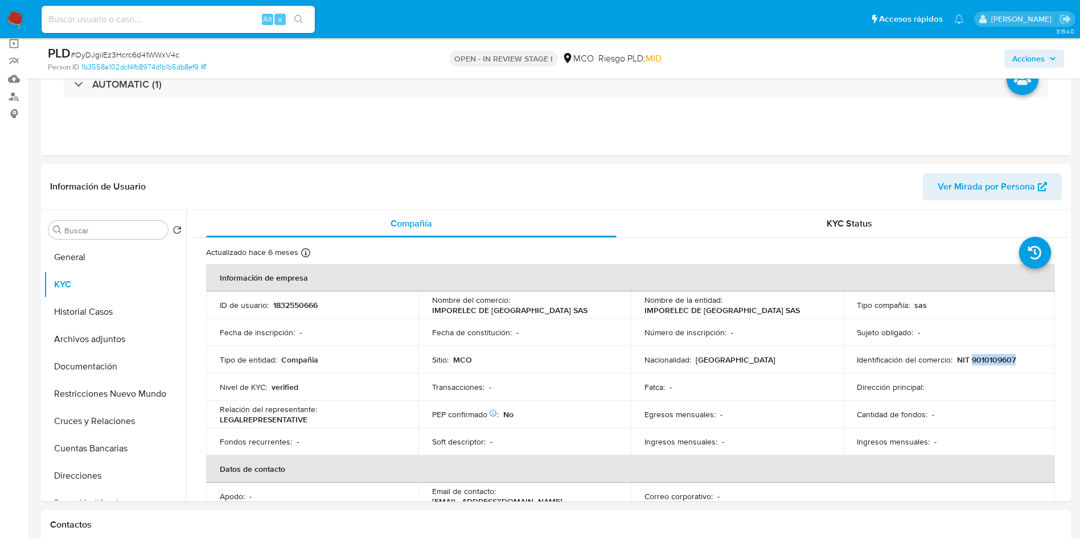
copy p "9010109607"
click at [483, 334] on p "Fecha de constitución :" at bounding box center [472, 332] width 80 height 10
copy p "constitución"
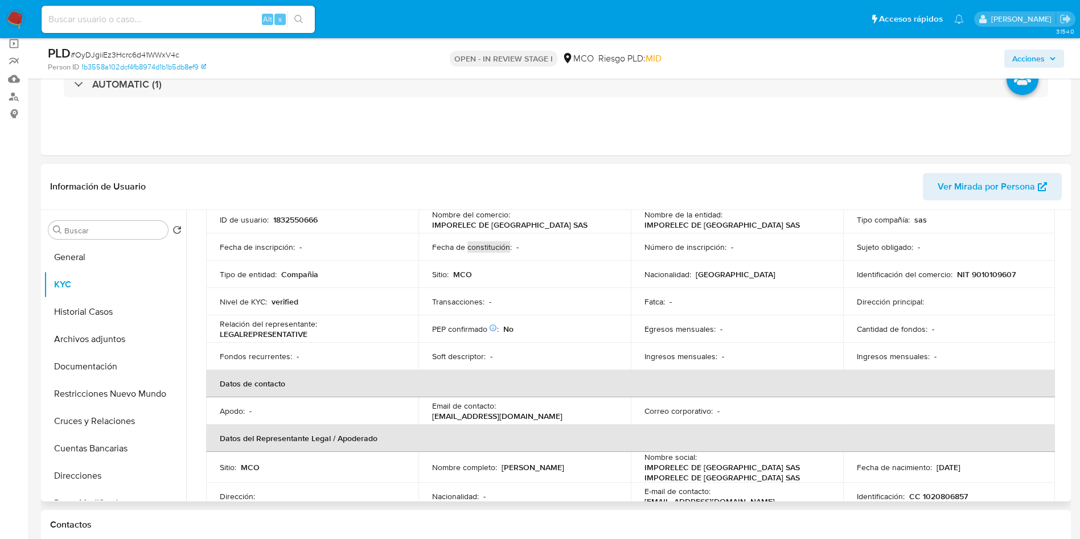
drag, startPoint x: 566, startPoint y: 418, endPoint x: 427, endPoint y: 415, distance: 138.3
click at [427, 415] on td "Email de contacto : [EMAIL_ADDRESS][DOMAIN_NAME]" at bounding box center [524, 410] width 212 height 27
copy p "[EMAIL_ADDRESS][DOMAIN_NAME]"
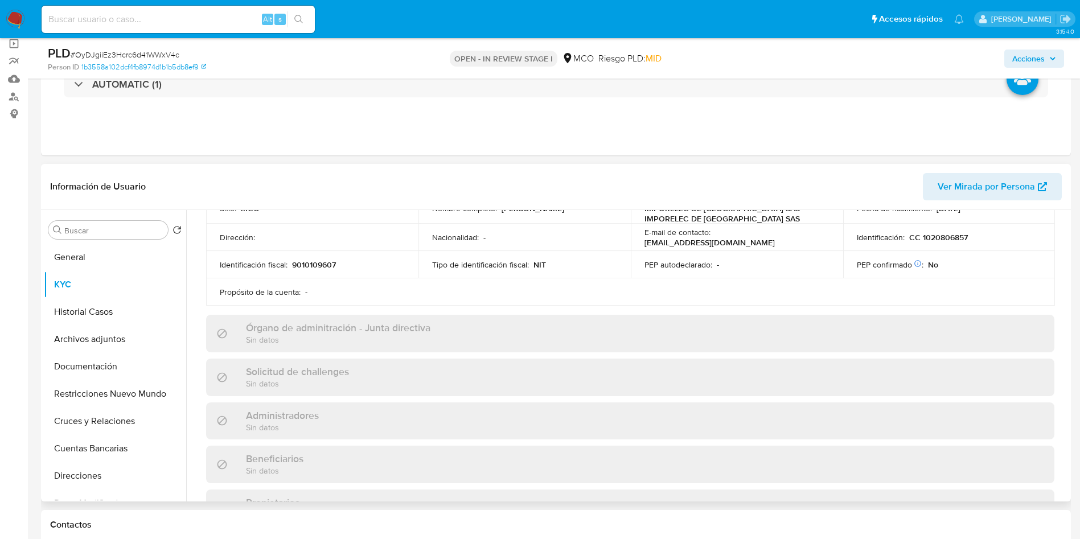
scroll to position [227, 0]
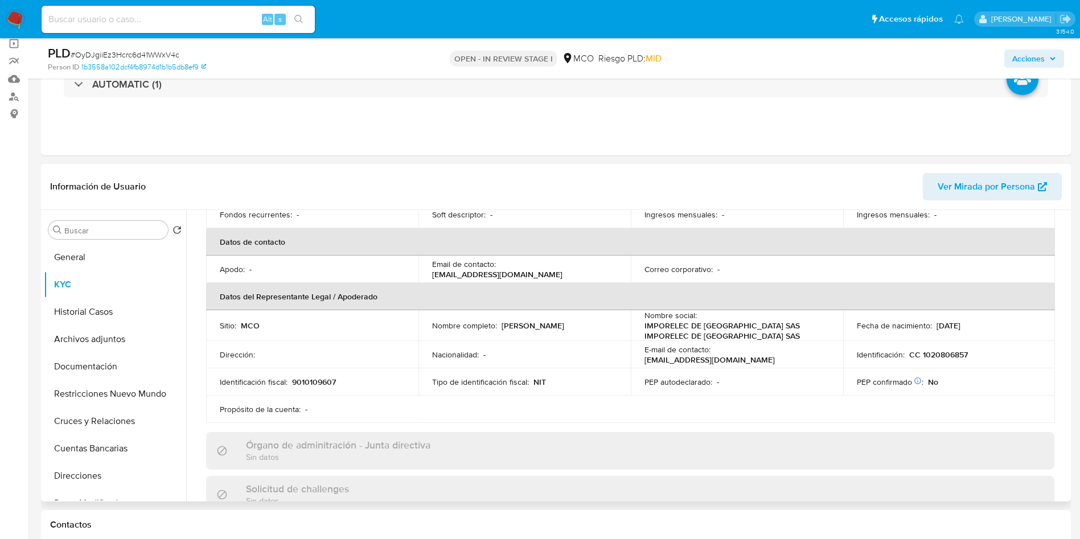
drag, startPoint x: 603, startPoint y: 328, endPoint x: 499, endPoint y: 325, distance: 104.2
click at [499, 325] on div "Nombre completo : [PERSON_NAME]" at bounding box center [524, 325] width 185 height 10
copy p "[PERSON_NAME]"
click at [929, 355] on p "CC 1020806857" at bounding box center [938, 354] width 59 height 10
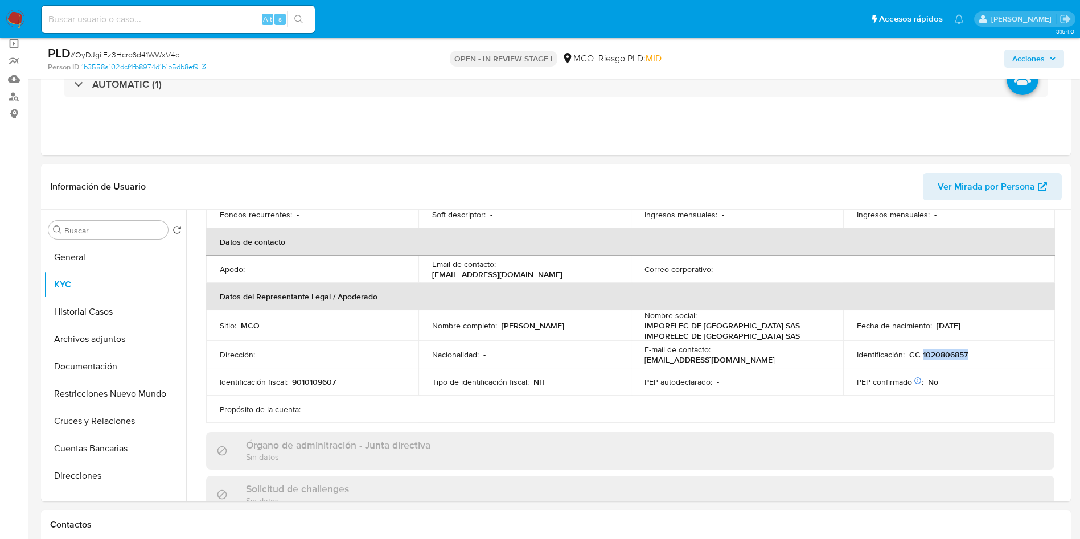
copy p "1020806857"
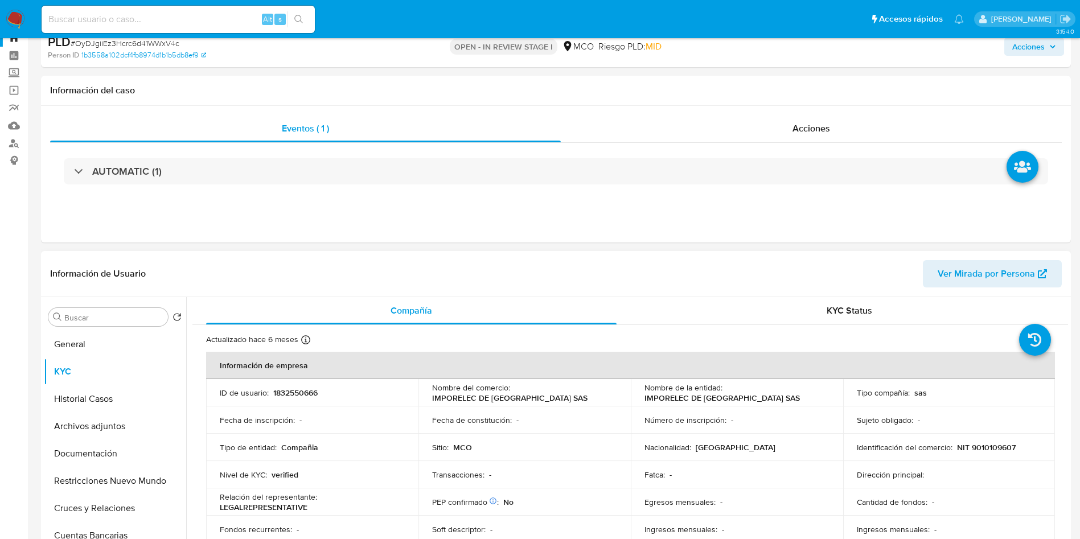
scroll to position [0, 0]
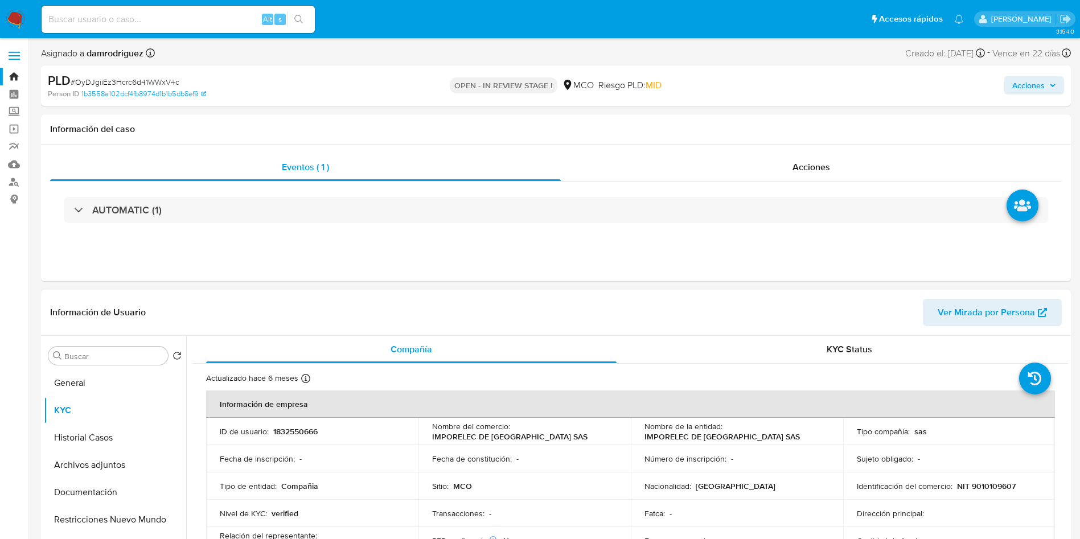
click at [545, 320] on header "Información de Usuario Ver Mirada por Persona" at bounding box center [555, 312] width 1011 height 27
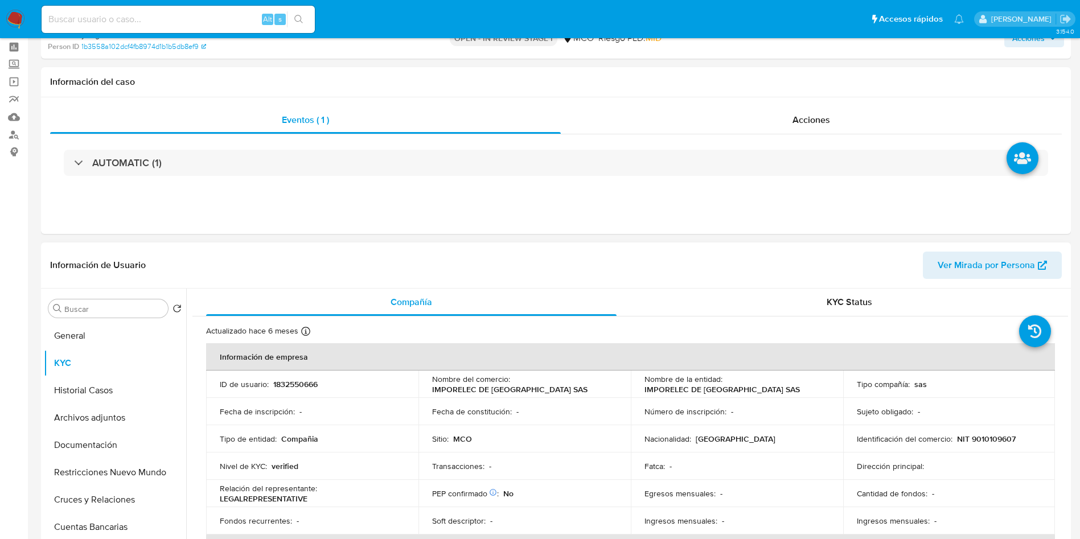
scroll to position [85, 0]
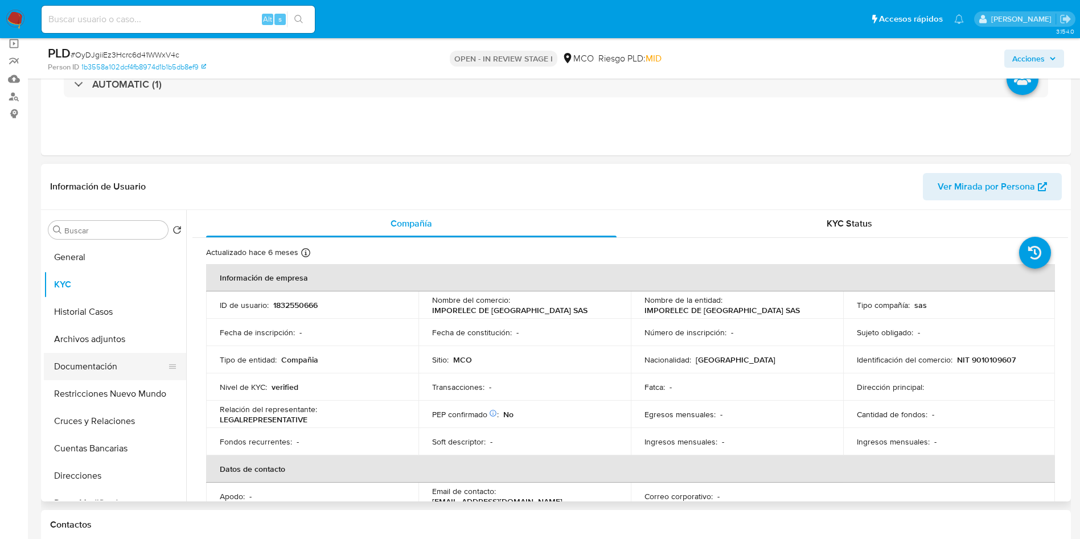
click at [101, 373] on button "Documentación" at bounding box center [110, 366] width 133 height 27
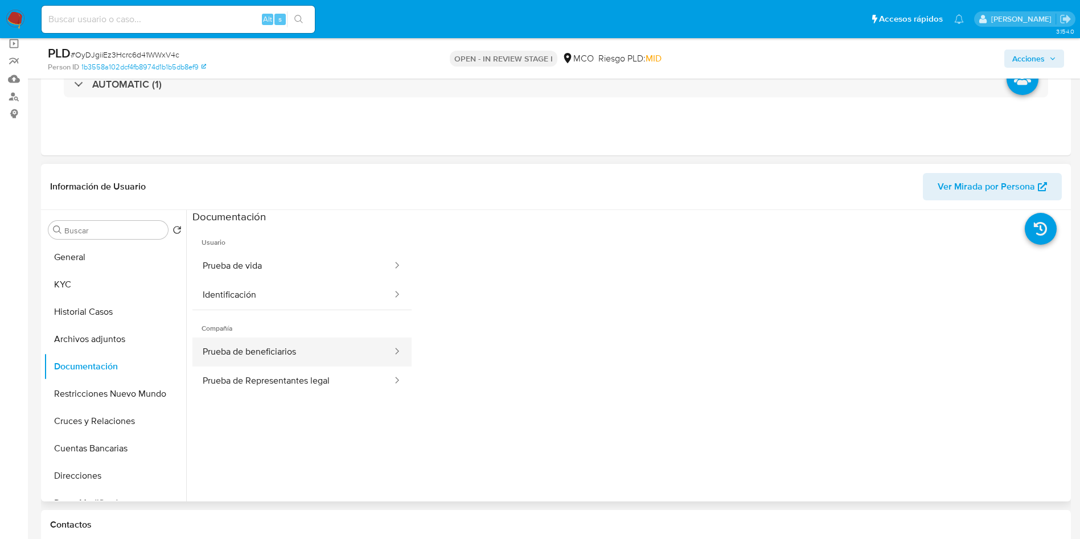
click at [254, 349] on button "Prueba de beneficiarios" at bounding box center [292, 352] width 201 height 29
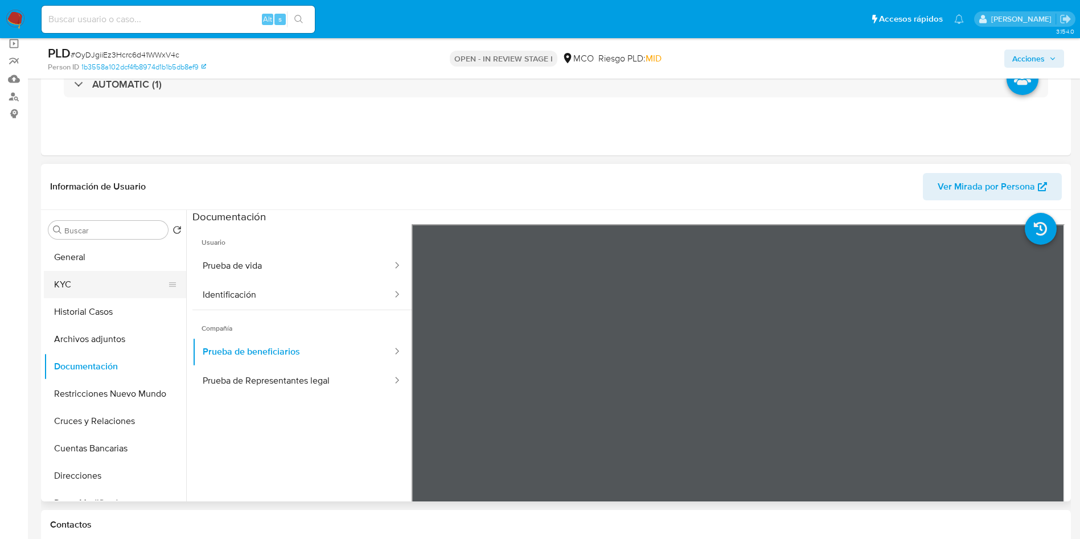
drag, startPoint x: 81, startPoint y: 287, endPoint x: 125, endPoint y: 287, distance: 43.8
click at [81, 287] on button "KYC" at bounding box center [110, 284] width 133 height 27
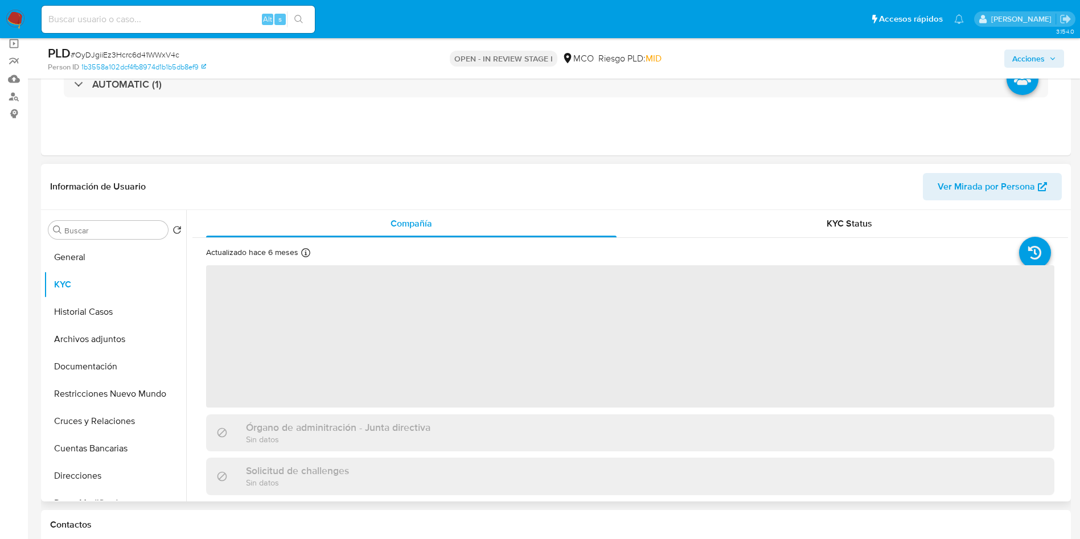
click at [411, 170] on div "Información de Usuario Ver Mirada por Persona" at bounding box center [556, 187] width 1030 height 46
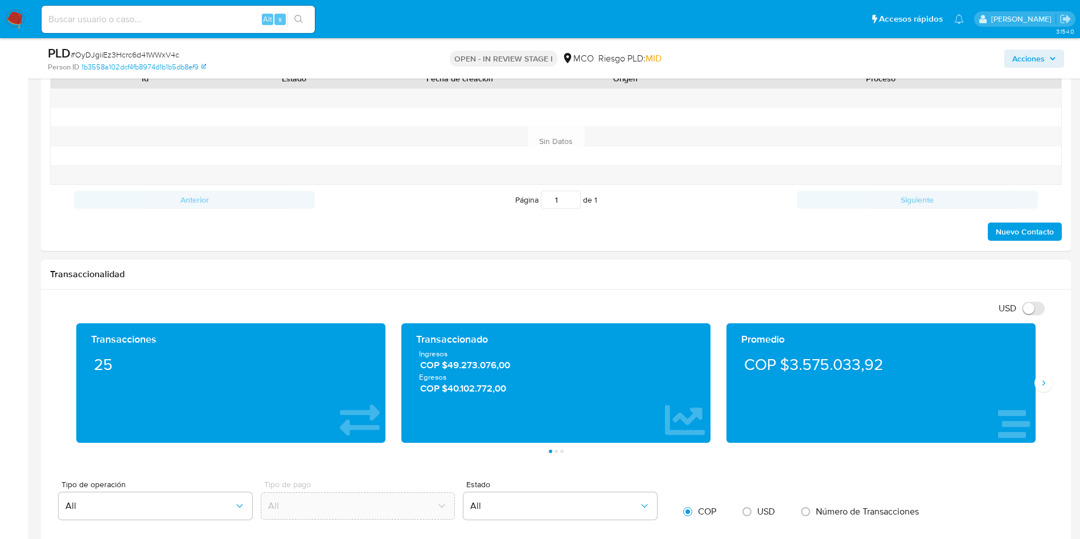
scroll to position [598, 0]
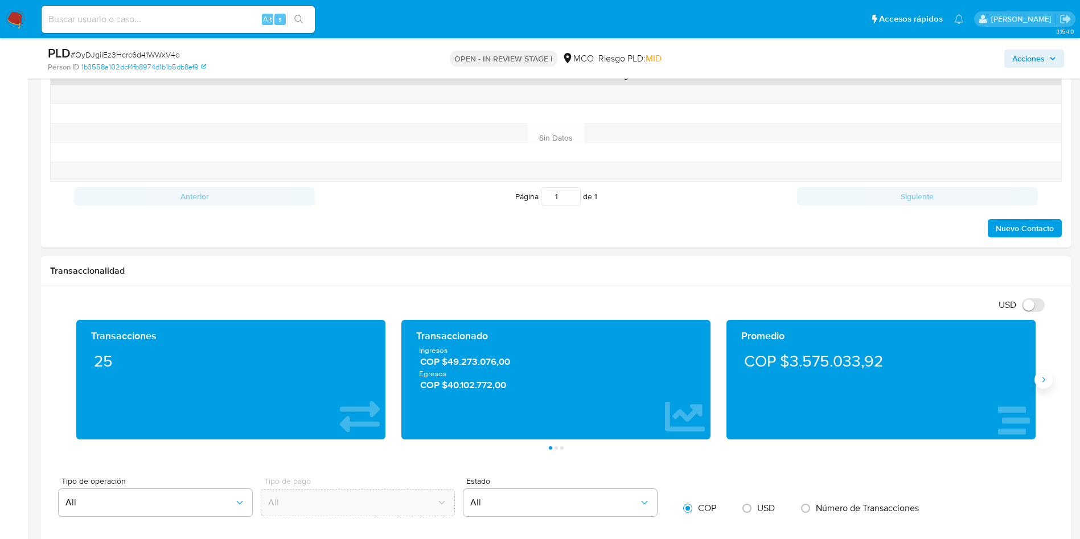
click at [1041, 383] on icon "Siguiente" at bounding box center [1043, 379] width 9 height 9
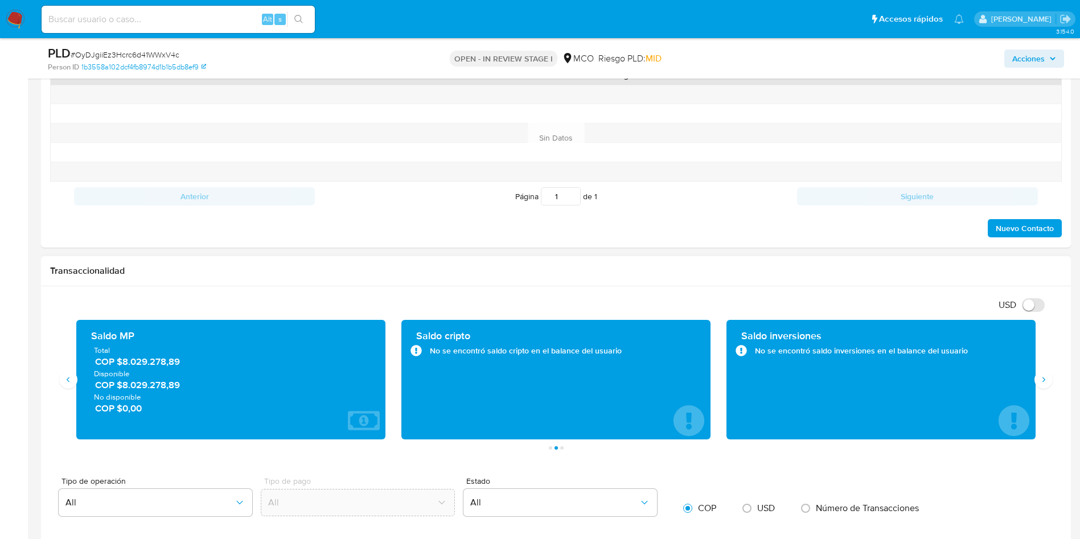
click at [155, 383] on span "COP $8.029.278,89" at bounding box center [231, 384] width 273 height 13
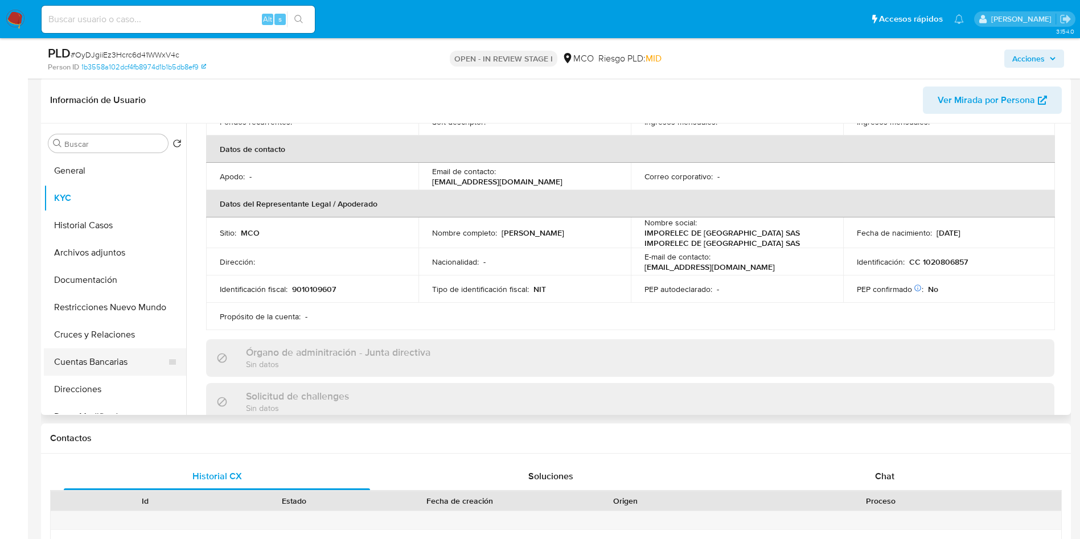
scroll to position [171, 0]
click at [104, 287] on button "Documentación" at bounding box center [110, 281] width 133 height 27
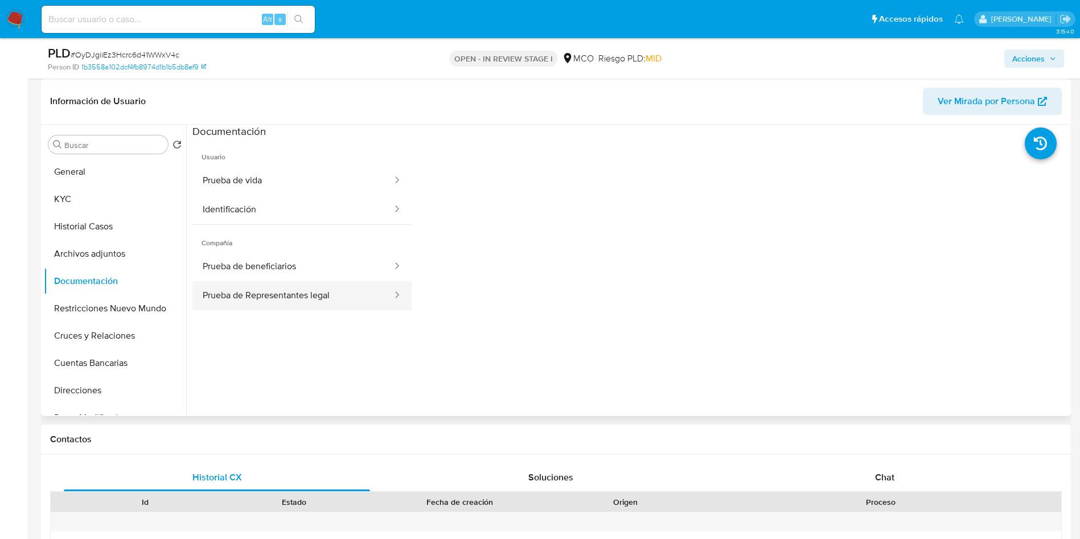
click at [279, 291] on button "Prueba de Representantes legal" at bounding box center [292, 295] width 201 height 29
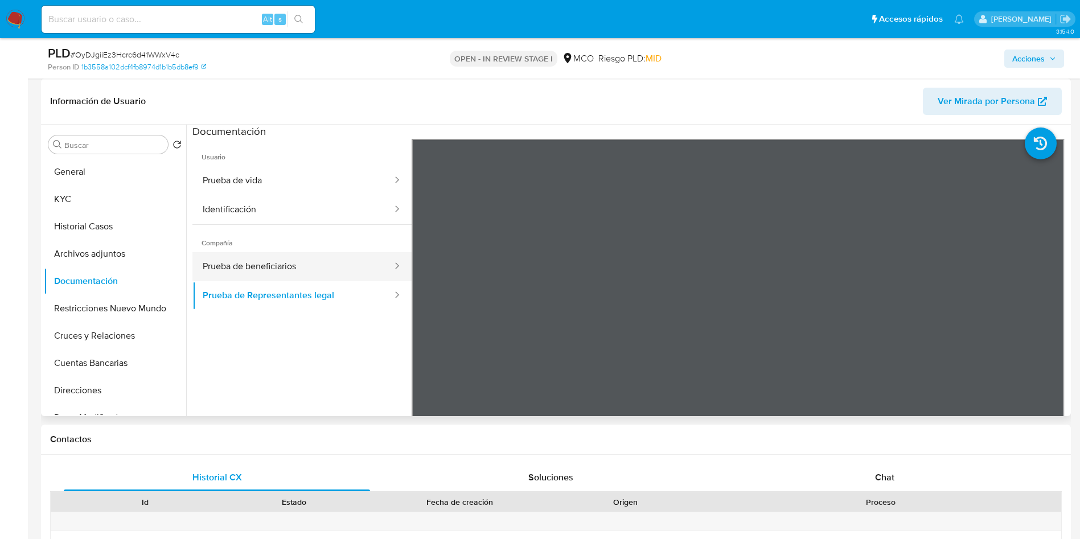
click at [302, 276] on button "Prueba de beneficiarios" at bounding box center [292, 266] width 201 height 29
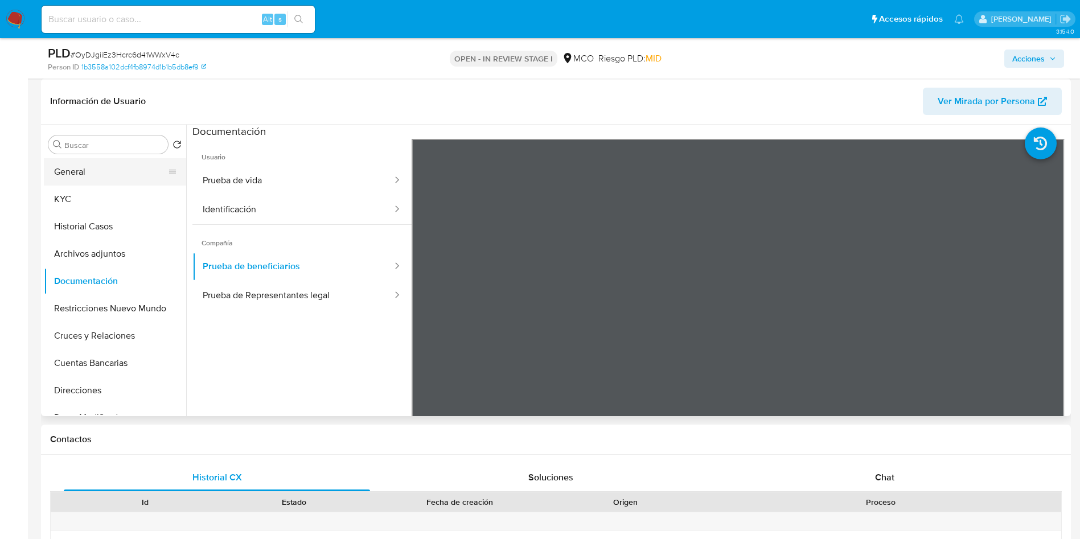
click at [110, 180] on button "General" at bounding box center [110, 171] width 133 height 27
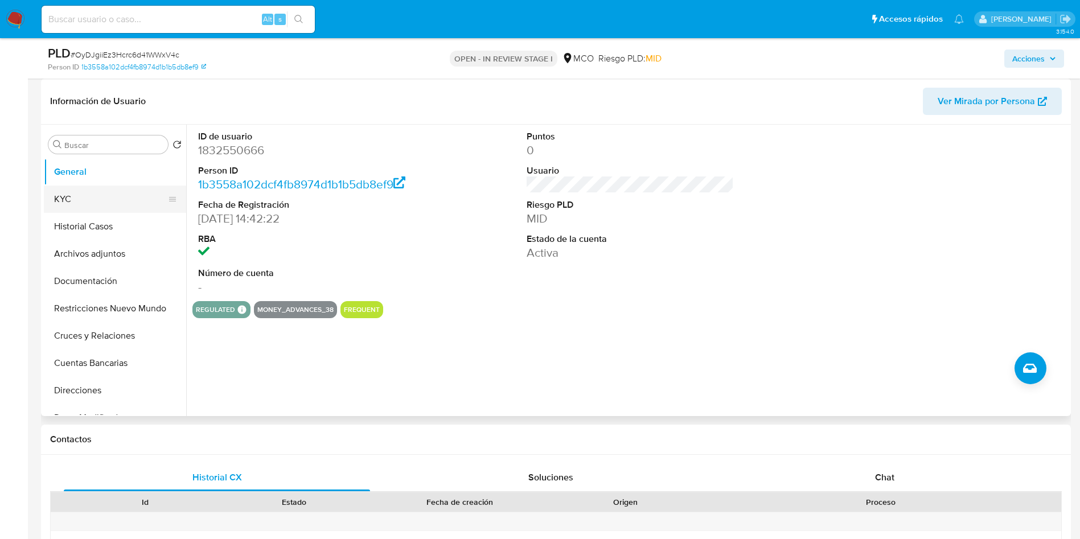
click at [122, 193] on button "KYC" at bounding box center [110, 199] width 133 height 27
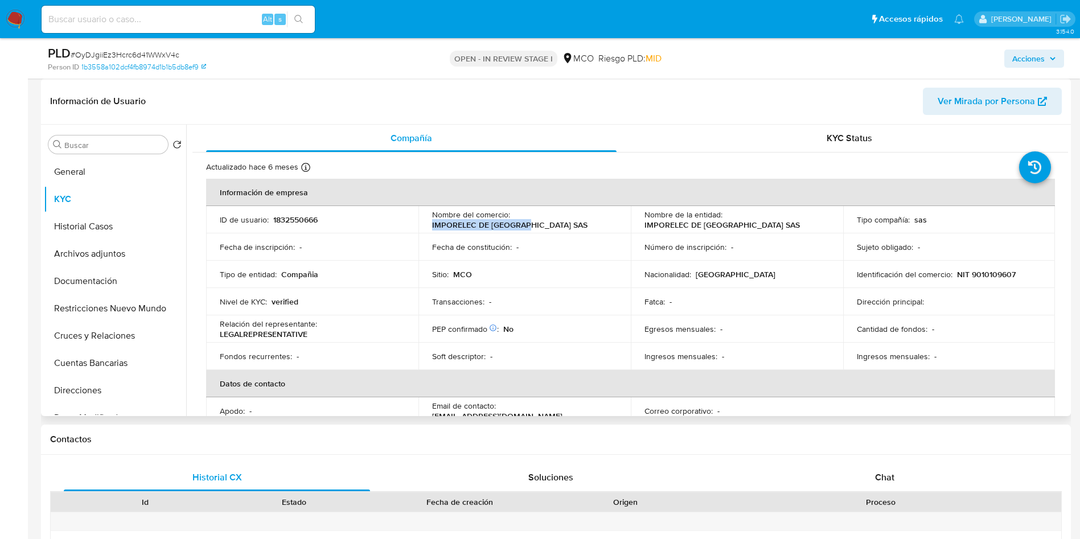
drag, startPoint x: 427, startPoint y: 226, endPoint x: 529, endPoint y: 227, distance: 101.9
click at [529, 227] on td "Nombre del comercio : IMPORELEC DE [GEOGRAPHIC_DATA] SAS" at bounding box center [524, 219] width 212 height 27
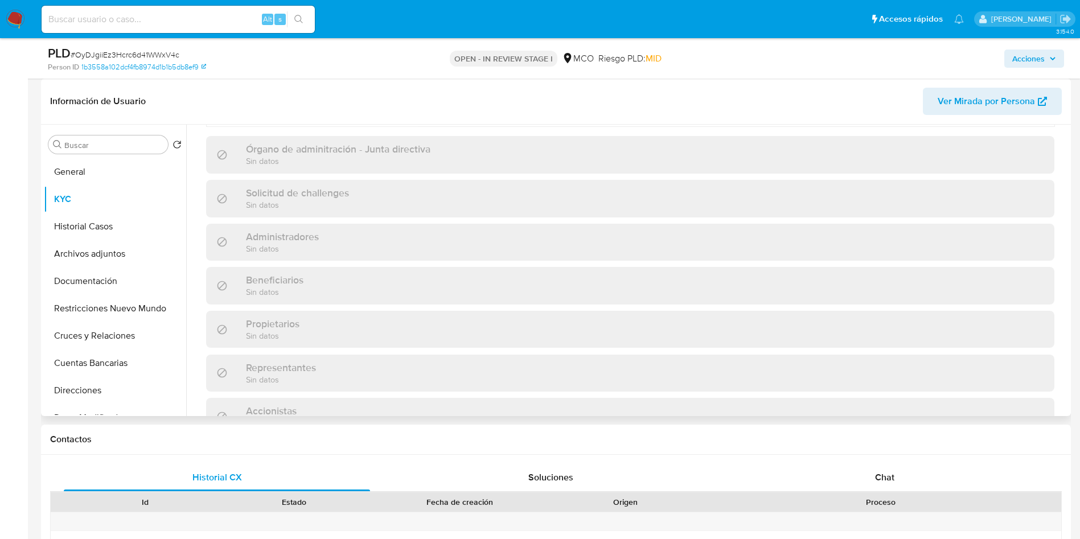
scroll to position [739, 0]
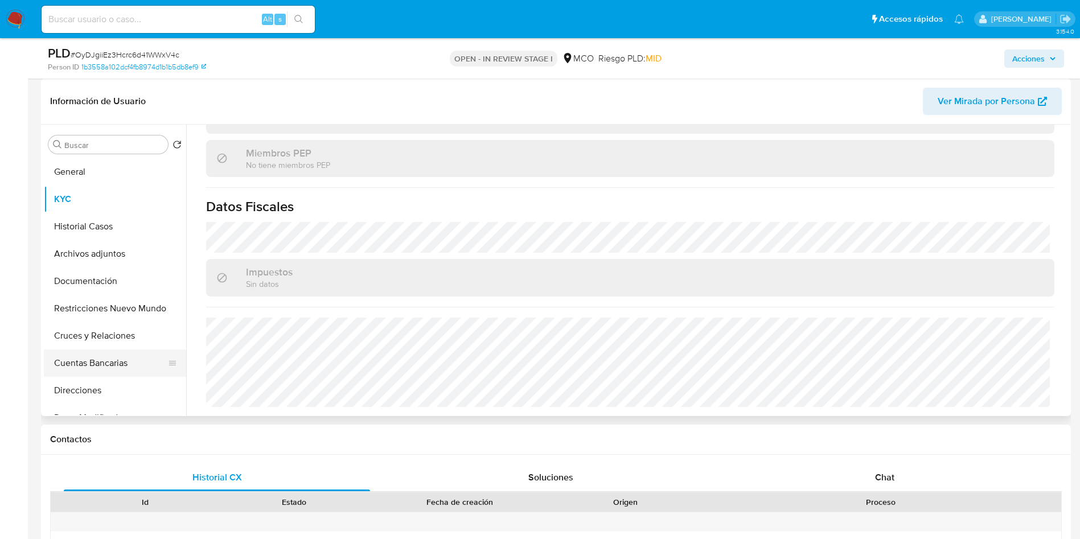
click at [109, 369] on button "Cuentas Bancarias" at bounding box center [110, 362] width 133 height 27
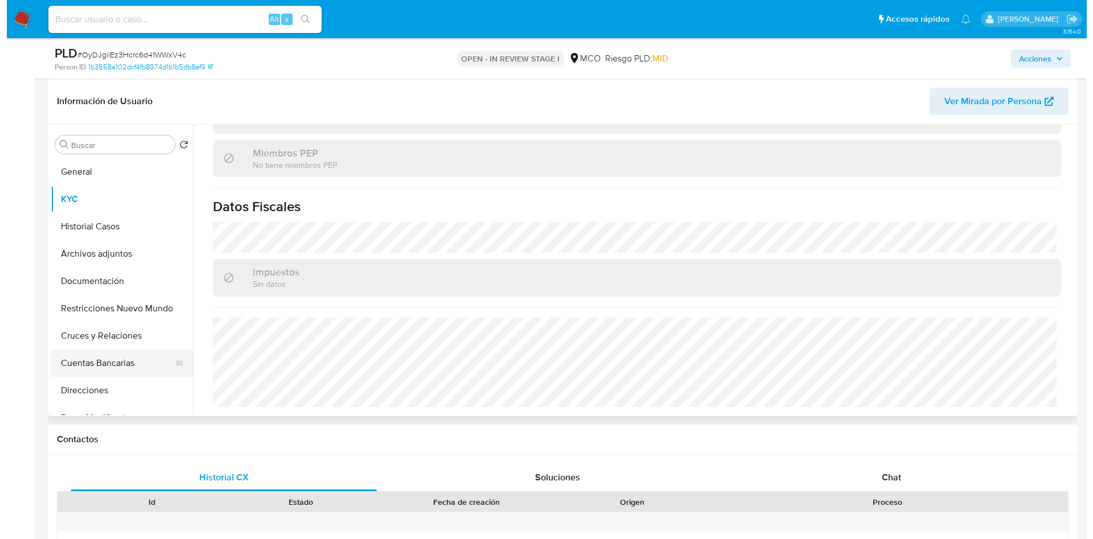
scroll to position [0, 0]
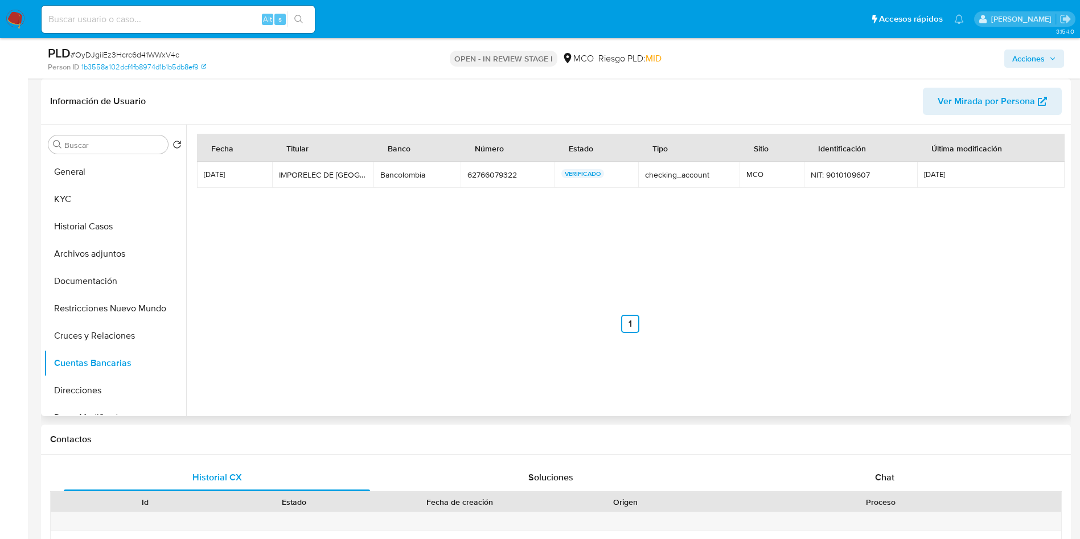
click at [502, 367] on div "Fecha Titular Banco Número Estado Tipo Sitio Identificación Última modificación…" at bounding box center [630, 262] width 866 height 256
click at [114, 252] on button "Archivos adjuntos" at bounding box center [110, 253] width 133 height 27
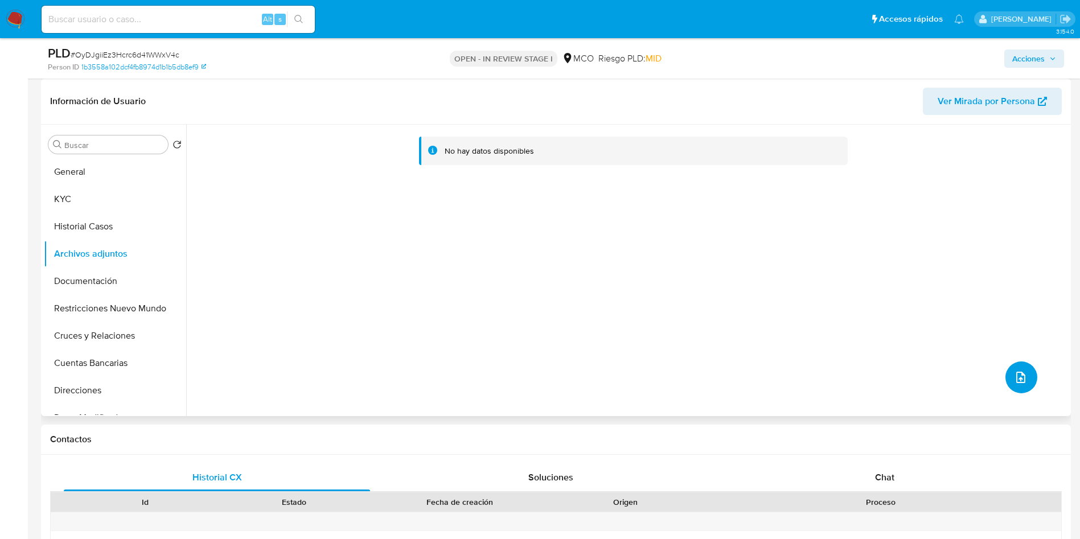
click at [1014, 377] on icon "upload-file" at bounding box center [1021, 378] width 14 height 14
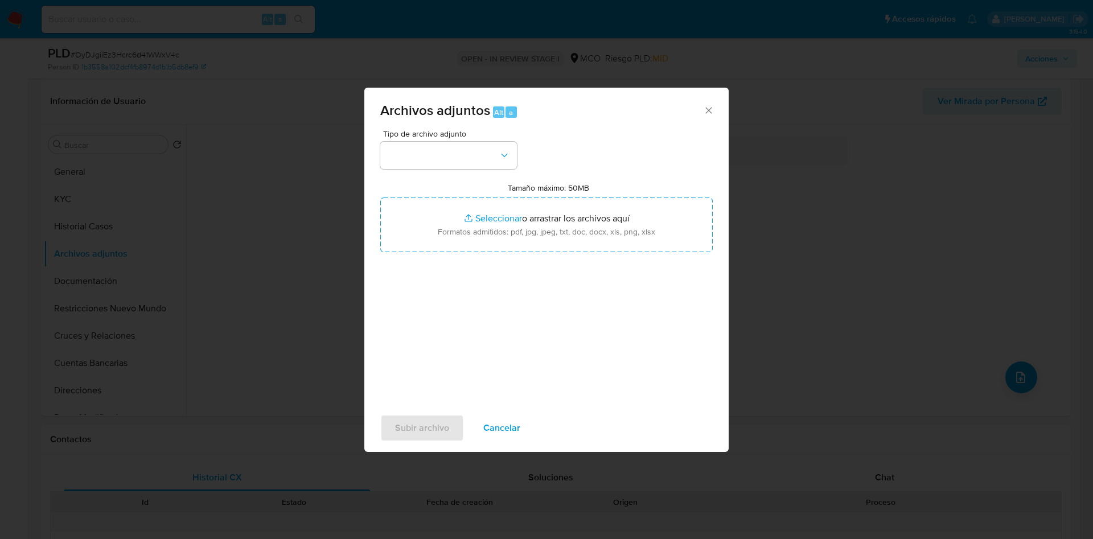
click at [450, 171] on div "Tipo de archivo adjunto Tamaño máximo: 50MB Seleccionar archivos Seleccionar o …" at bounding box center [546, 264] width 332 height 269
click at [446, 159] on button "button" at bounding box center [448, 155] width 137 height 27
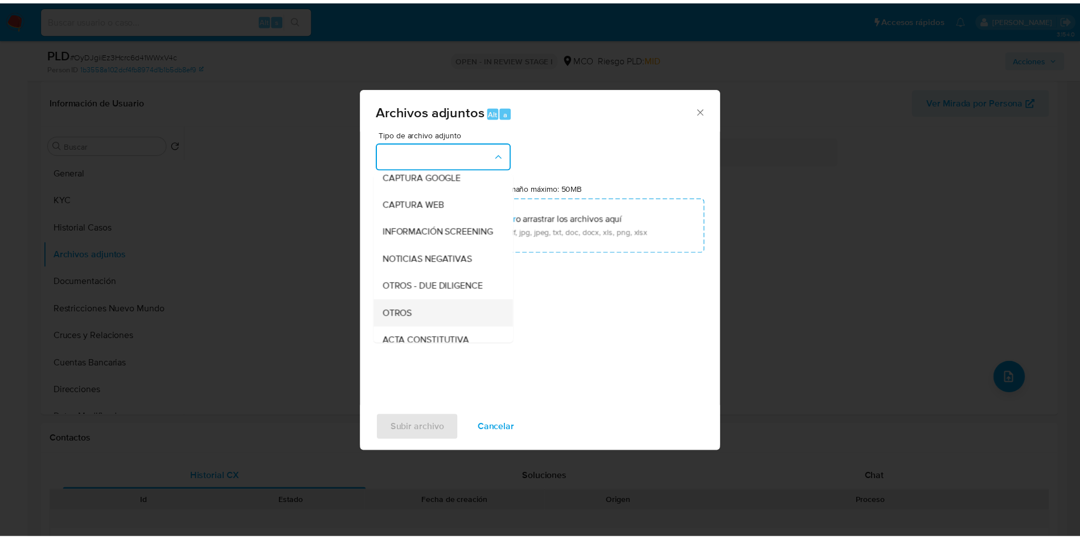
scroll to position [85, 0]
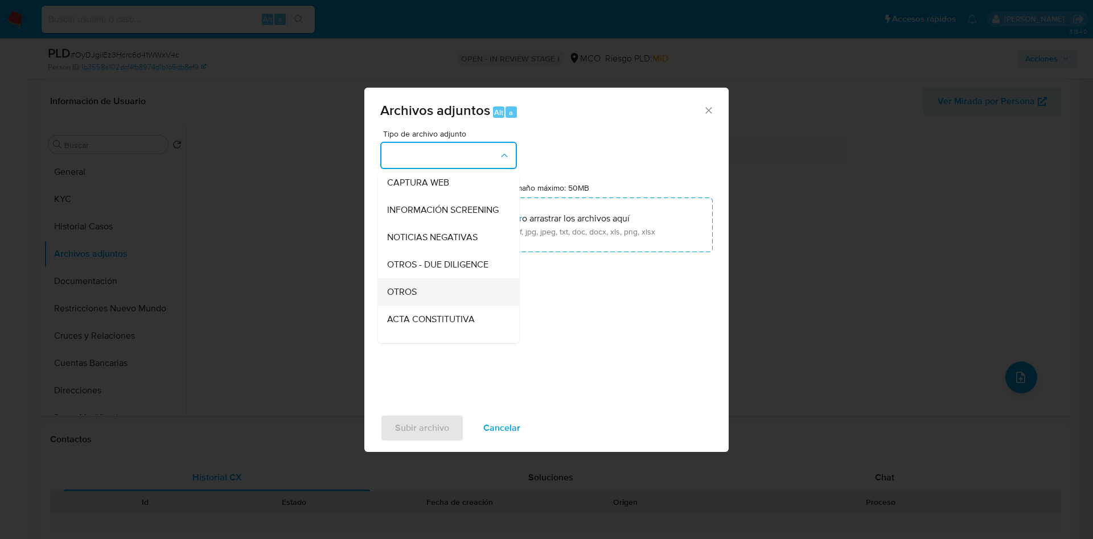
click at [422, 292] on div "OTROS" at bounding box center [445, 291] width 116 height 27
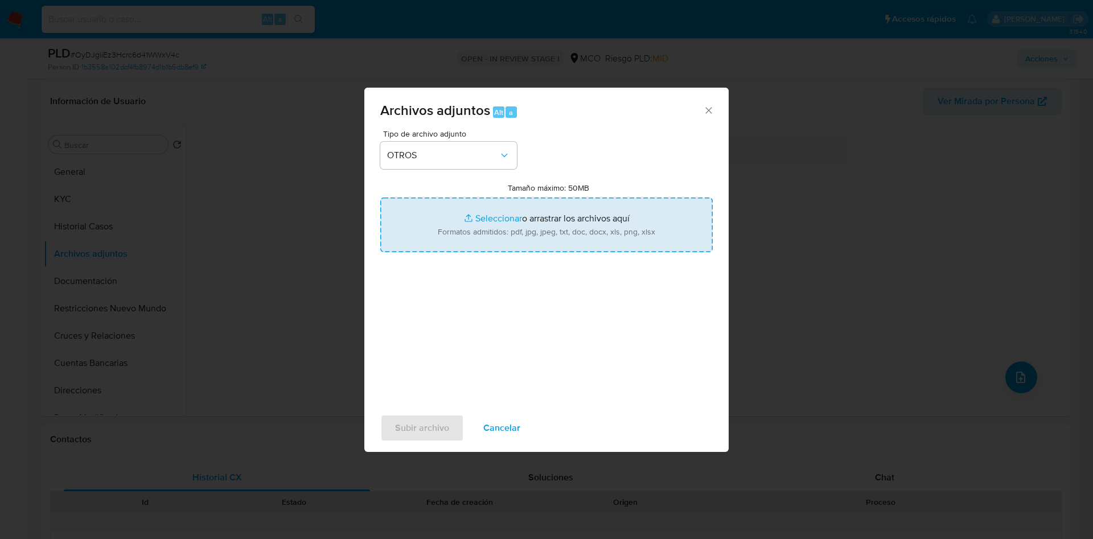
click at [504, 227] on input "Tamaño máximo: 50MB Seleccionar archivos" at bounding box center [546, 225] width 332 height 55
type input "C:\fakepath\1832550666 - 19_08_2025.pdf"
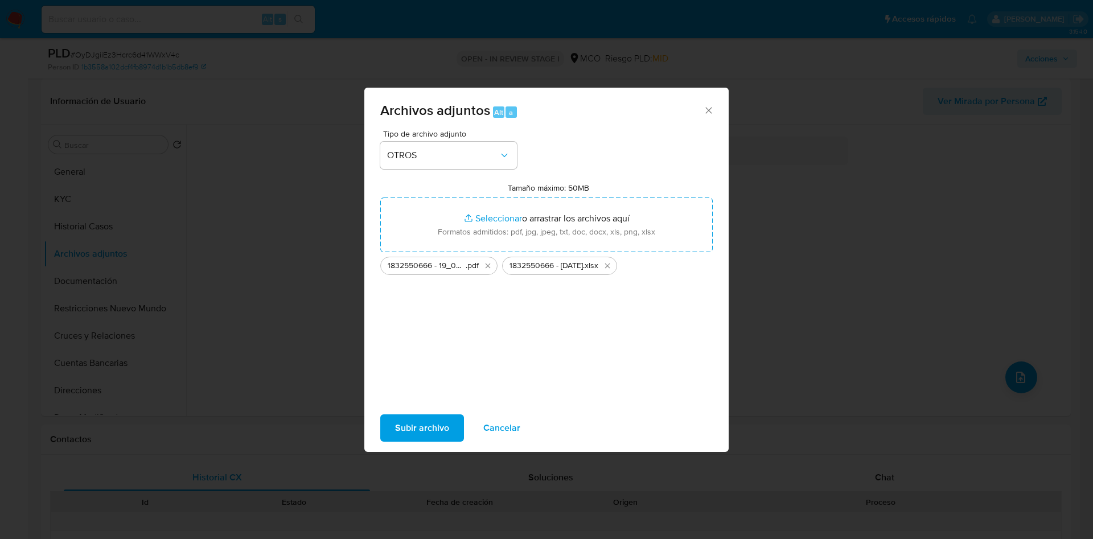
click at [428, 451] on div "Archivos adjuntos Alt a Tipo de archivo adjunto OTROS Tamaño máximo: 50MB Selec…" at bounding box center [546, 270] width 364 height 364
click at [434, 434] on span "Subir archivo" at bounding box center [422, 427] width 54 height 25
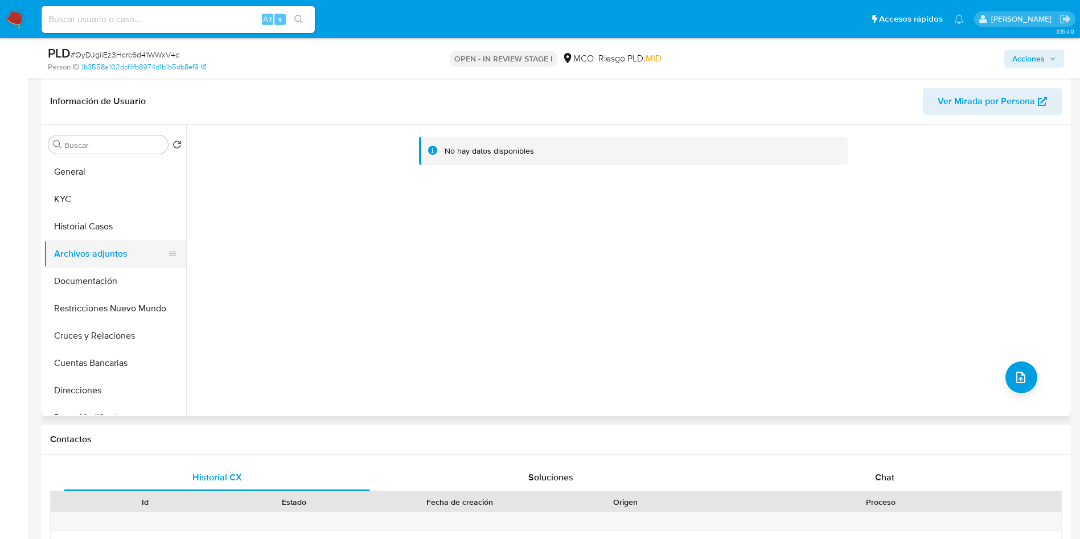
drag, startPoint x: 103, startPoint y: 234, endPoint x: 103, endPoint y: 244, distance: 9.1
click at [103, 235] on button "Historial Casos" at bounding box center [115, 226] width 142 height 27
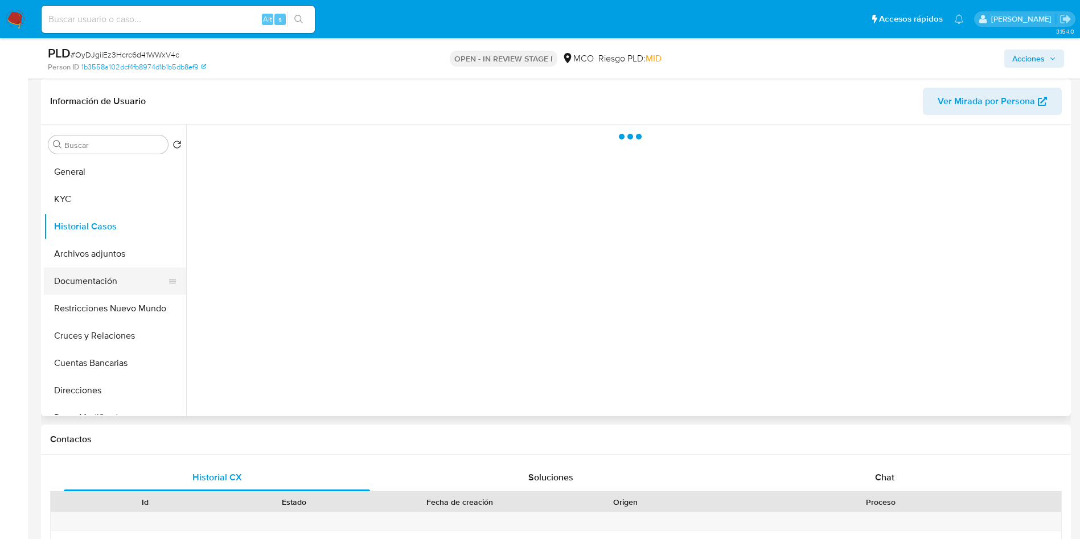
click at [101, 275] on button "Documentación" at bounding box center [110, 281] width 133 height 27
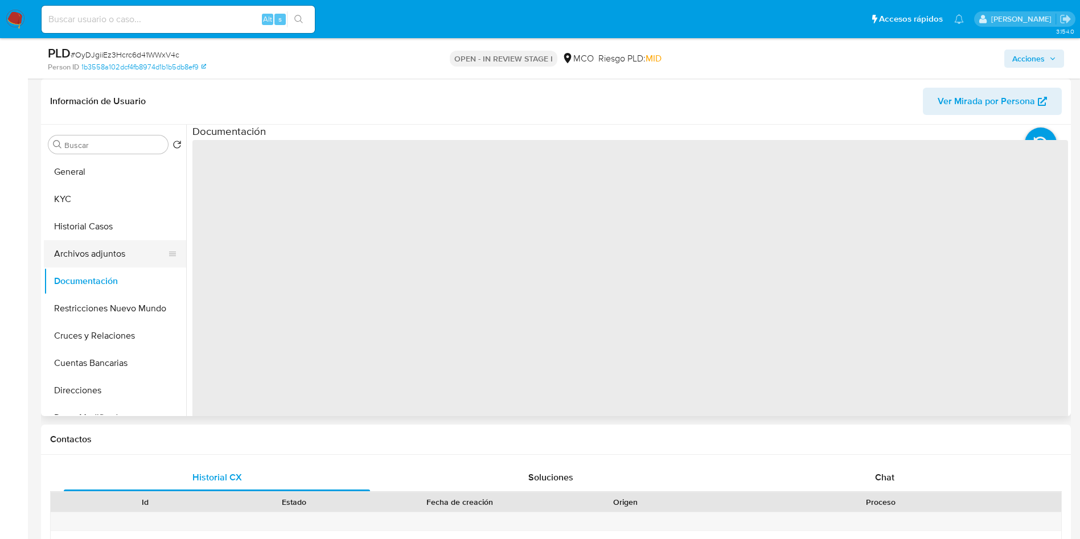
click at [109, 248] on button "Archivos adjuntos" at bounding box center [110, 253] width 133 height 27
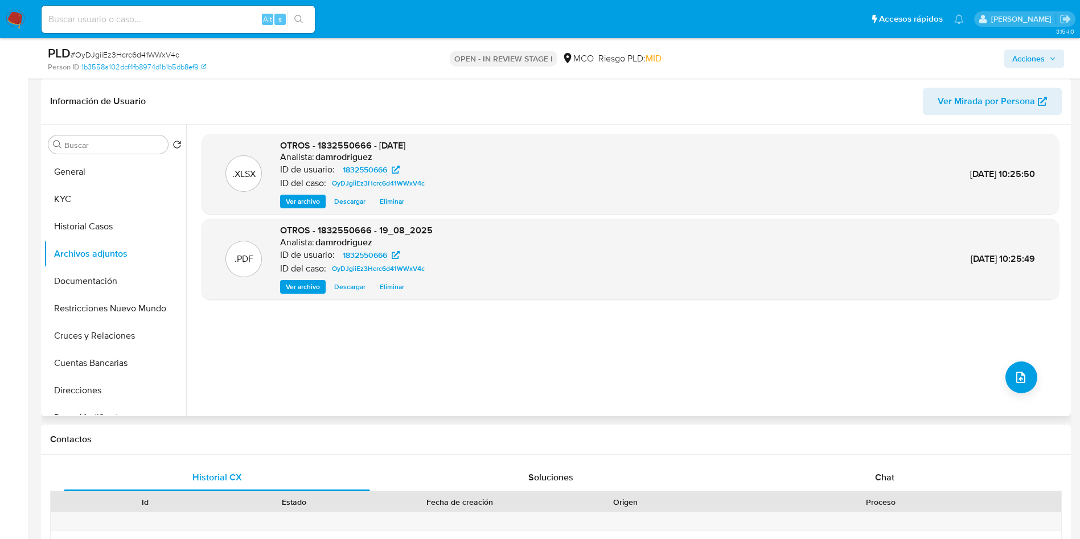
click at [450, 405] on div ".XLSX OTROS - 1832550666 - 19-08-2025 Analista: damrodriguez ID de usuario: 183…" at bounding box center [629, 270] width 857 height 273
click at [1043, 48] on div "Acciones" at bounding box center [896, 58] width 336 height 27
click at [1042, 51] on span "Acciones" at bounding box center [1028, 59] width 32 height 18
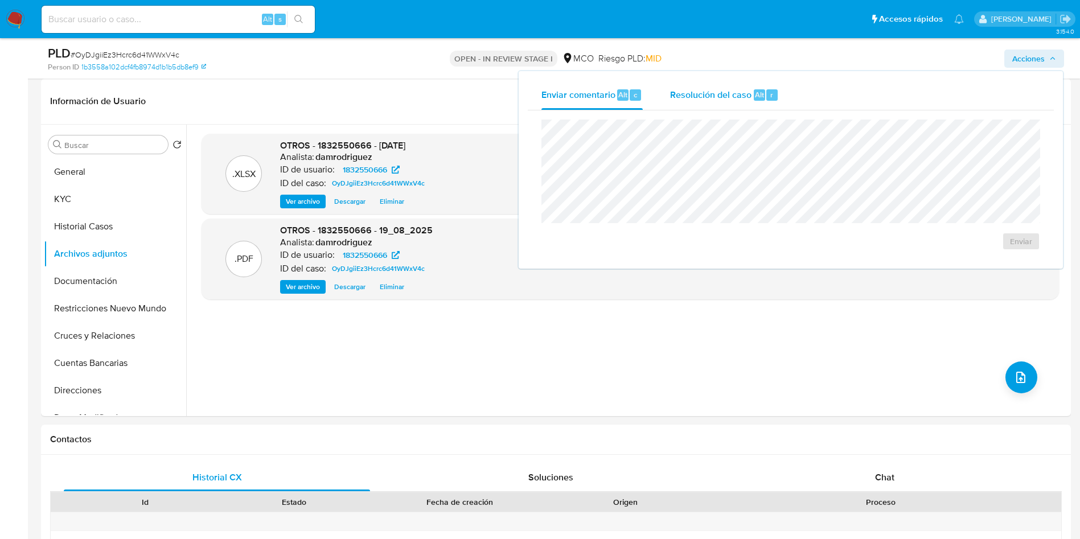
click at [676, 98] on span "Resolución del caso" at bounding box center [710, 94] width 81 height 13
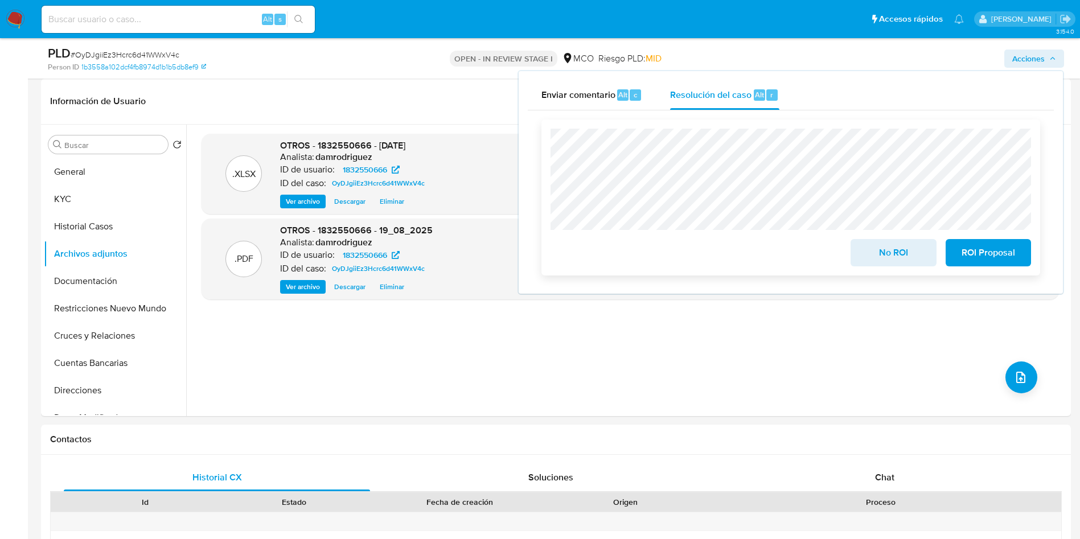
click at [891, 257] on span "No ROI" at bounding box center [893, 252] width 56 height 25
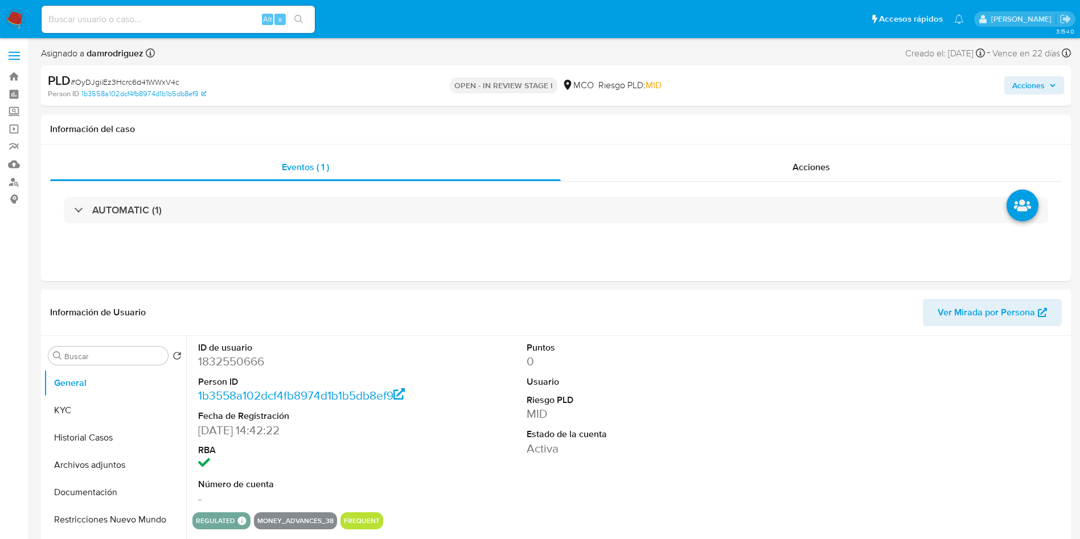
select select "10"
click at [182, 17] on input at bounding box center [178, 19] width 273 height 15
paste input "613531634"
type input "613531634"
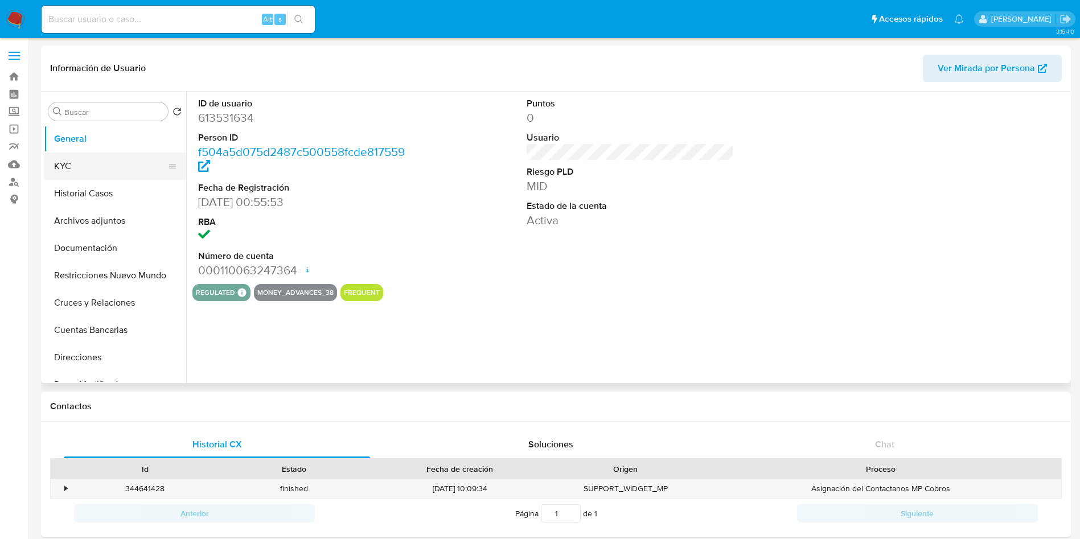
select select "10"
click at [100, 170] on button "KYC" at bounding box center [110, 166] width 133 height 27
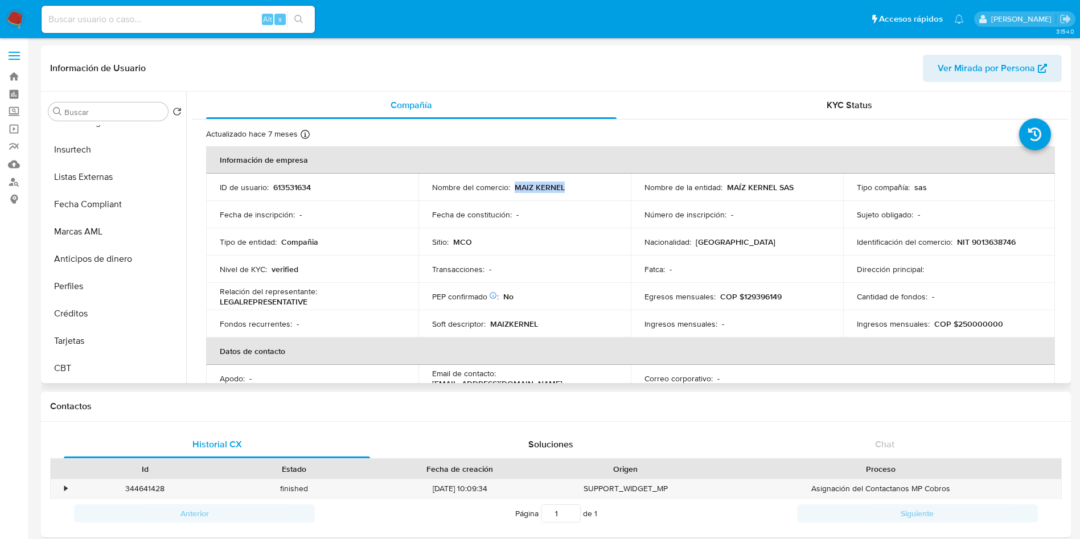
drag, startPoint x: 572, startPoint y: 184, endPoint x: 514, endPoint y: 186, distance: 58.1
click at [514, 186] on div "Nombre del comercio : MAIZ KERNEL" at bounding box center [524, 187] width 185 height 10
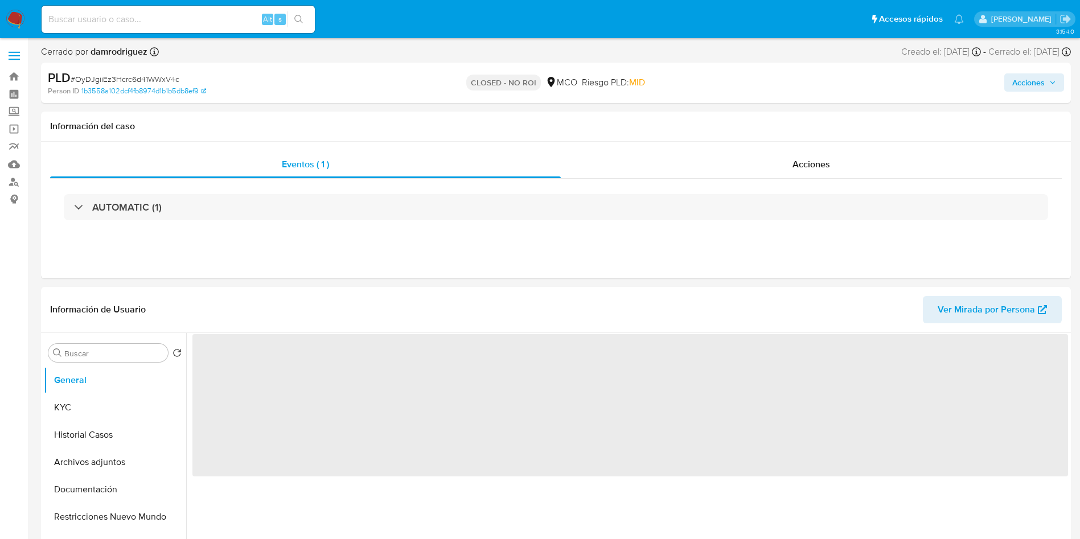
click at [21, 24] on img at bounding box center [15, 19] width 19 height 19
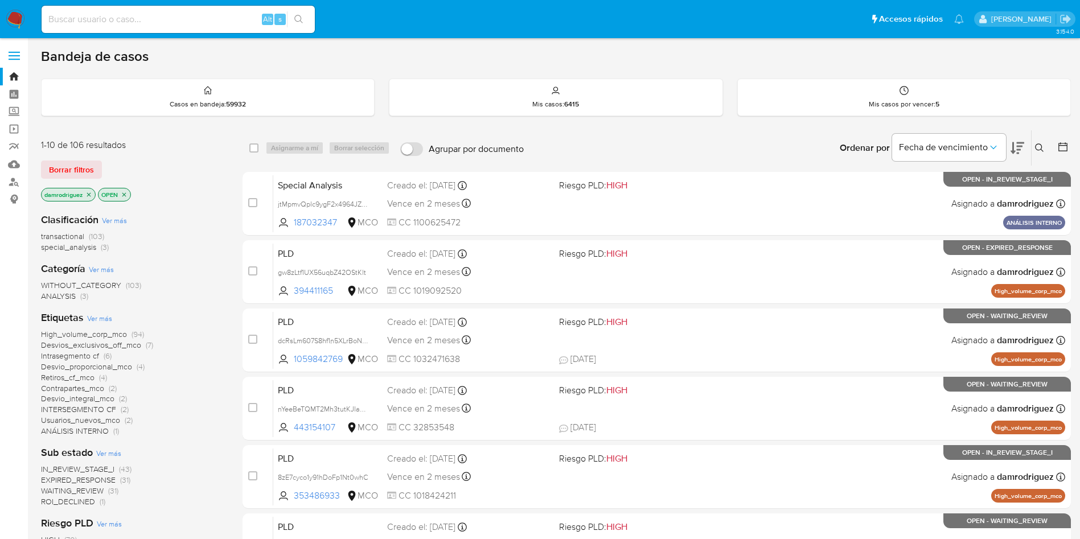
click at [61, 504] on span "ROI_DECLINED" at bounding box center [68, 501] width 54 height 11
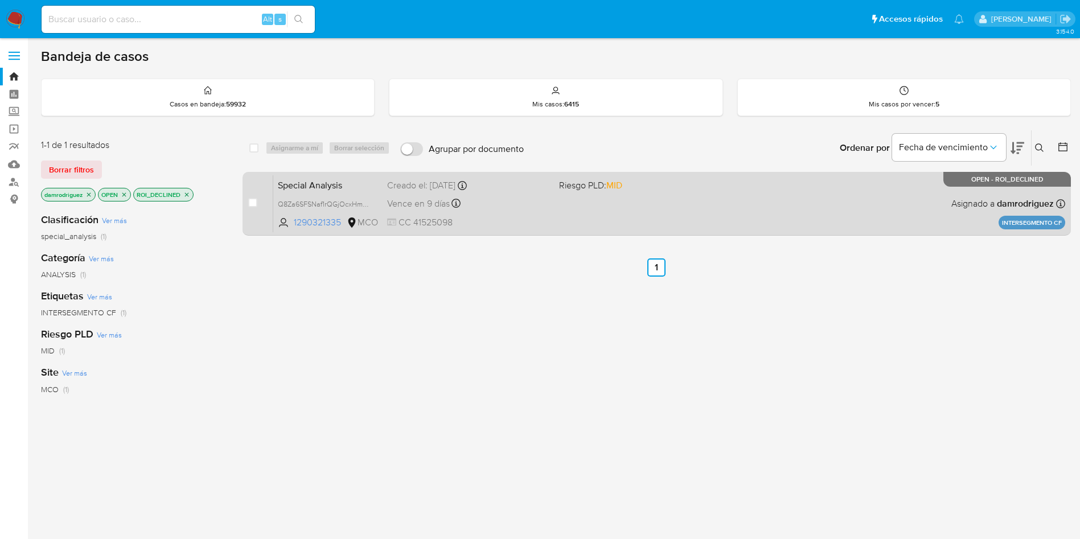
click at [310, 182] on span "Special Analysis" at bounding box center [328, 184] width 100 height 15
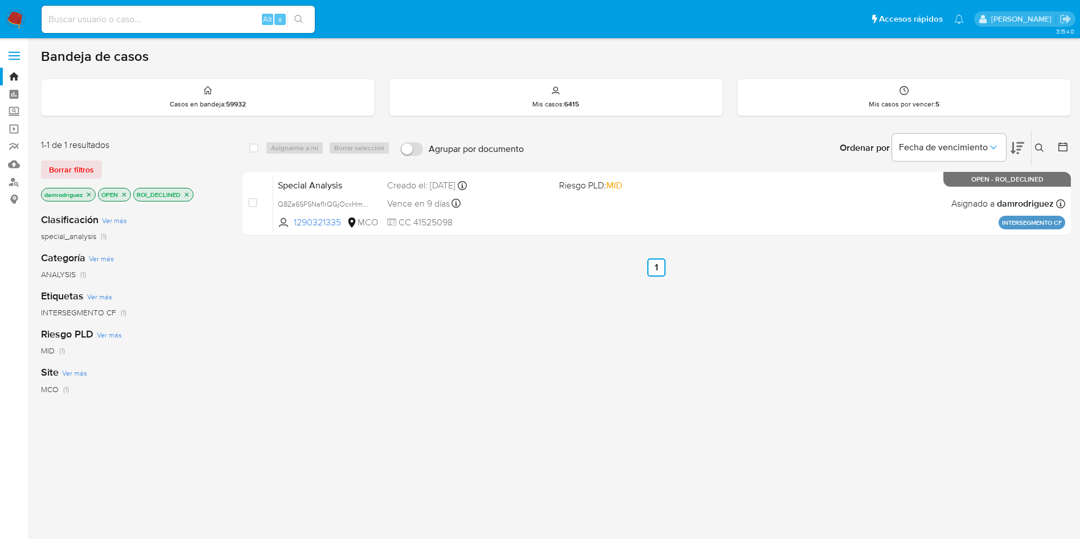
click at [15, 18] on img at bounding box center [15, 19] width 19 height 19
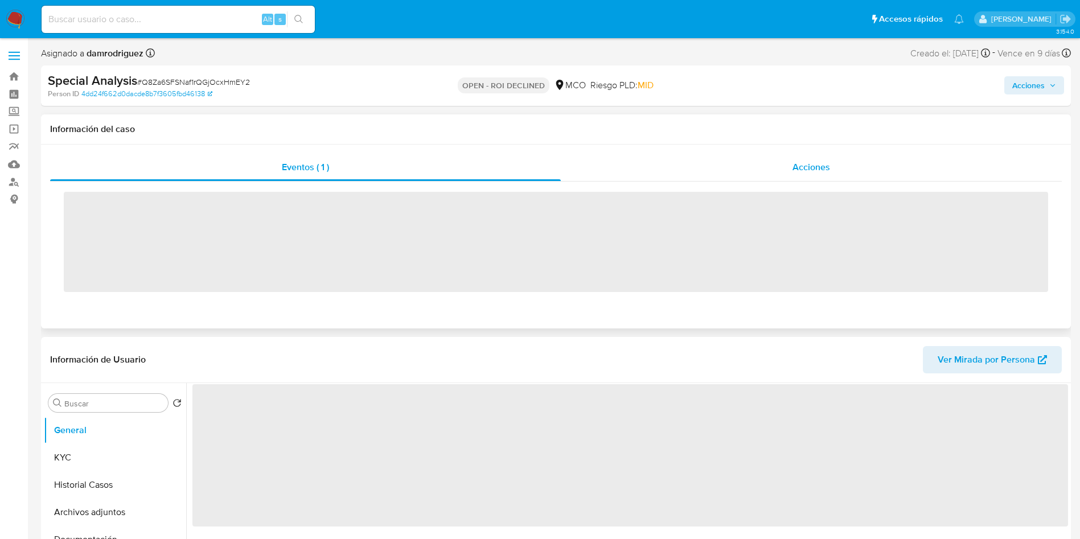
click at [780, 178] on div "Acciones" at bounding box center [811, 167] width 501 height 27
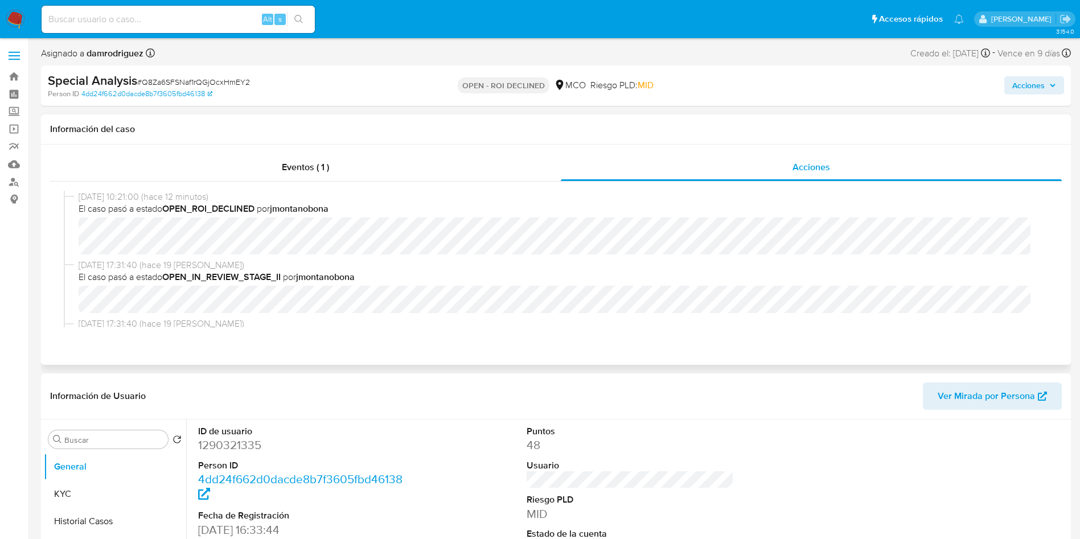
select select "10"
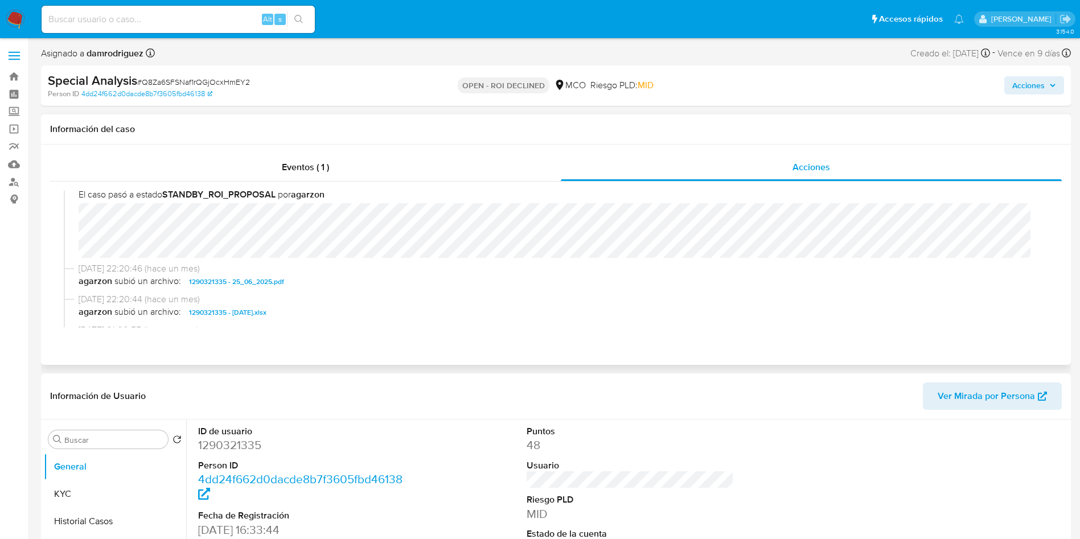
scroll to position [85, 0]
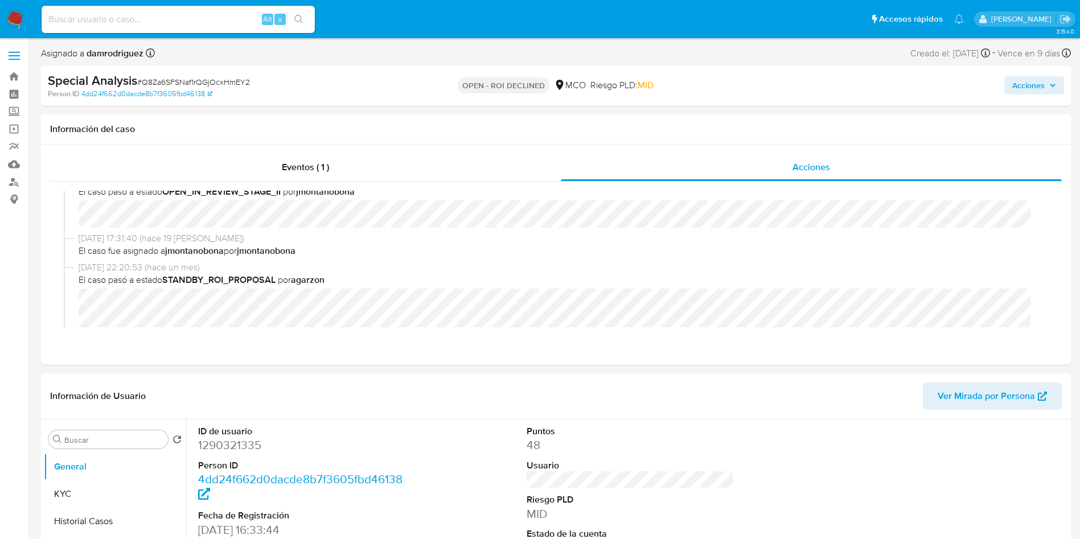
click at [1055, 88] on icon "button" at bounding box center [1052, 85] width 7 height 7
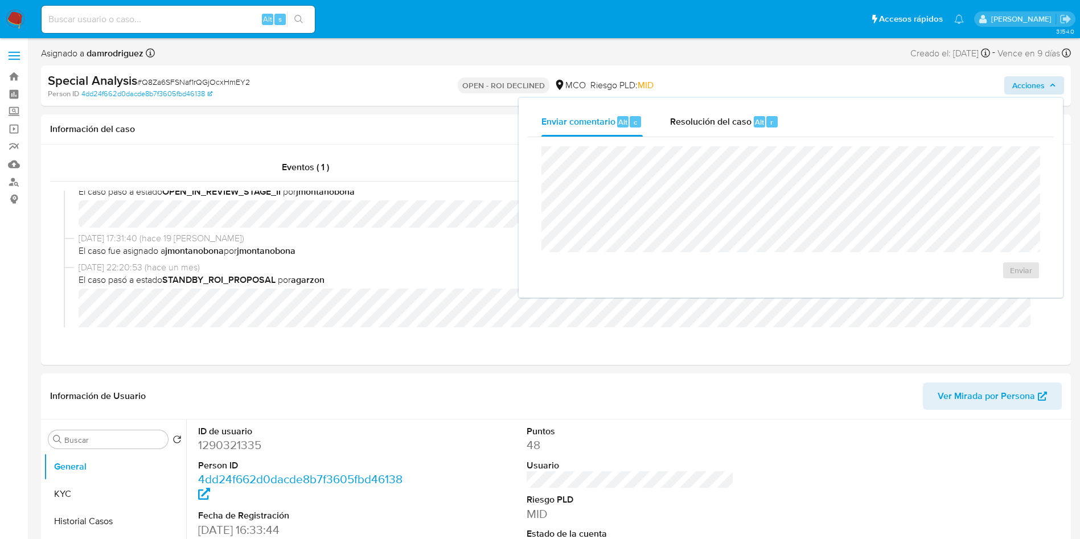
click at [682, 139] on div "Enviar" at bounding box center [791, 212] width 526 height 151
click at [681, 133] on div "Resolución del caso Alt r" at bounding box center [724, 122] width 109 height 30
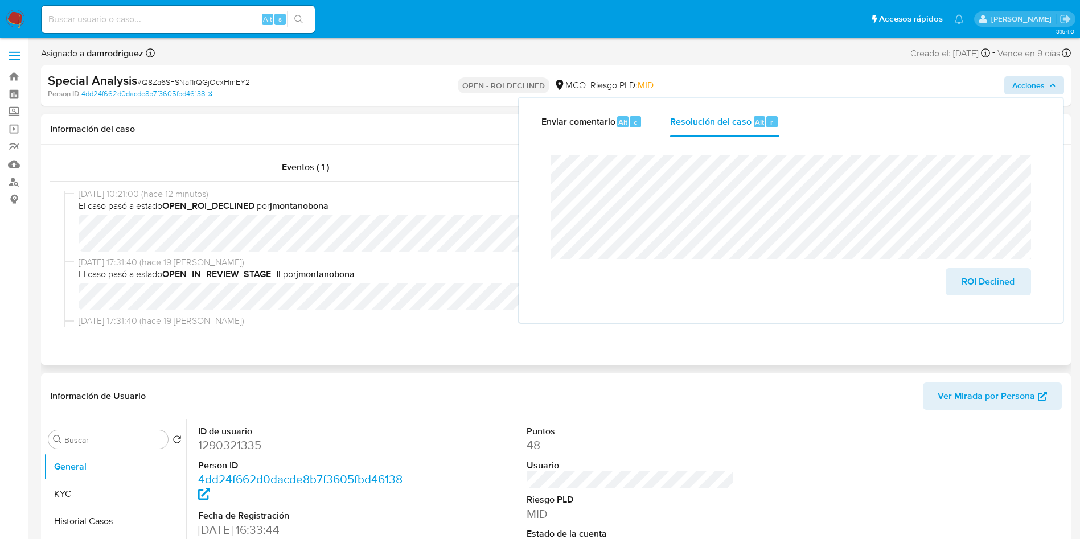
scroll to position [0, 0]
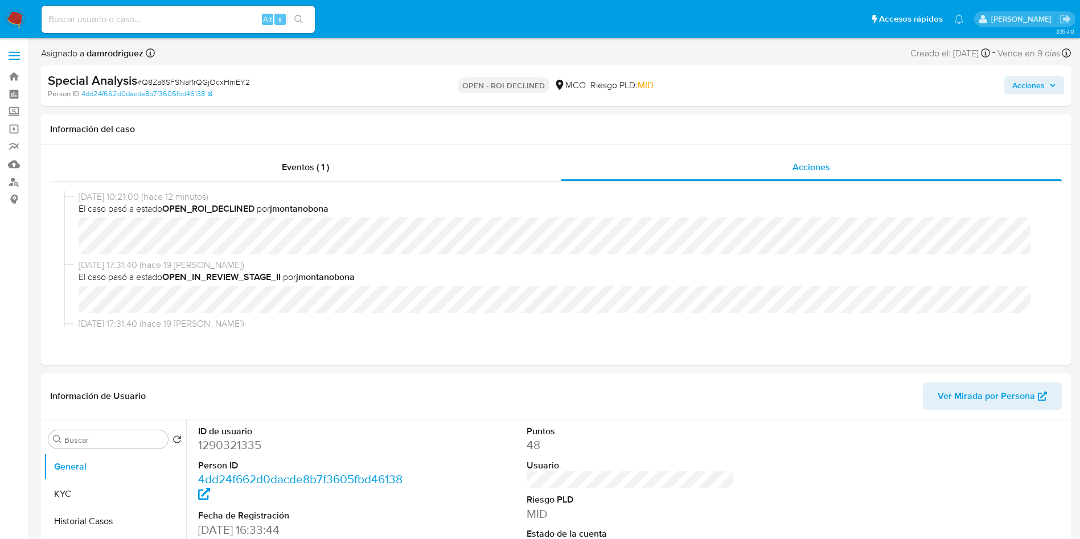
drag, startPoint x: 1028, startPoint y: 81, endPoint x: 995, endPoint y: 96, distance: 36.2
click at [1028, 80] on span "Acciones" at bounding box center [1028, 85] width 32 height 18
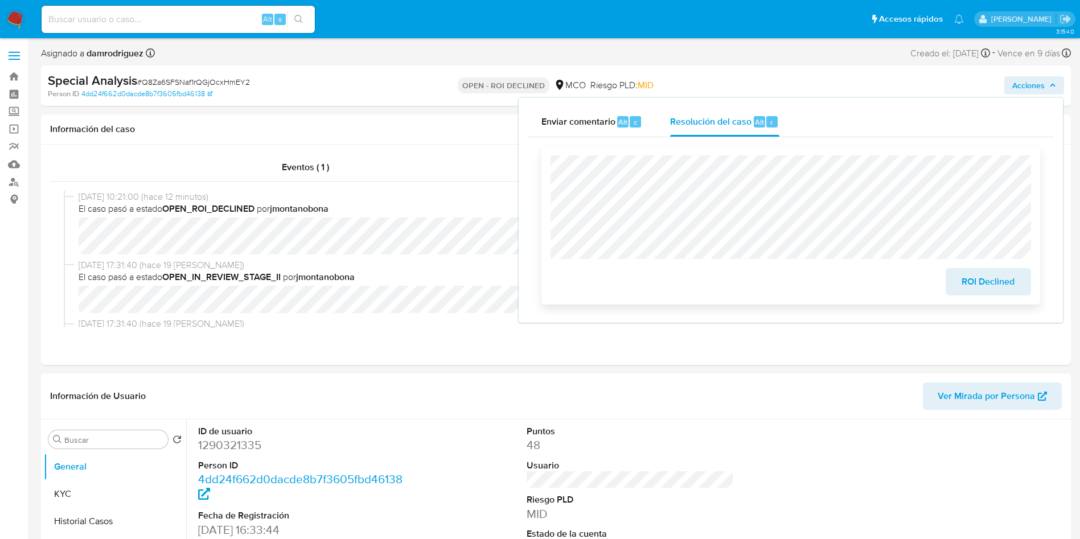
click at [992, 286] on span "ROI Declined" at bounding box center [988, 281] width 56 height 25
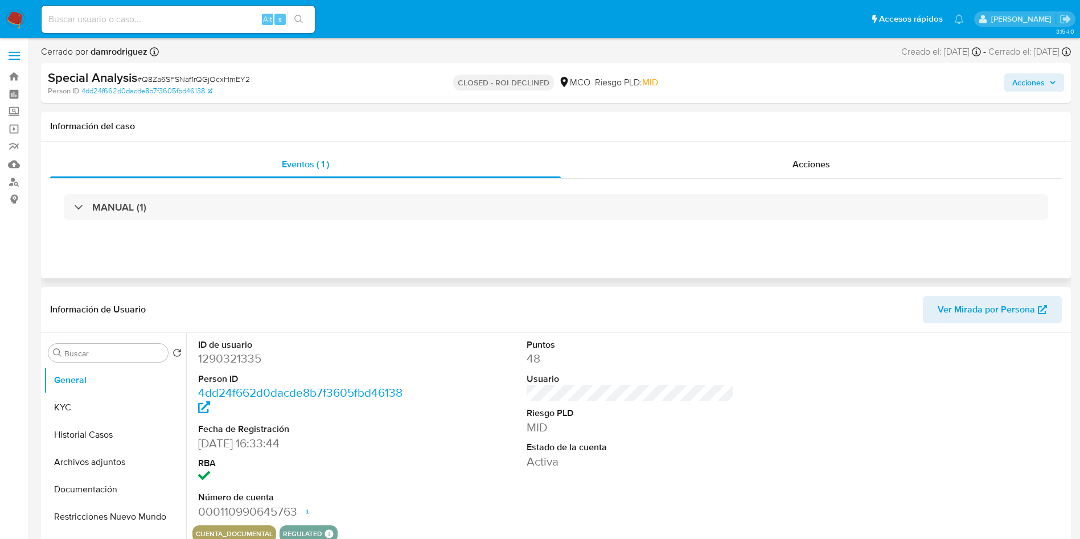
select select "10"
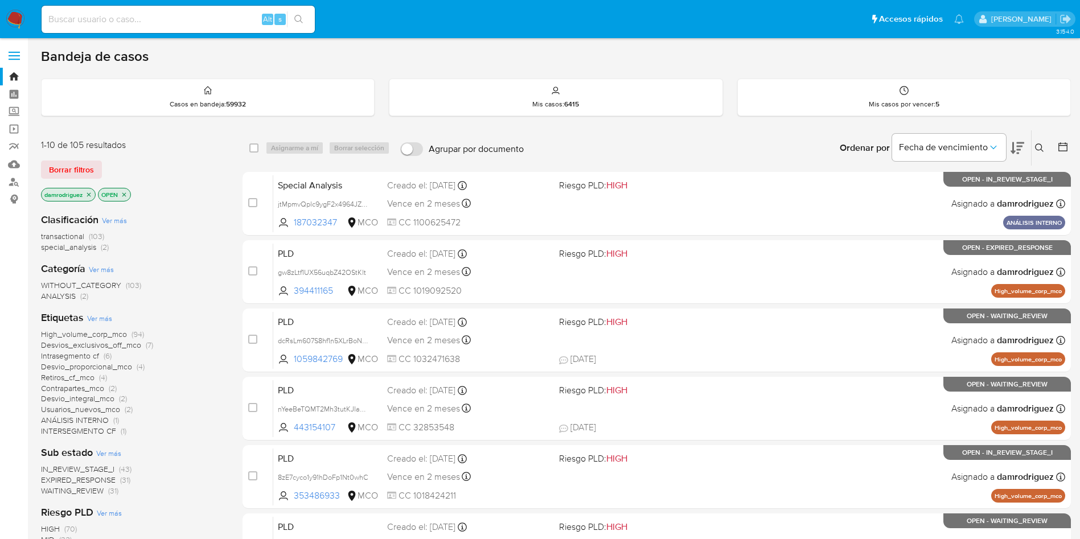
click at [1015, 154] on icon at bounding box center [1017, 148] width 14 height 14
